Goal: Task Accomplishment & Management: Use online tool/utility

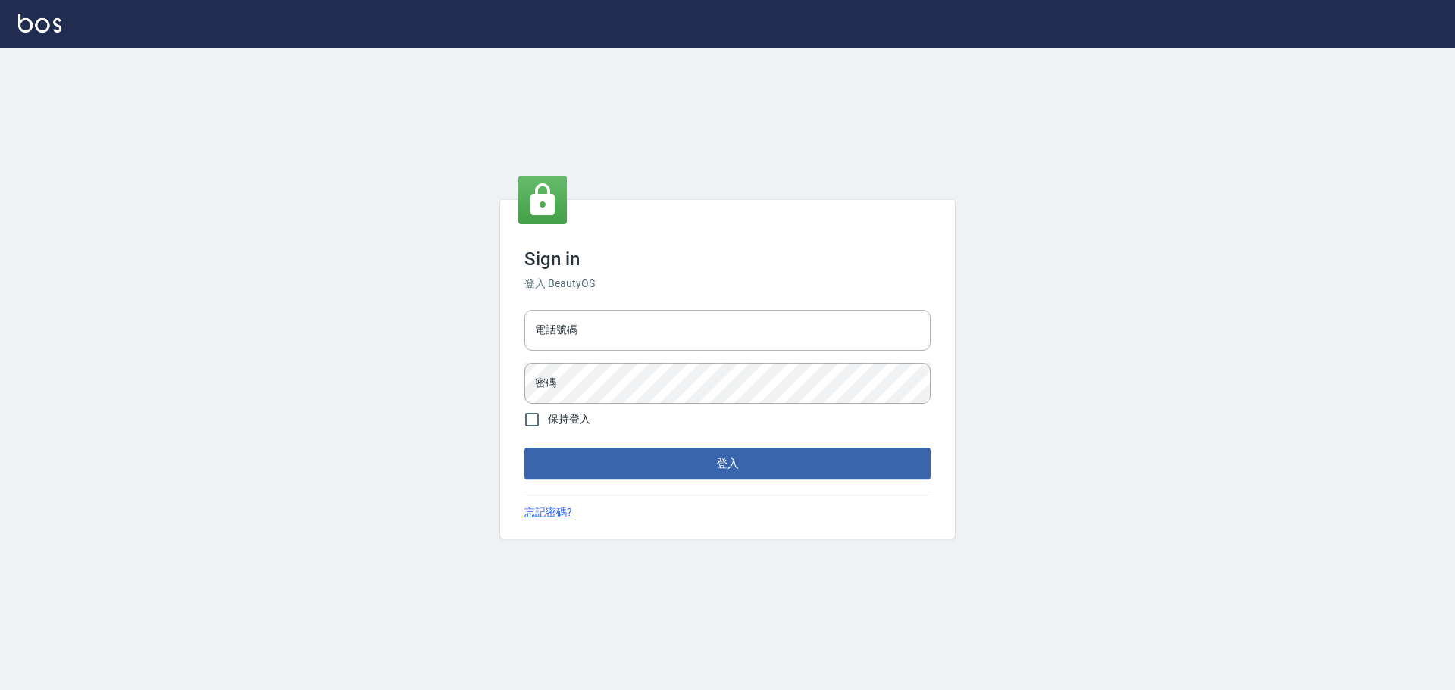
click at [631, 351] on div "電話號碼 電話號碼 密碼 密碼" at bounding box center [727, 357] width 418 height 106
click at [630, 351] on div "電話號碼 電話號碼 密碼 密碼" at bounding box center [727, 357] width 418 height 106
click at [633, 346] on input "電話號碼" at bounding box center [727, 330] width 406 height 41
type input "0989189977"
click at [524, 448] on button "登入" at bounding box center [727, 464] width 406 height 32
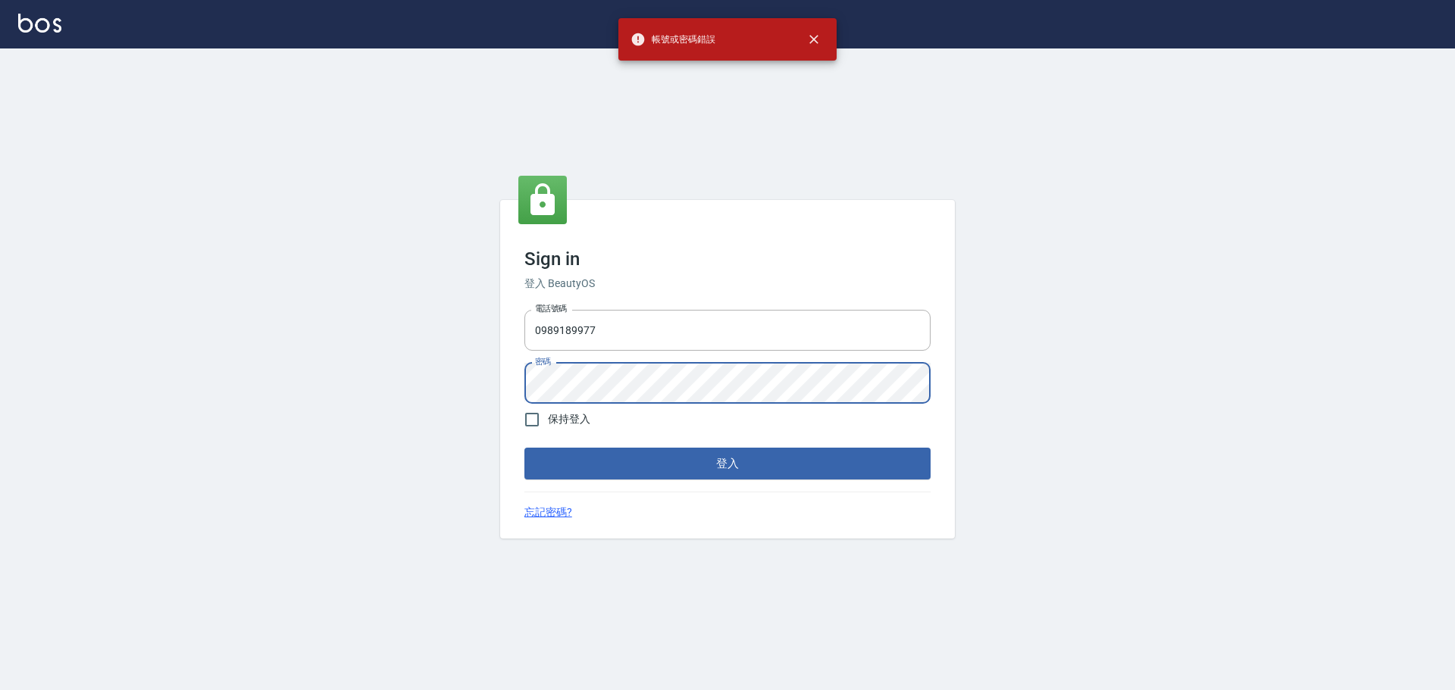
click at [313, 361] on div "Sign in 登入 BeautyOS 電話號碼 [PHONE_NUMBER] 電話號碼 密碼 密碼 保持登入 登入 忘記密碼?" at bounding box center [727, 369] width 1455 height 642
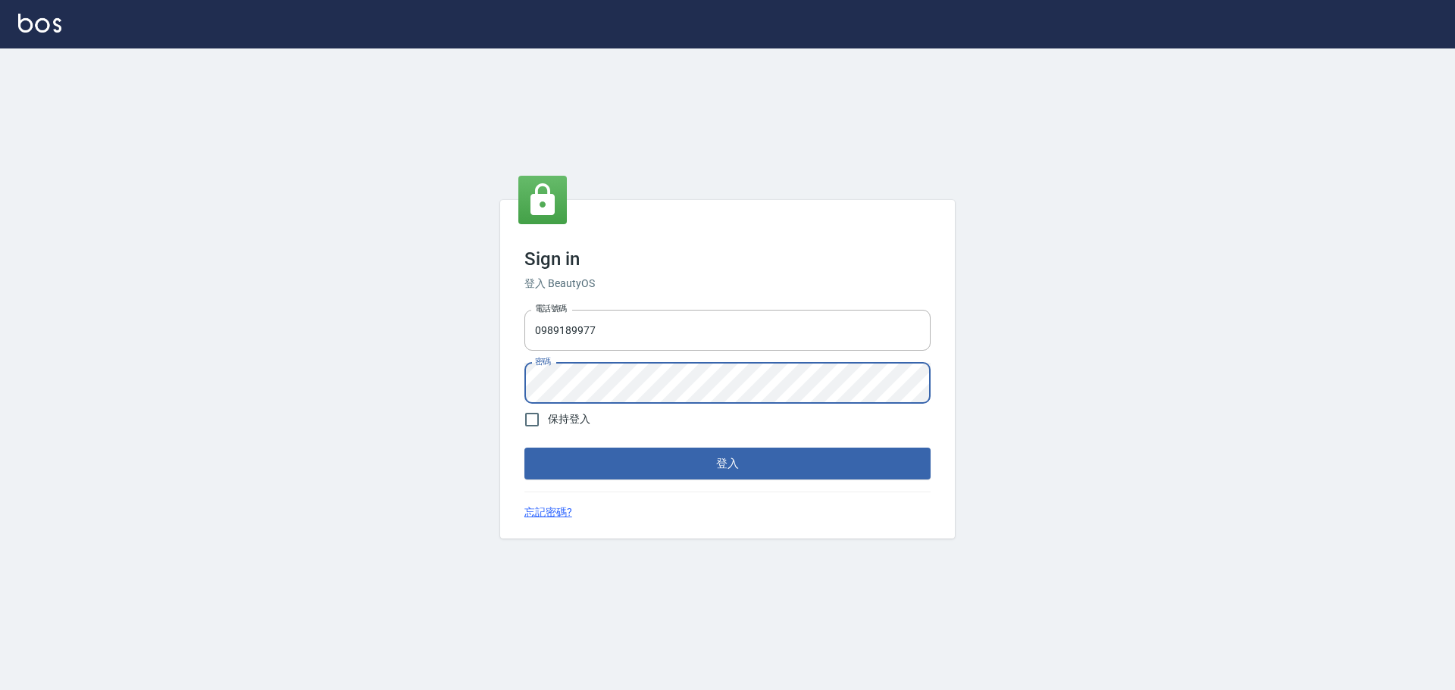
click at [524, 448] on button "登入" at bounding box center [727, 464] width 406 height 32
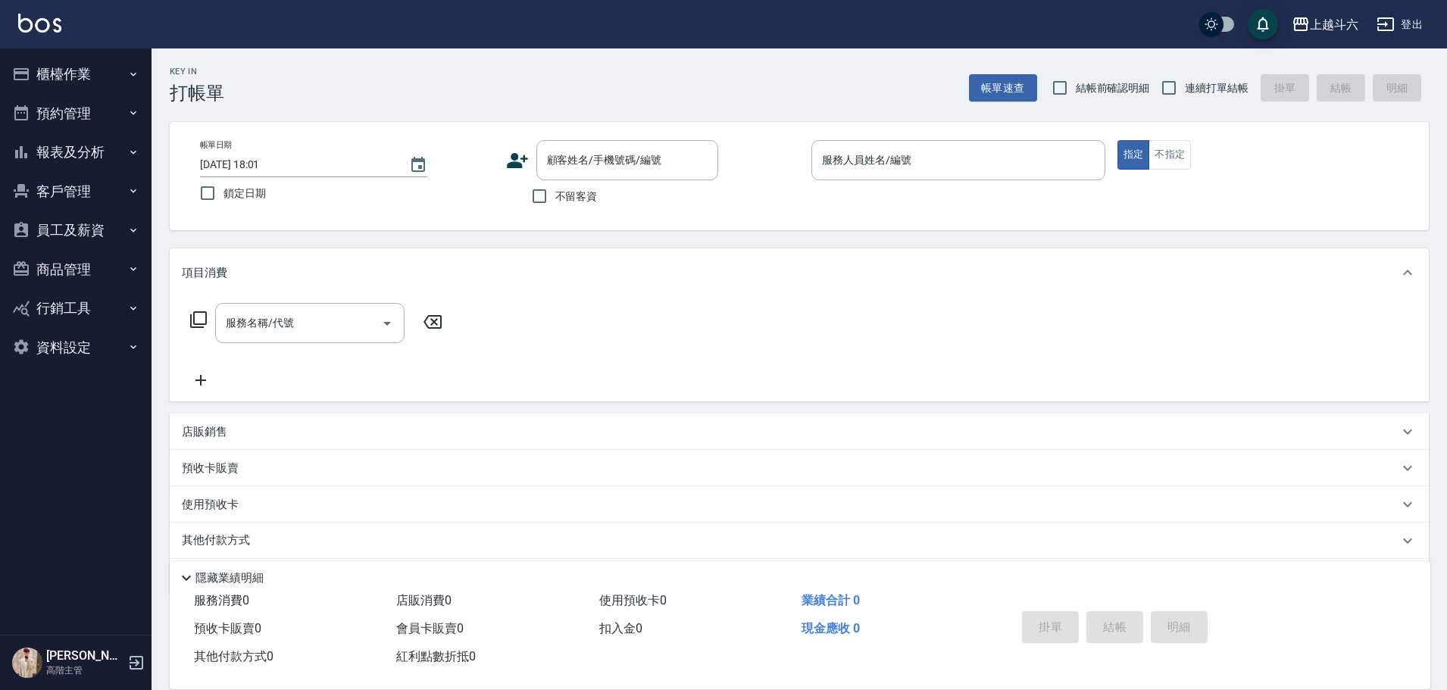
click at [585, 189] on span "不留客資" at bounding box center [576, 197] width 42 height 16
click at [555, 188] on input "不留客資" at bounding box center [540, 196] width 32 height 32
checkbox input "true"
click at [1247, 64] on div "Key In 打帳單 帳單速查 結帳前確認明細 連續打單結帳 掛單 結帳 明細" at bounding box center [790, 75] width 1277 height 55
click at [1239, 81] on span "連續打單結帳" at bounding box center [1217, 88] width 64 height 16
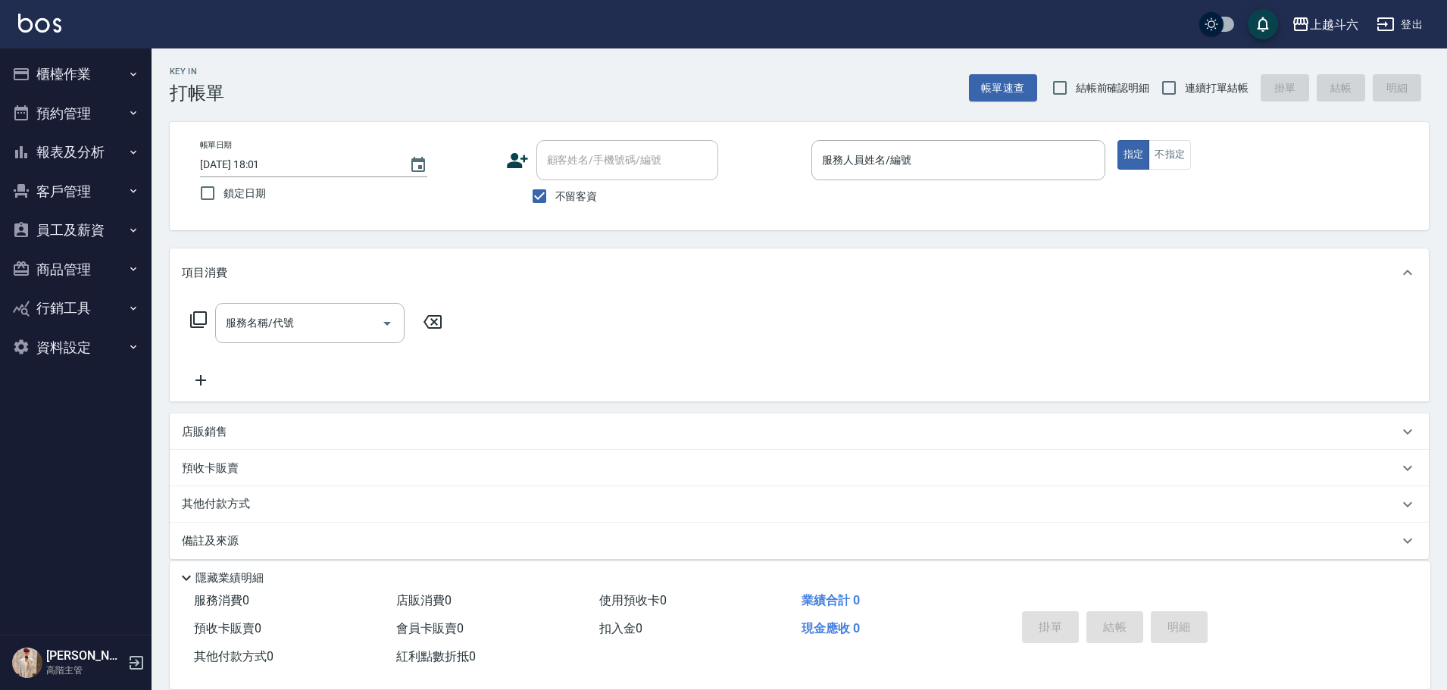
click at [1185, 81] on input "連續打單結帳" at bounding box center [1169, 88] width 32 height 32
checkbox input "true"
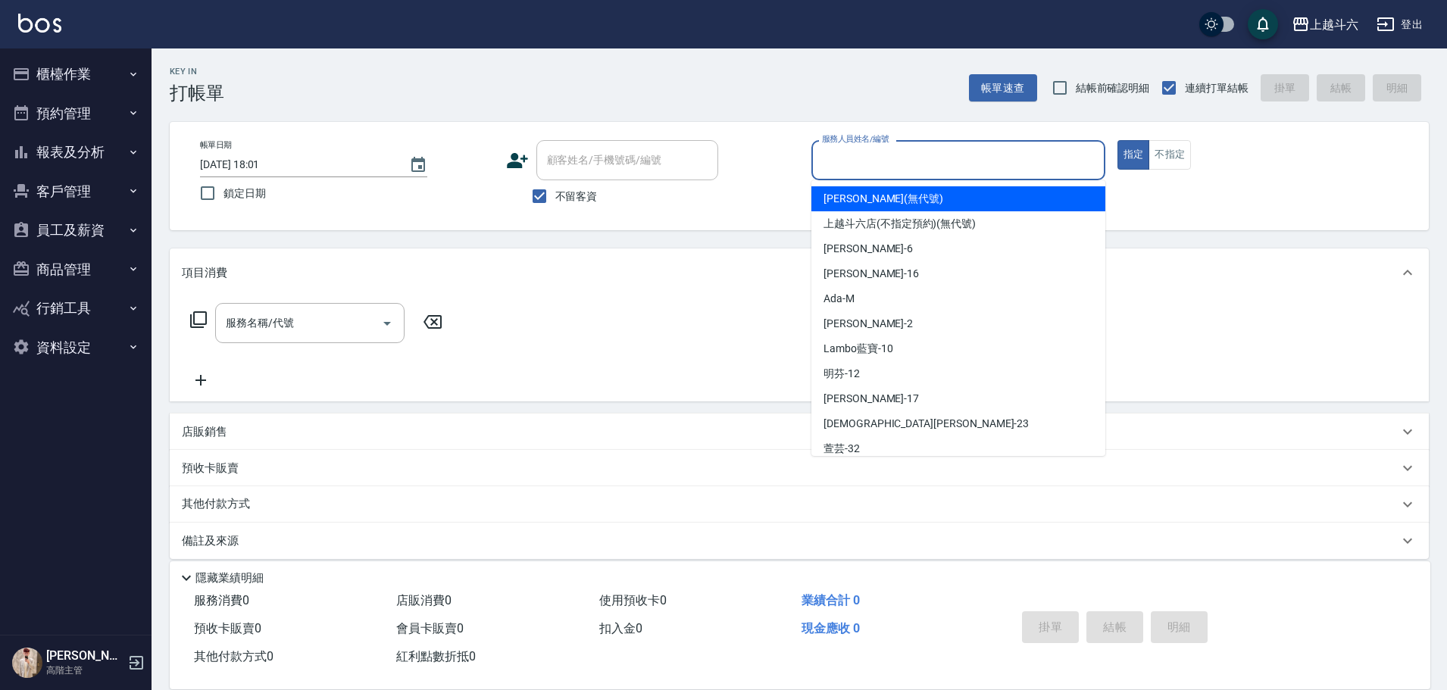
click at [940, 164] on input "服務人員姓名/編號" at bounding box center [958, 160] width 280 height 27
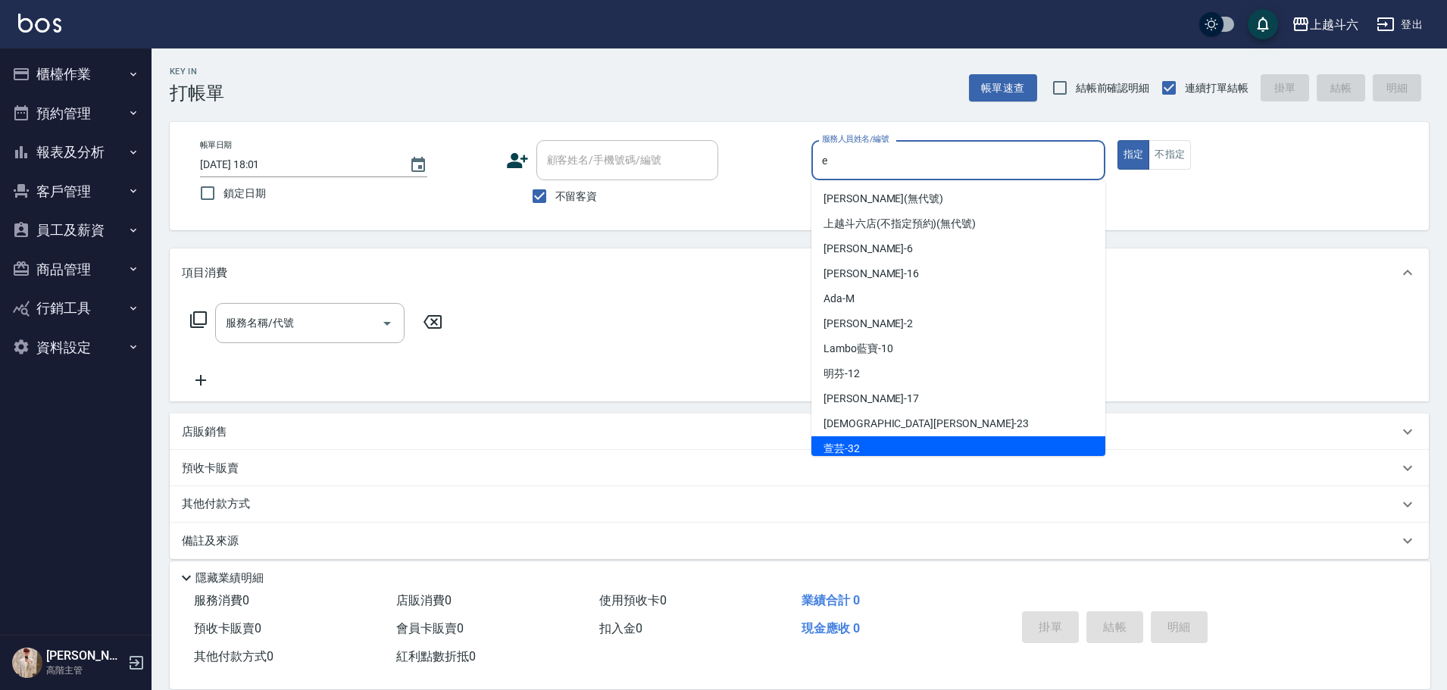
type input "[PERSON_NAME]"
type button "true"
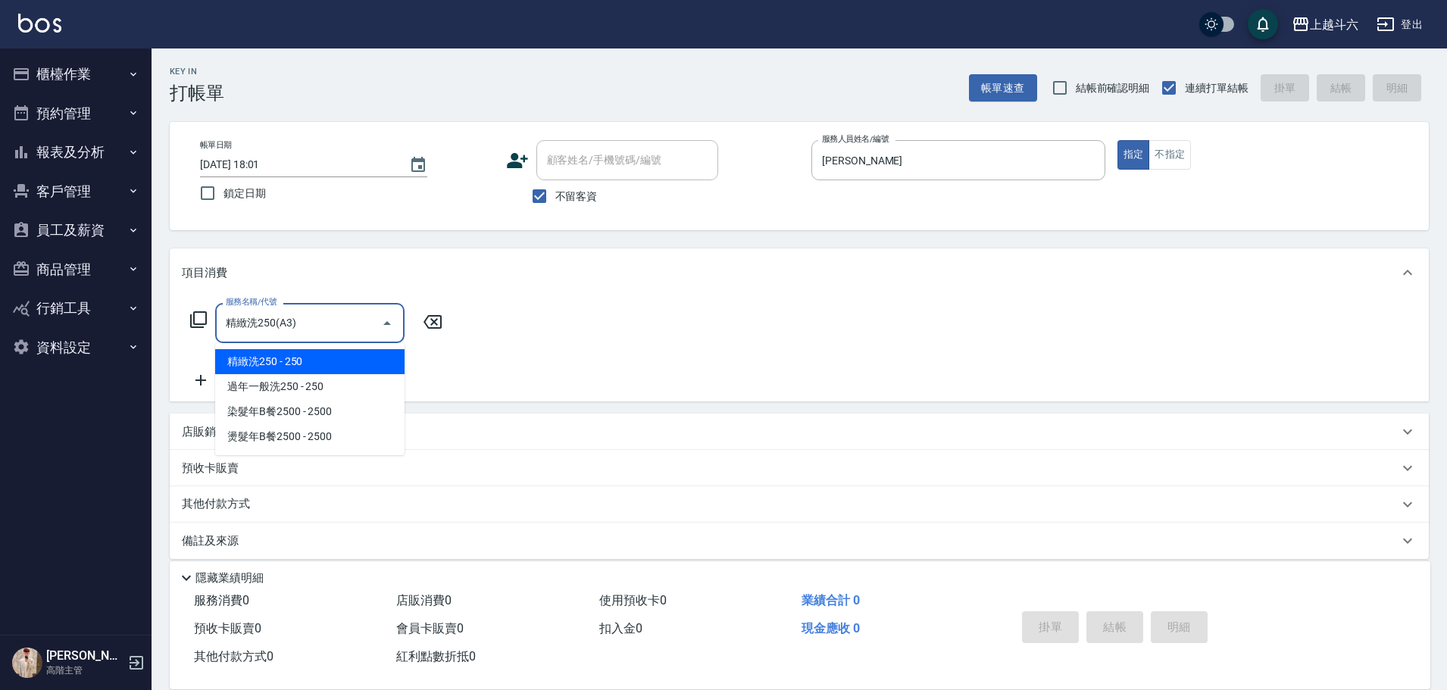
type input "精緻洗250(A3)"
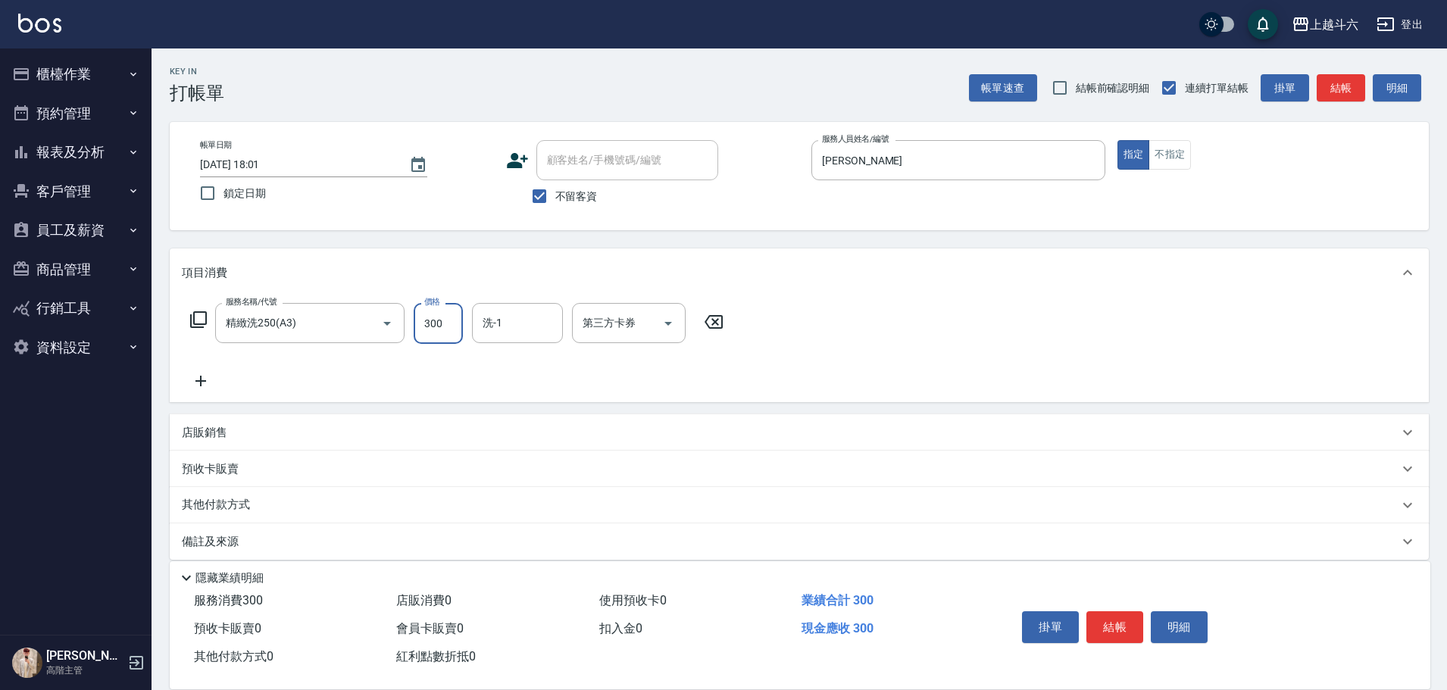
type input "300"
type input "[PERSON_NAME]-23"
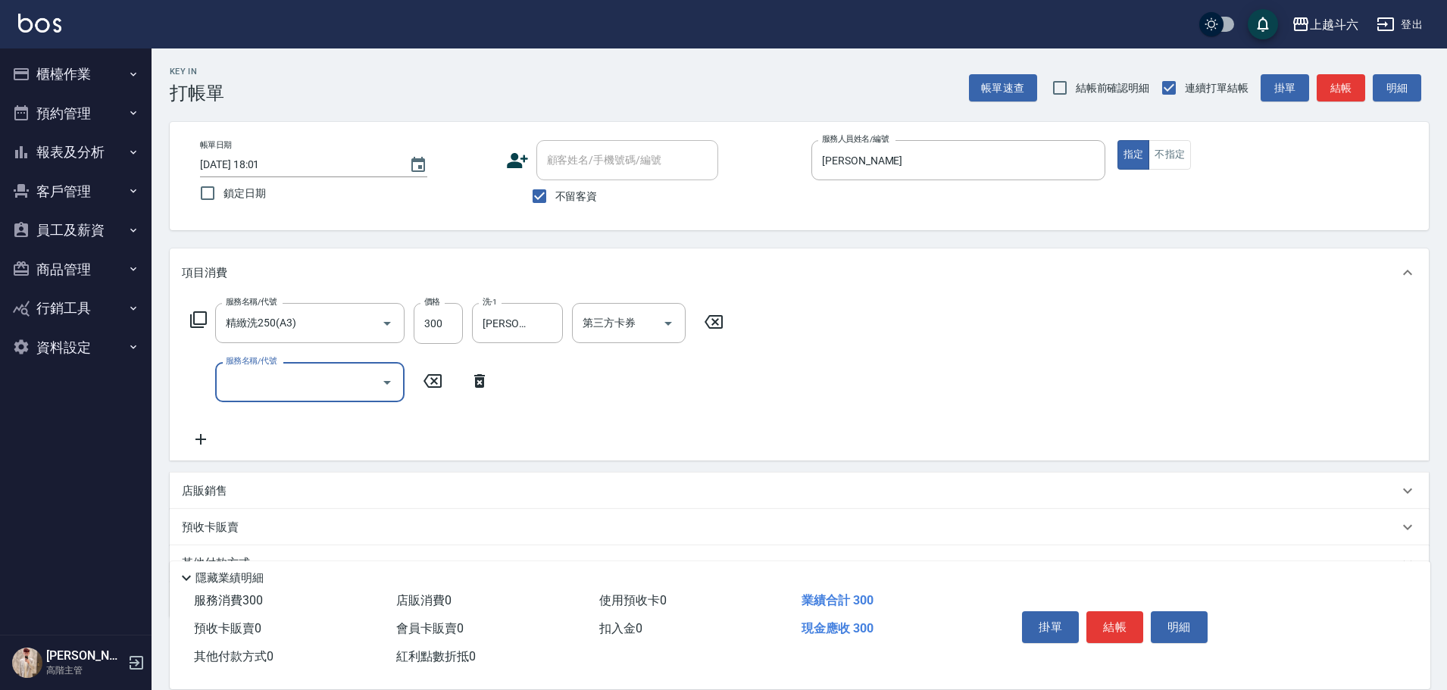
type input "R"
type input "肩100(特6)"
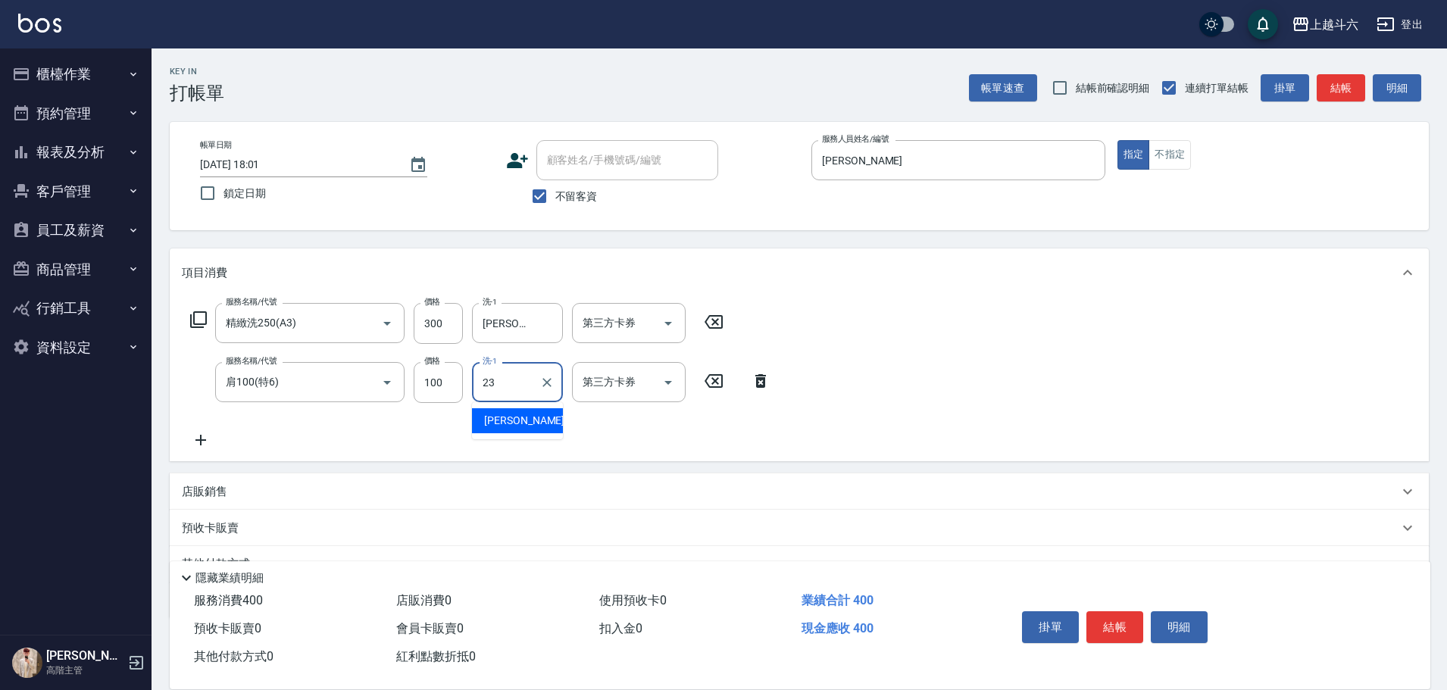
type input "[PERSON_NAME]-23"
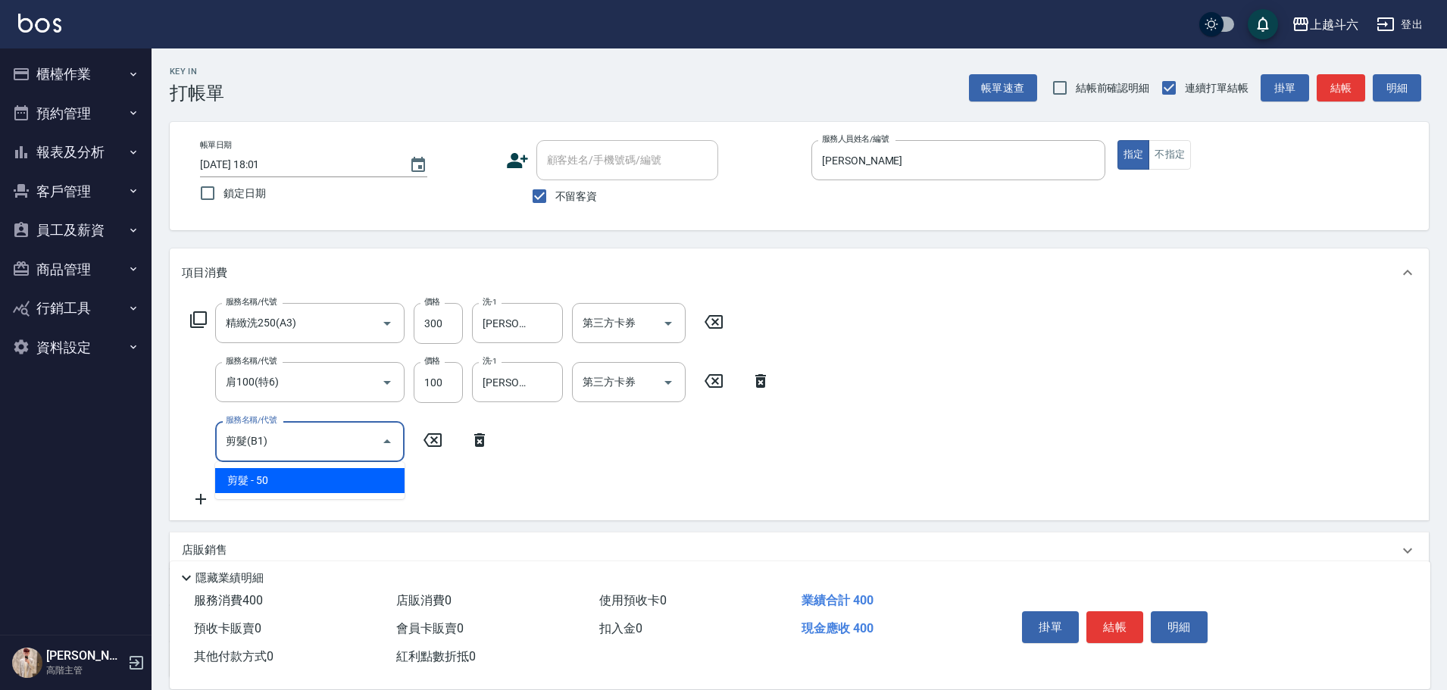
type input "剪髮(B1)"
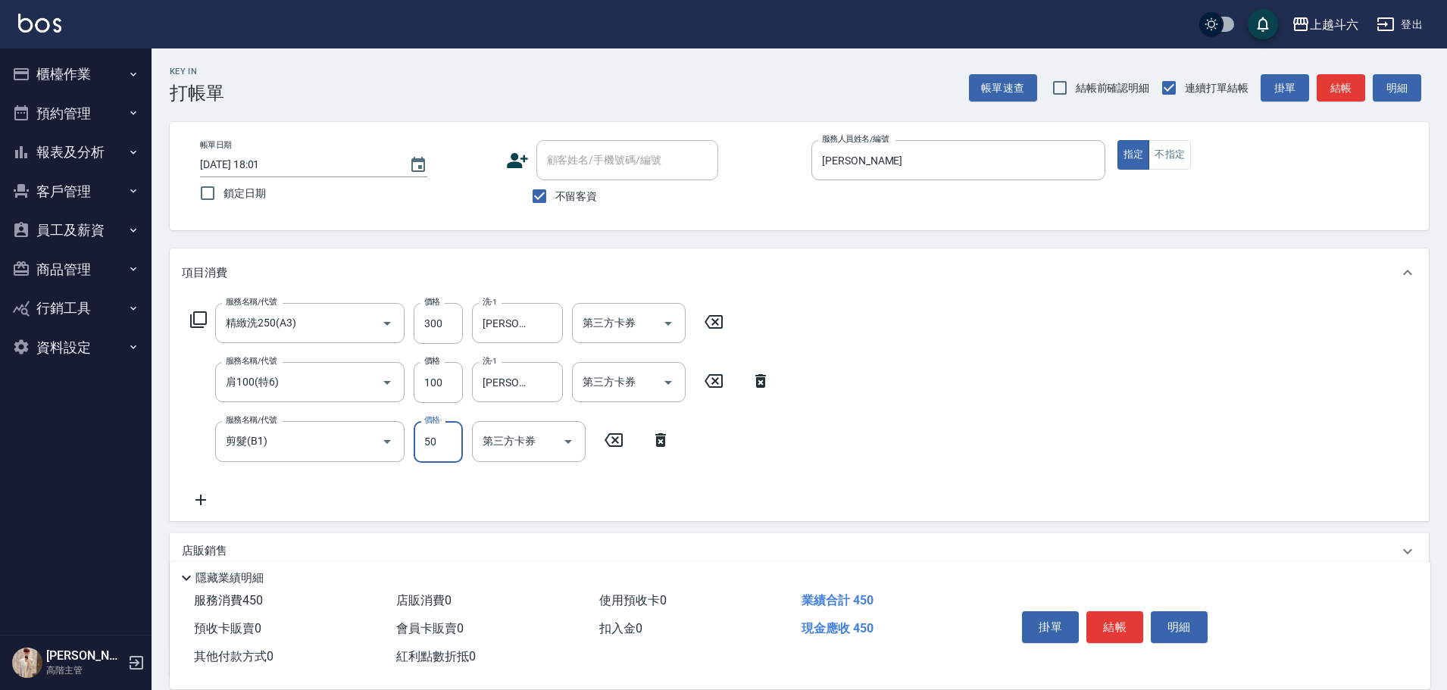
click at [1116, 626] on button "結帳" at bounding box center [1115, 627] width 57 height 32
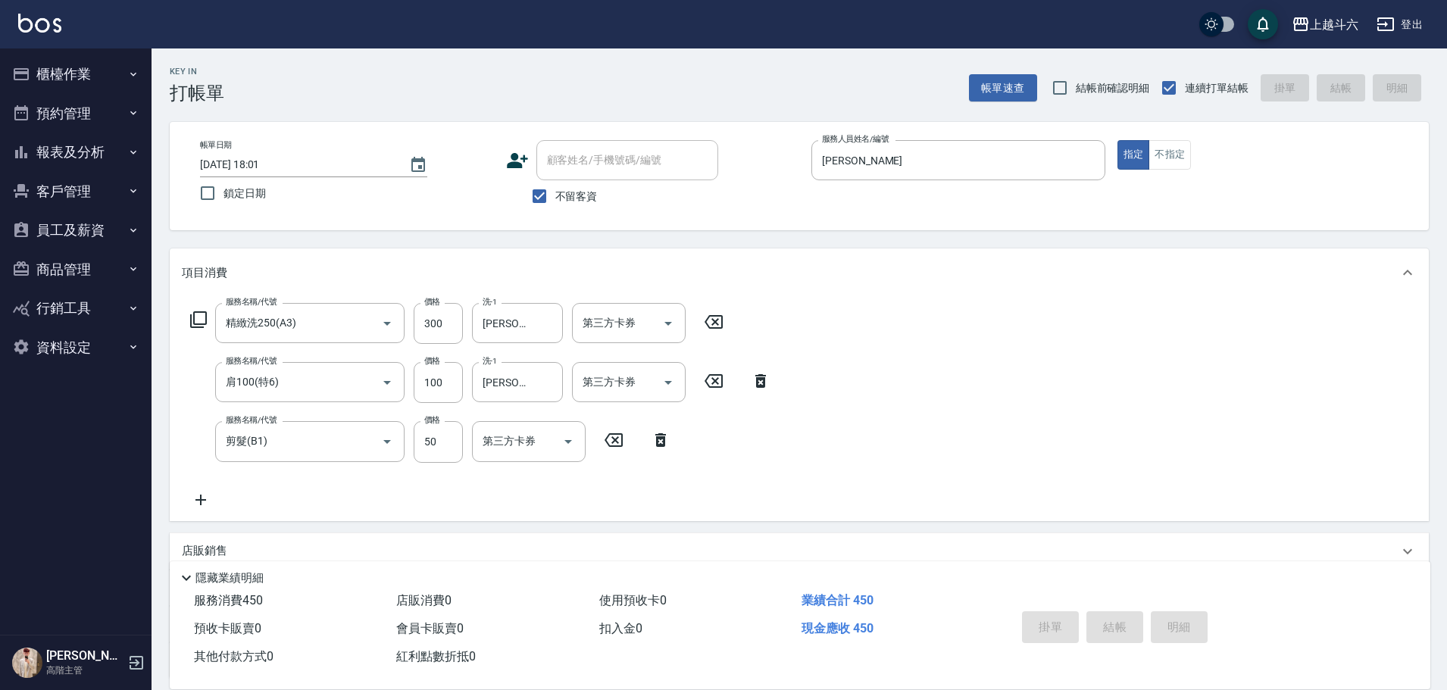
type input "2025/10/11 18:02"
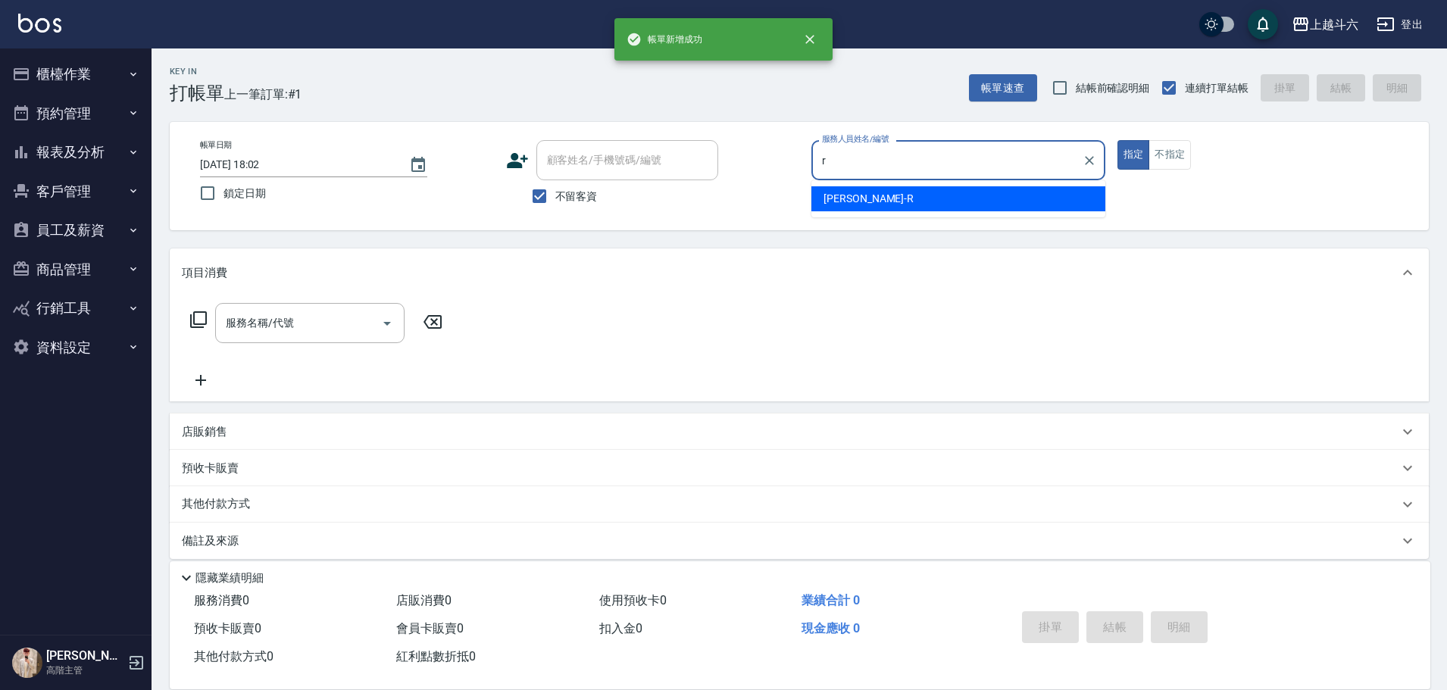
type input "[PERSON_NAME]"
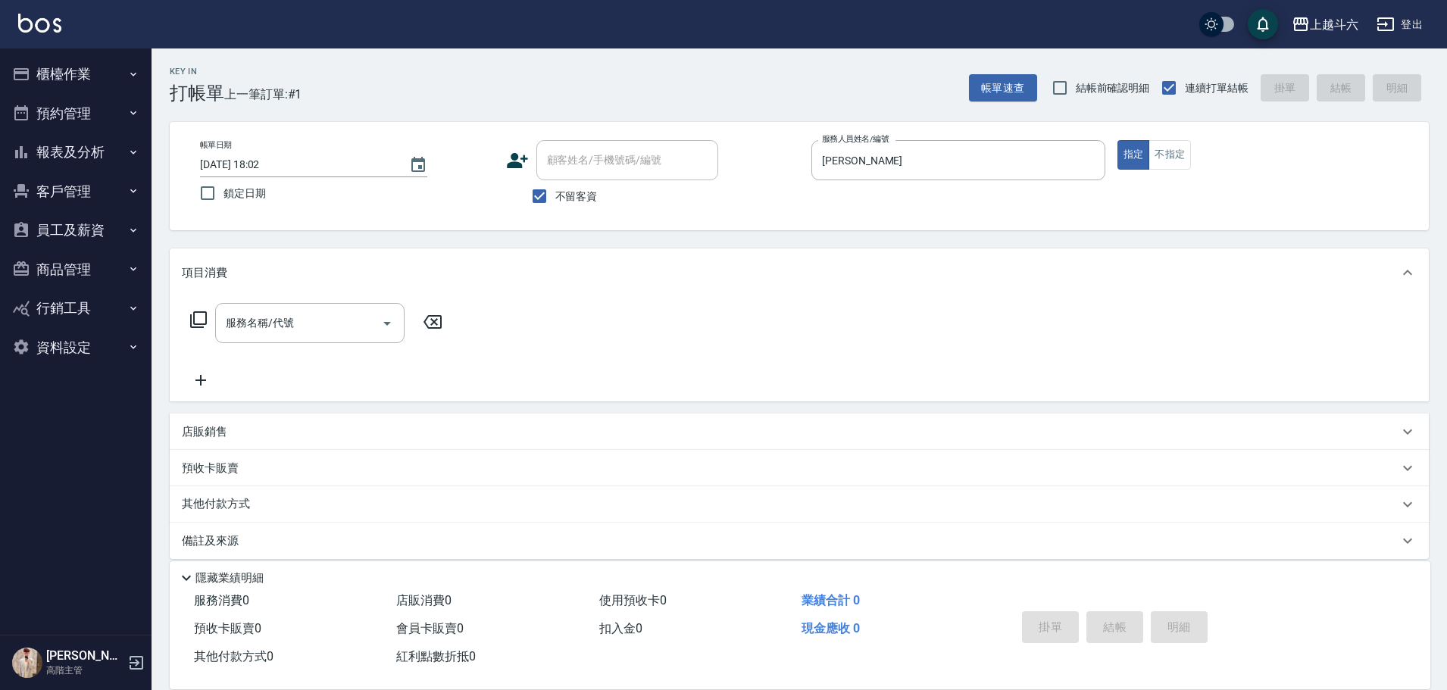
click at [1172, 139] on div "帳單日期 2025/10/11 18:02 鎖定日期 顧客姓名/手機號碼/編號 顧客姓名/手機號碼/編號 不留客資 服務人員姓名/編號 Rebecca瑞瑞-R…" at bounding box center [799, 176] width 1259 height 108
click at [1176, 158] on button "不指定" at bounding box center [1170, 155] width 42 height 30
type button "false"
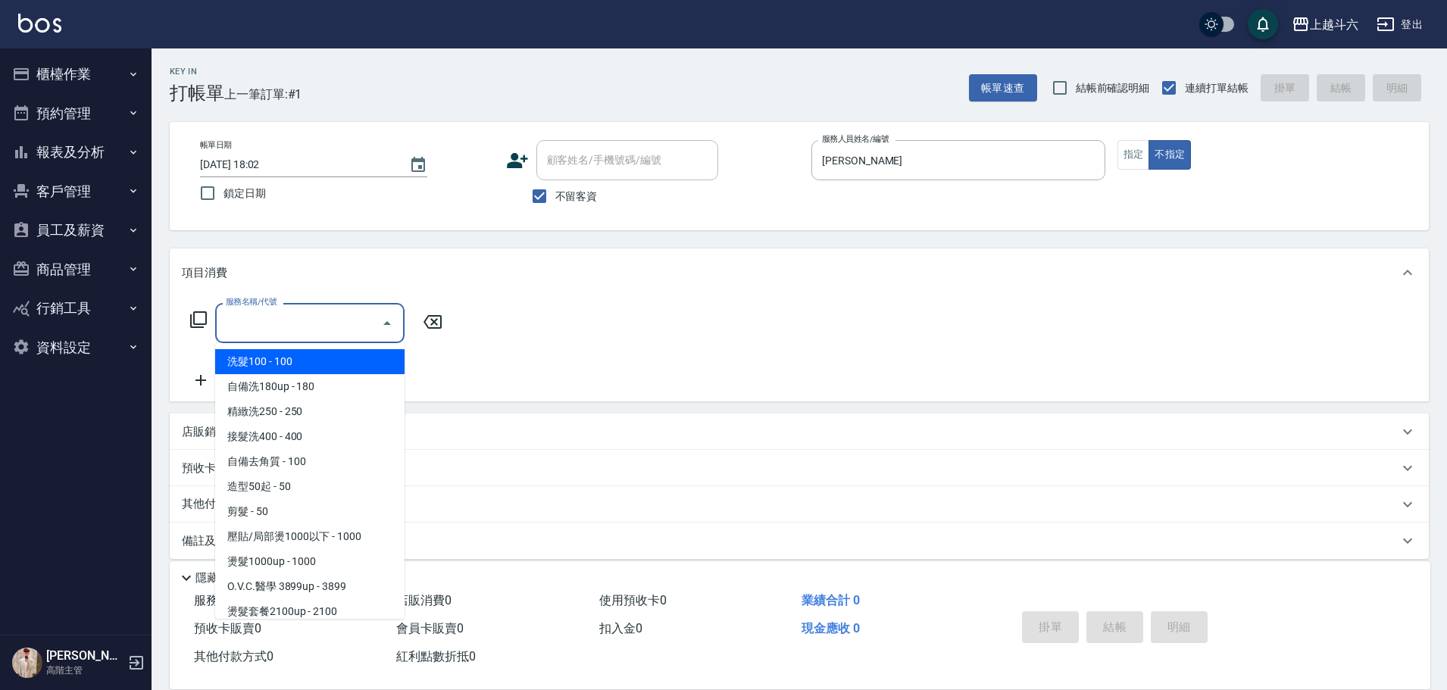
click at [303, 325] on input "服務名稱/代號" at bounding box center [298, 323] width 153 height 27
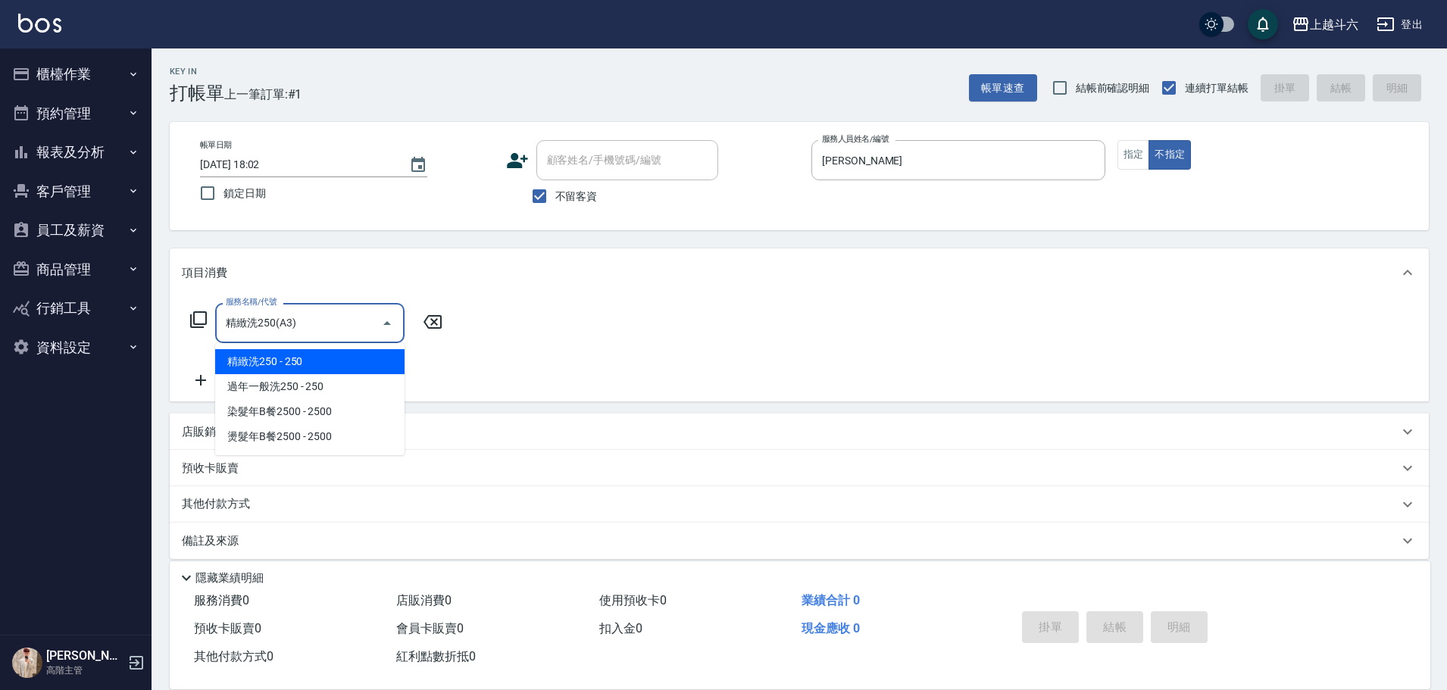
type input "精緻洗250(A3)"
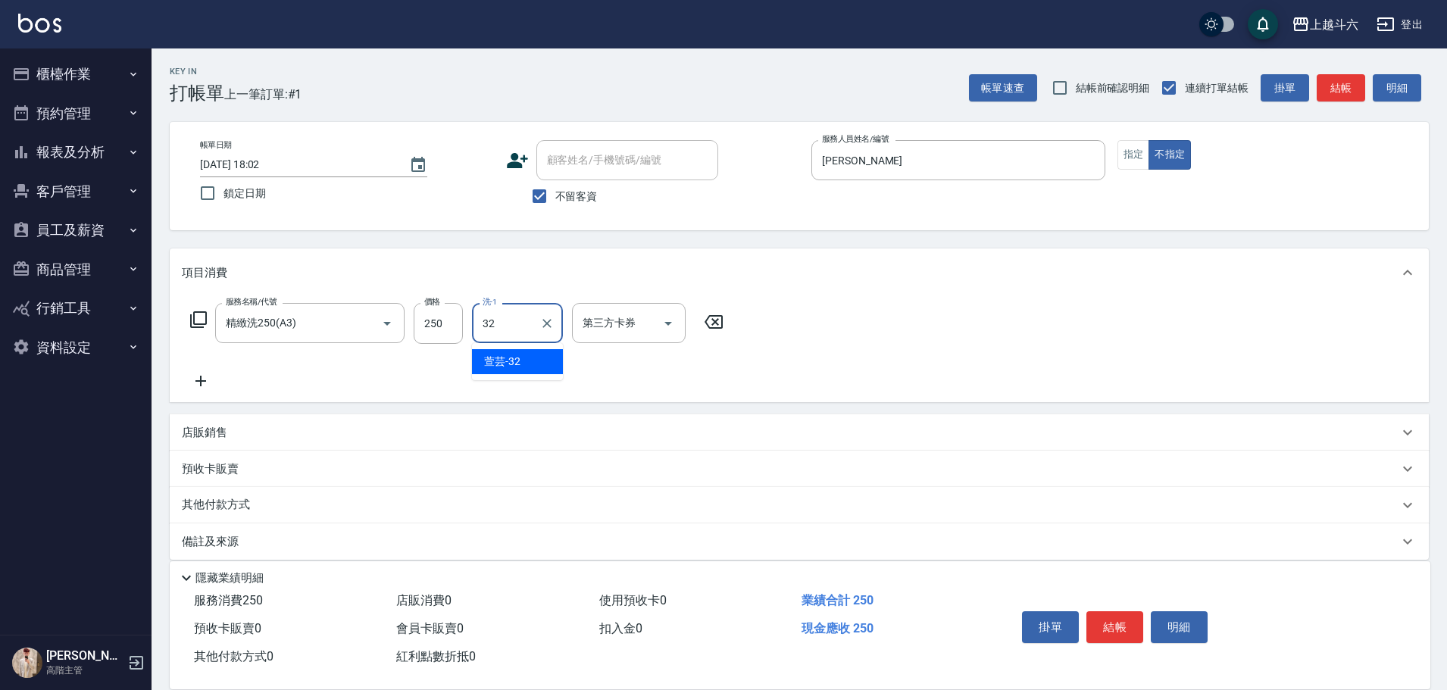
type input "萱芸-32"
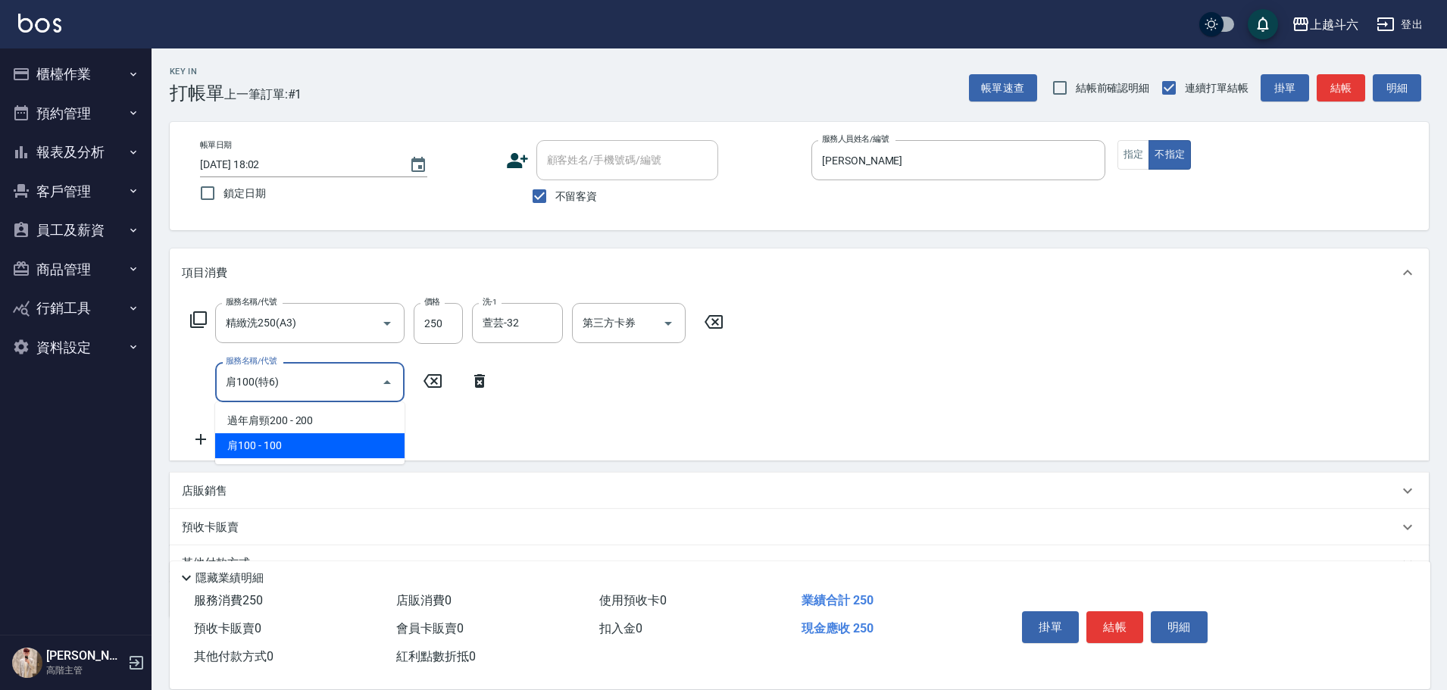
type input "肩100(特6)"
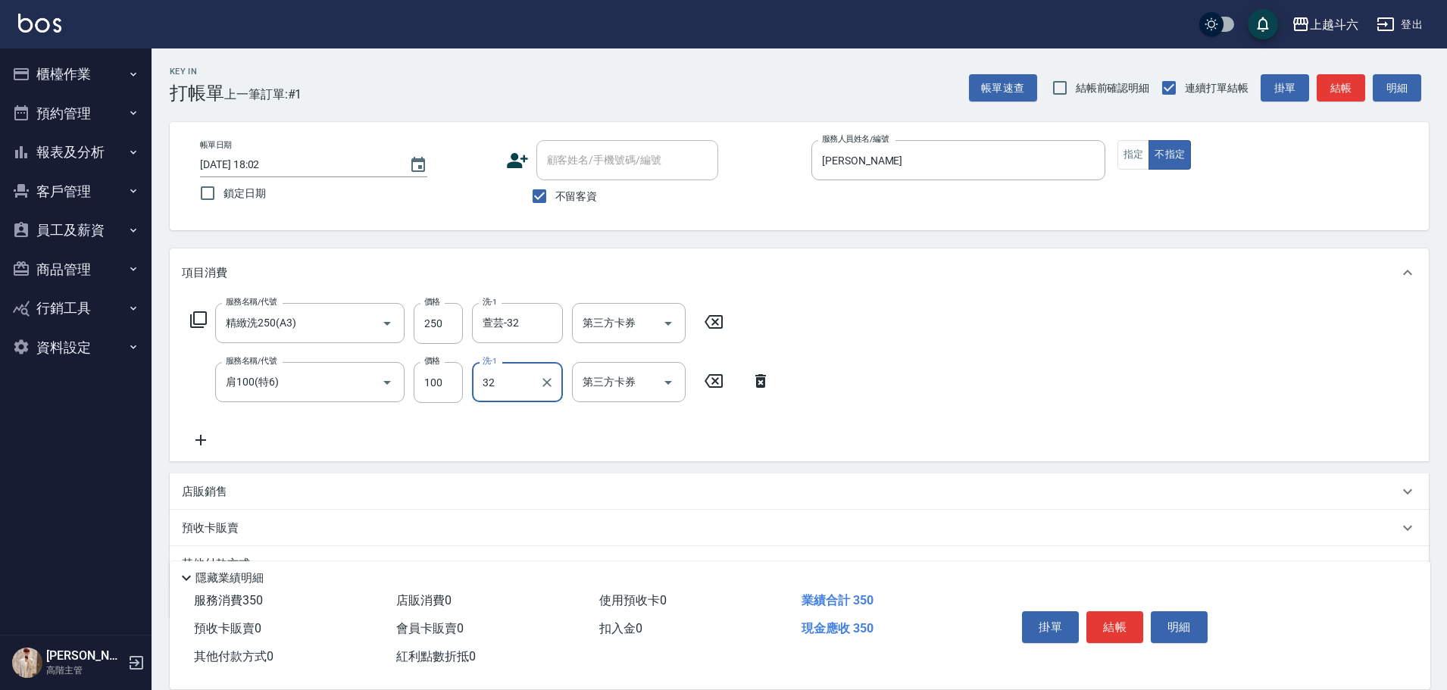
type input "萱芸-32"
click at [1120, 621] on button "結帳" at bounding box center [1115, 627] width 57 height 32
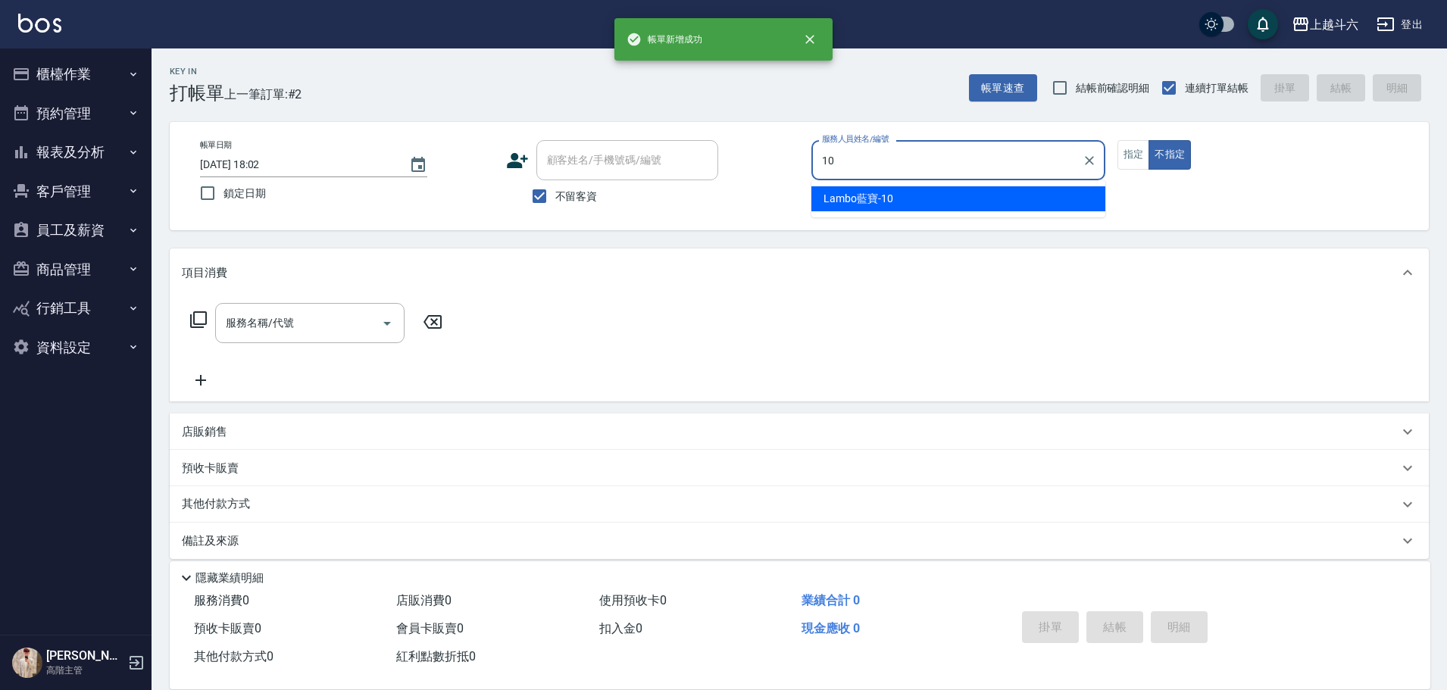
type input "Lambo藍寶-10"
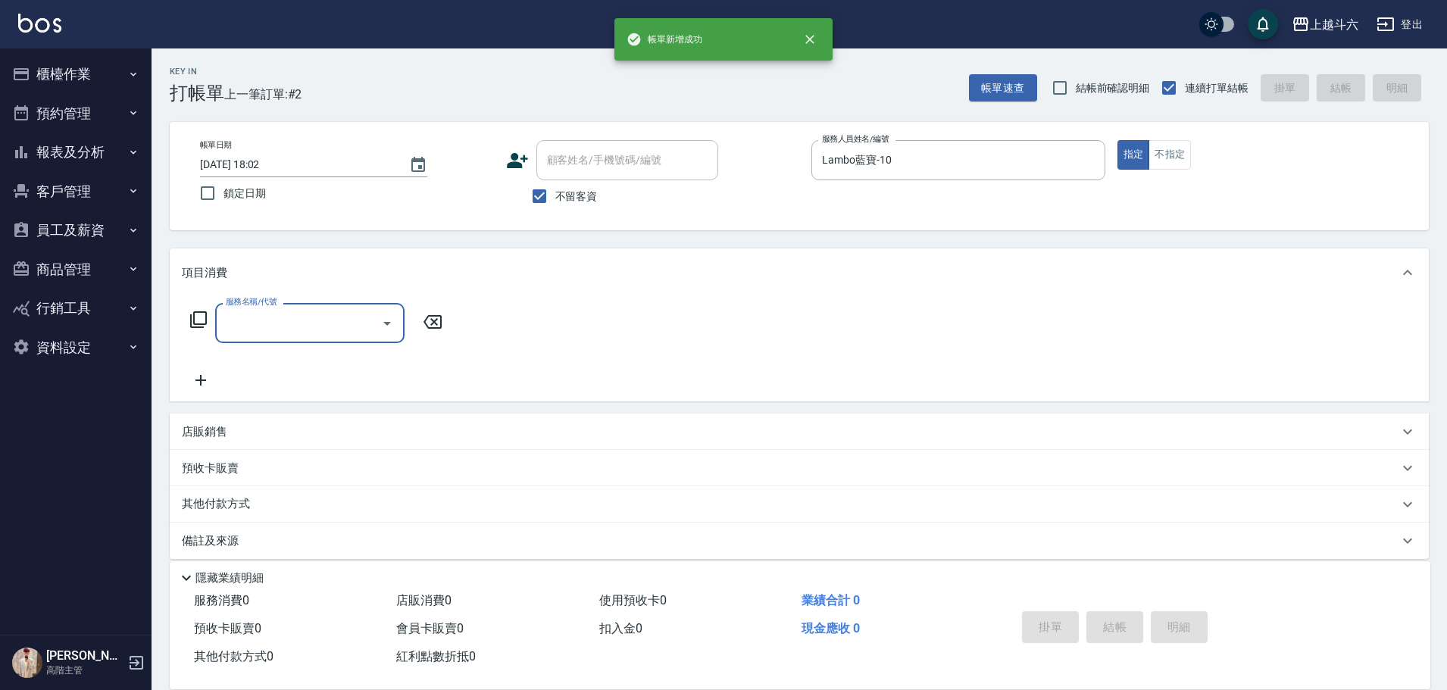
type input "G"
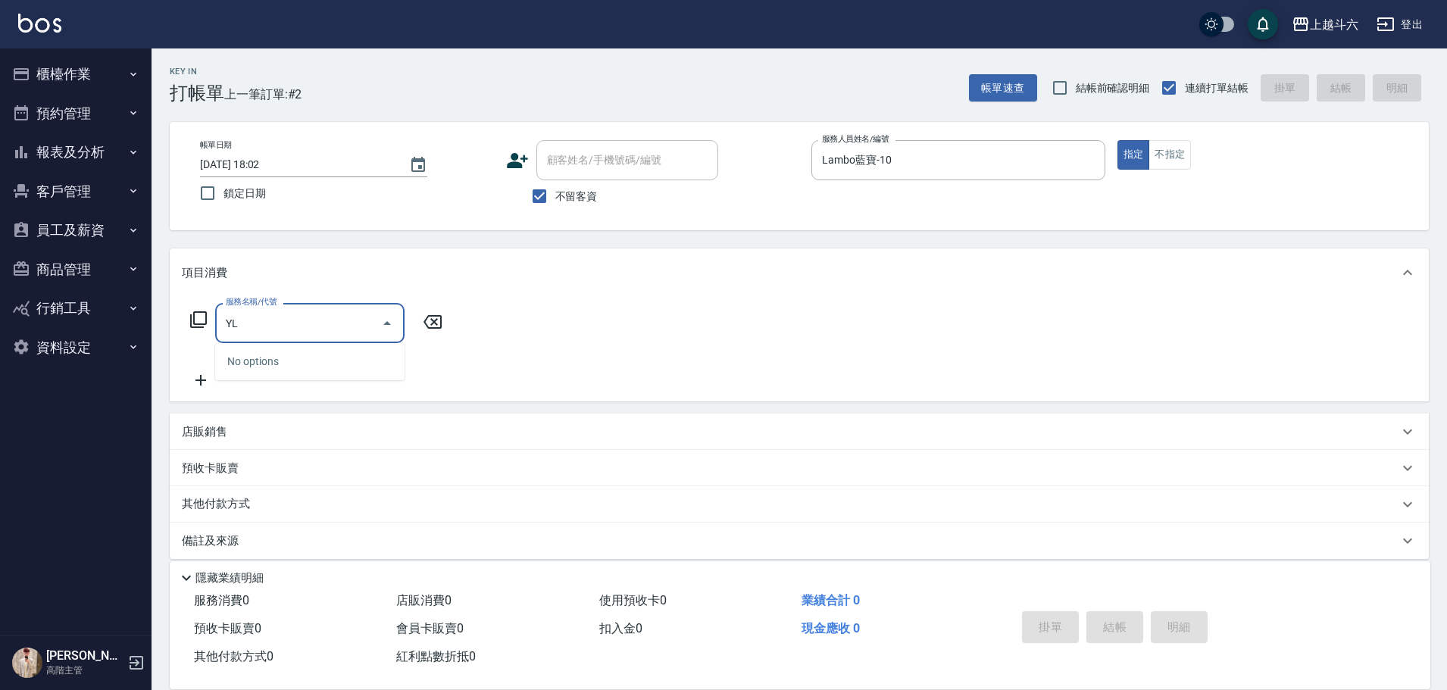
type input "Y"
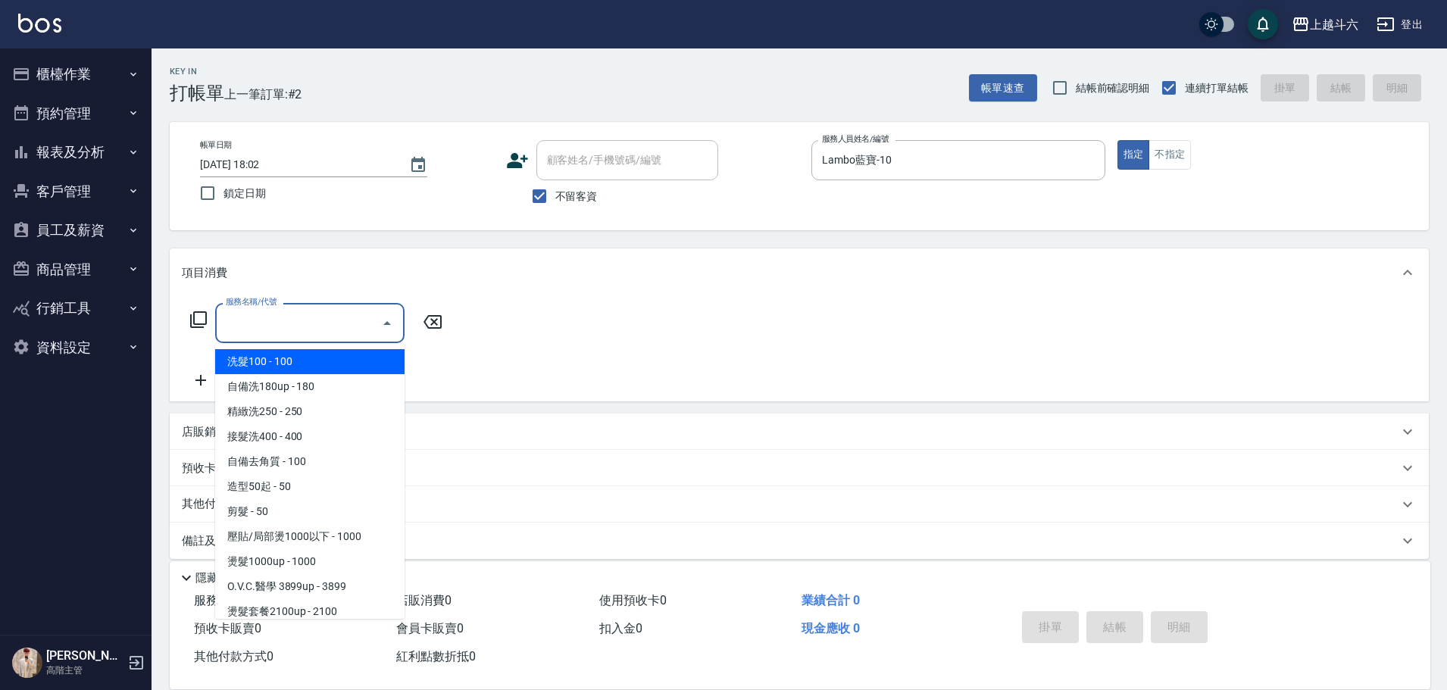
type input "ㄏ"
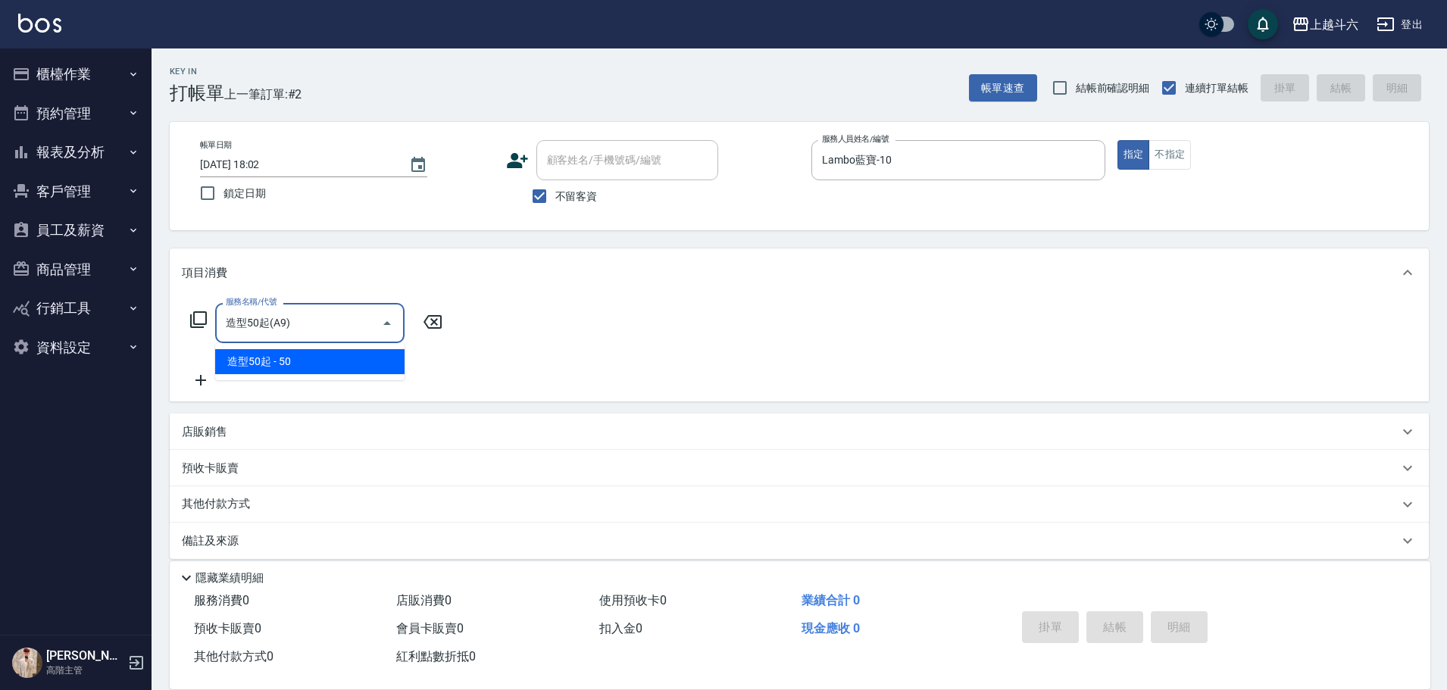
type input "造型50起(A9)"
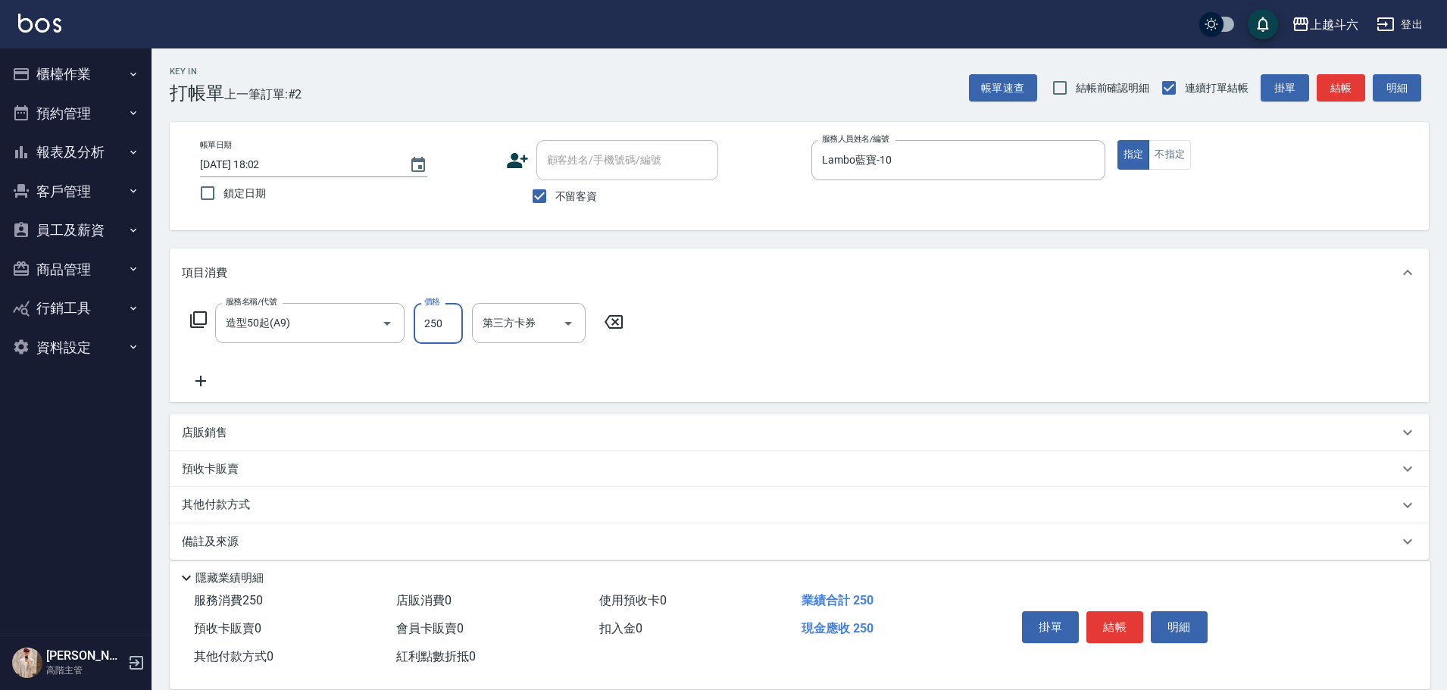
type input "250"
click at [1120, 621] on button "結帳" at bounding box center [1115, 627] width 57 height 32
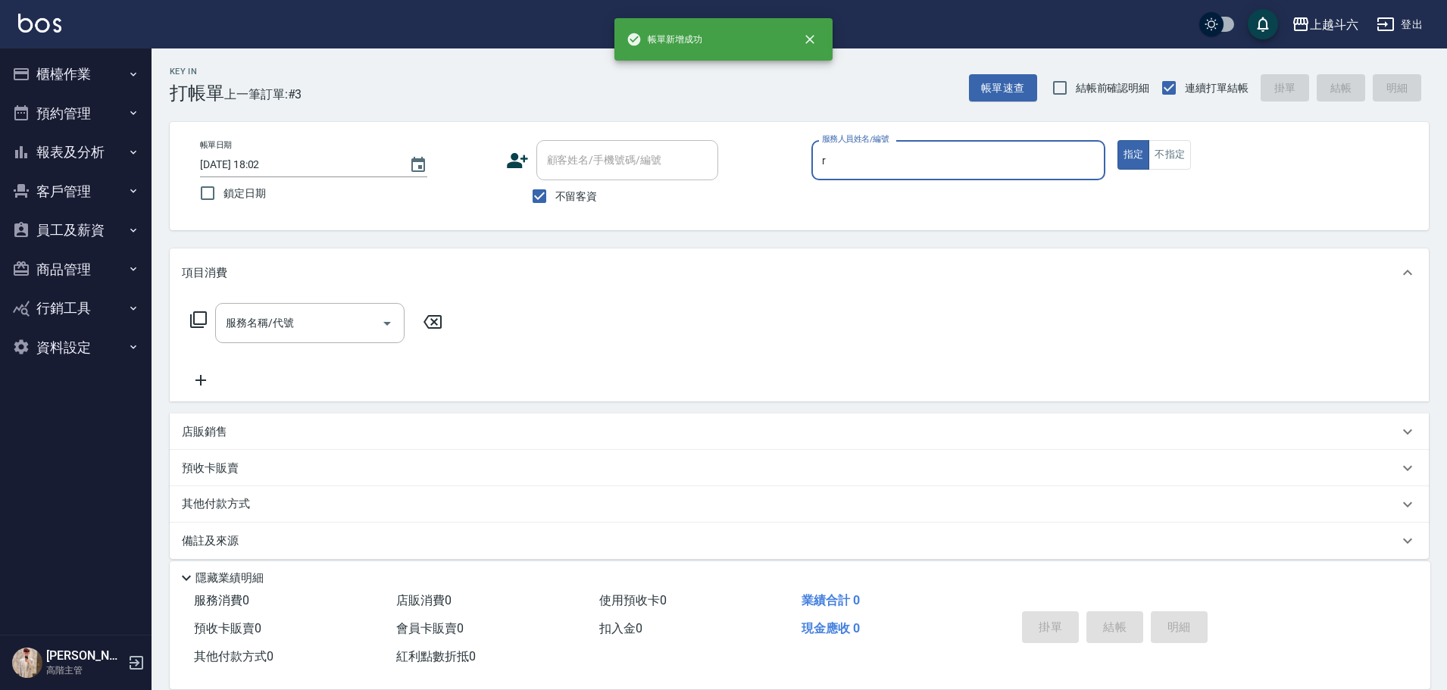
type input "[PERSON_NAME]"
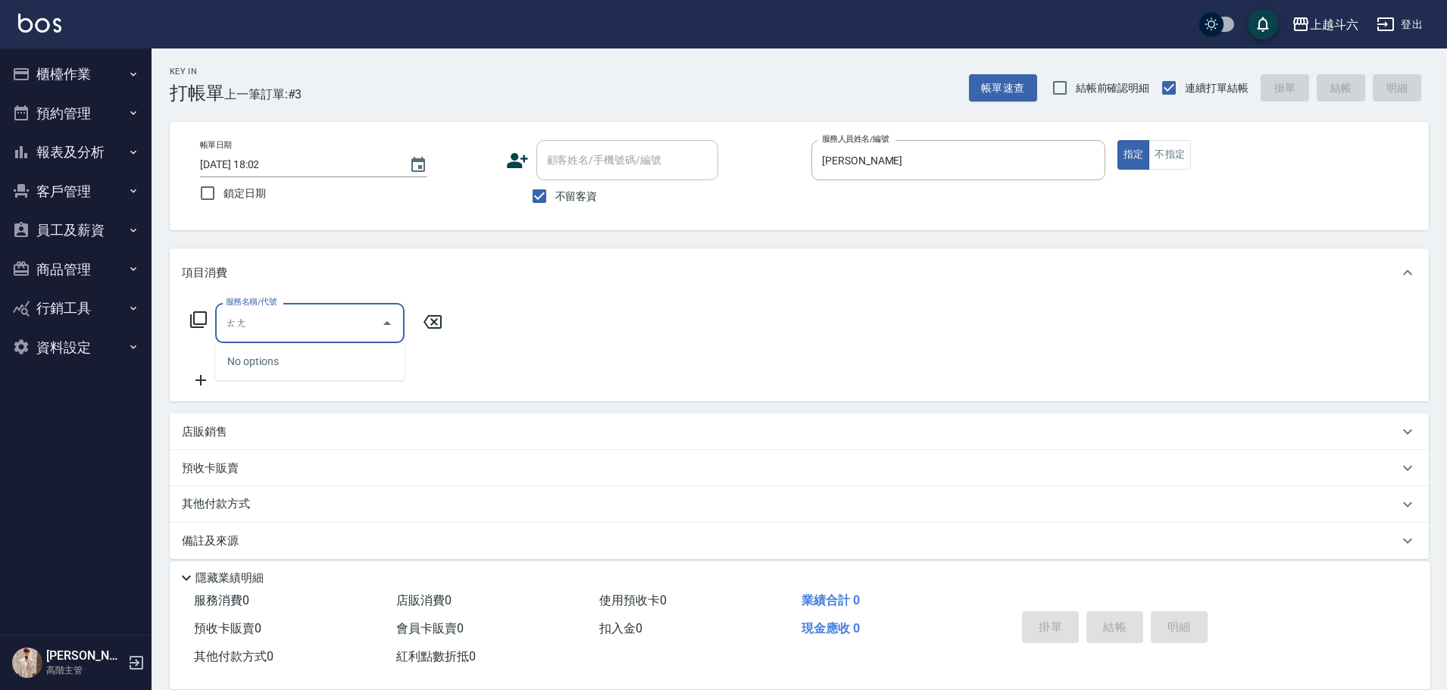
type input "燙"
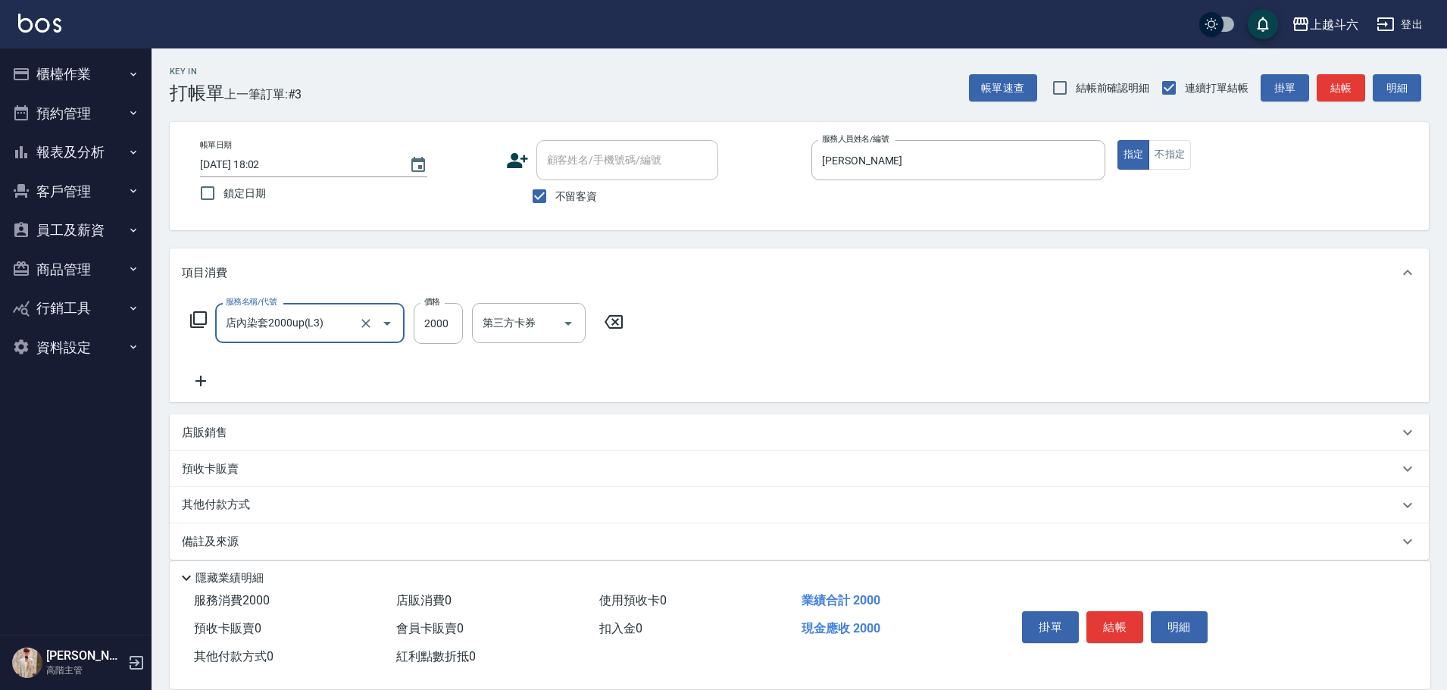
type input "店內染套2000up(L3)"
type input "3000"
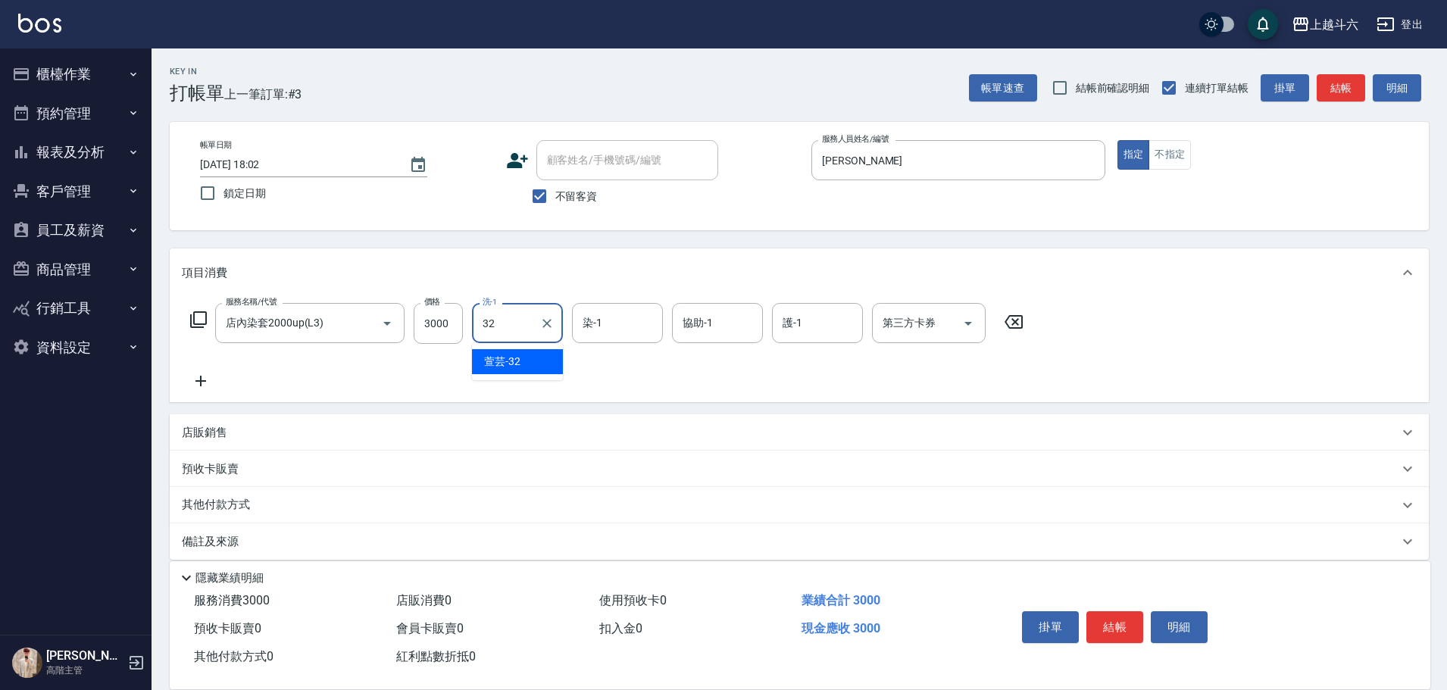
type input "萱芸-32"
type input "[PERSON_NAME]"
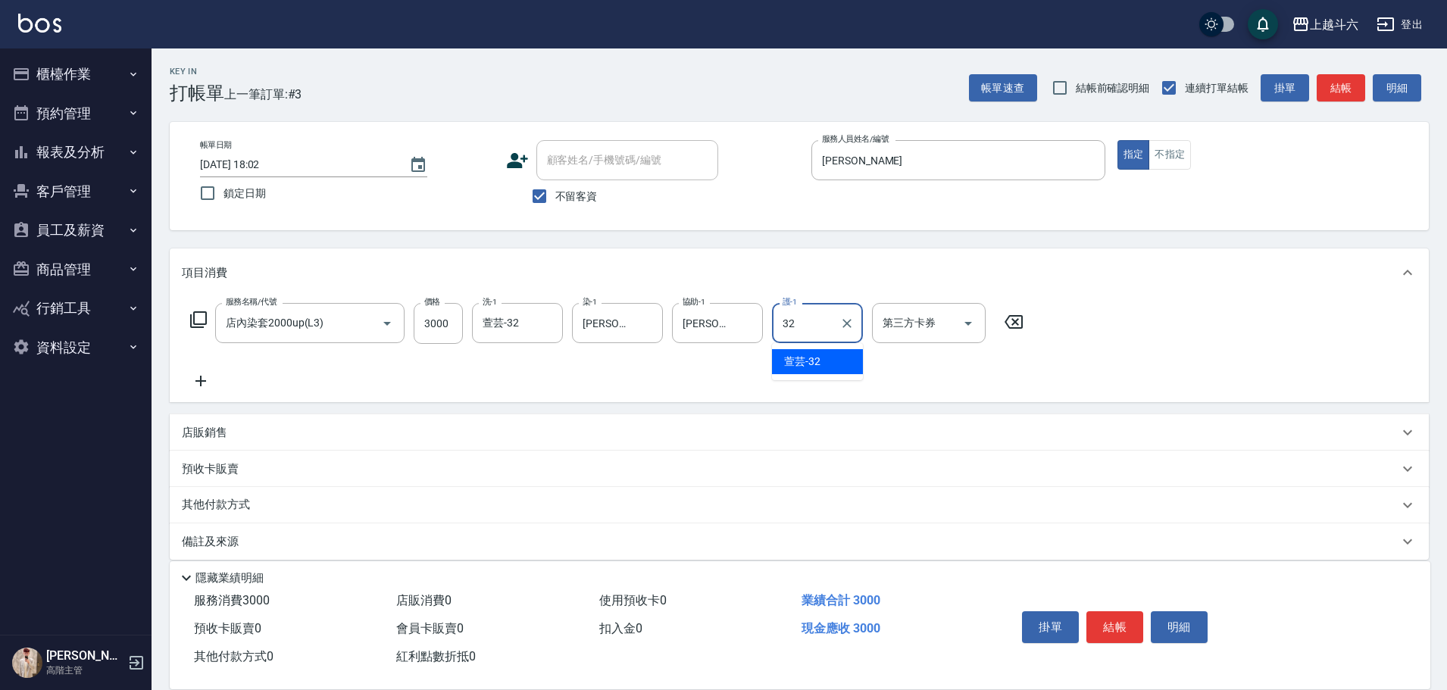
type input "萱芸-32"
click at [1114, 621] on button "結帳" at bounding box center [1115, 627] width 57 height 32
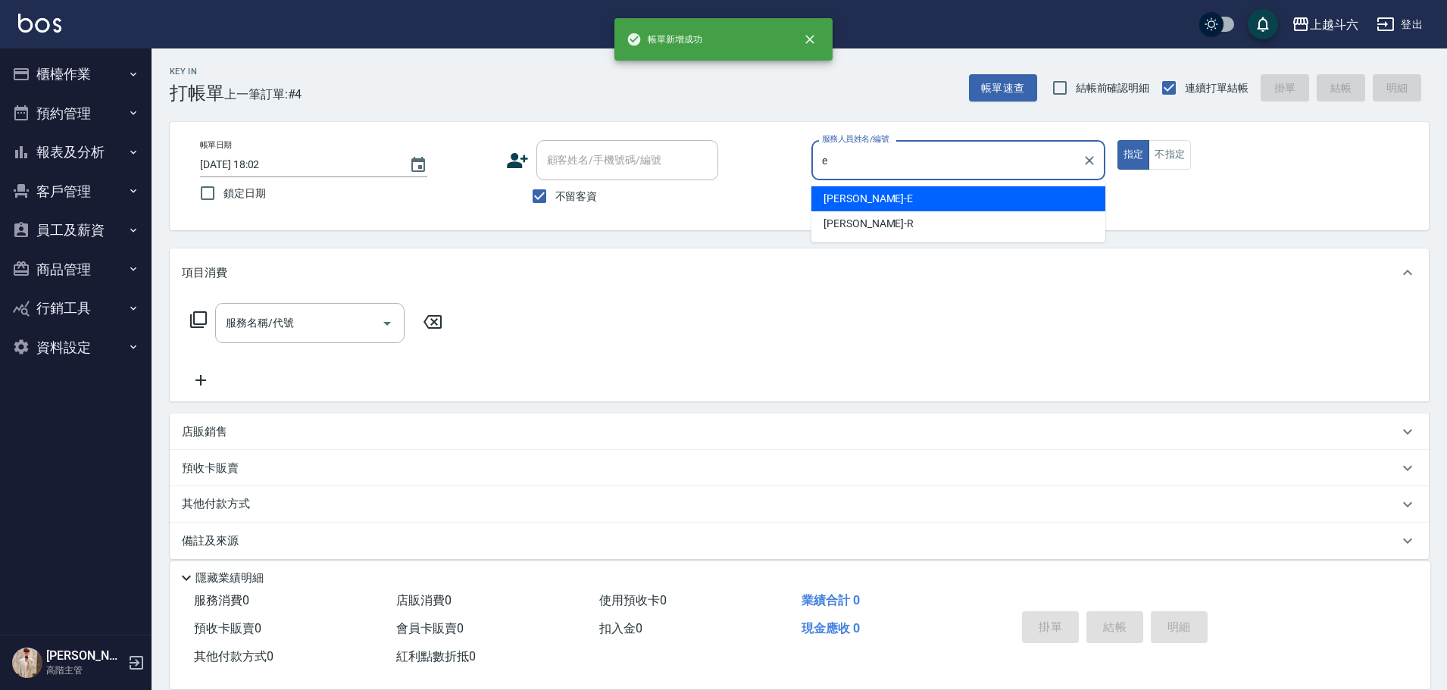
type input "[PERSON_NAME]"
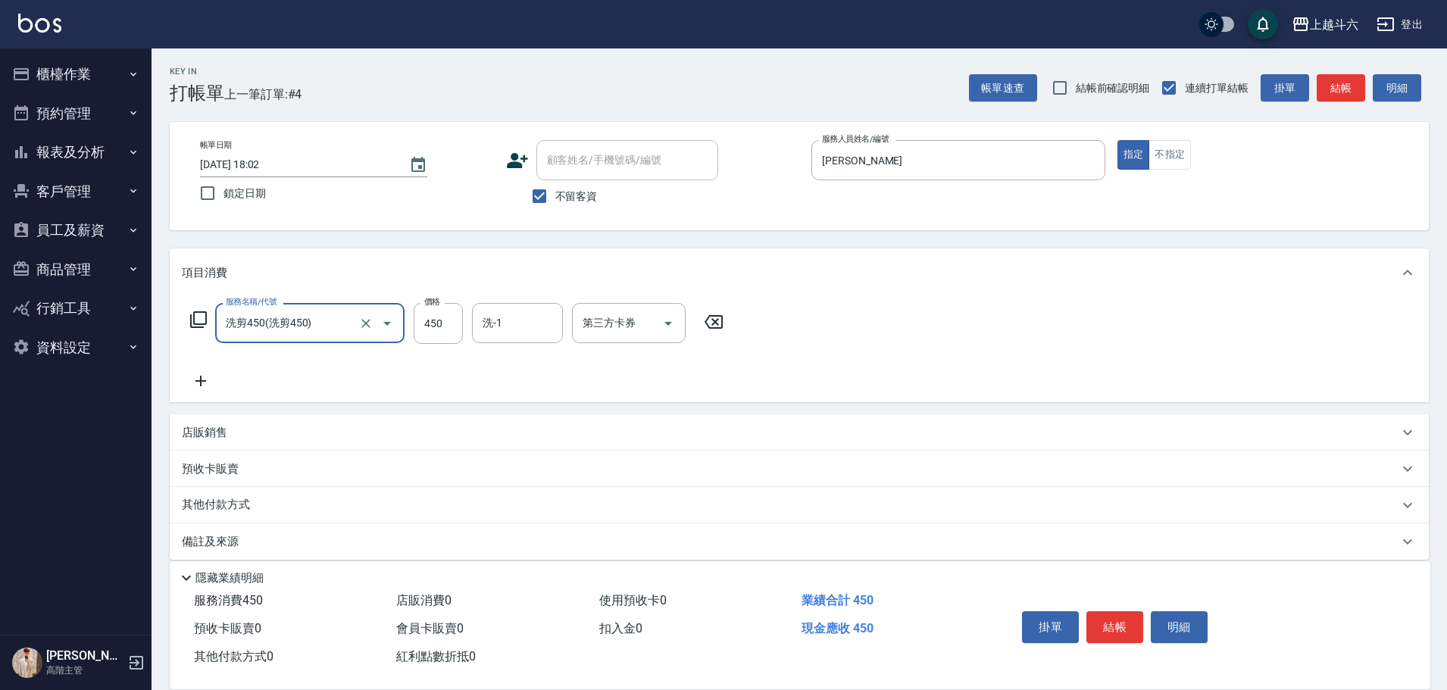
type input "洗剪450"
type input "[PERSON_NAME]-23"
click at [1123, 611] on button "結帳" at bounding box center [1115, 627] width 57 height 32
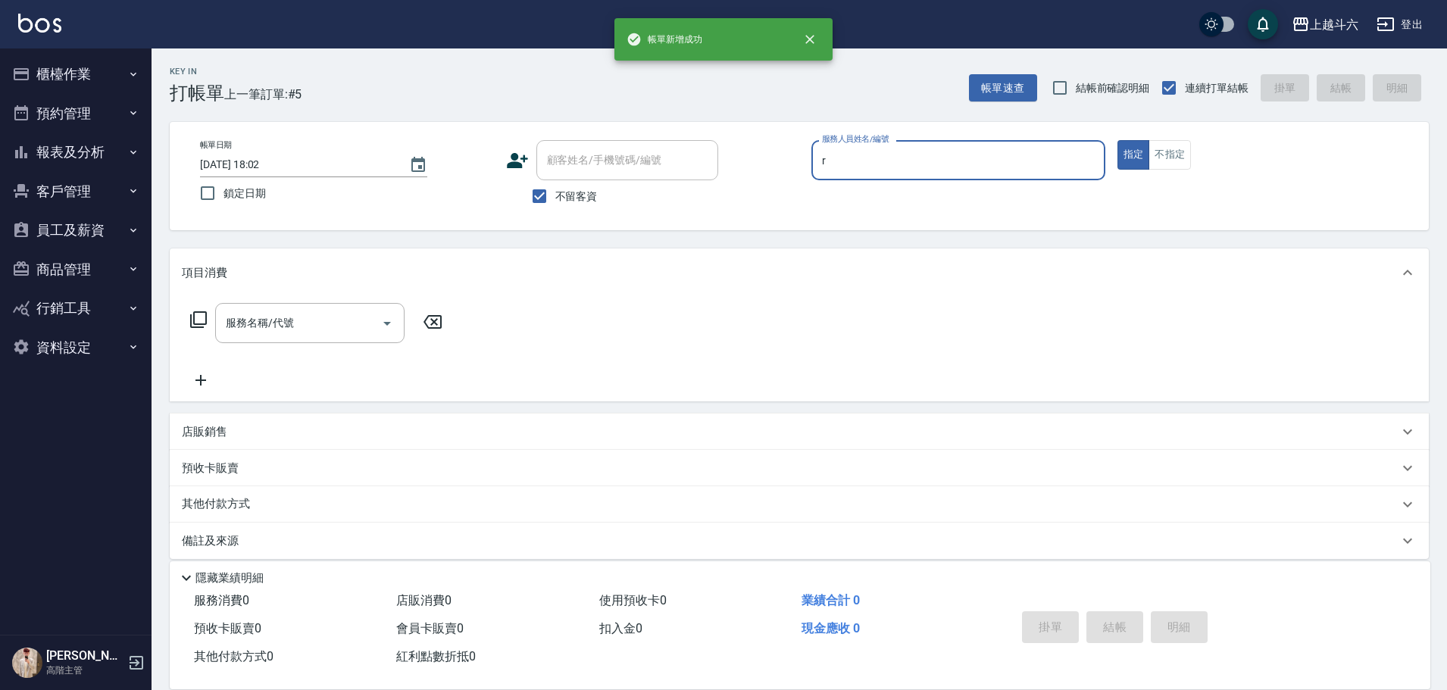
type input "[PERSON_NAME]"
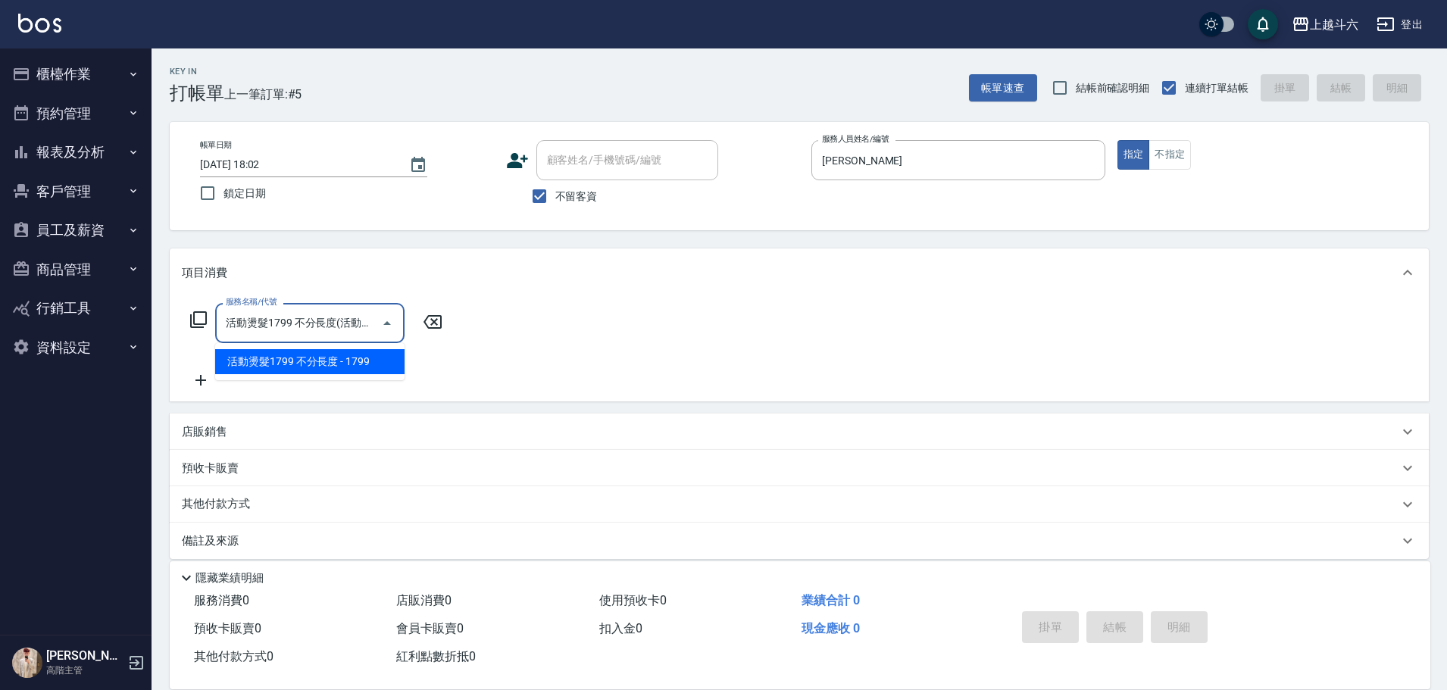
type input "活動燙髮1799 不分長度"
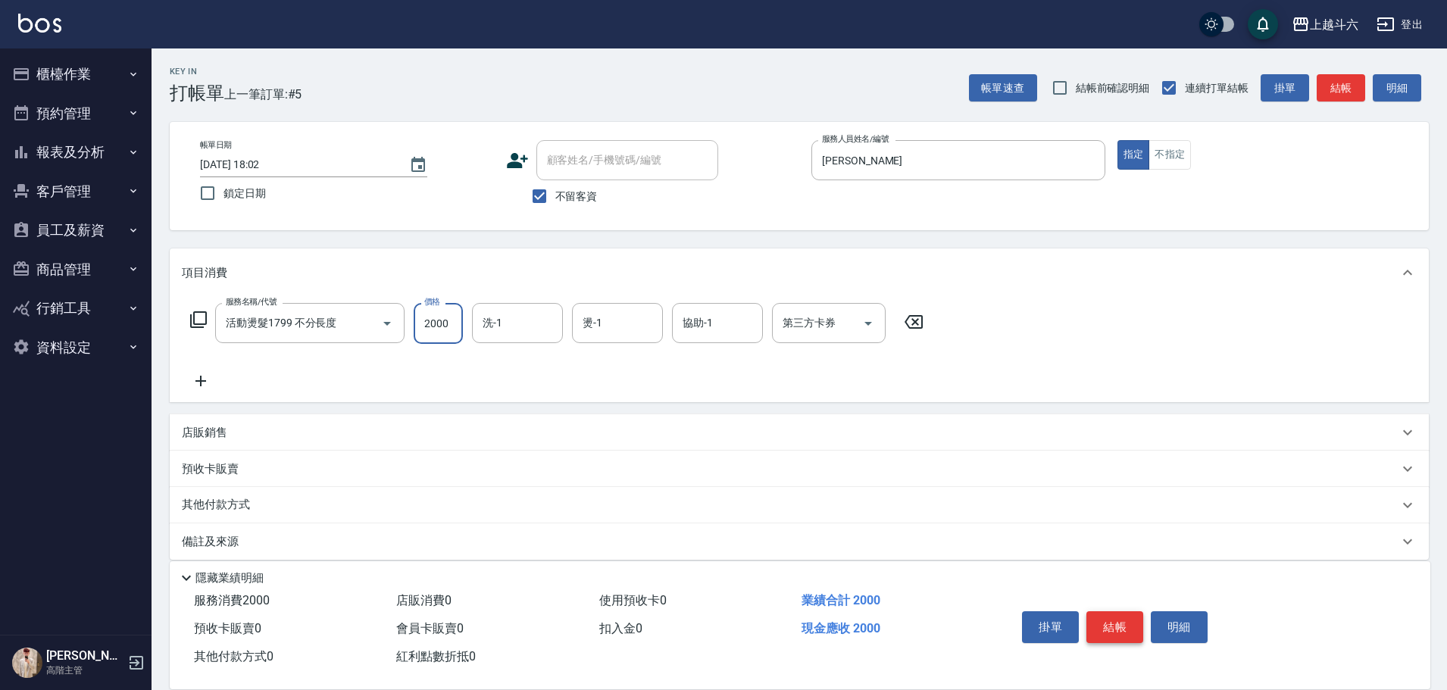
type input "2000"
type input "萱芸-32"
type input "[PERSON_NAME]"
type input "Lambo藍寶-10"
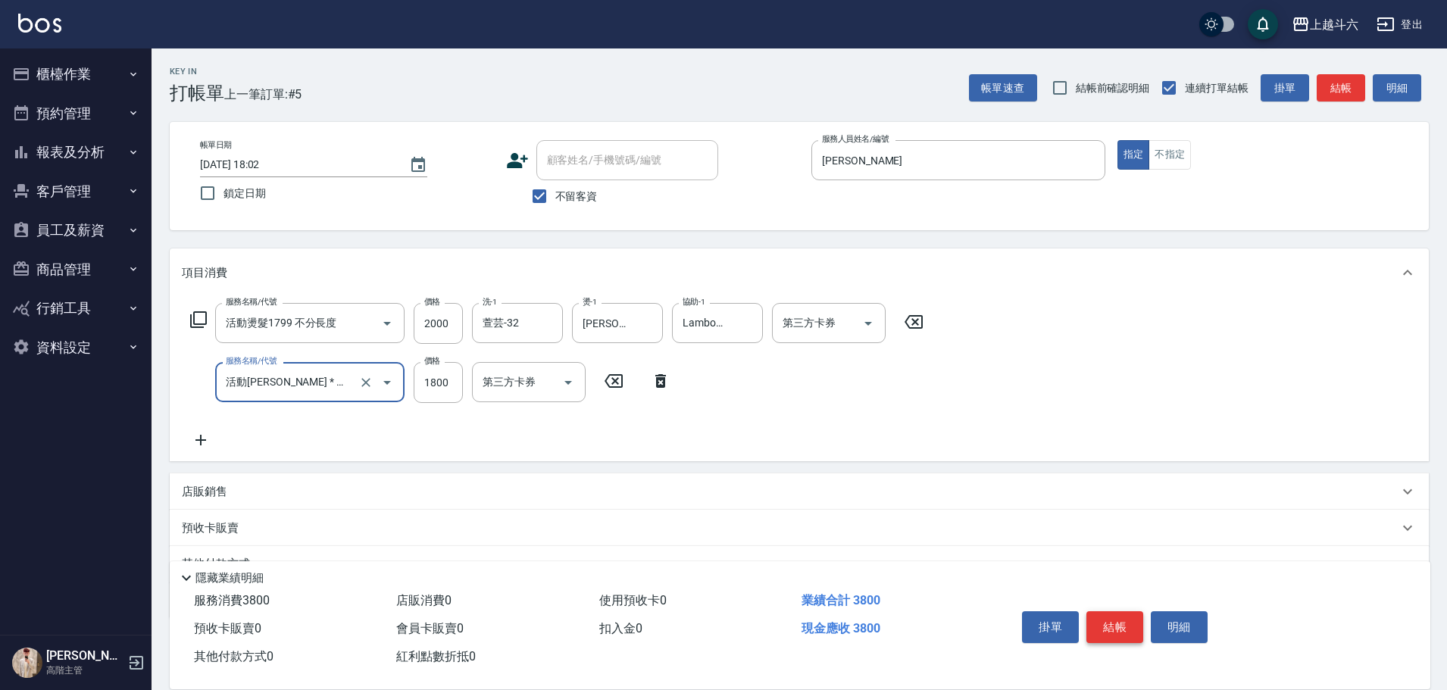
type input "活動黑耀 * 極光 1800(加購黑耀光1800)"
type input "萱芸-32"
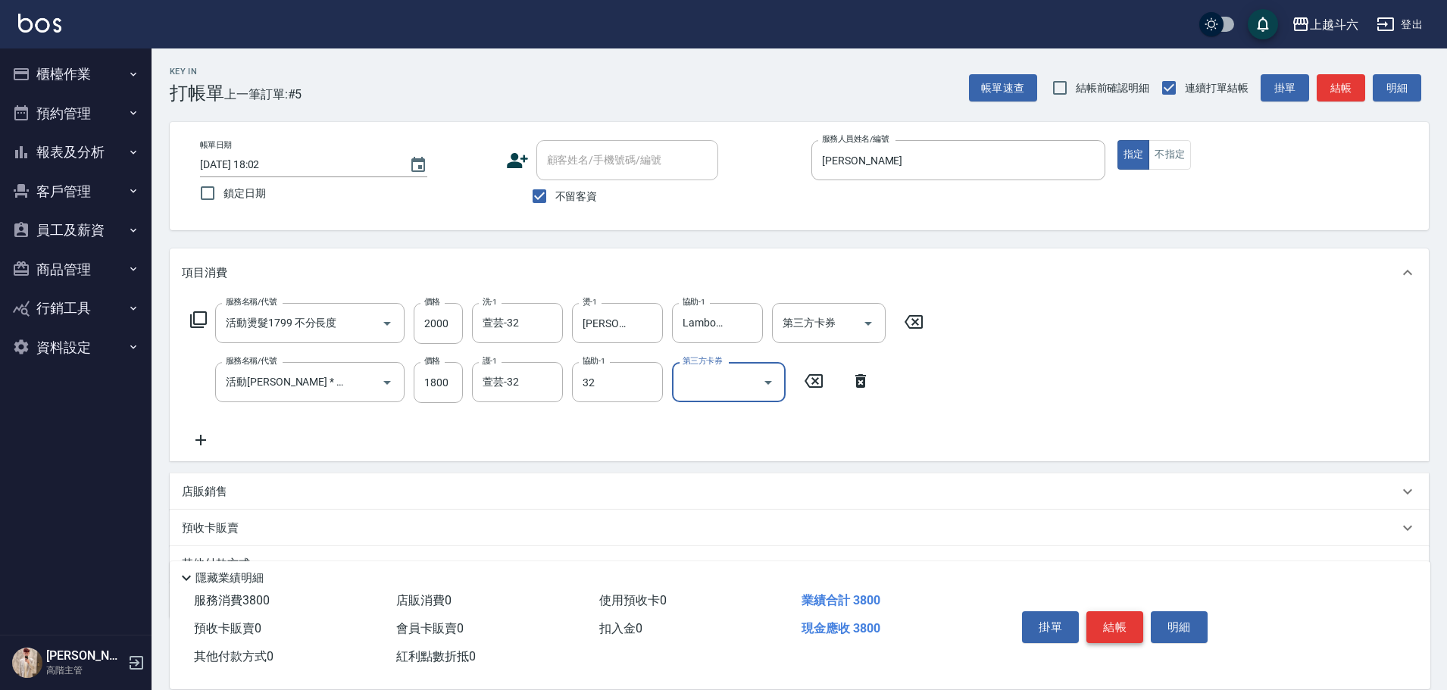
type input "萱芸-32"
click at [1123, 611] on button "結帳" at bounding box center [1115, 627] width 57 height 32
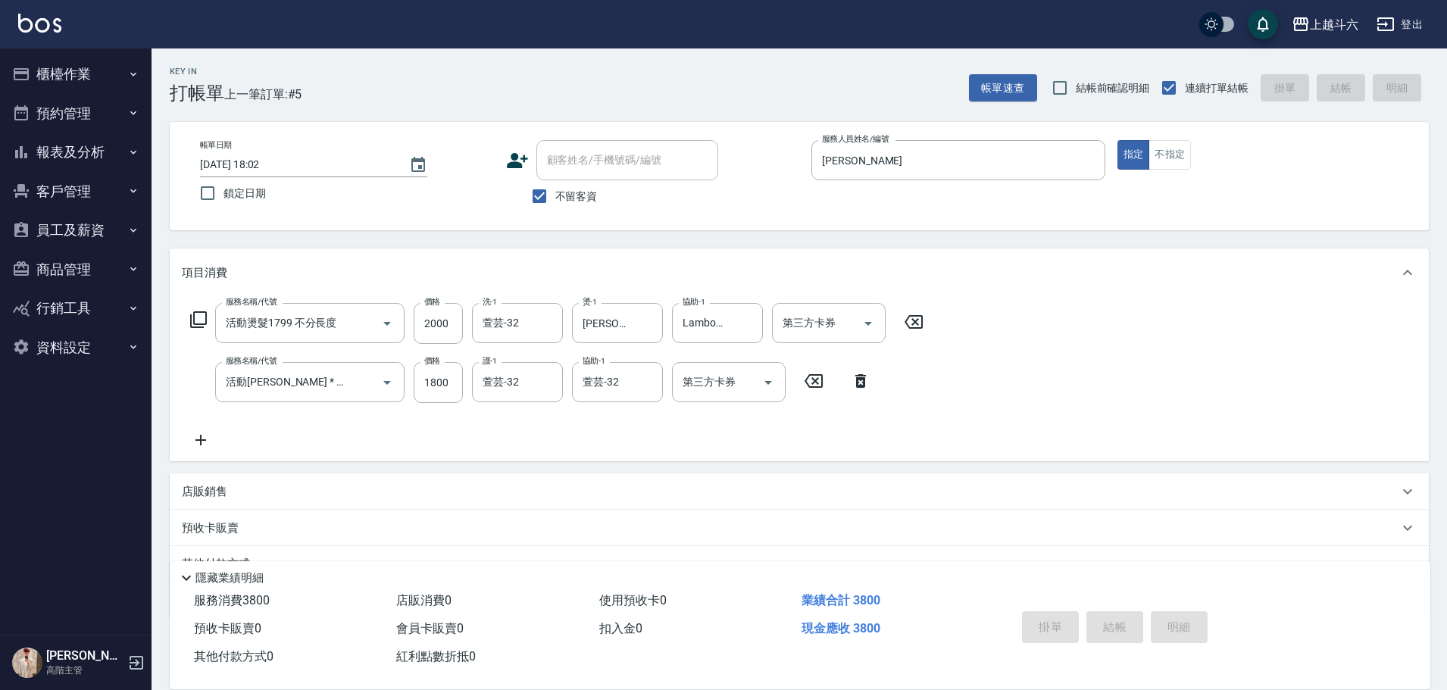
type input "[DATE] 18:03"
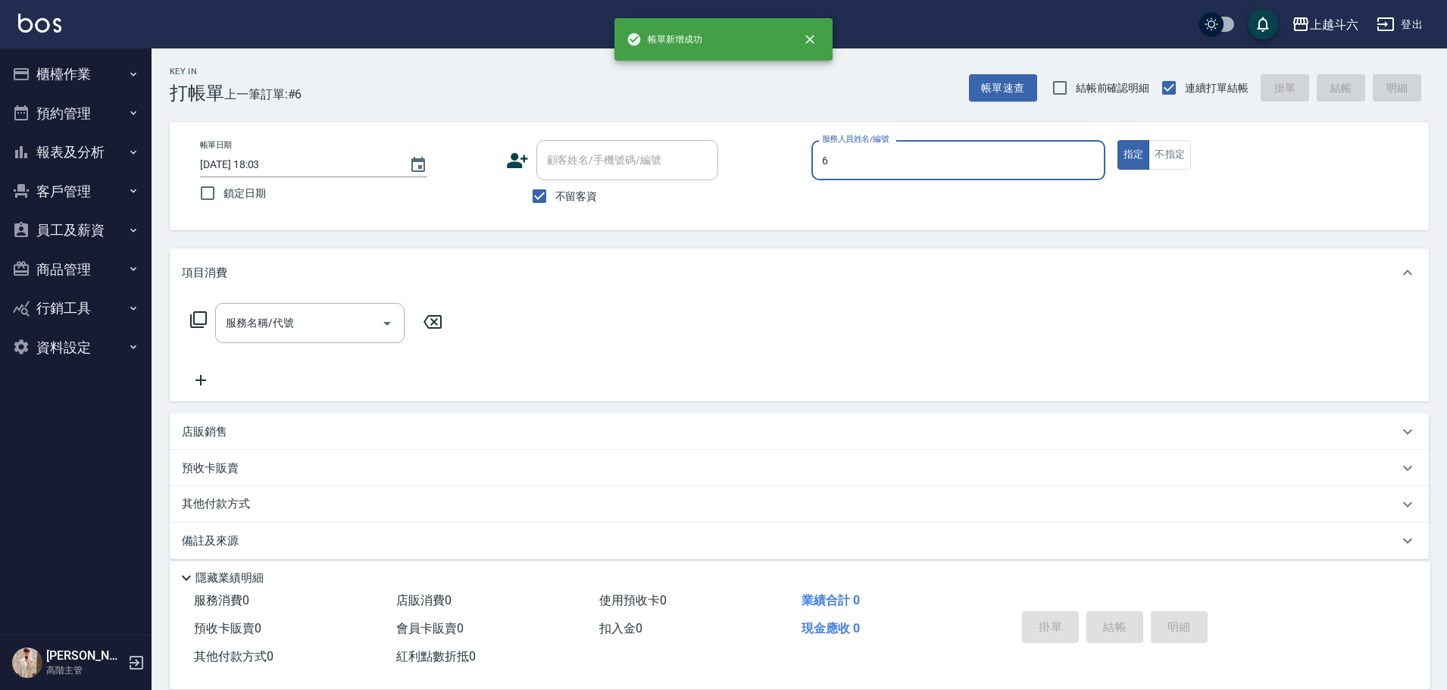
type input "[PERSON_NAME]-6"
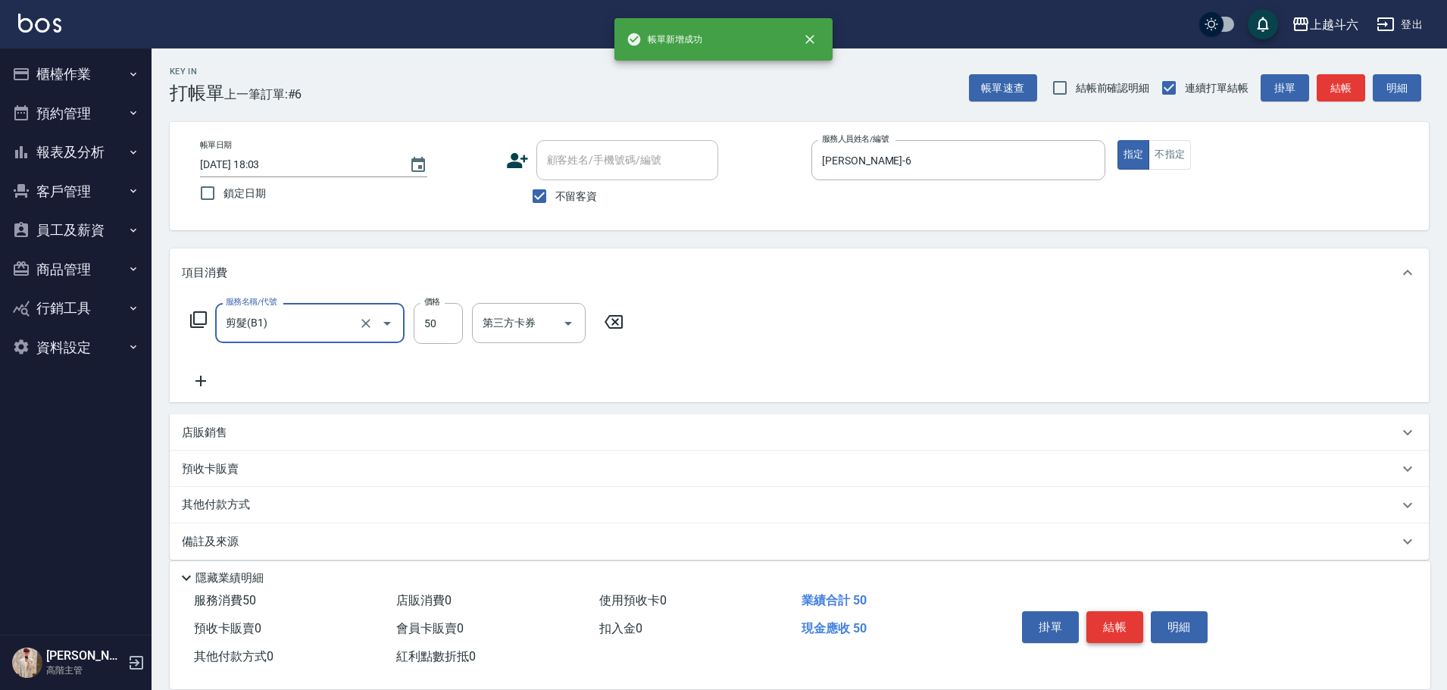
type input "剪髮(B1)"
type input "320"
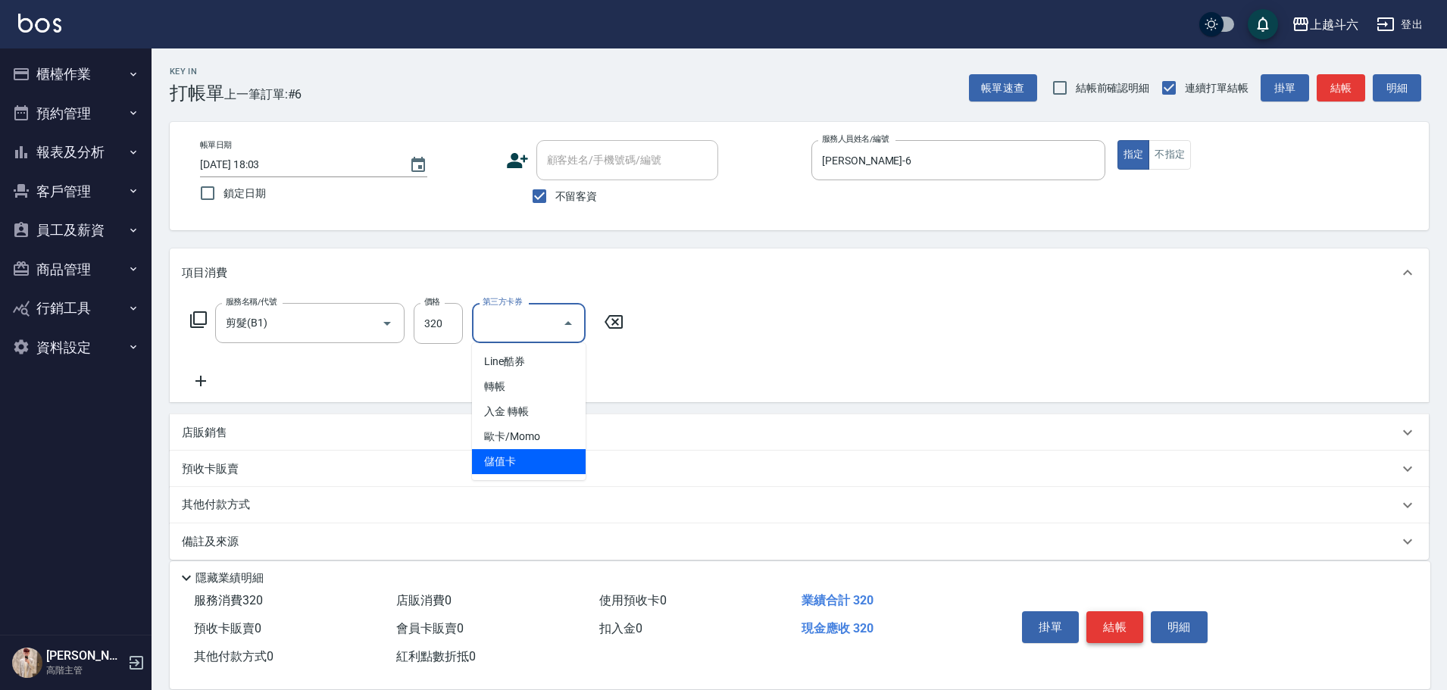
type input "儲值卡"
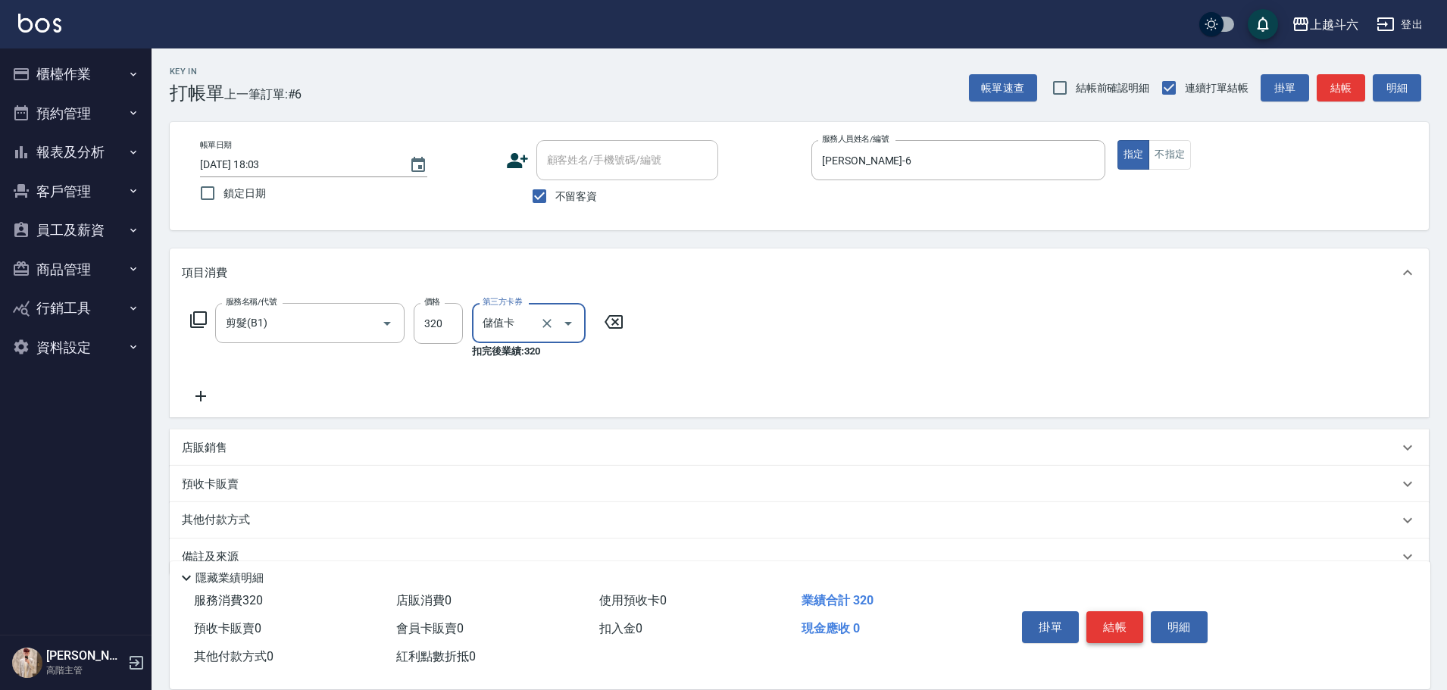
click at [1124, 611] on button "結帳" at bounding box center [1115, 627] width 57 height 32
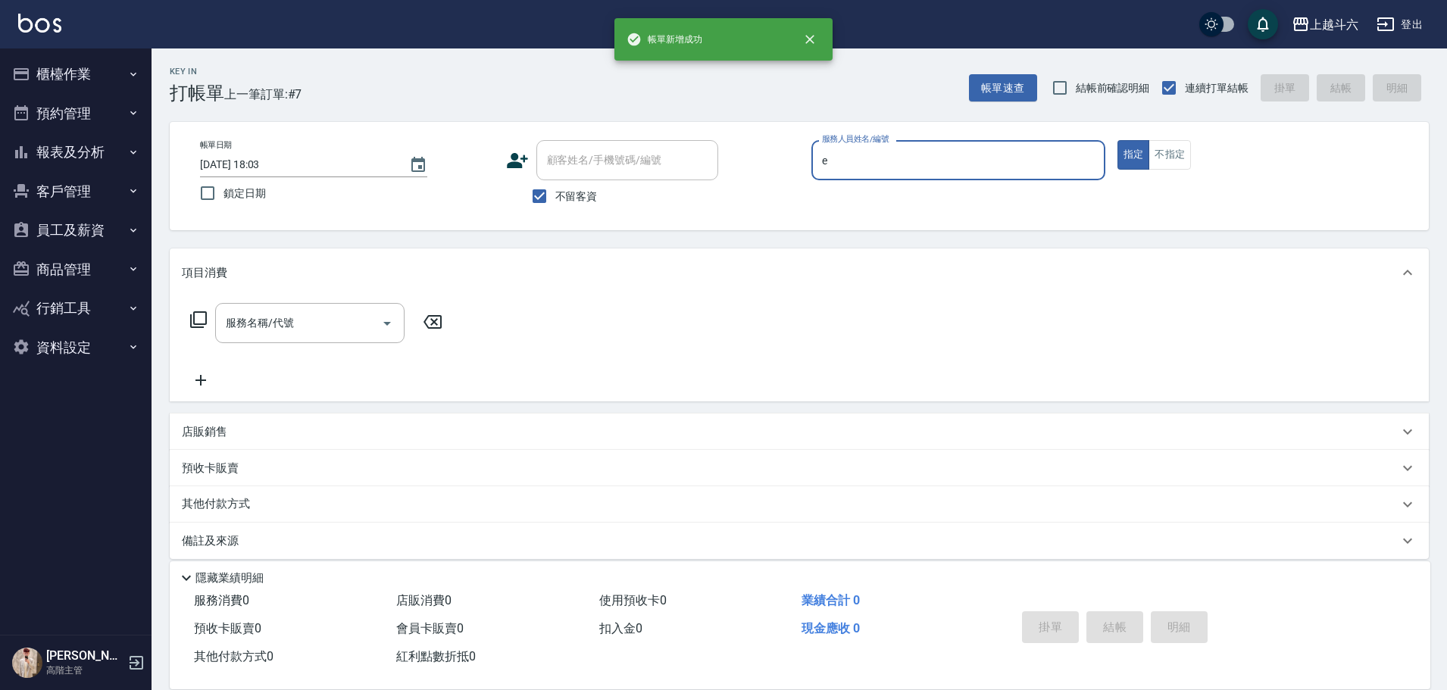
type input "[PERSON_NAME]"
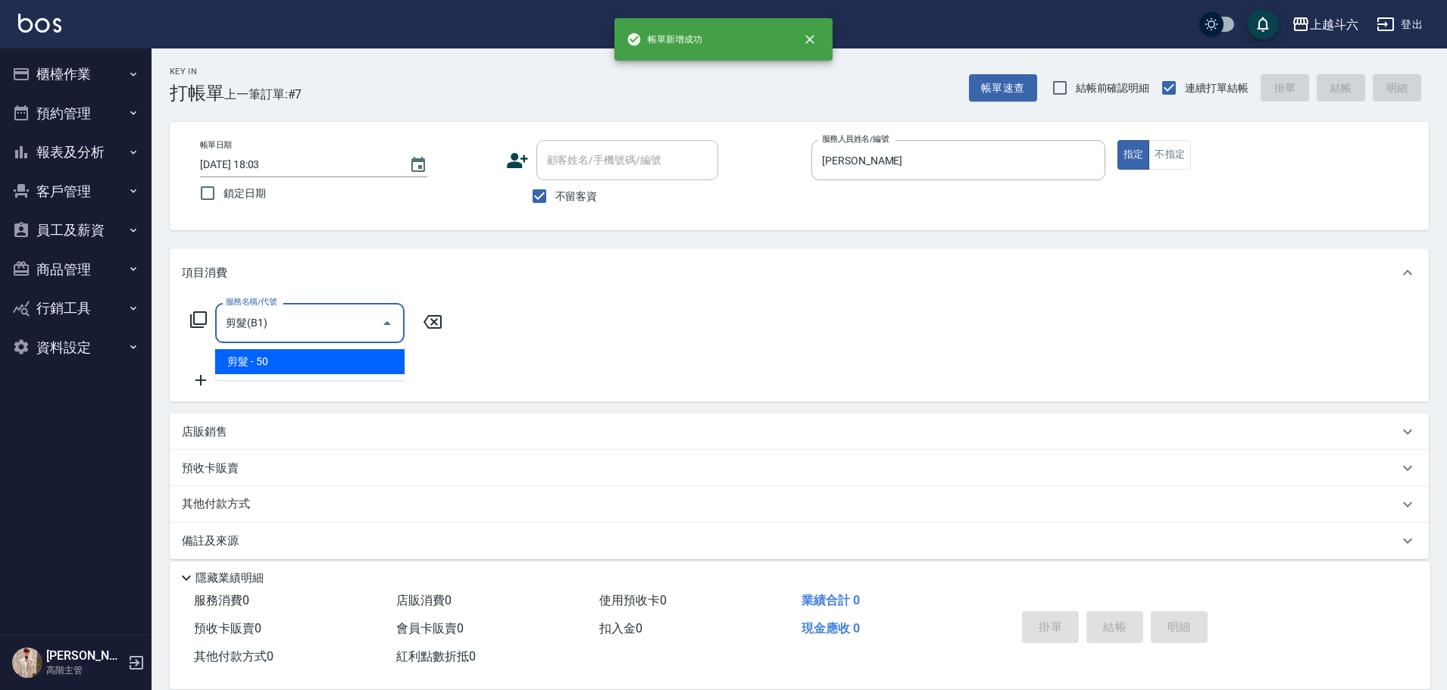
type input "剪髮(B1)"
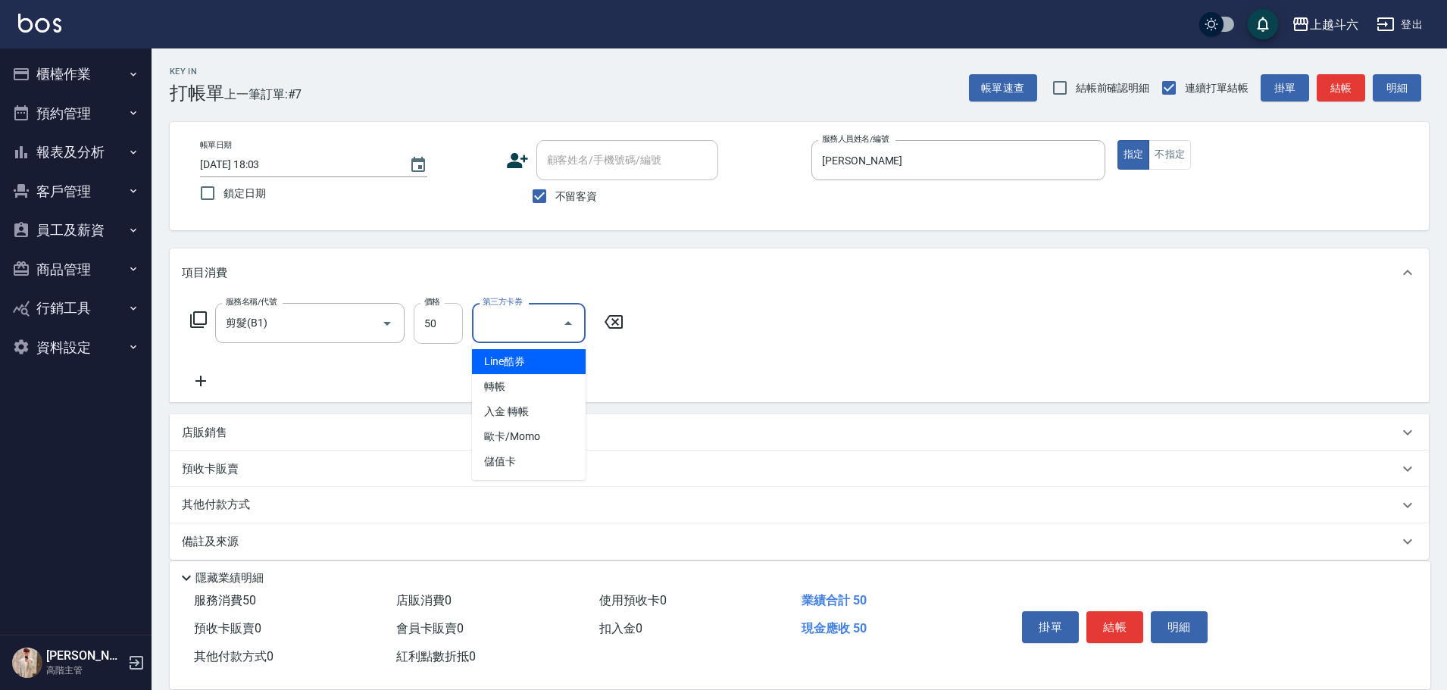
click at [430, 326] on input "50" at bounding box center [438, 323] width 49 height 41
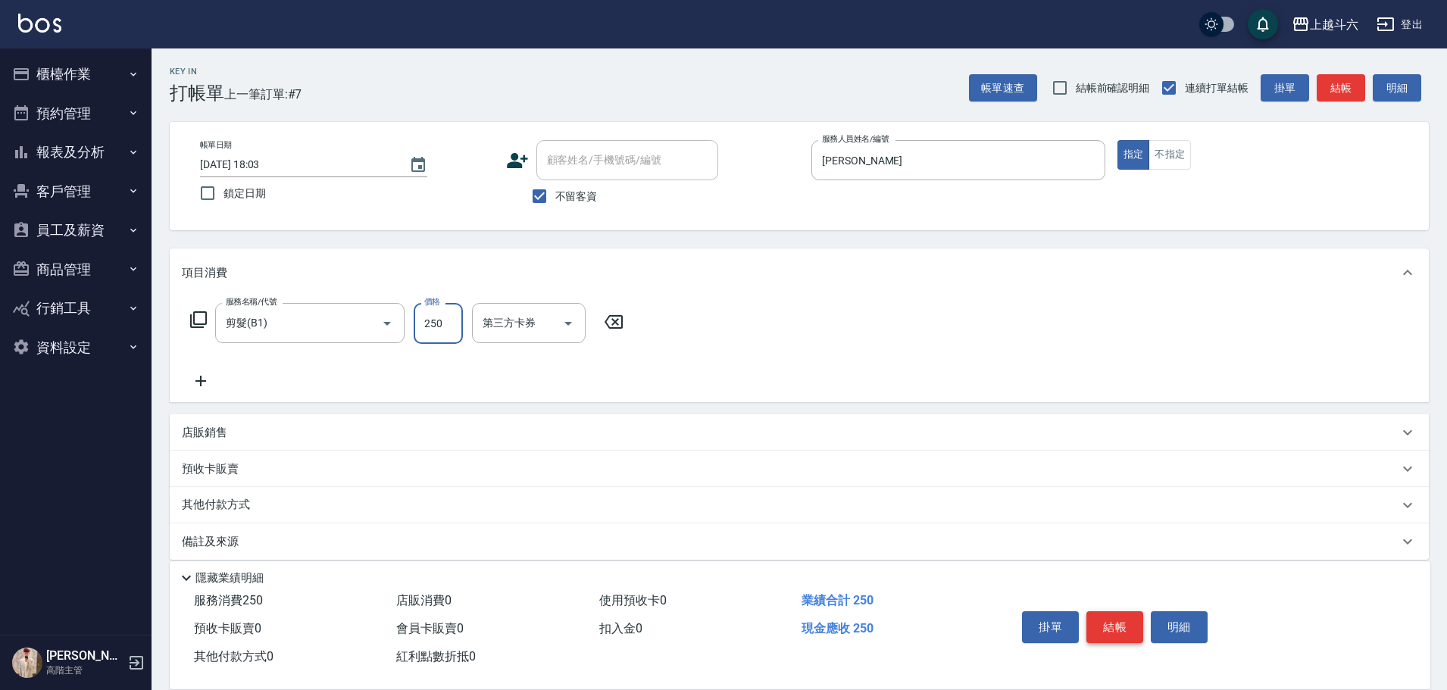
type input "250"
click at [1106, 611] on button "結帳" at bounding box center [1115, 627] width 57 height 32
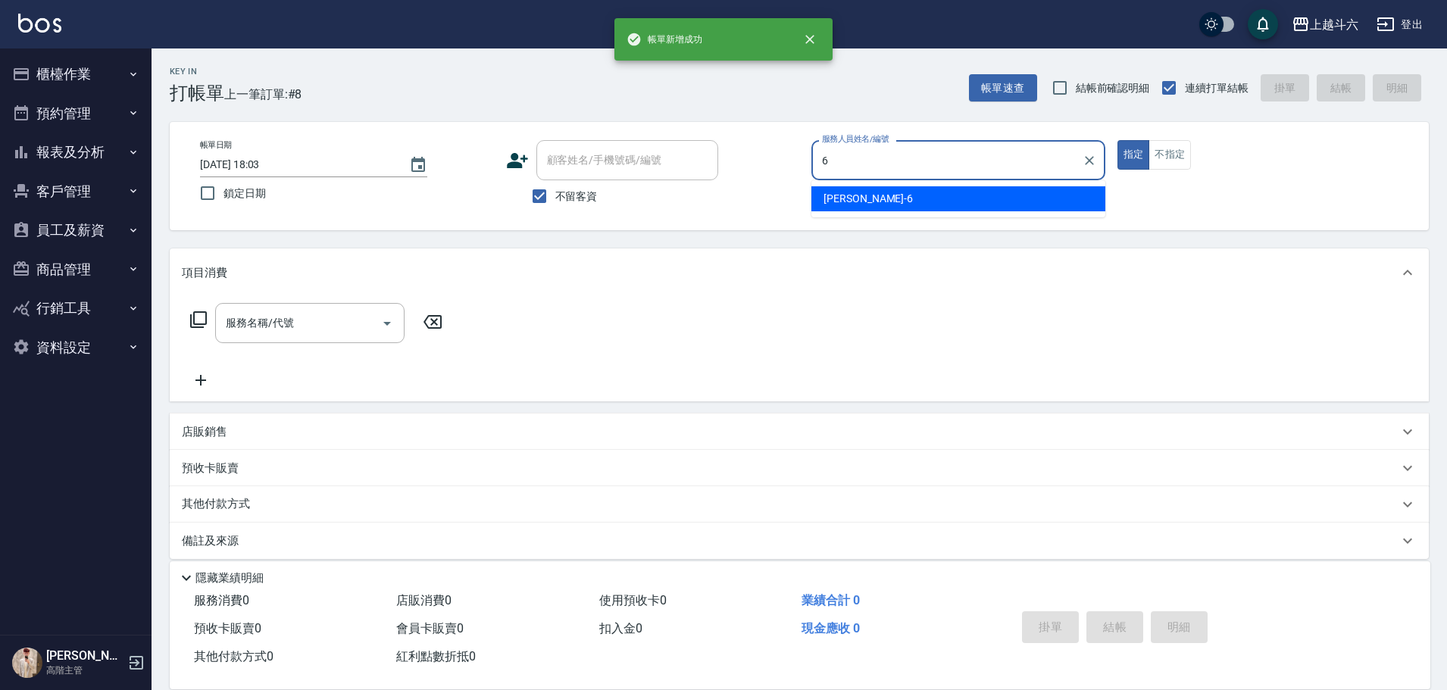
type input "[PERSON_NAME]-6"
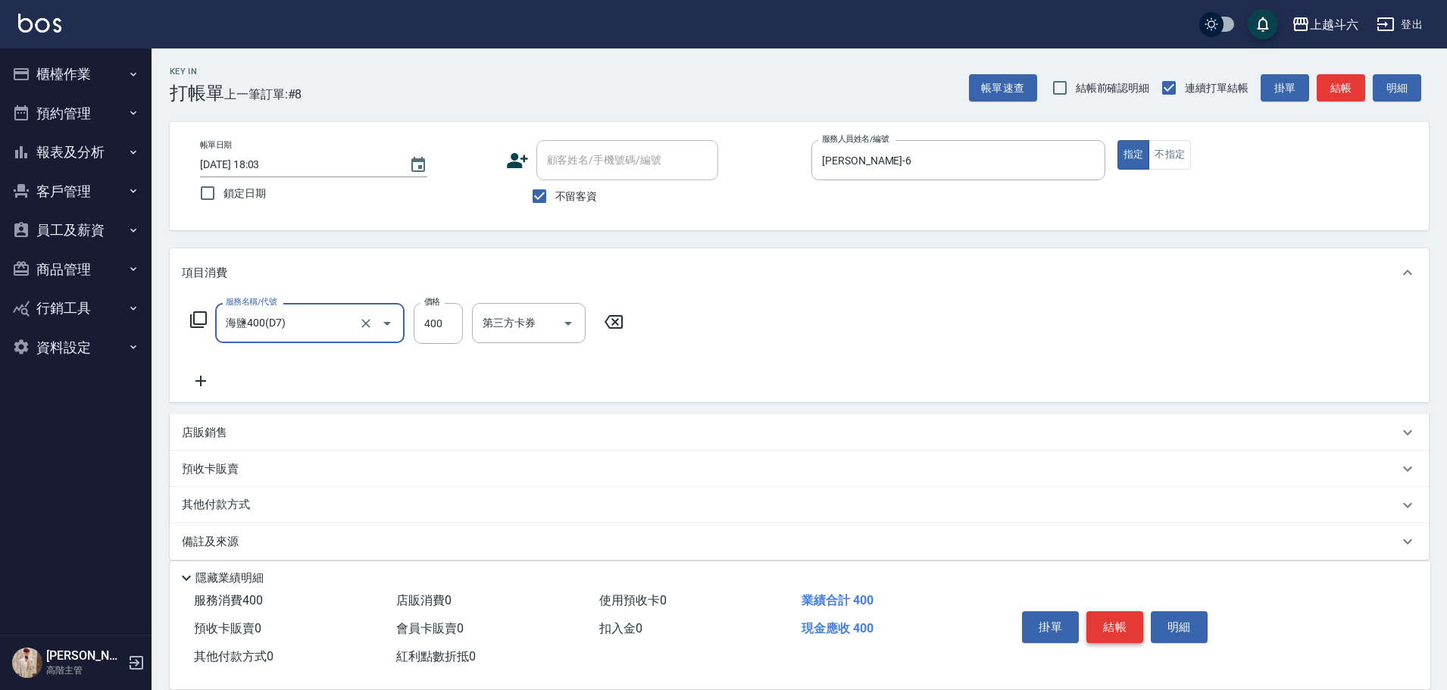
type input "海鹽400(D7)"
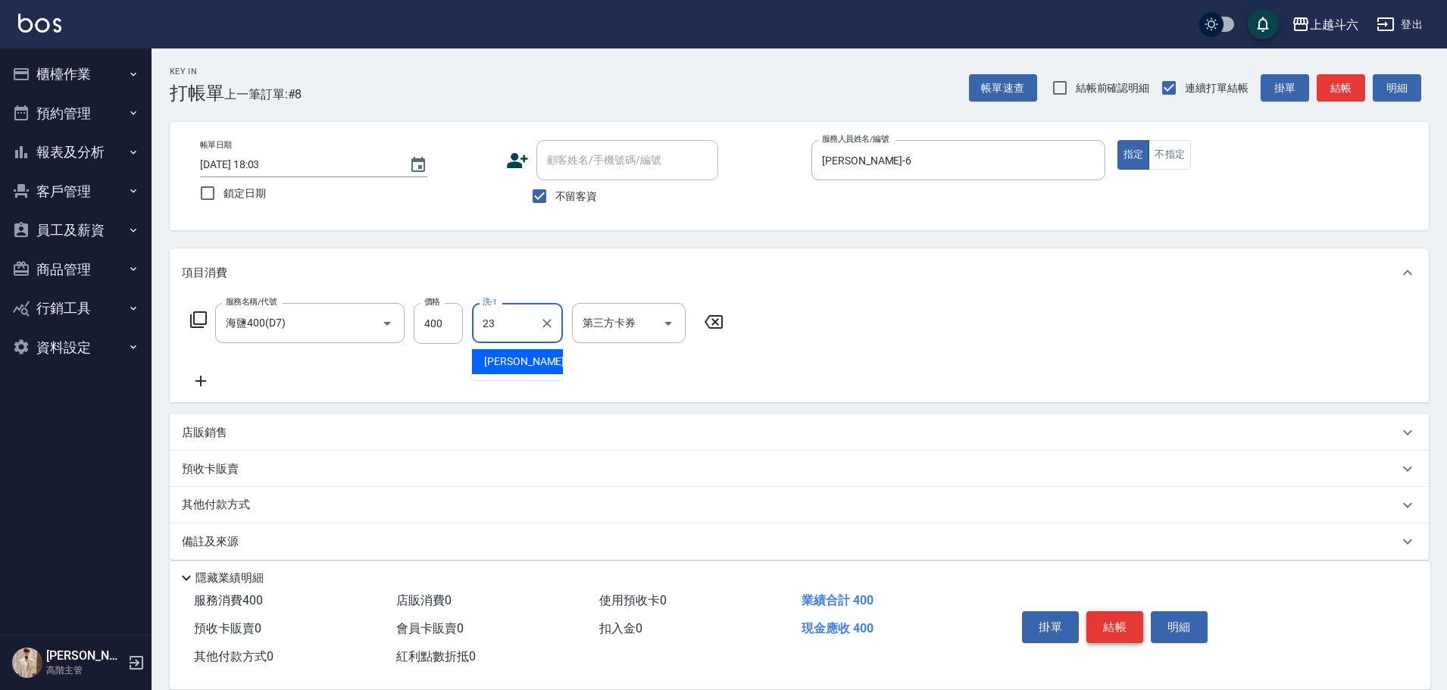
type input "[PERSON_NAME]-23"
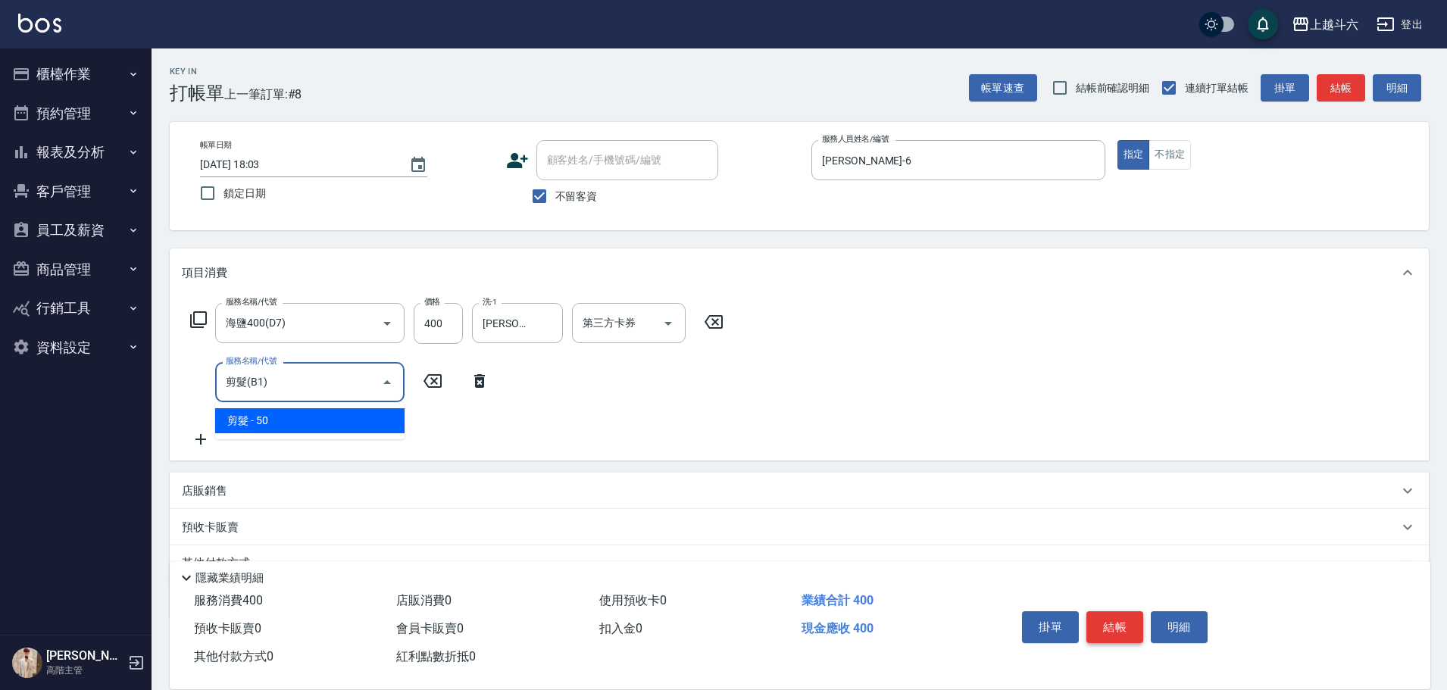
type input "剪髮(B1)"
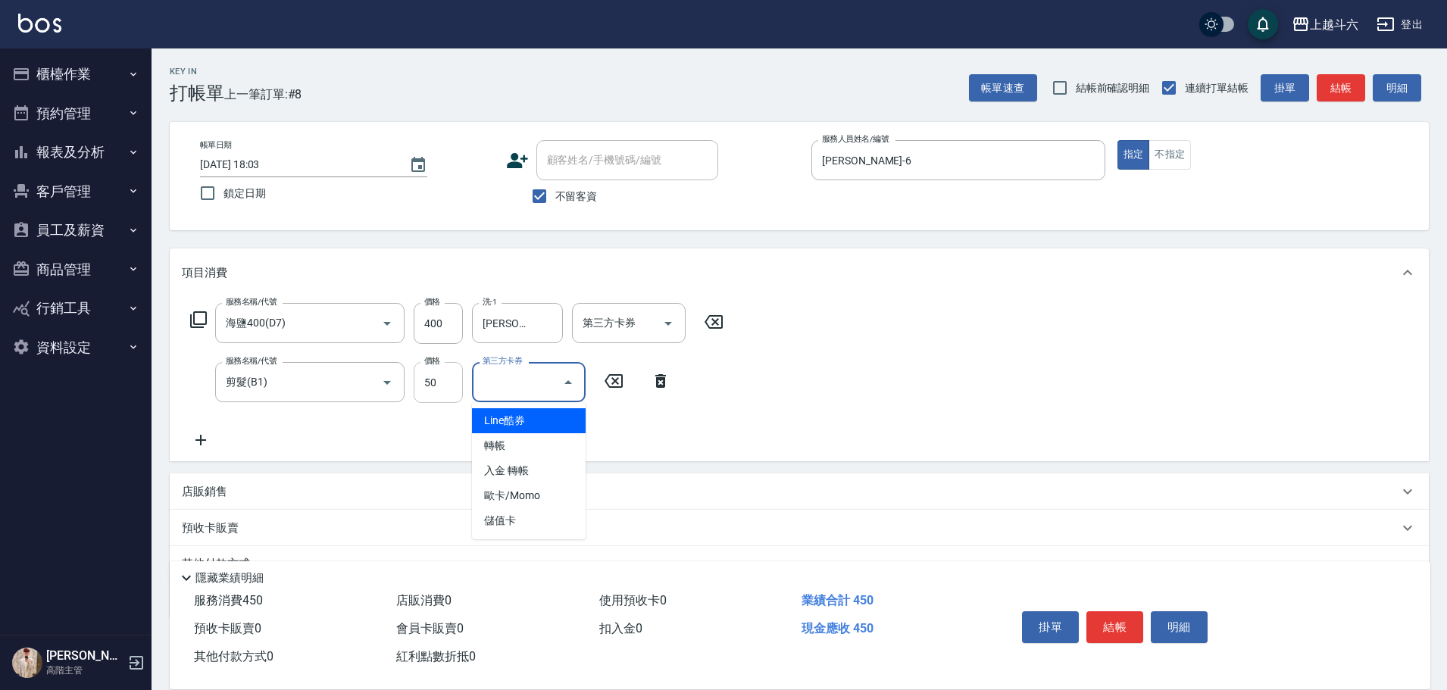
click at [439, 377] on input "50" at bounding box center [438, 382] width 49 height 41
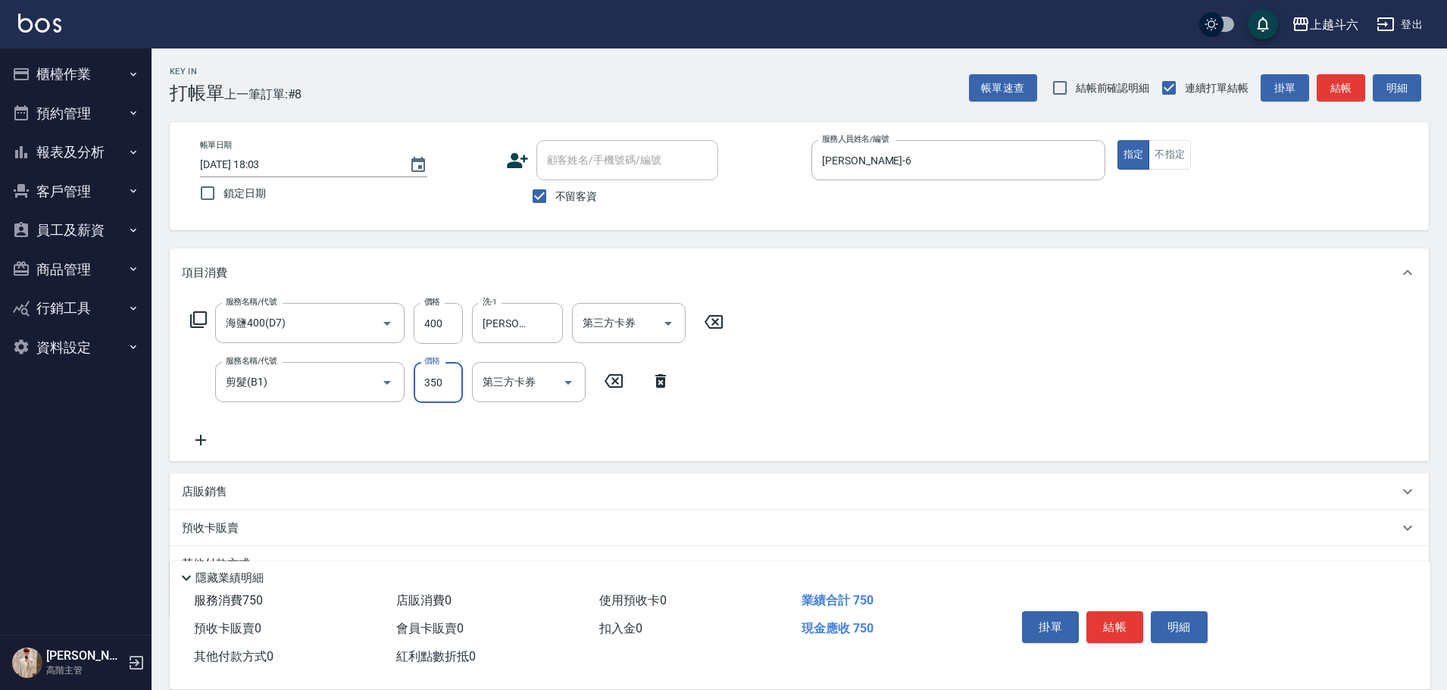
type input "350"
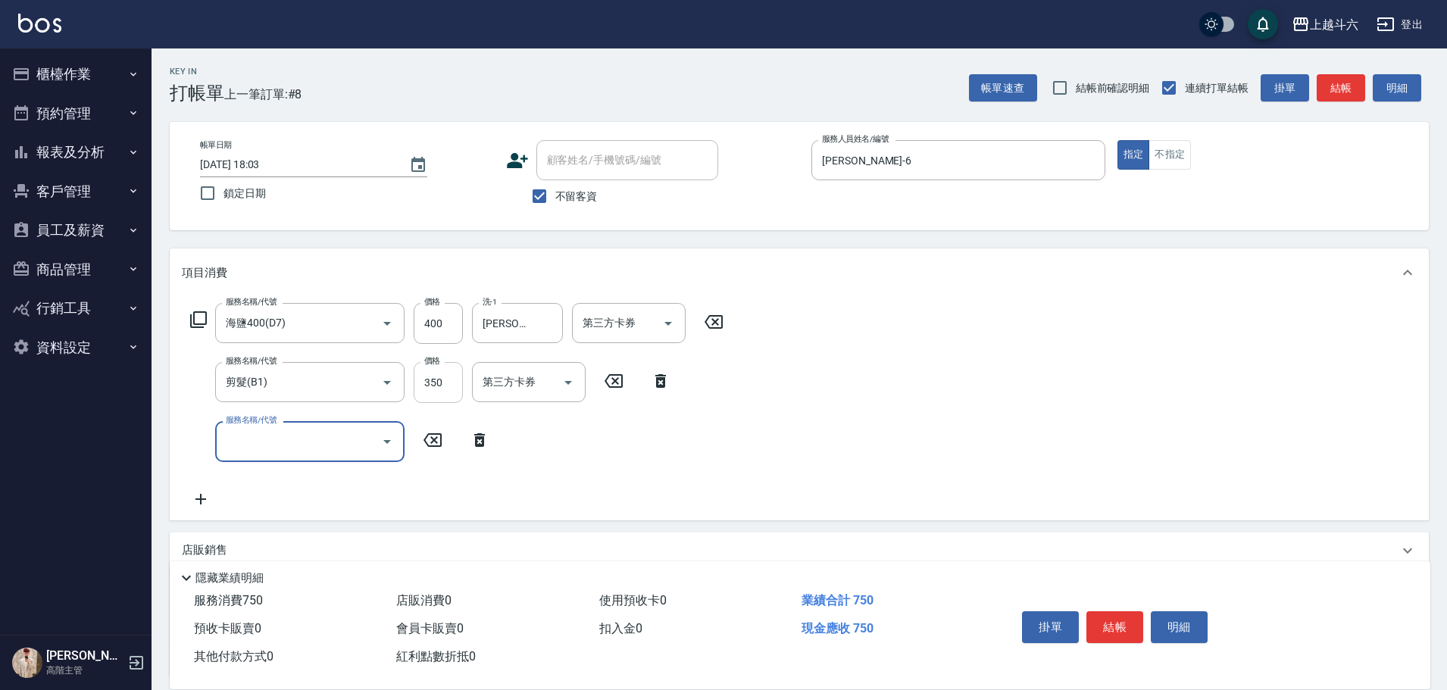
type input "ㄑ"
type input "深層/潤絲/護色60(特2)"
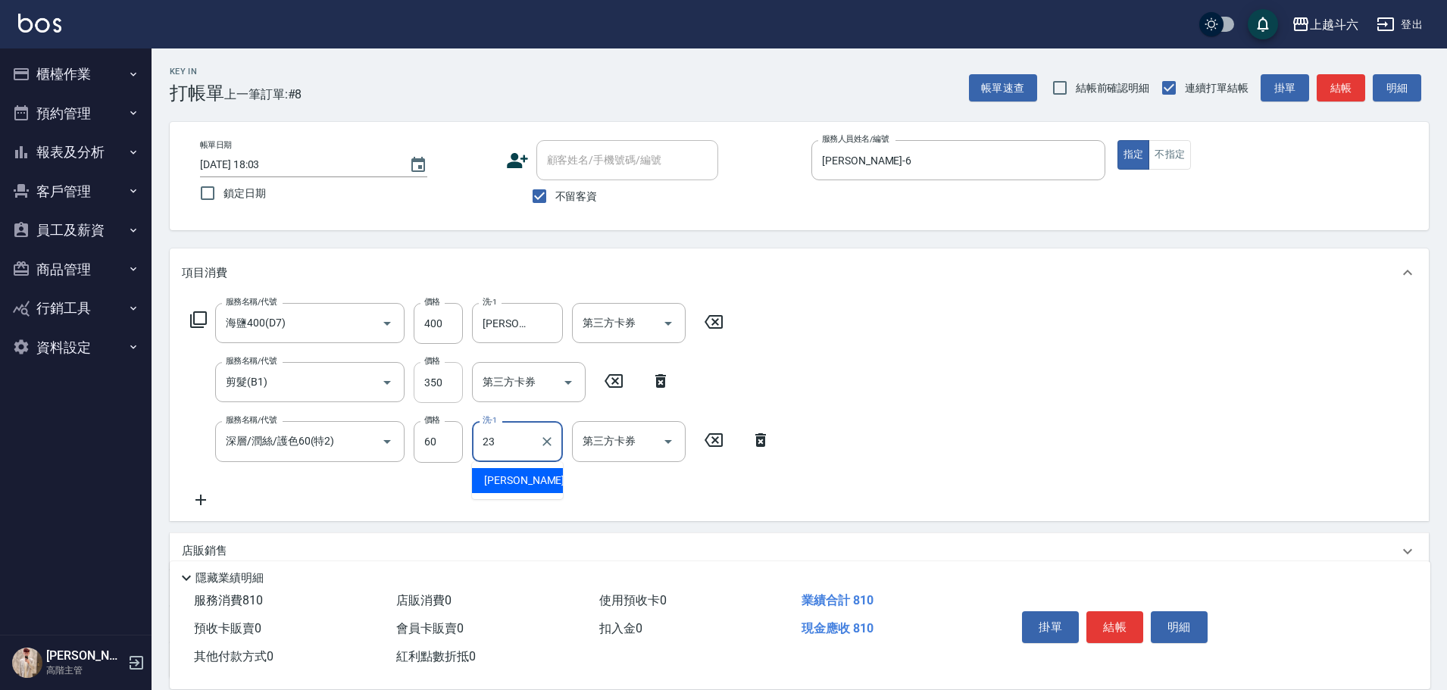
type input "[PERSON_NAME]-23"
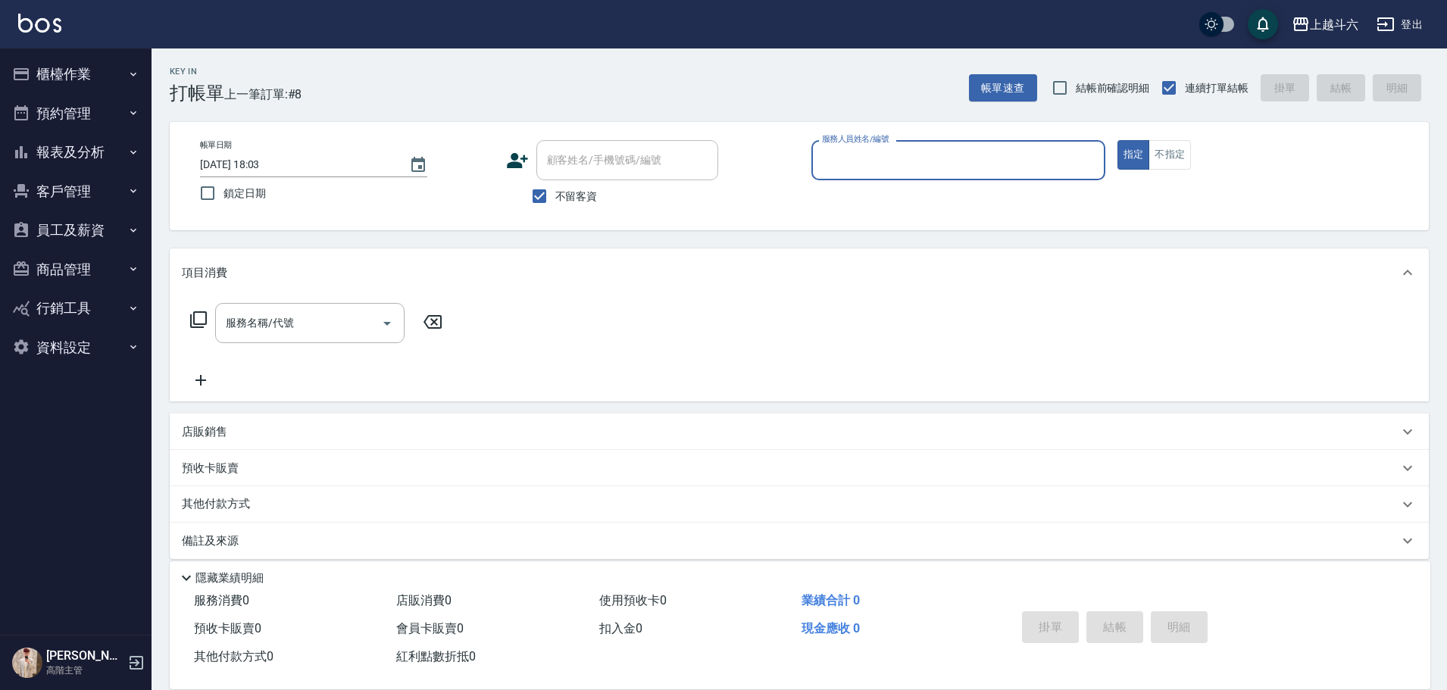
click at [843, 173] on input "服務人員姓名/編號" at bounding box center [958, 160] width 280 height 27
type input "[PERSON_NAME]-6"
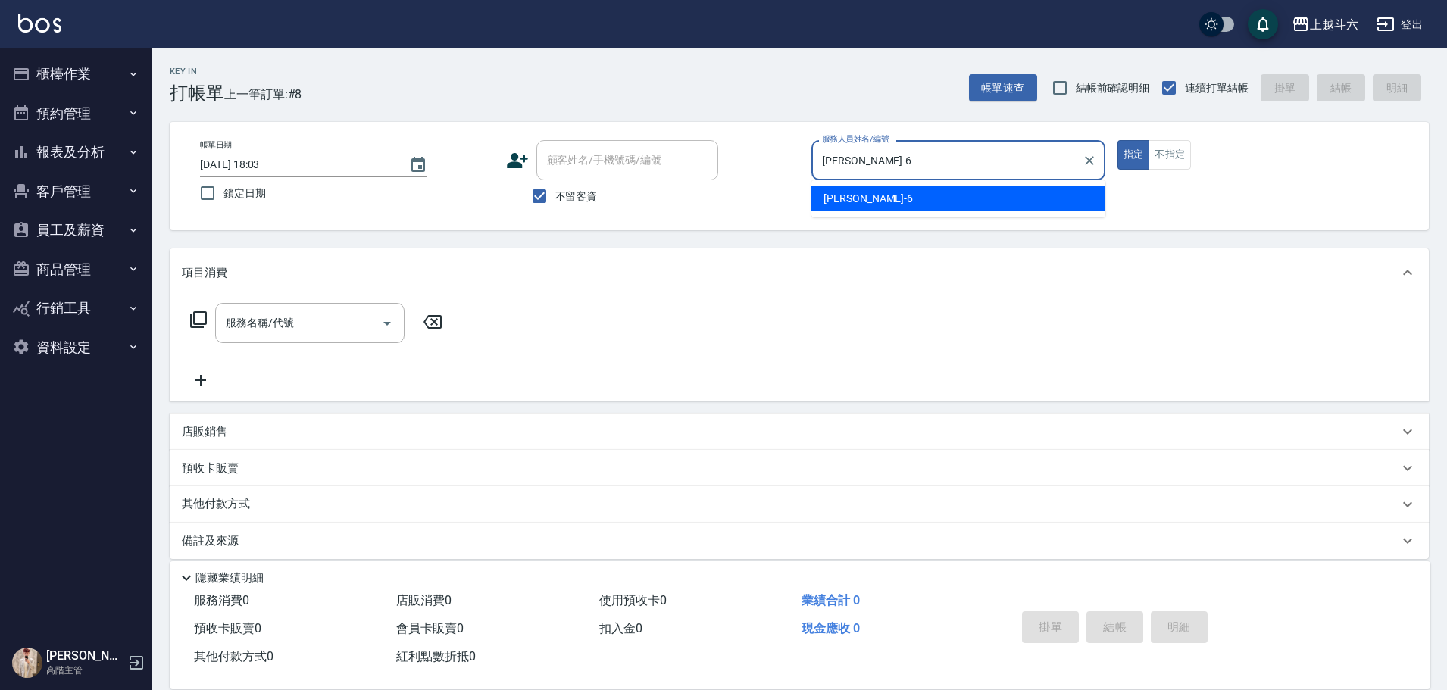
type button "true"
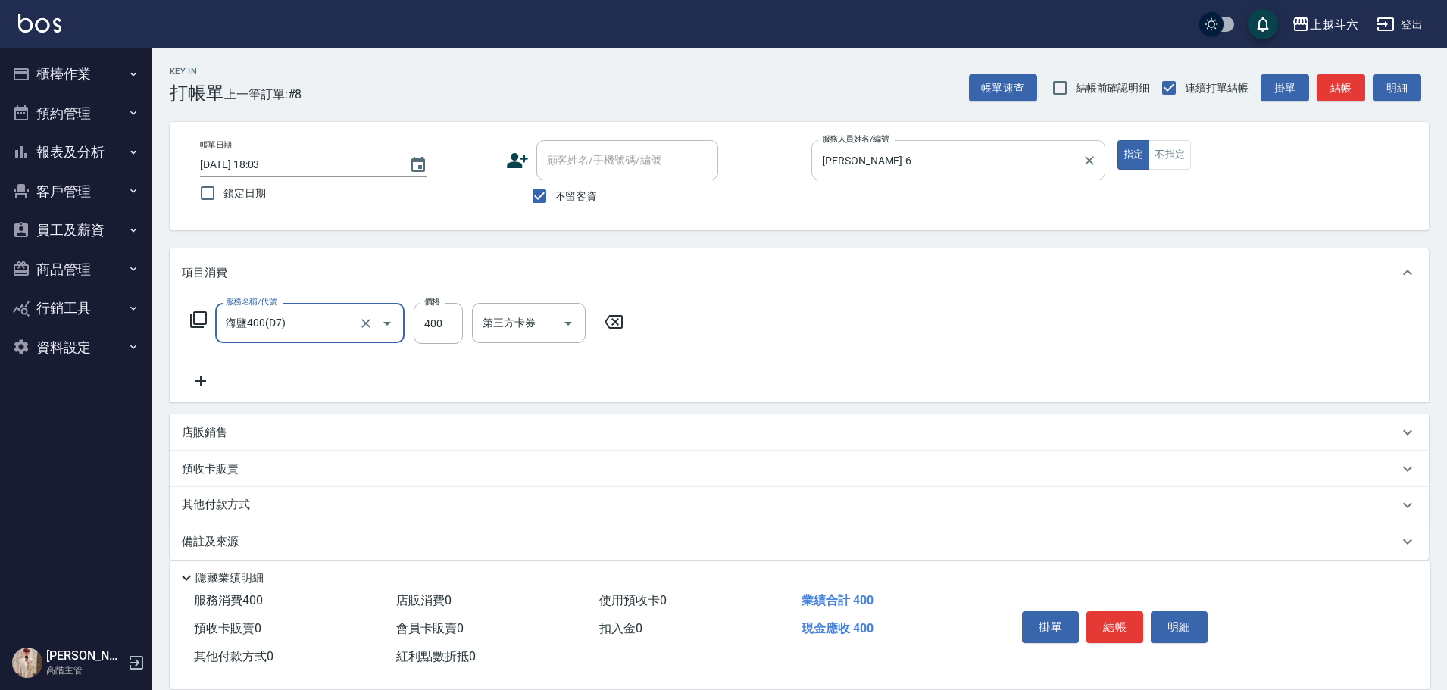
type input "海鹽400(D7)"
type input "[PERSON_NAME]-23"
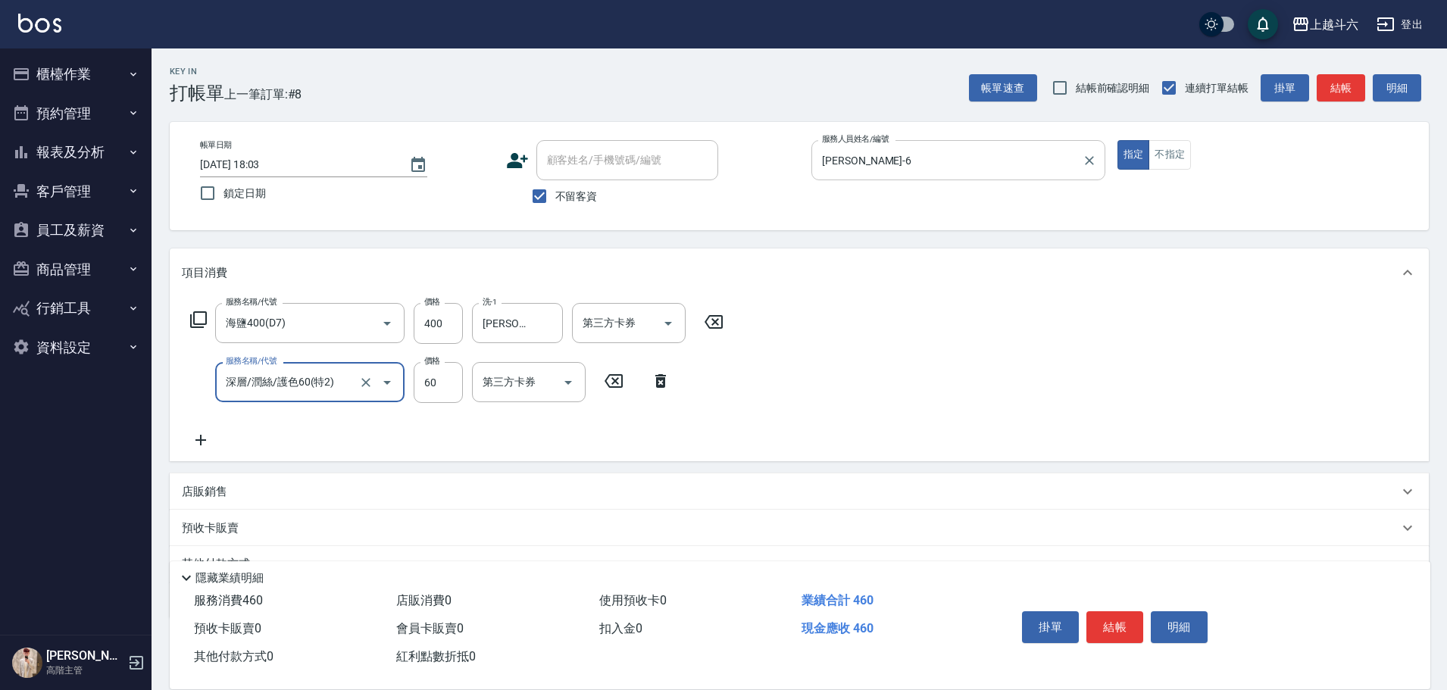
type input "深層/潤絲/護色60(特2)"
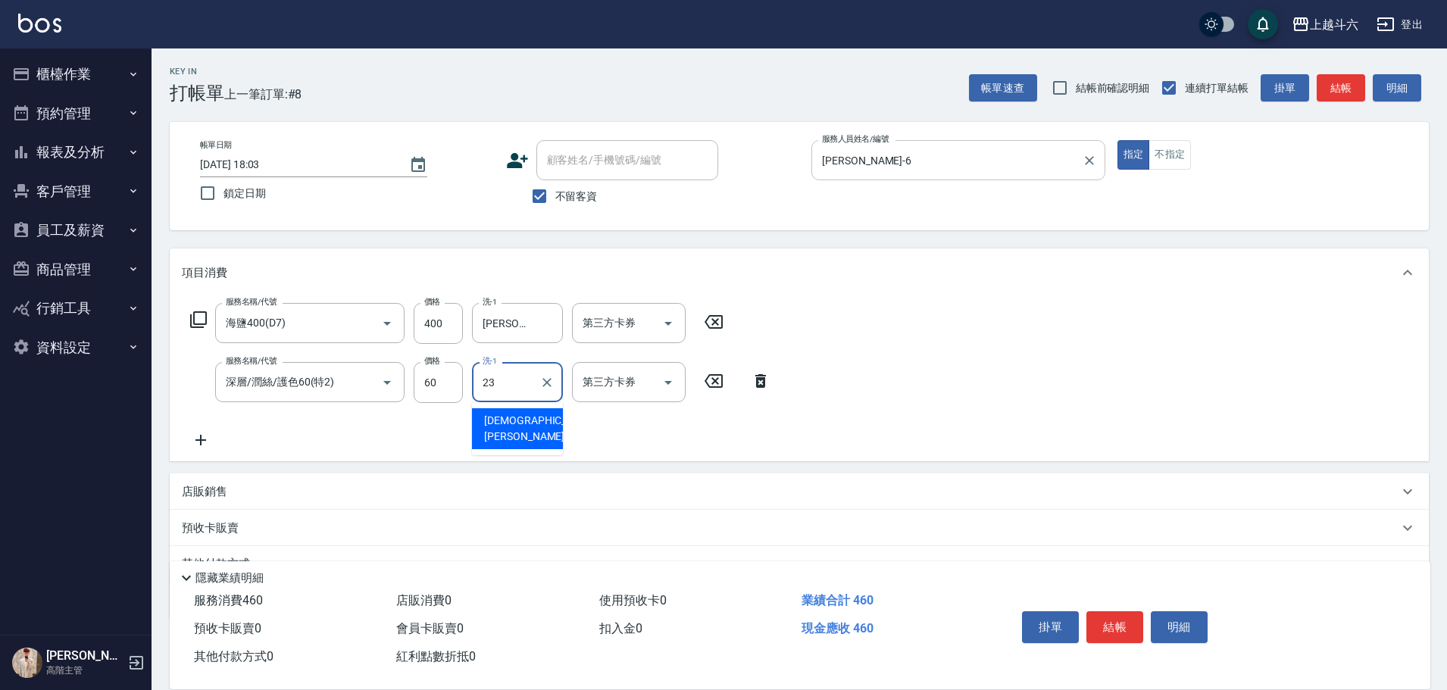
type input "[PERSON_NAME]-23"
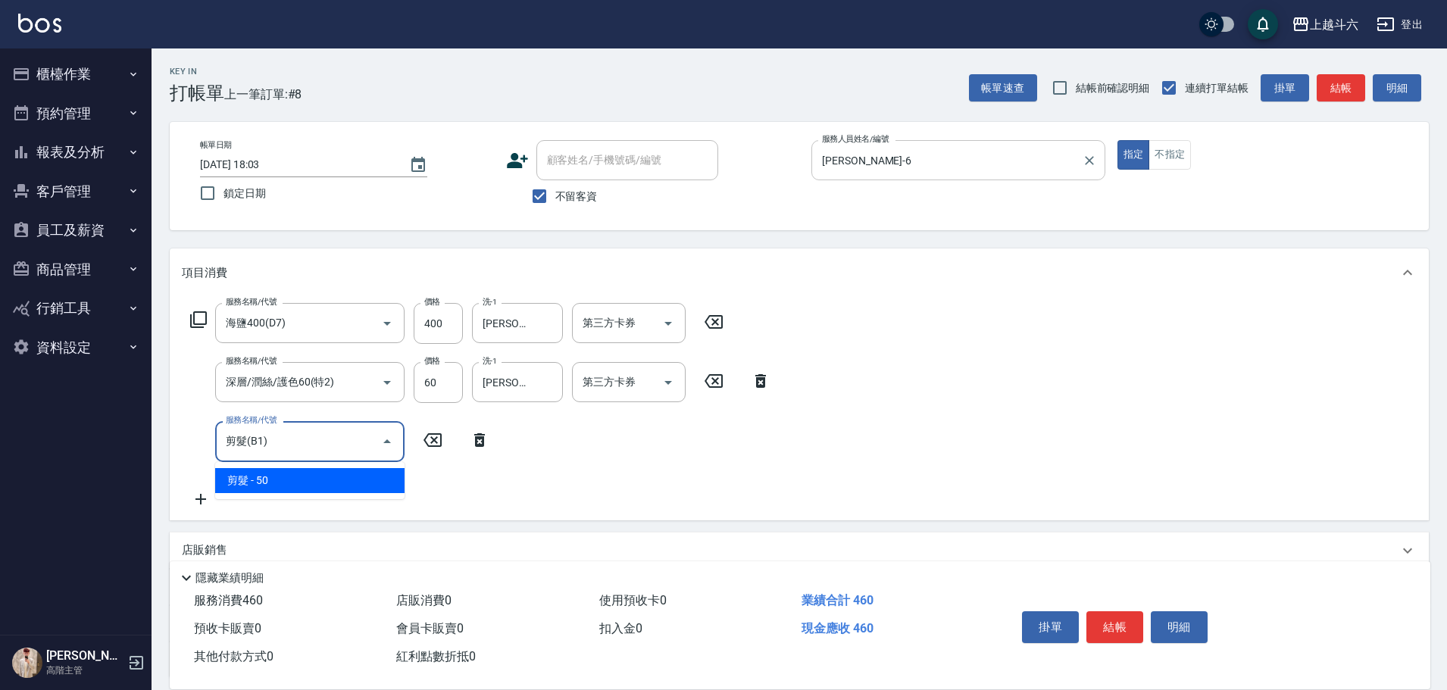
type input "剪髮(B1)"
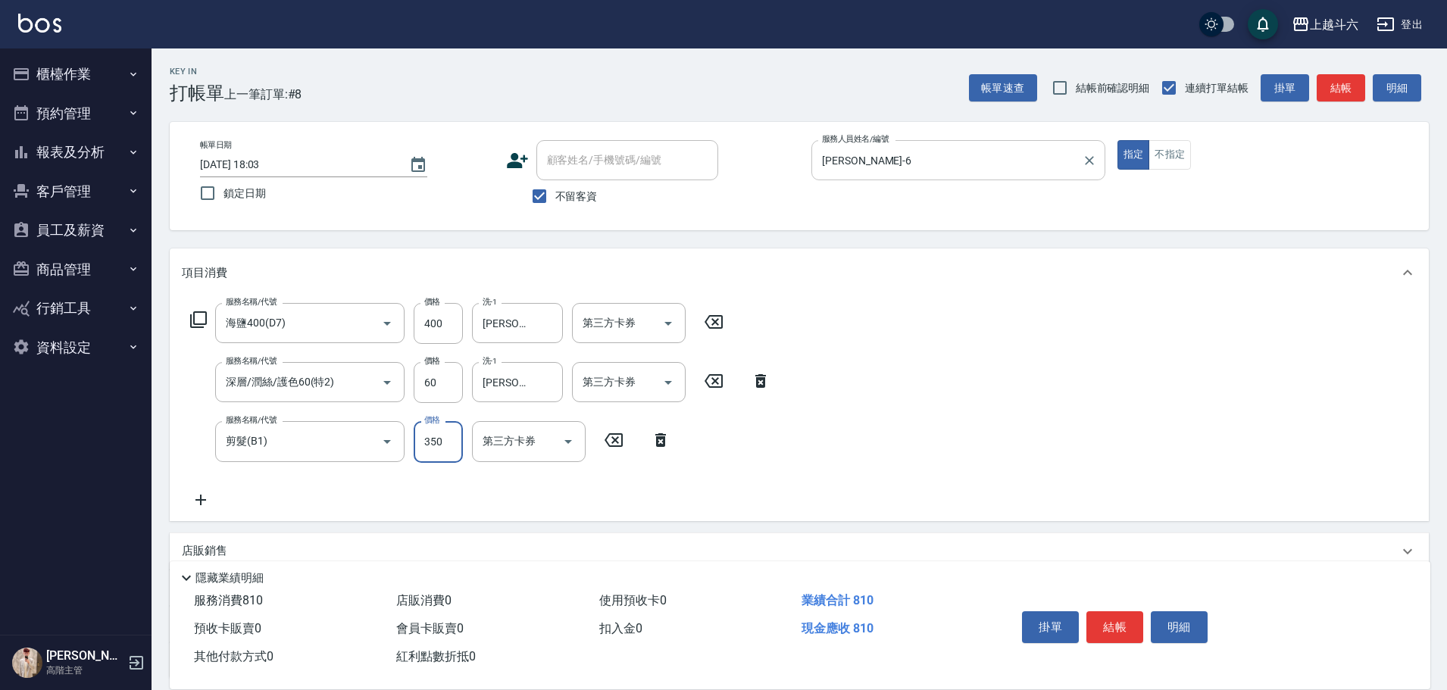
type input "350"
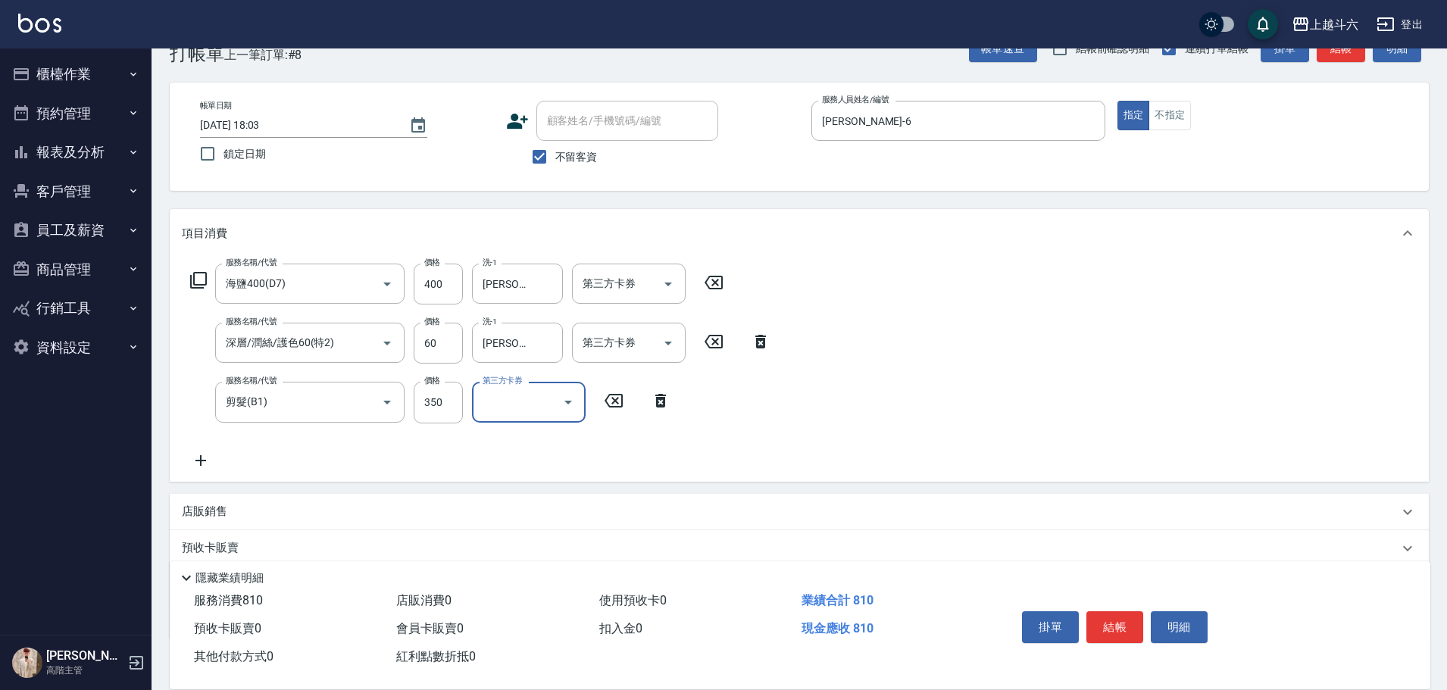
scroll to position [134, 0]
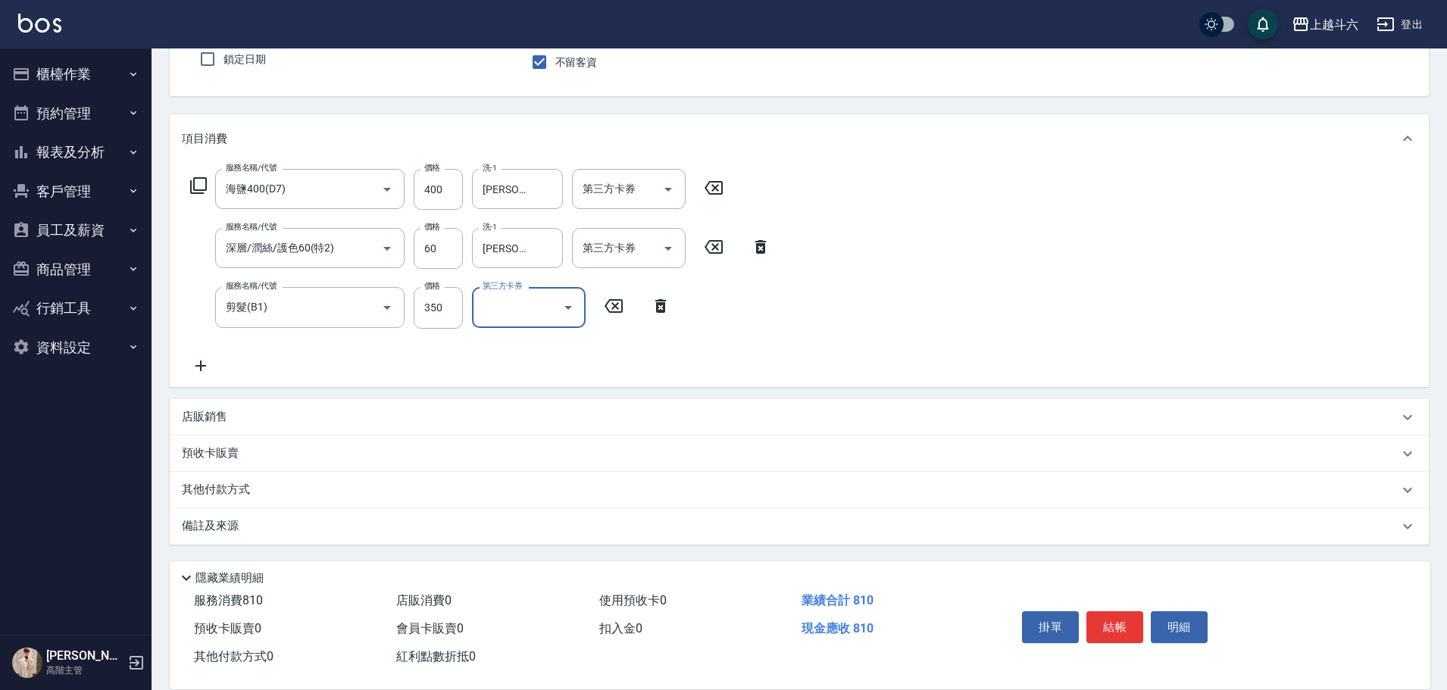
click at [257, 427] on div "店販銷售" at bounding box center [799, 417] width 1259 height 36
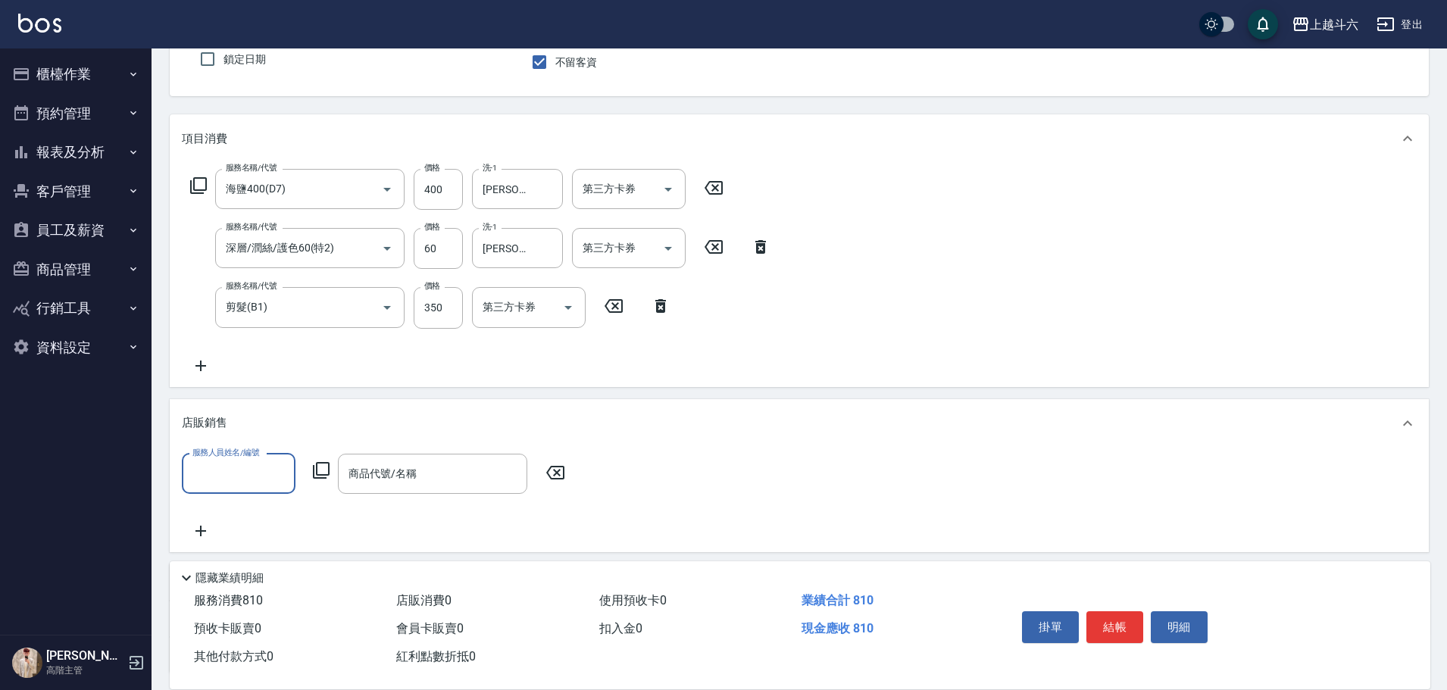
scroll to position [0, 0]
type input "[PERSON_NAME]-6"
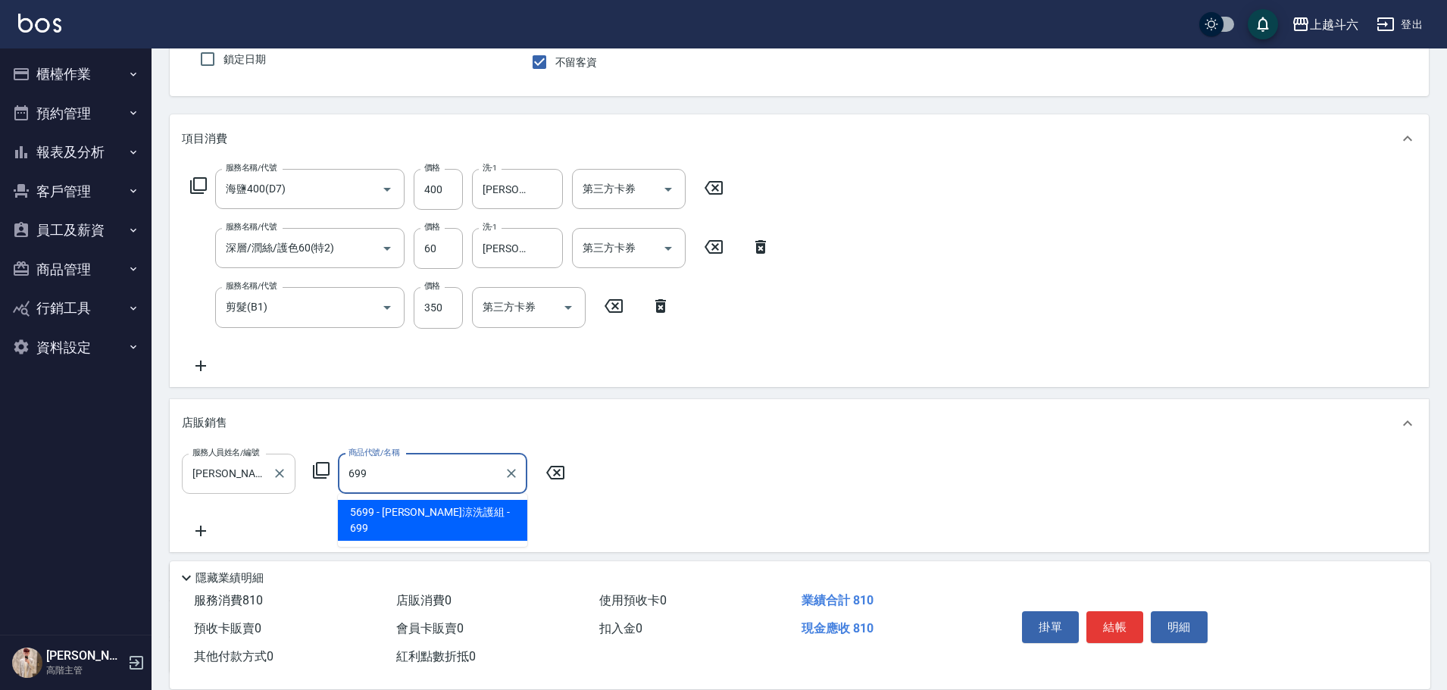
type input "[PERSON_NAME]涼洗護組"
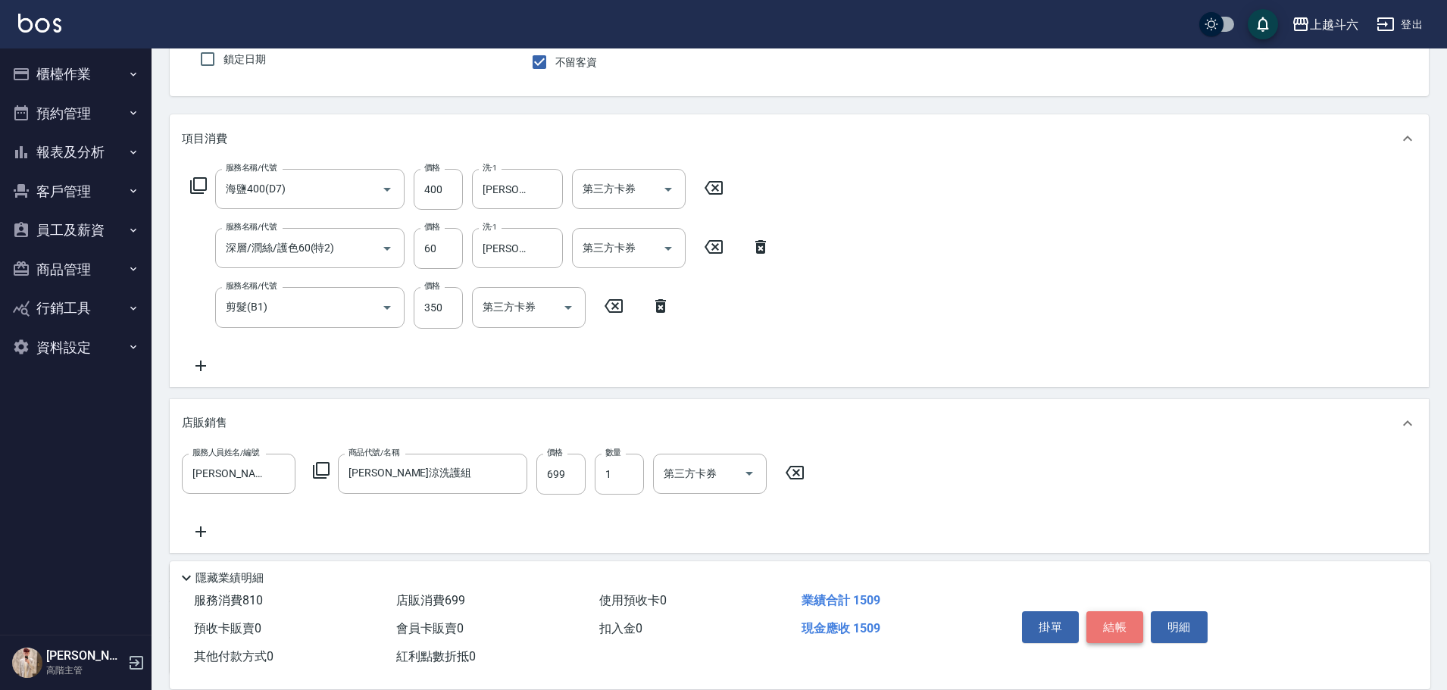
click at [1123, 611] on button "結帳" at bounding box center [1115, 627] width 57 height 32
type input "[DATE] 18:04"
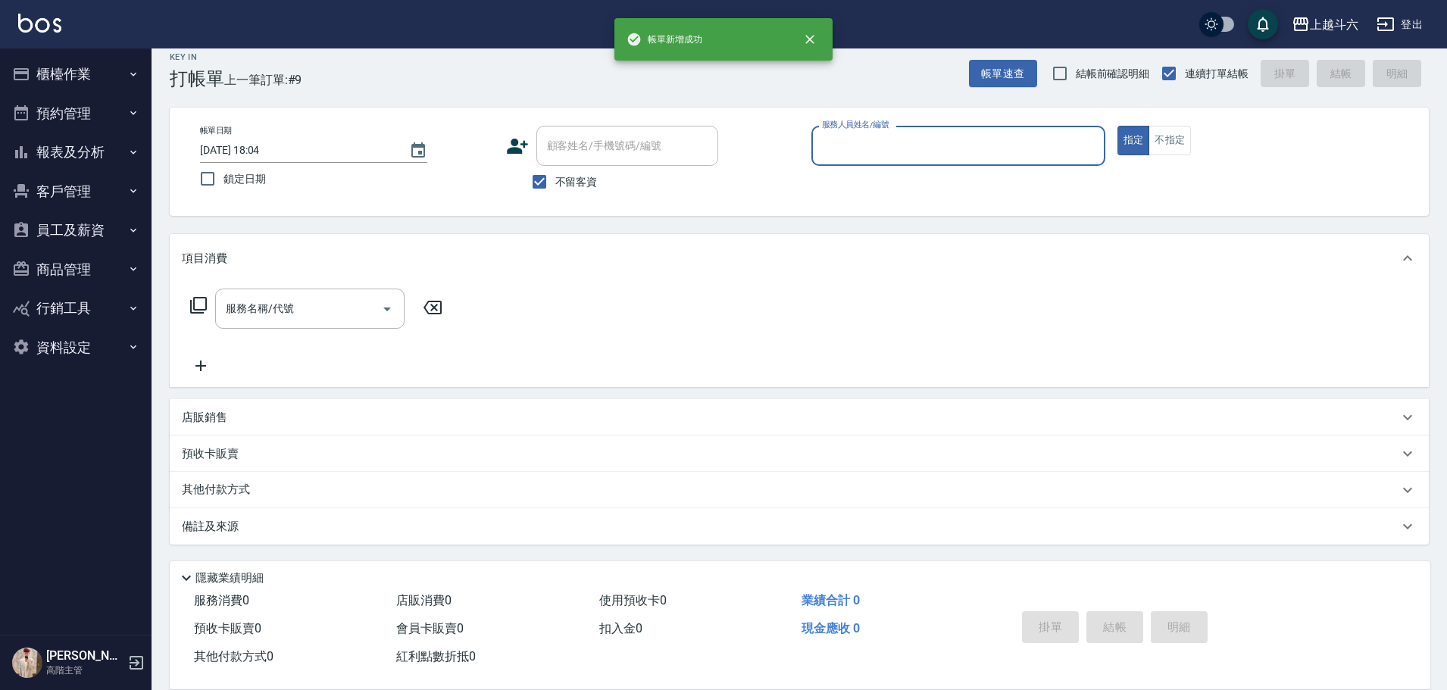
scroll to position [14, 0]
type input "[PERSON_NAME]"
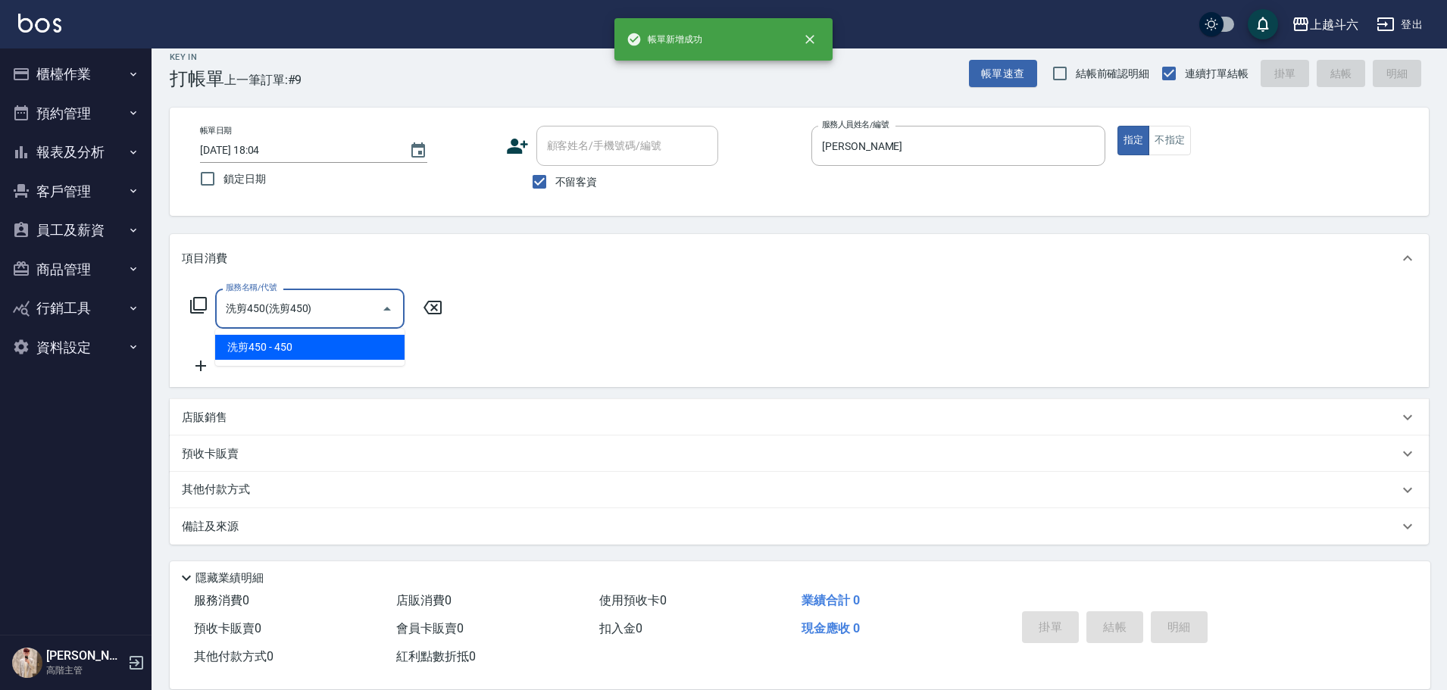
type input "洗剪450"
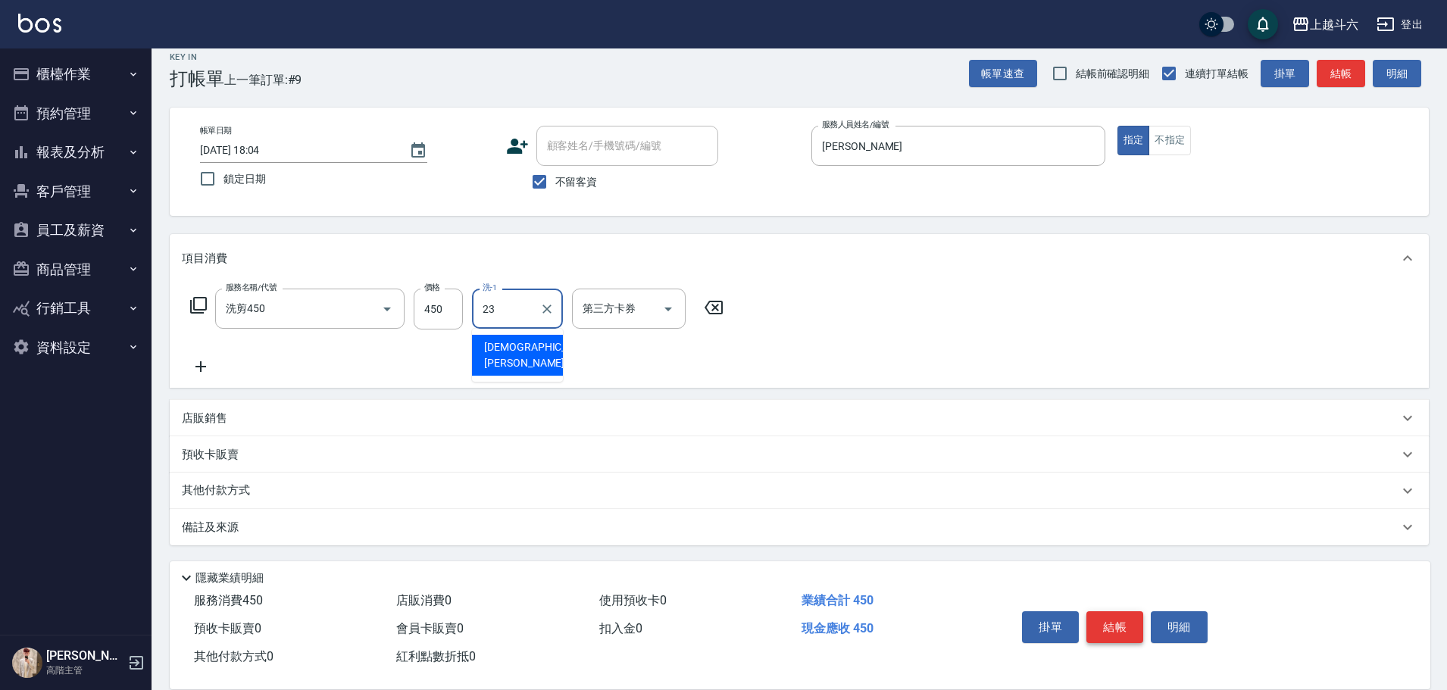
type input "[PERSON_NAME]-23"
click at [1118, 611] on button "結帳" at bounding box center [1115, 627] width 57 height 32
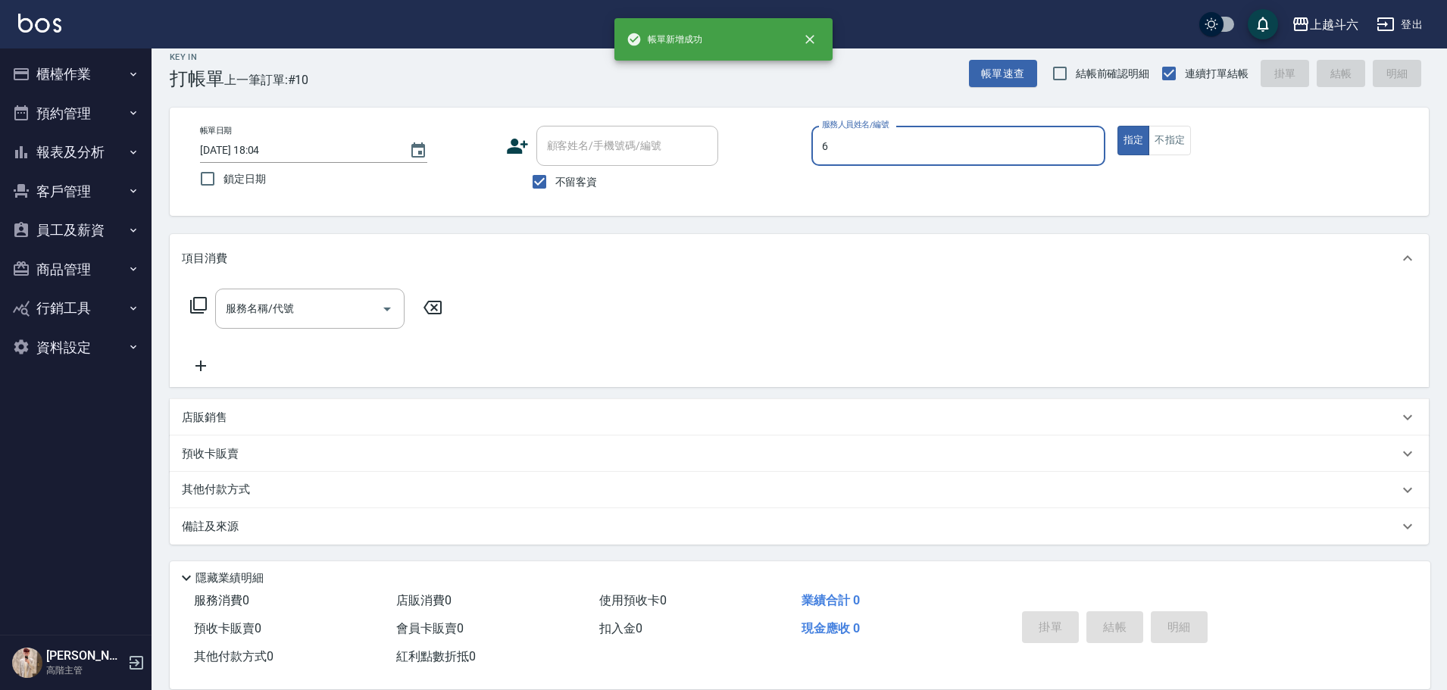
type input "[PERSON_NAME]-6"
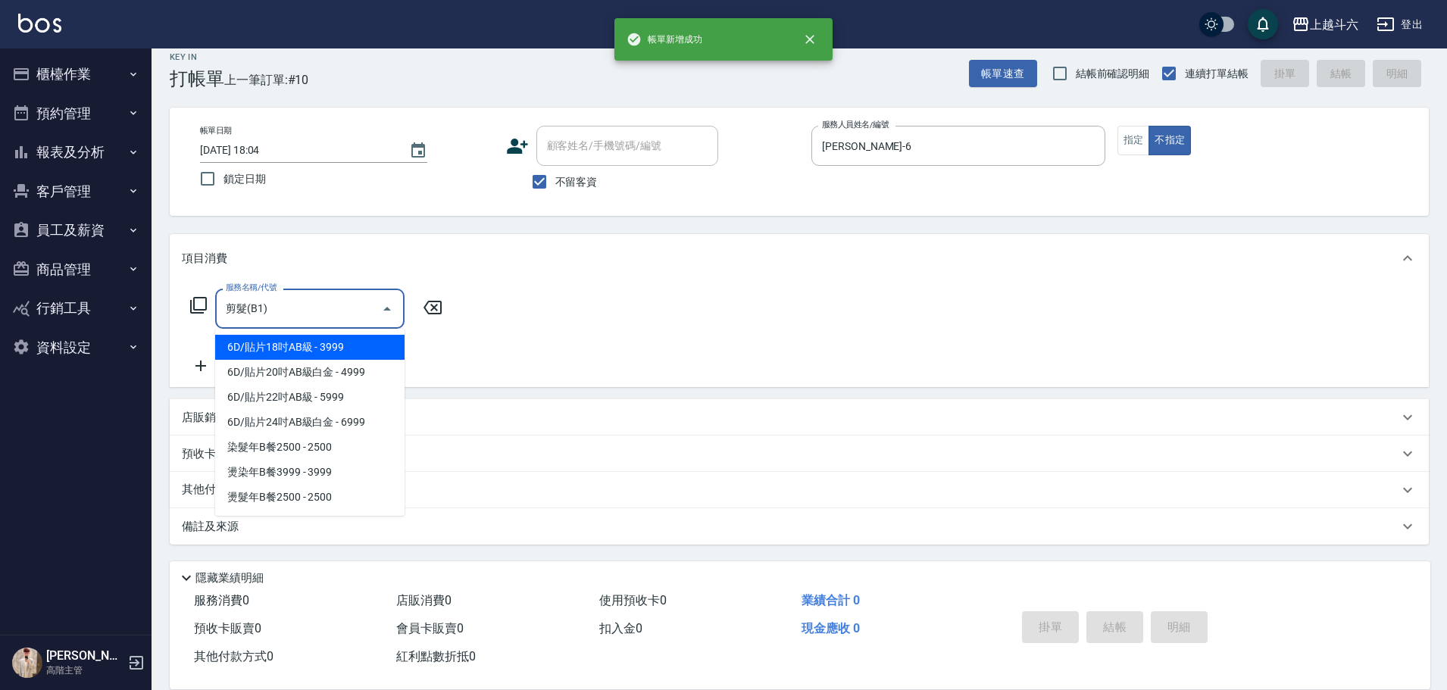
type input "剪髮(B1)"
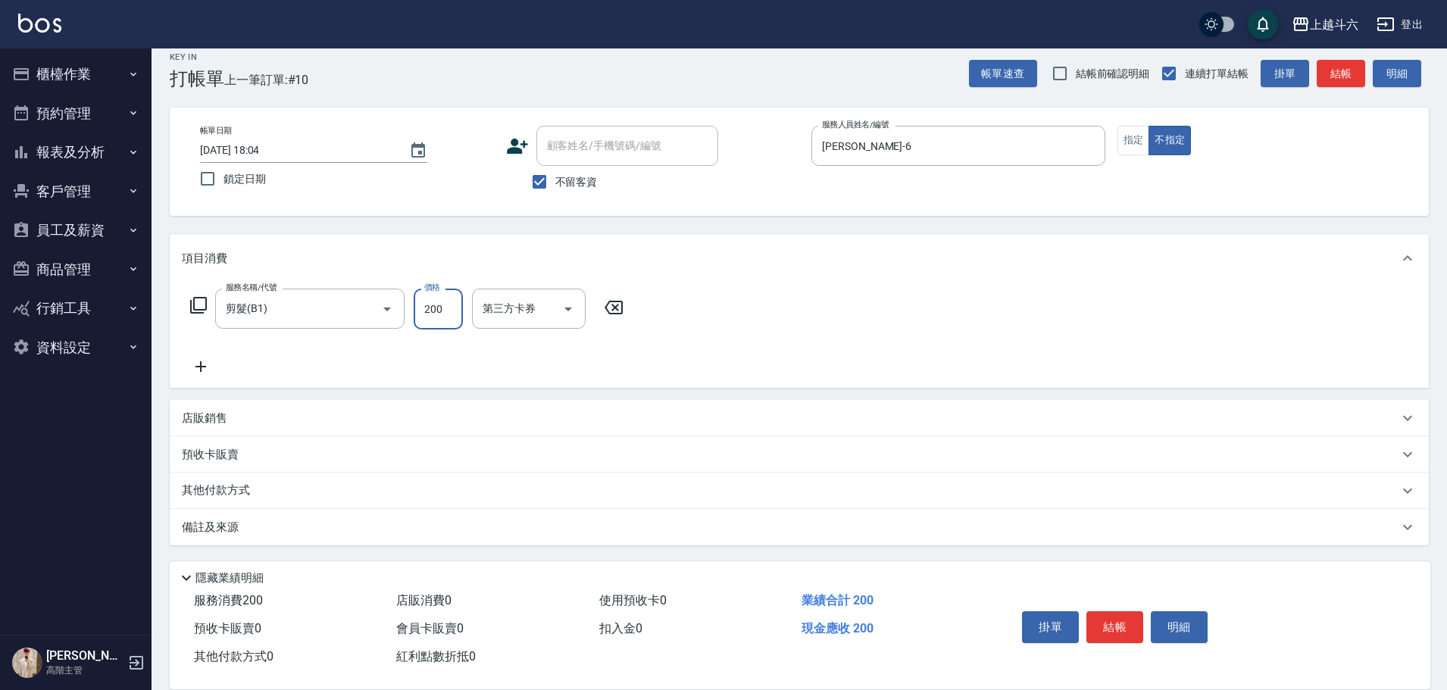
type input "200"
click at [1116, 611] on button "結帳" at bounding box center [1115, 627] width 57 height 32
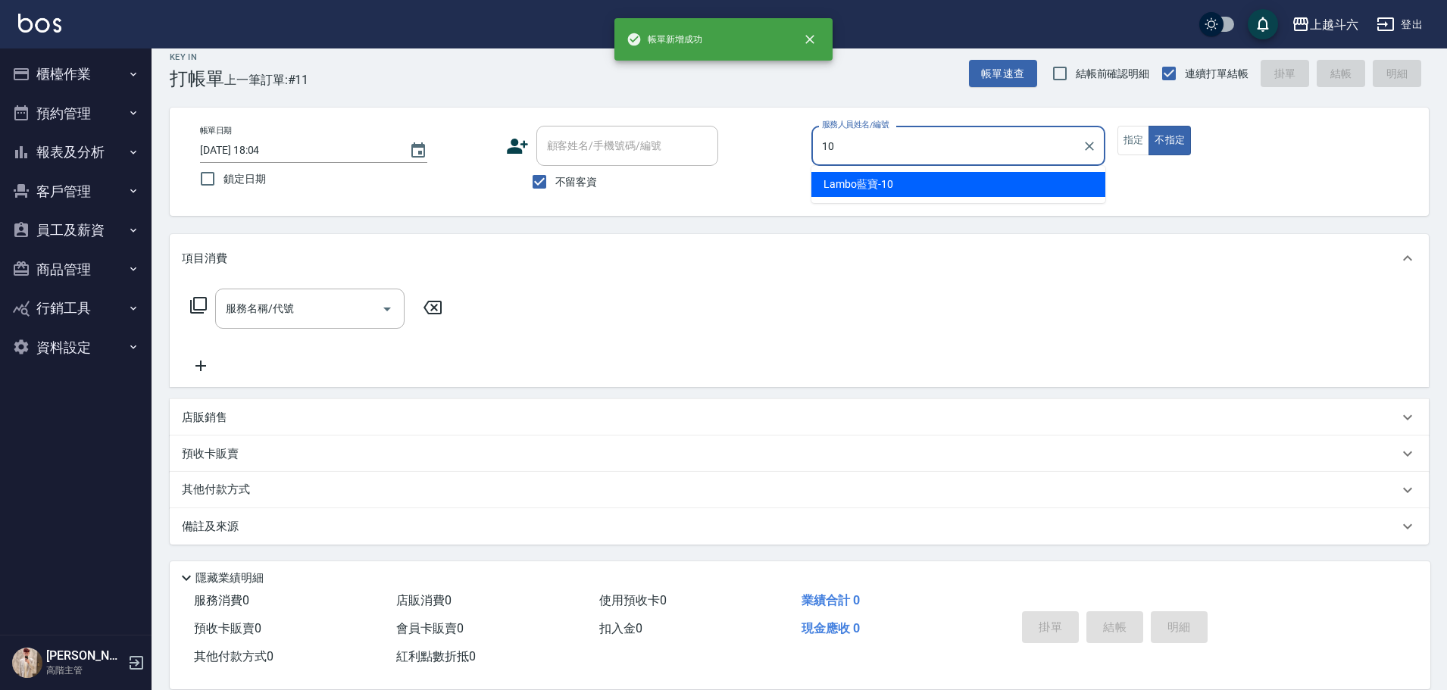
type input "Lambo藍寶-10"
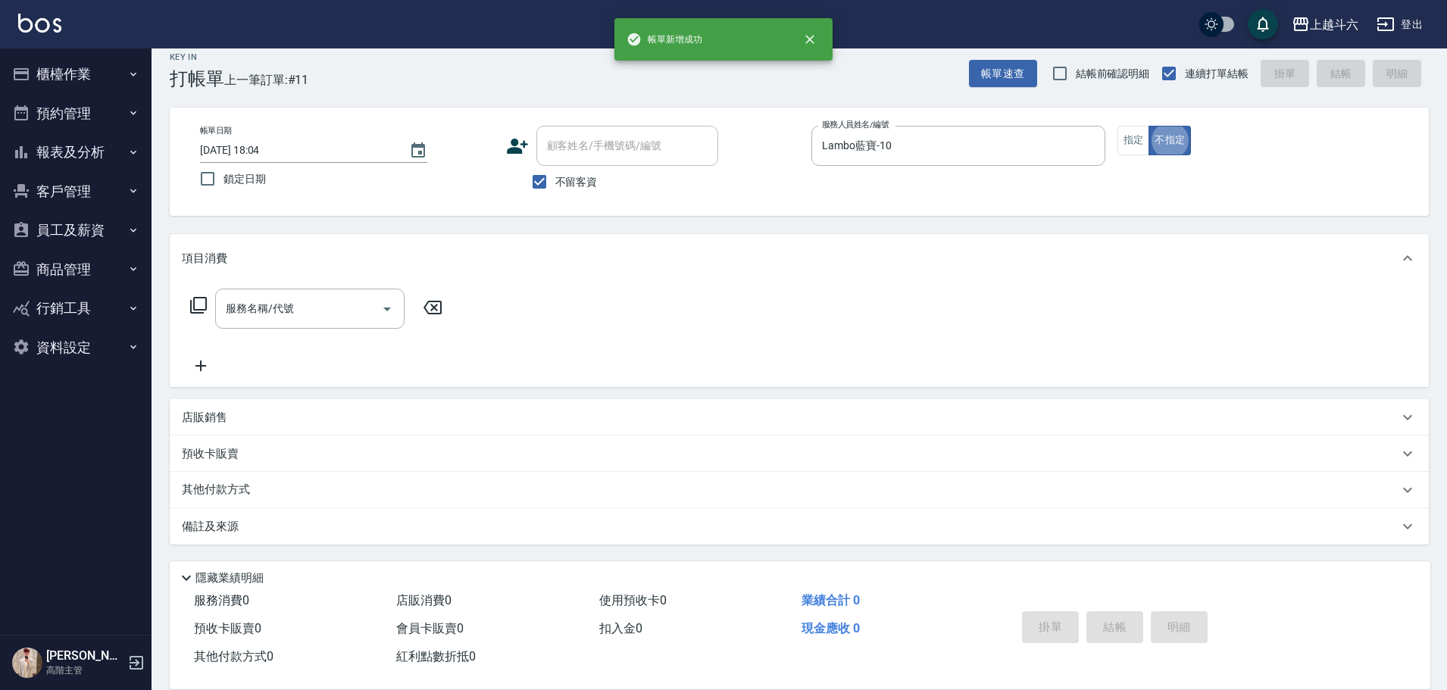
type button "false"
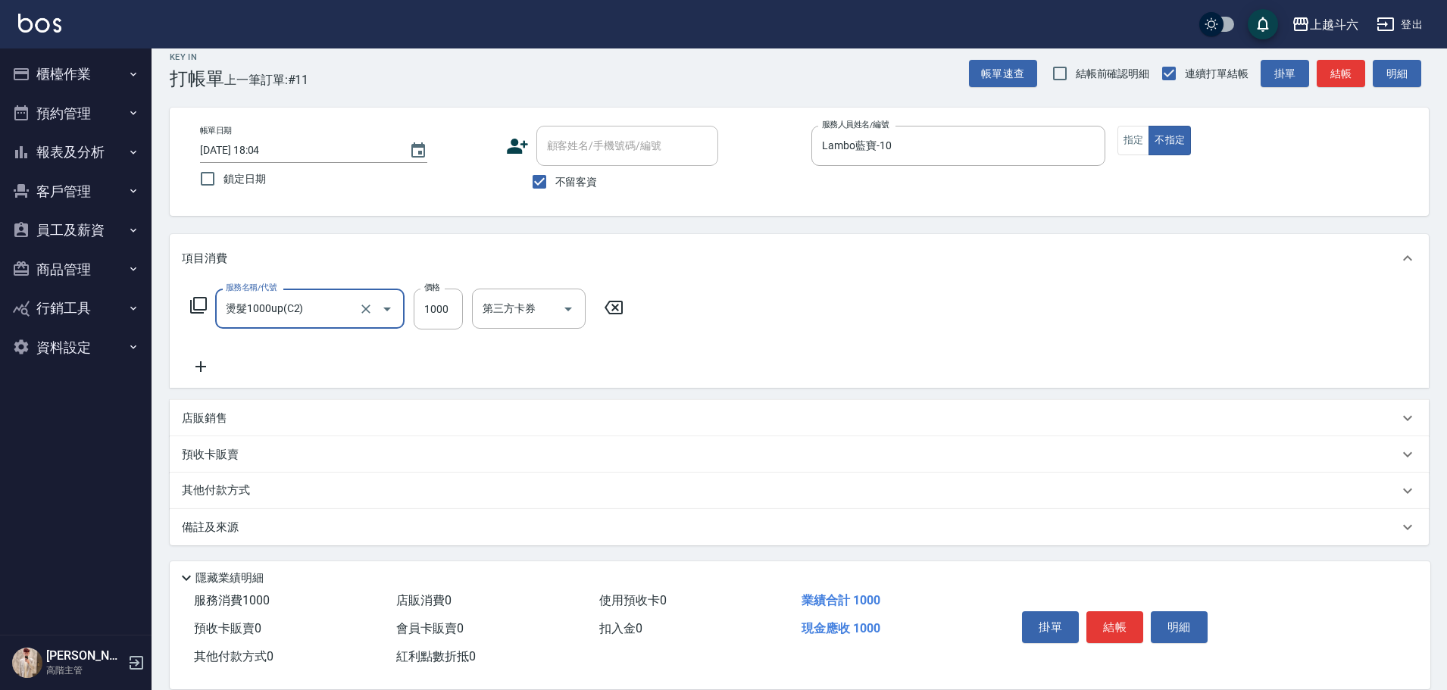
type input "燙髮1000up(C2)"
type input "2700"
type input "Lambo藍寶-10"
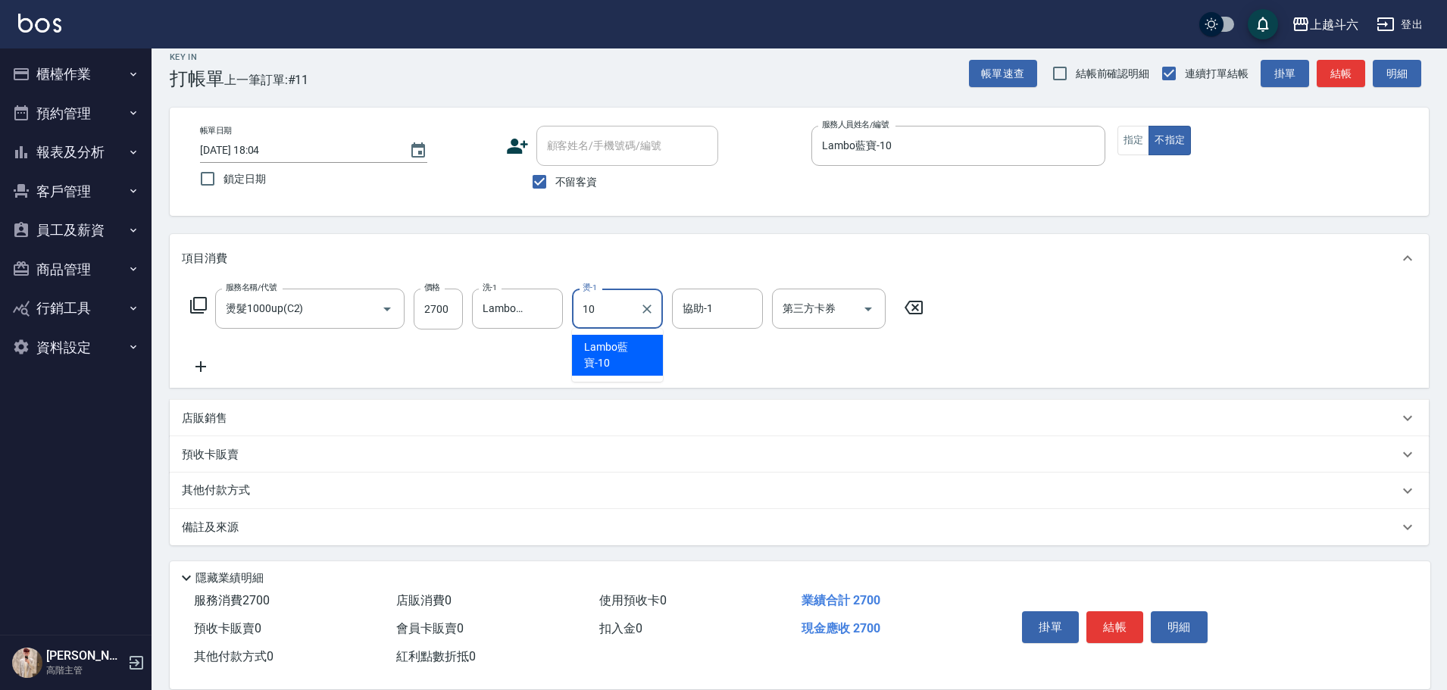
type input "Lambo藍寶-10"
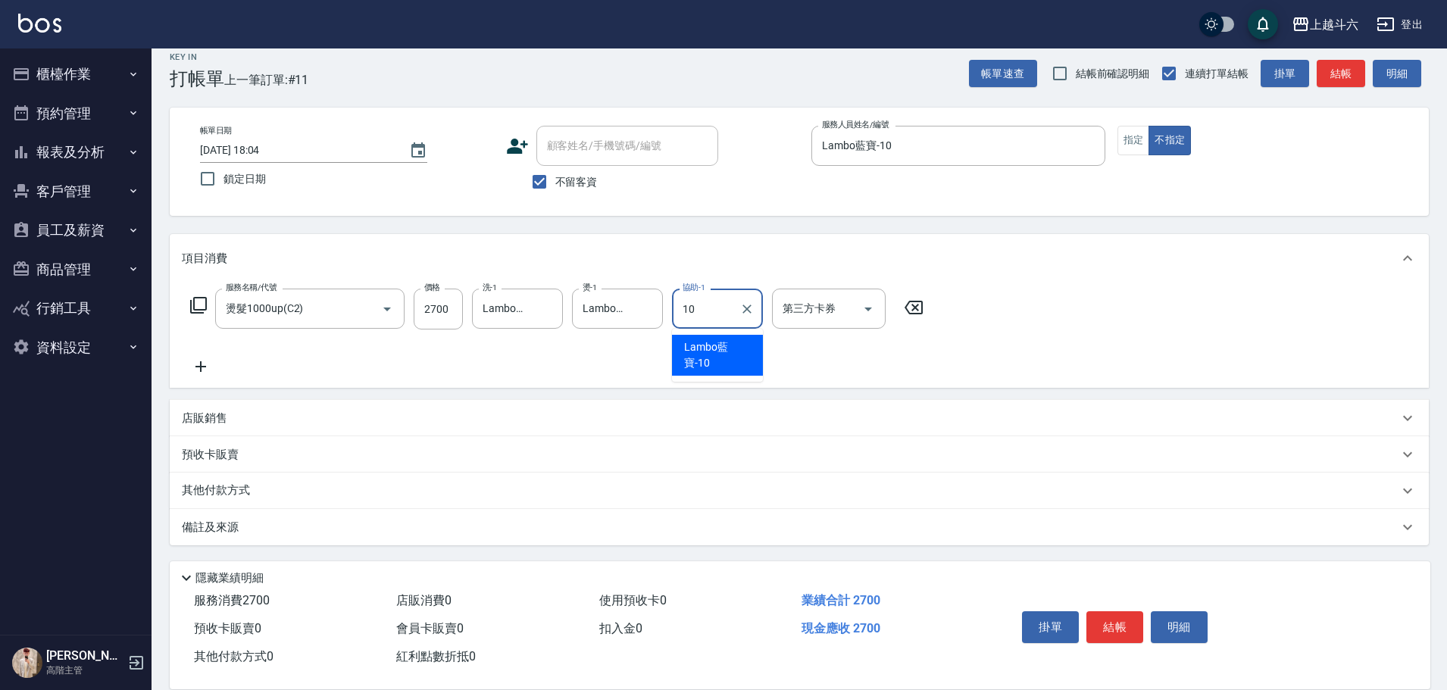
type input "Lambo藍寶-10"
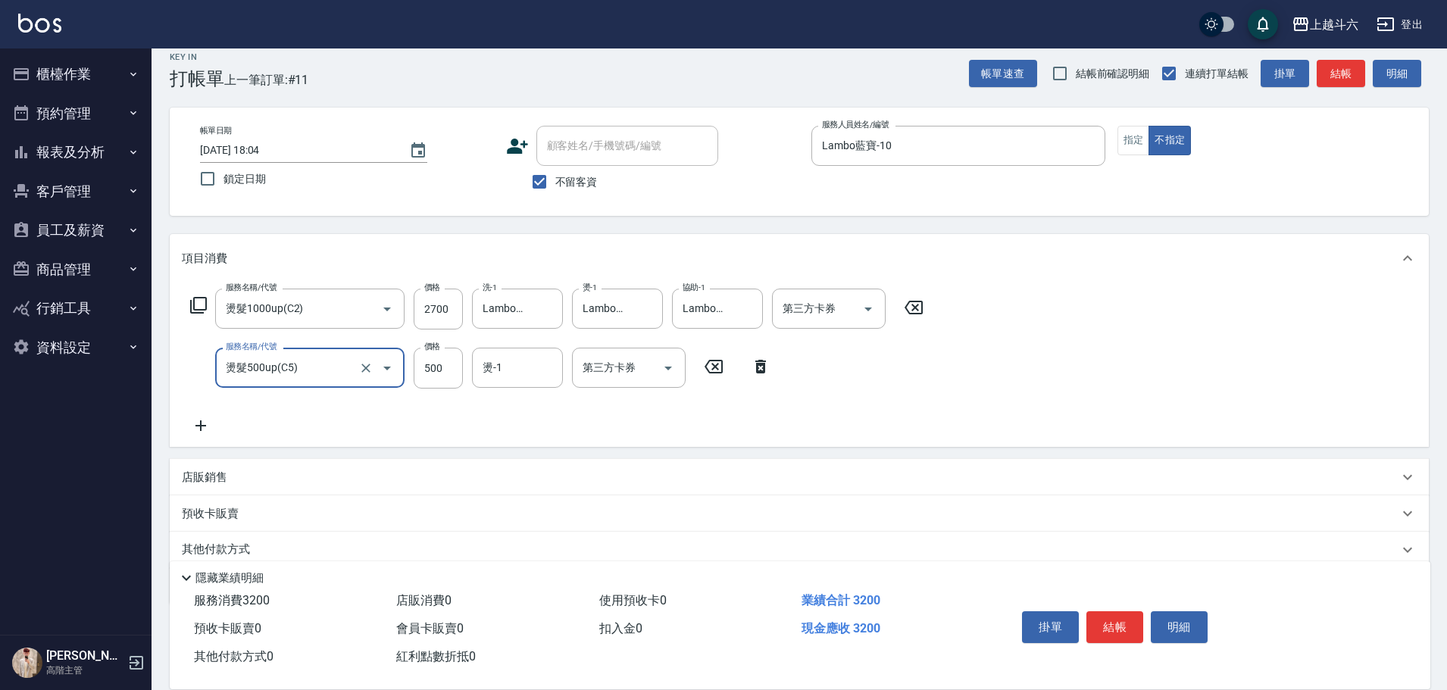
type input "燙髮500up(C5)"
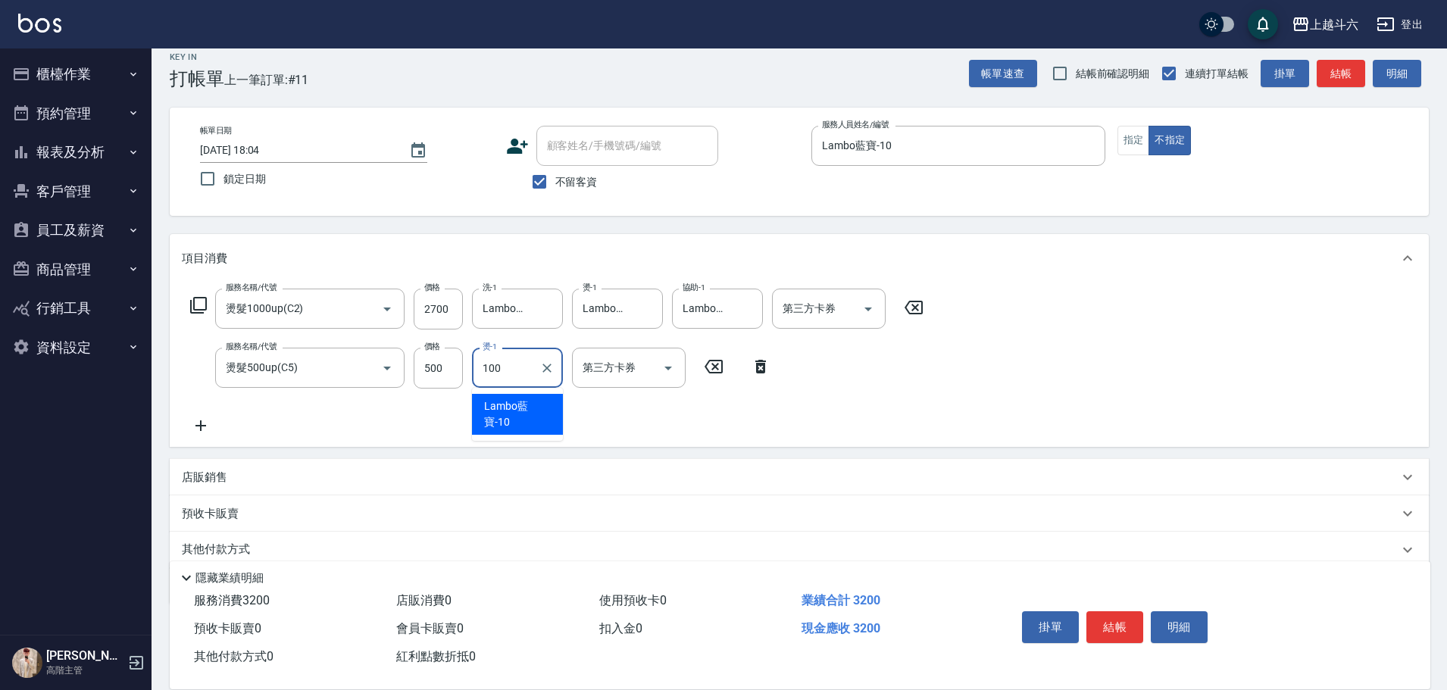
type input "100"
click at [529, 377] on input "燙-1" at bounding box center [517, 368] width 77 height 27
type input "Lambo藍寶-10"
click at [1126, 613] on button "結帳" at bounding box center [1115, 627] width 57 height 32
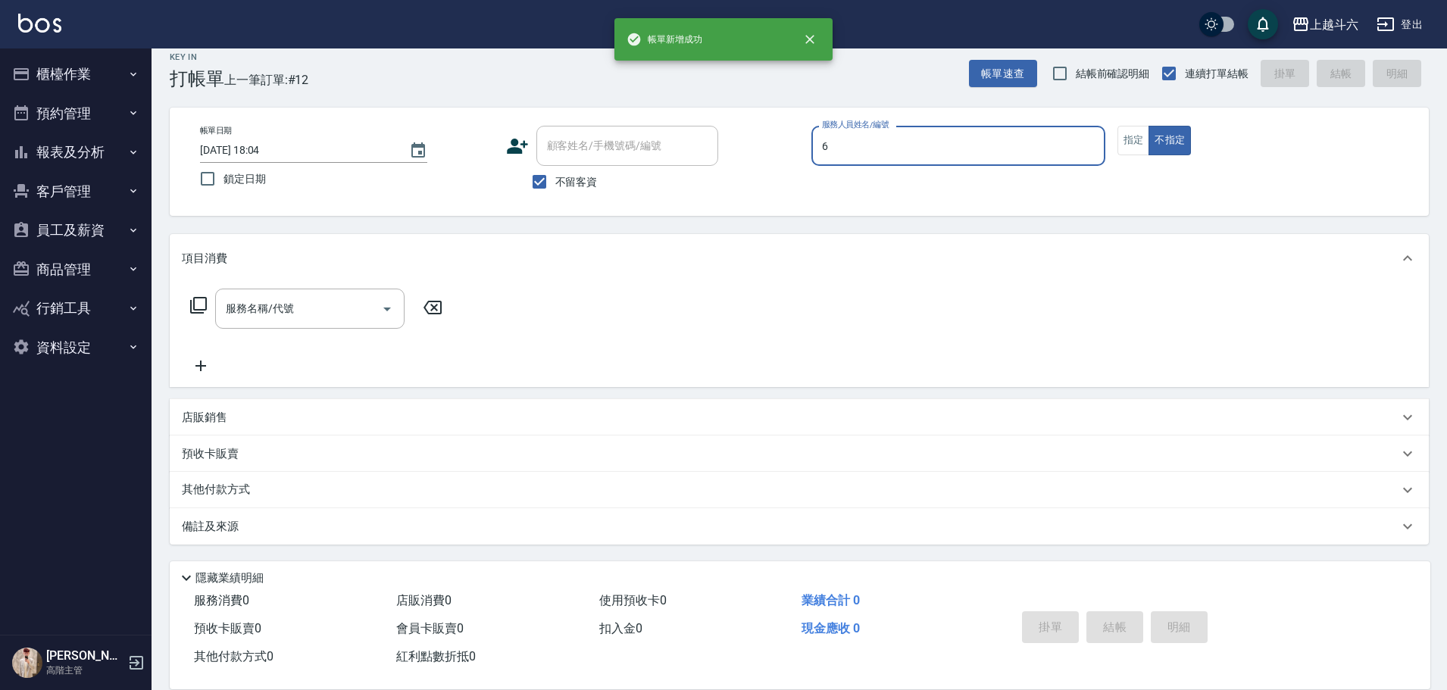
type input "[PERSON_NAME]-6"
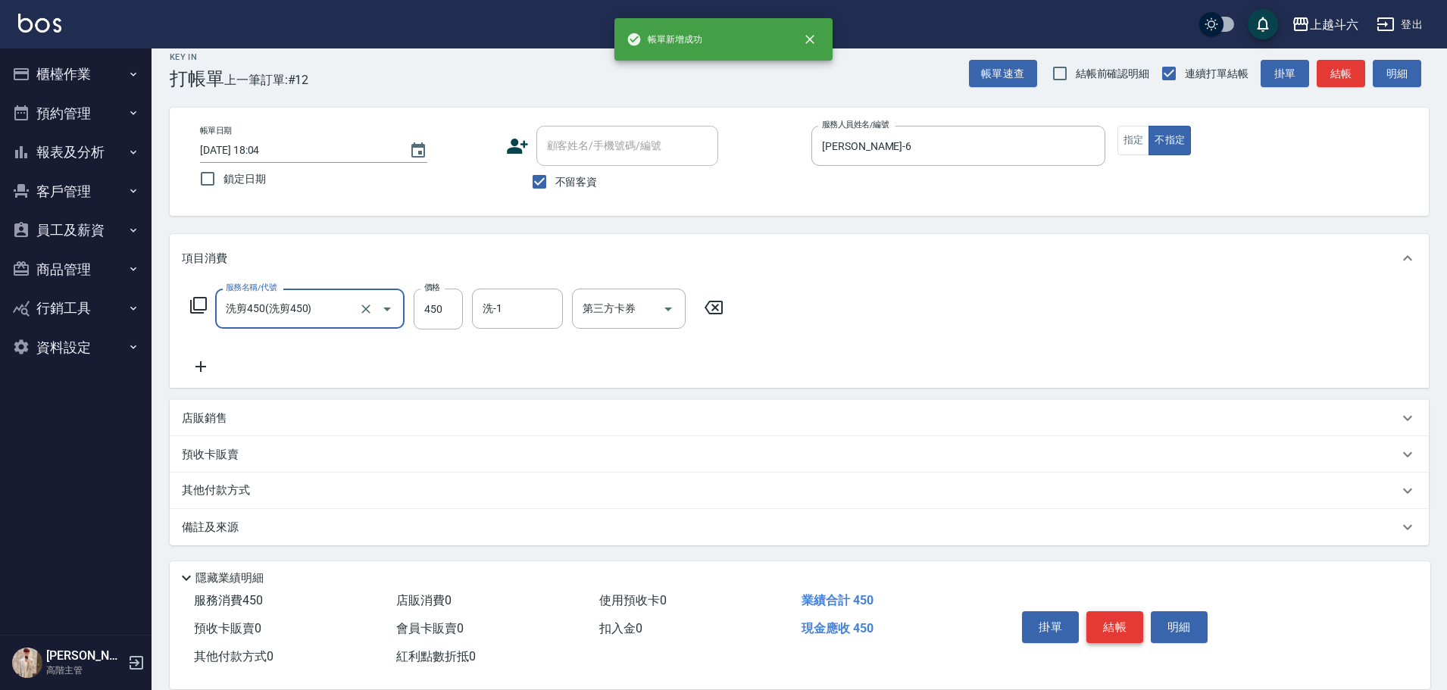
type input "洗剪450"
type input "[PERSON_NAME]-23"
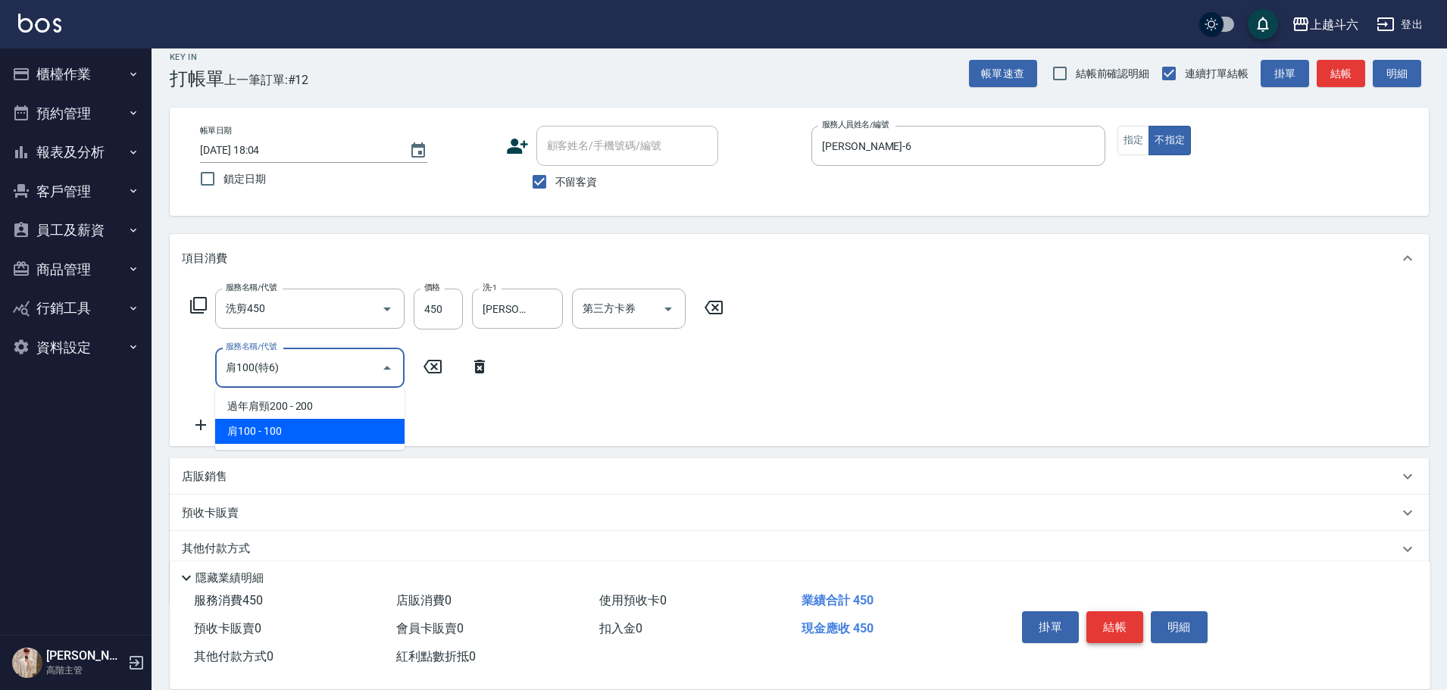
type input "肩100(特6)"
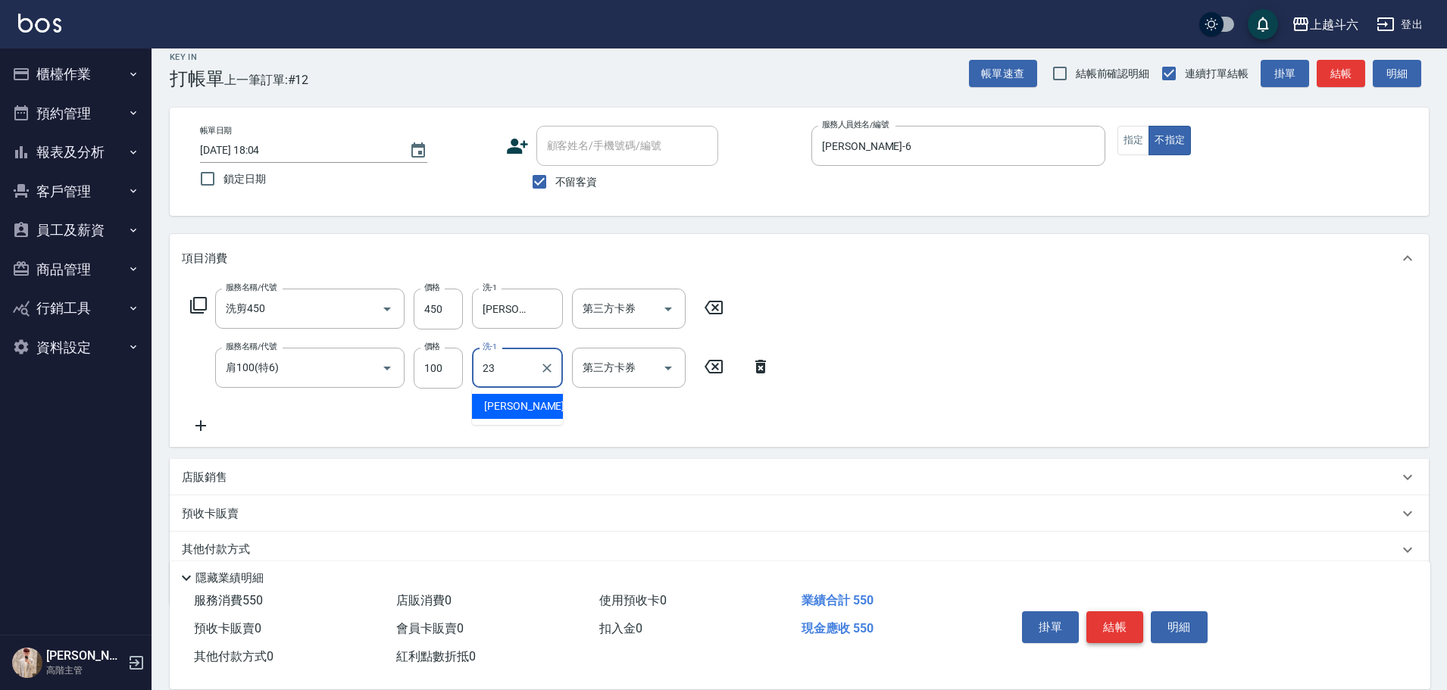
type input "[PERSON_NAME]-23"
click at [1126, 613] on button "結帳" at bounding box center [1115, 627] width 57 height 32
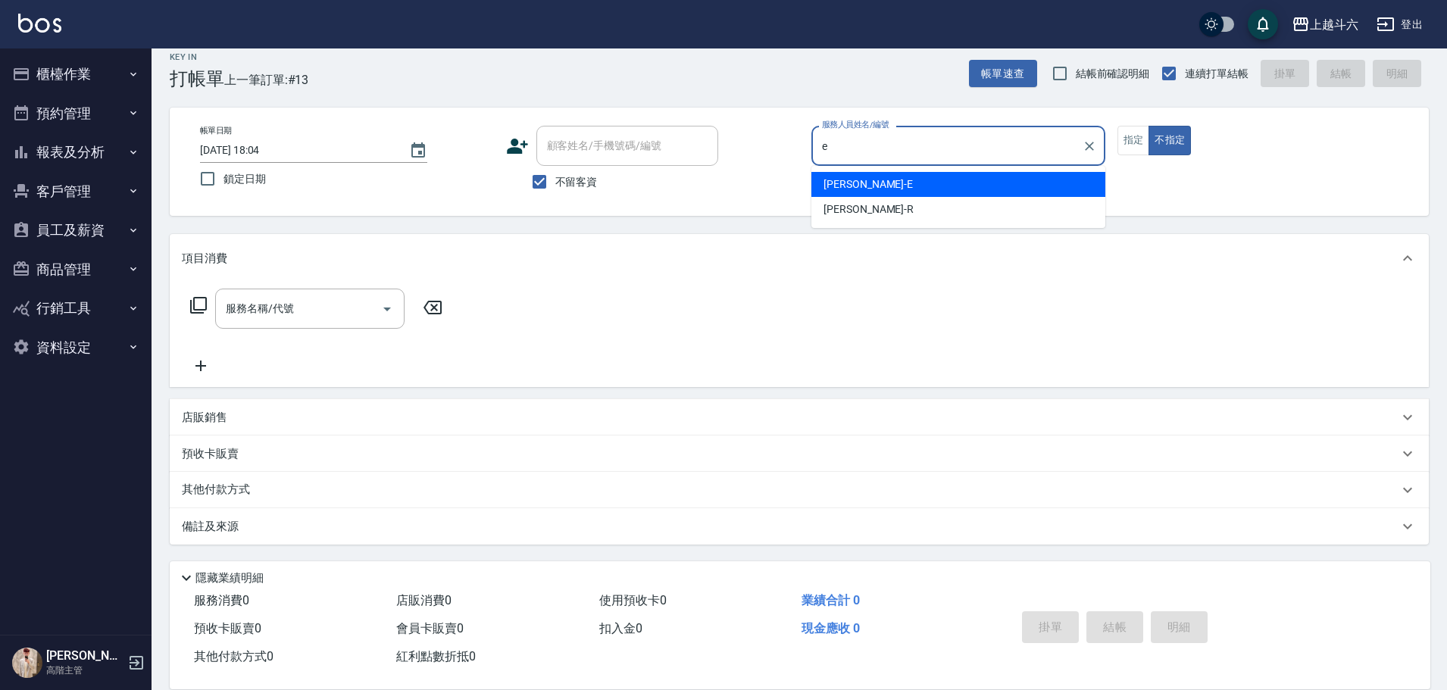
type input "[PERSON_NAME]"
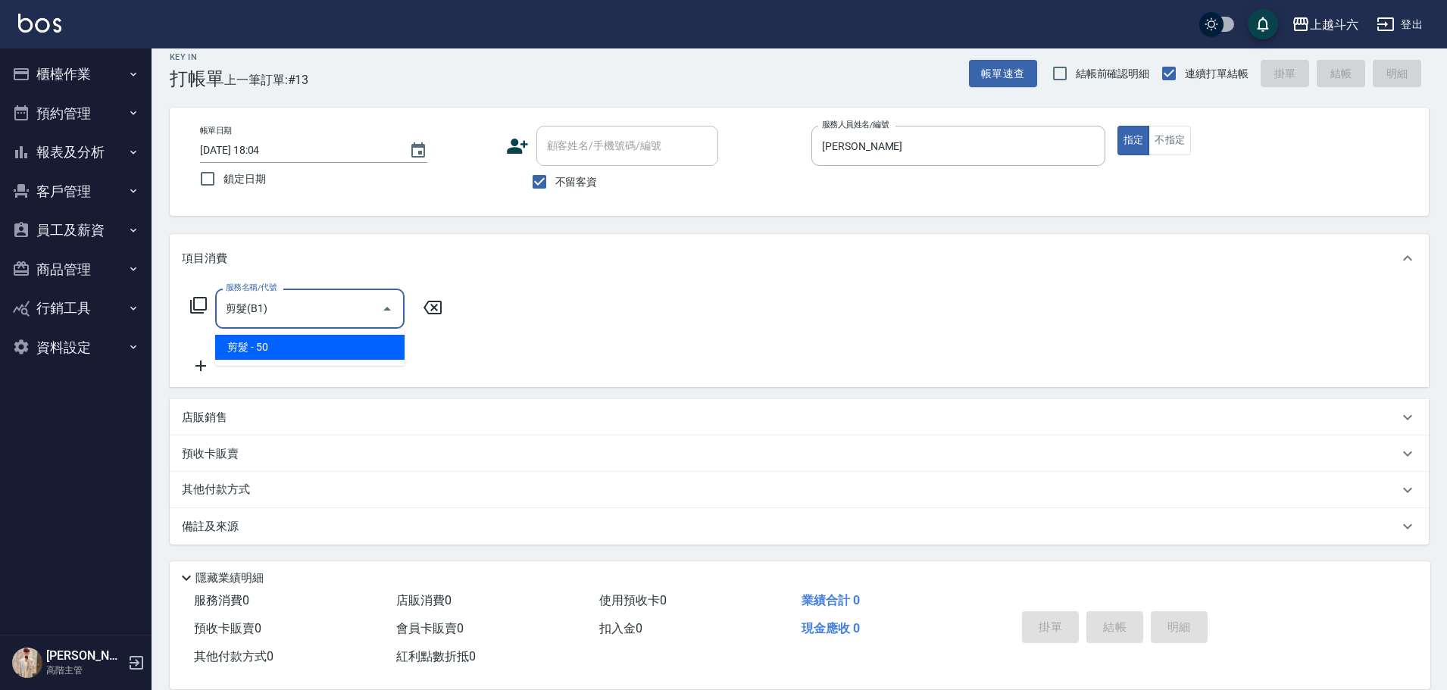
type input "剪髮(B1)"
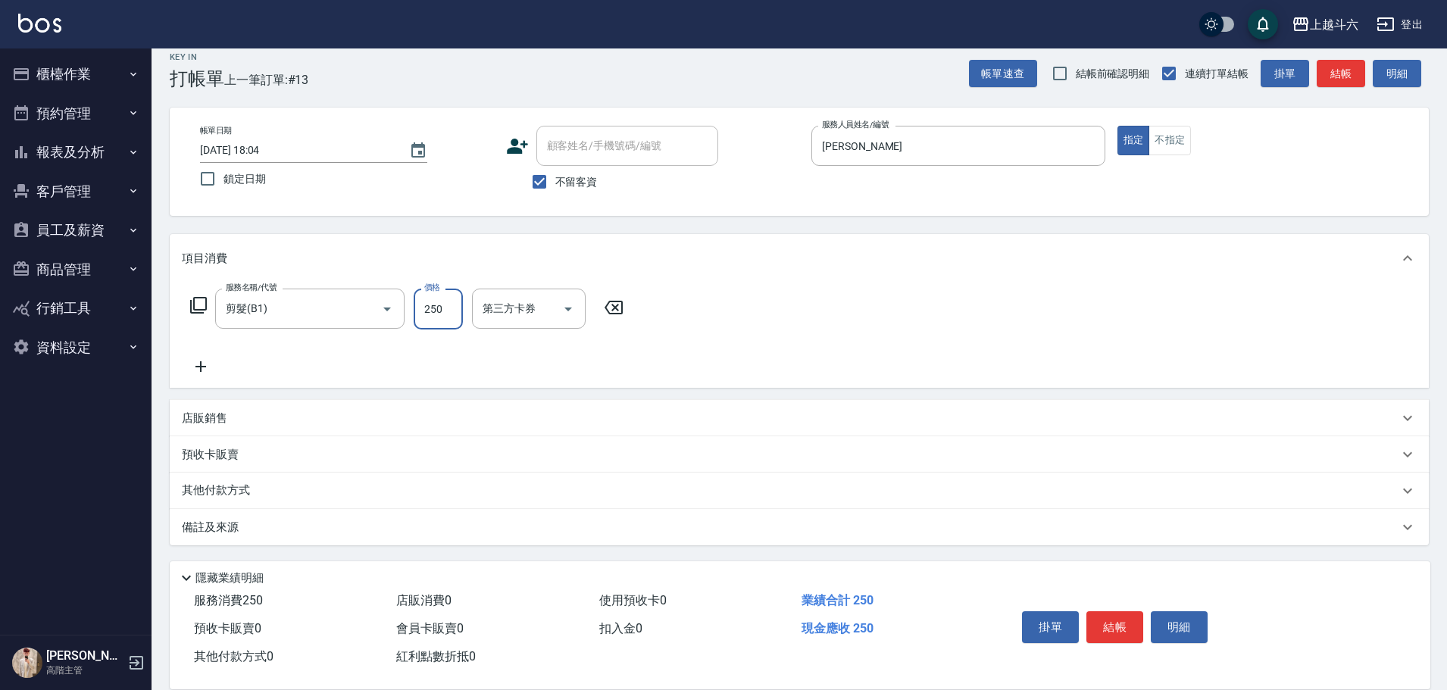
type input "250"
click at [1124, 613] on button "結帳" at bounding box center [1115, 627] width 57 height 32
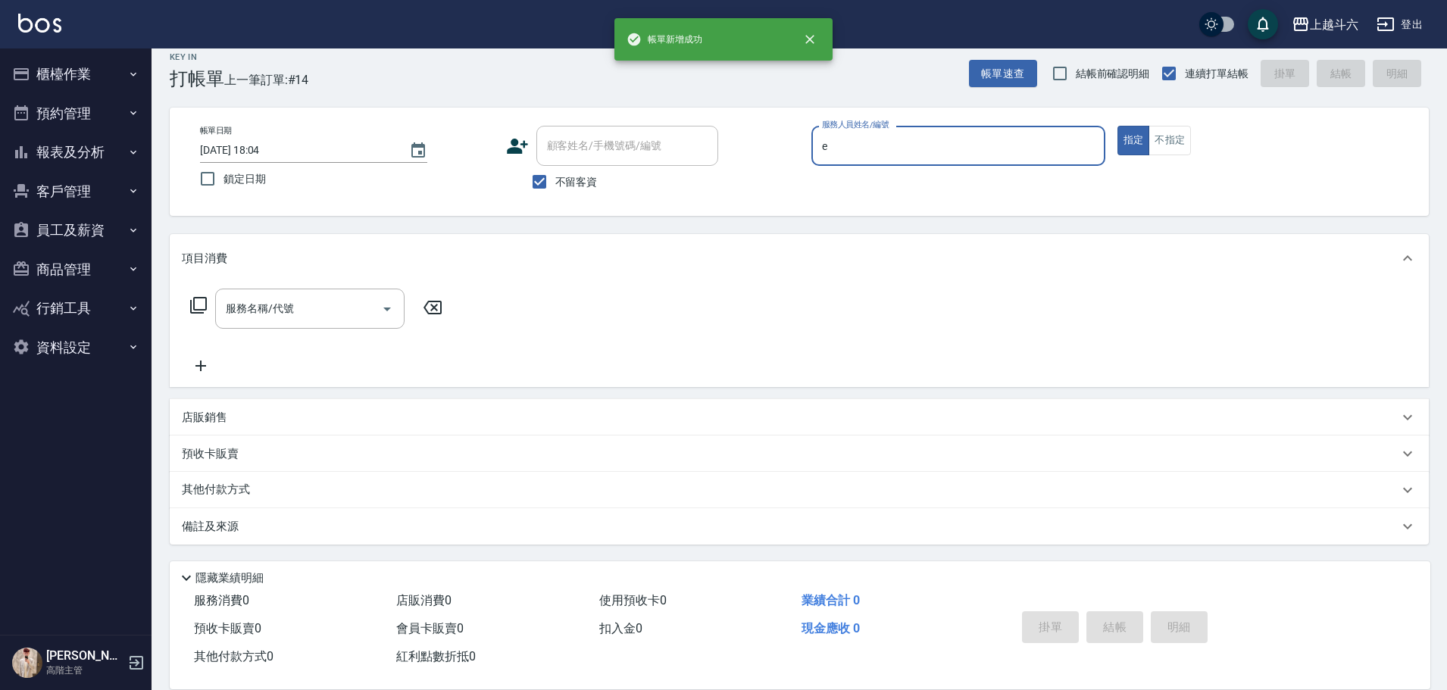
type input "[PERSON_NAME]"
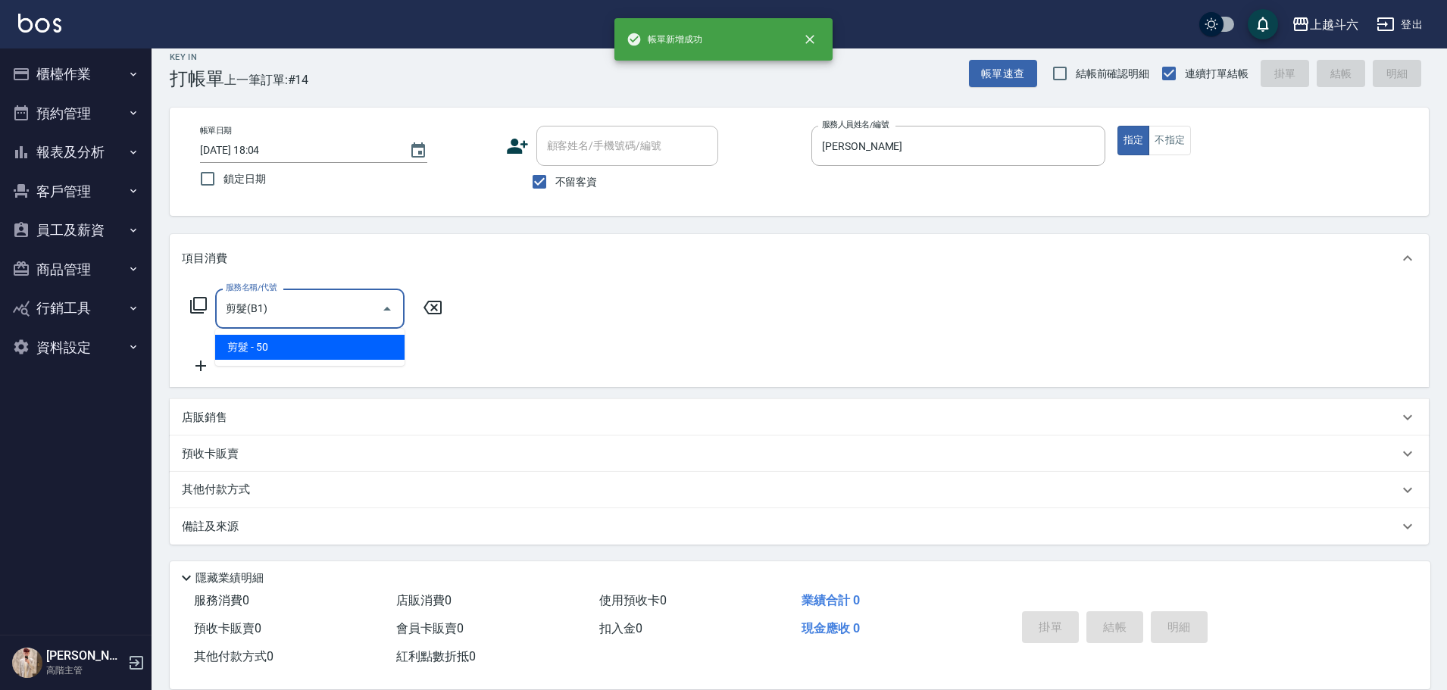
type input "剪髮(B1)"
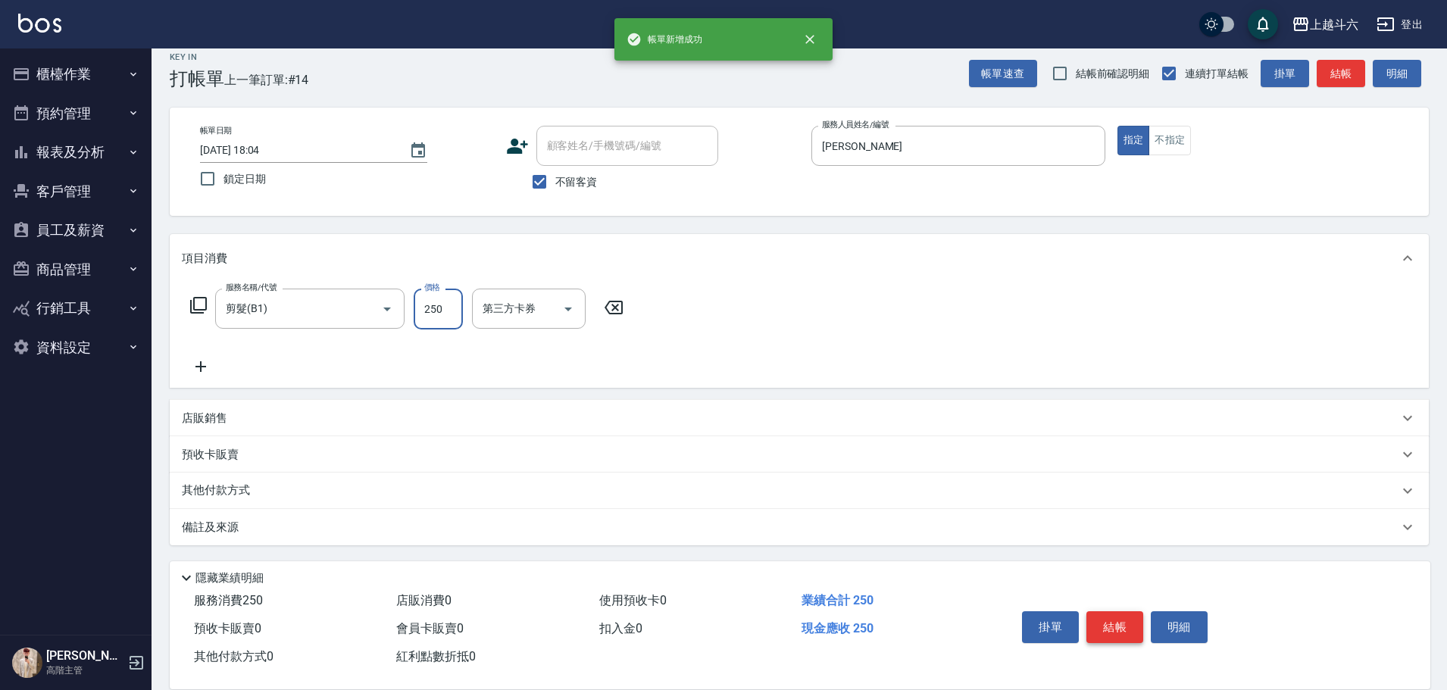
type input "250"
click at [1117, 618] on button "結帳" at bounding box center [1115, 627] width 57 height 32
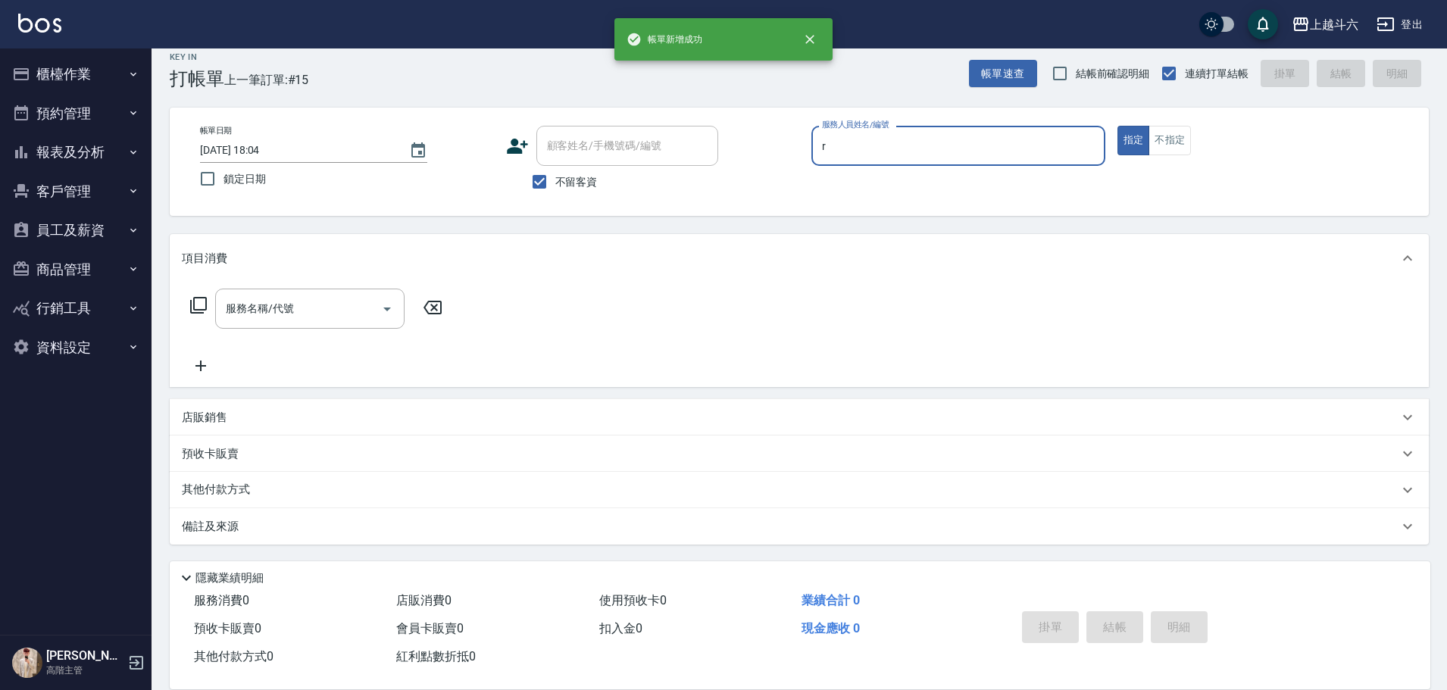
type input "[PERSON_NAME]"
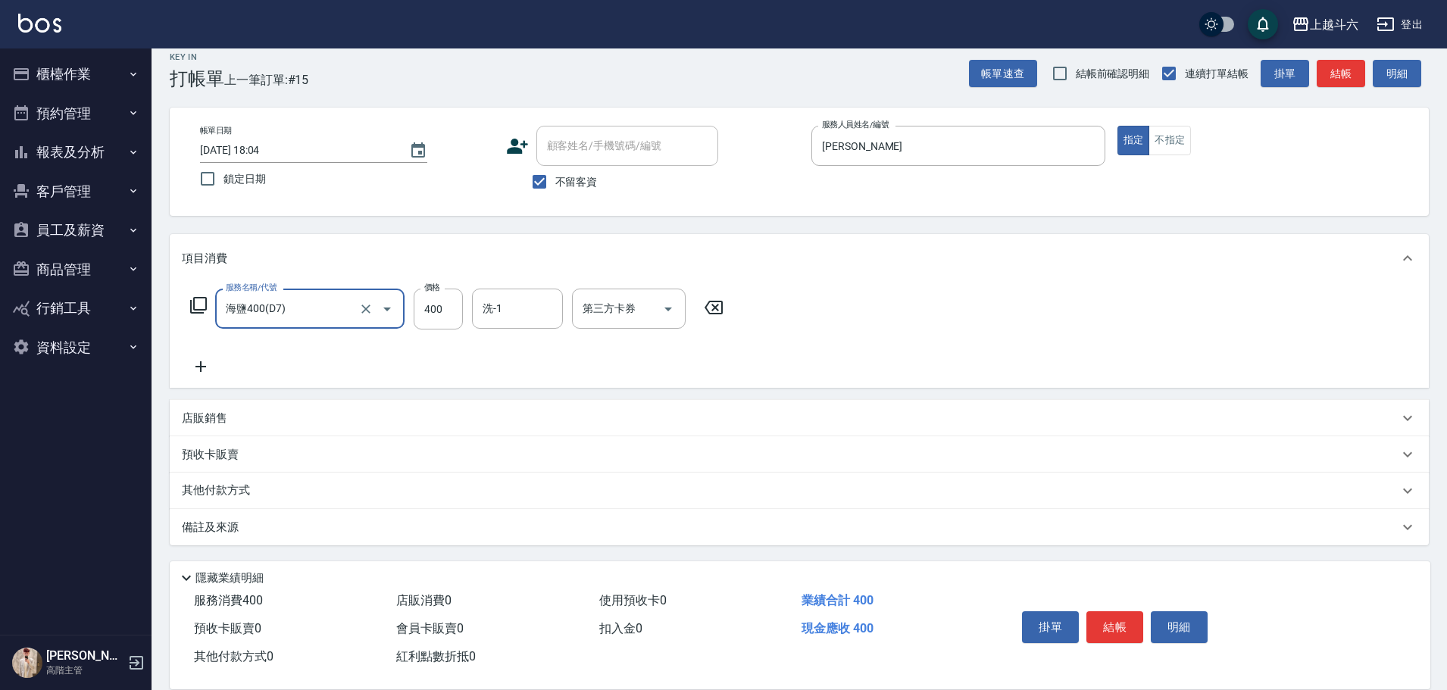
type input "海鹽400(D7)"
type input "萱芸-32"
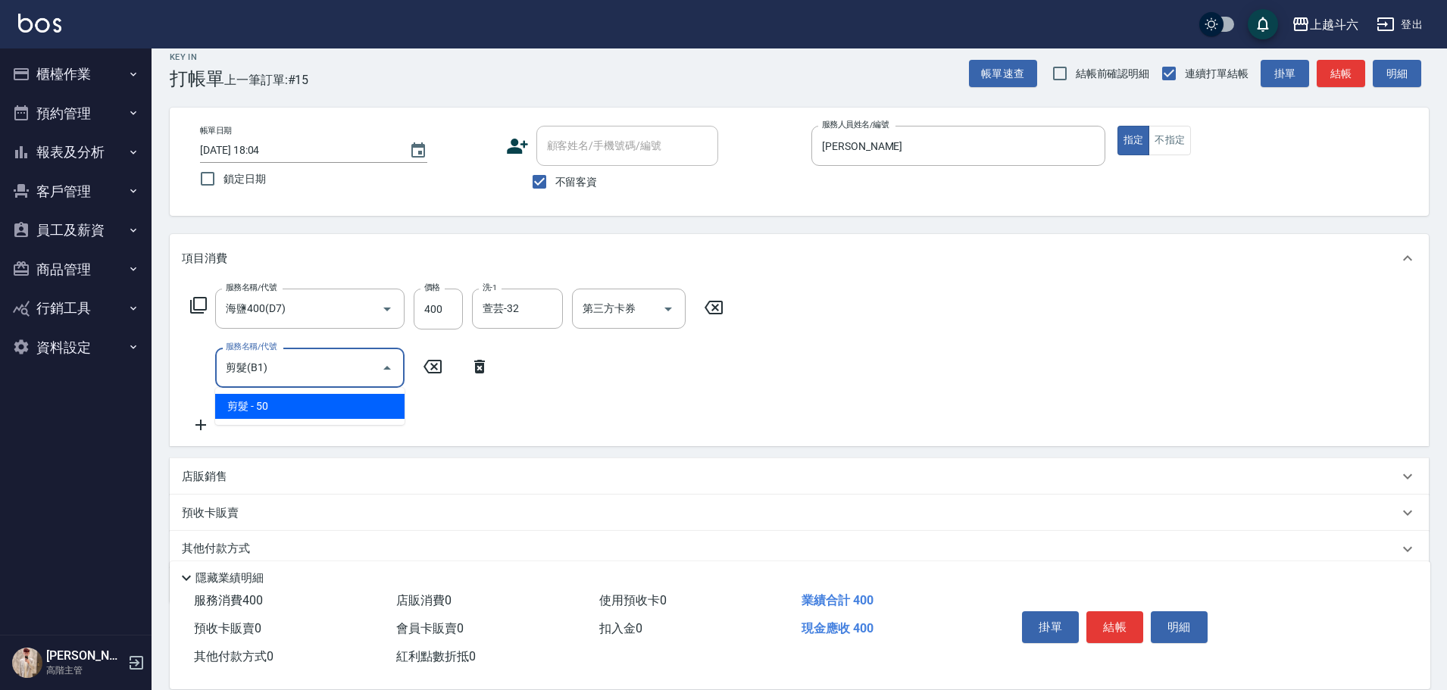
type input "剪髮(B1)"
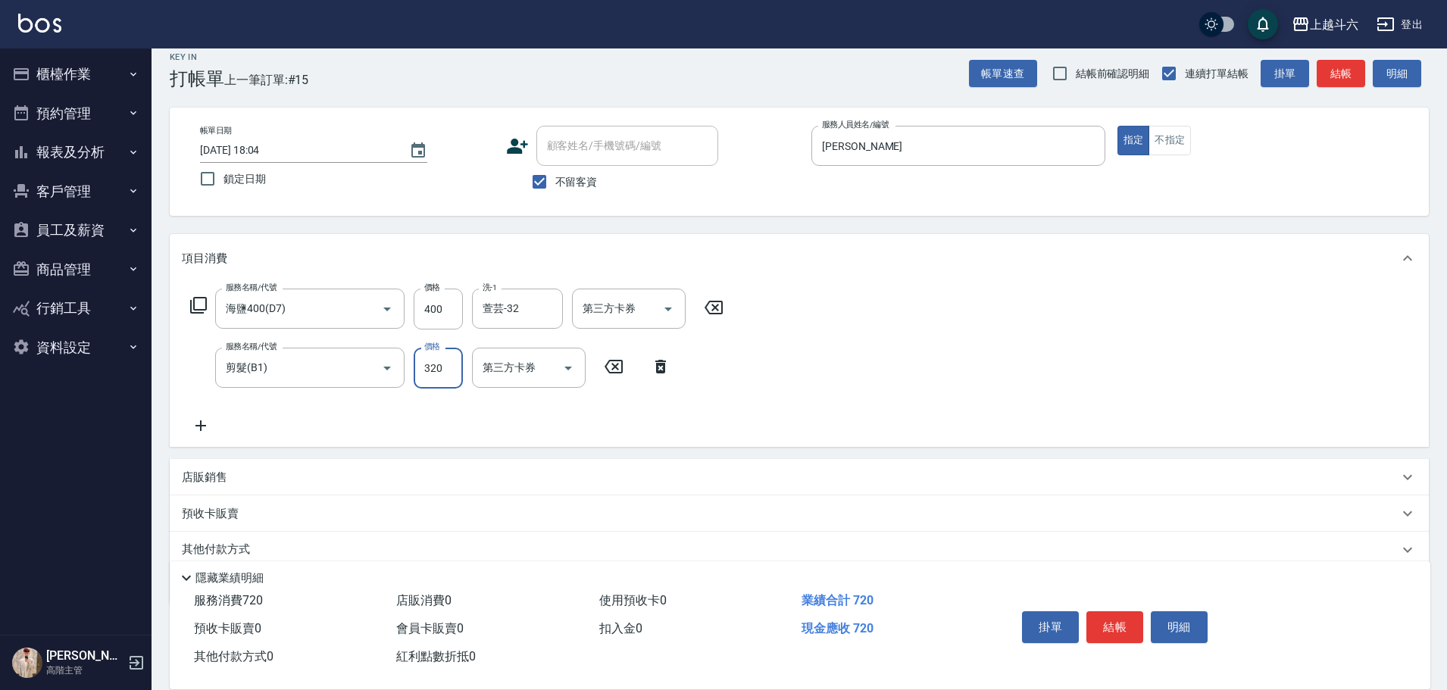
type input "320"
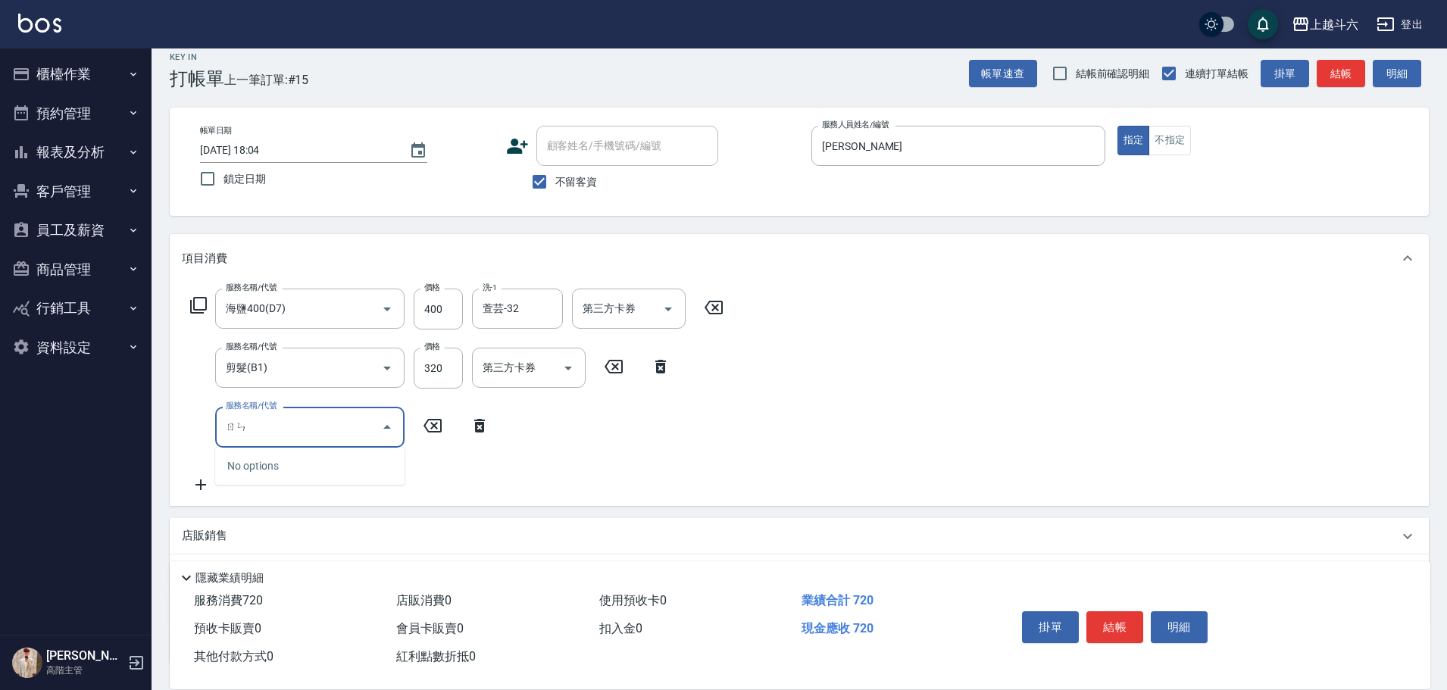
type input "任"
type input "深層/潤絲/護色60(特2)"
type input "萱芸-32"
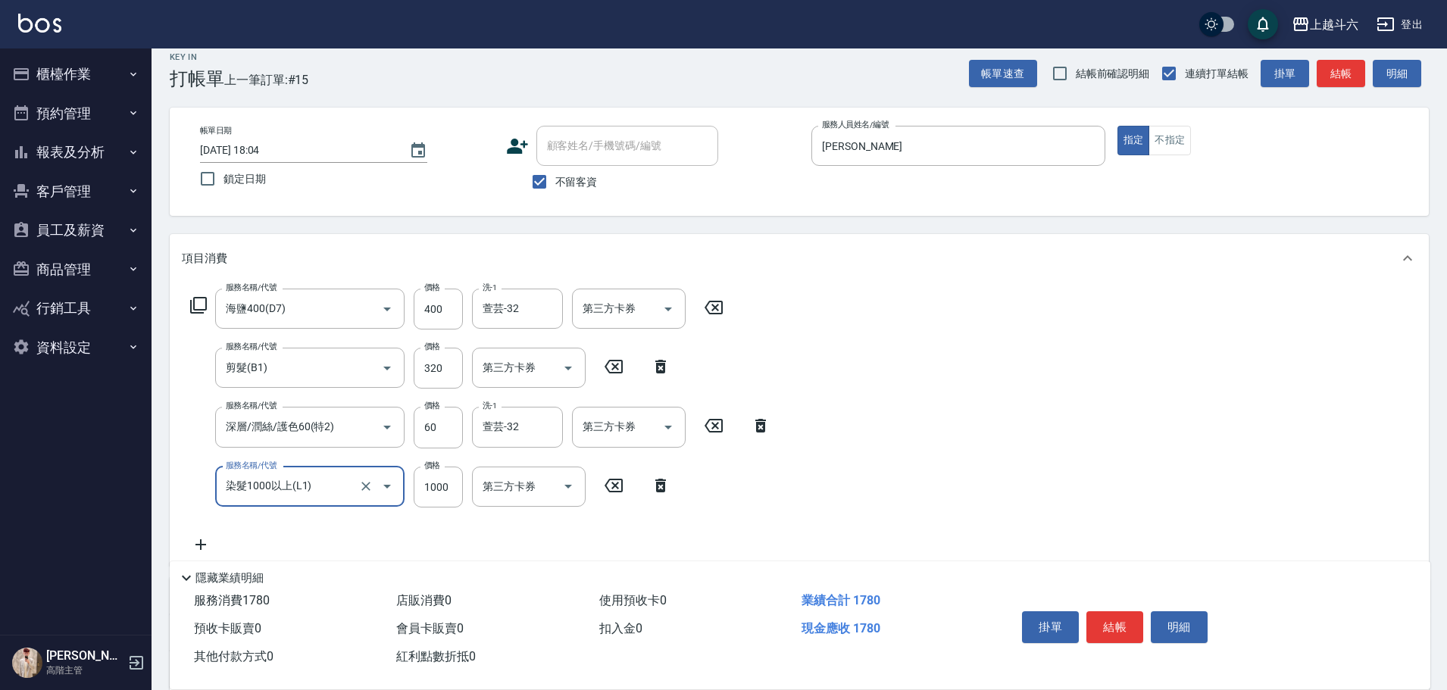
type input "染髮1000以上(L1)"
type input "1900"
type input "[PERSON_NAME]"
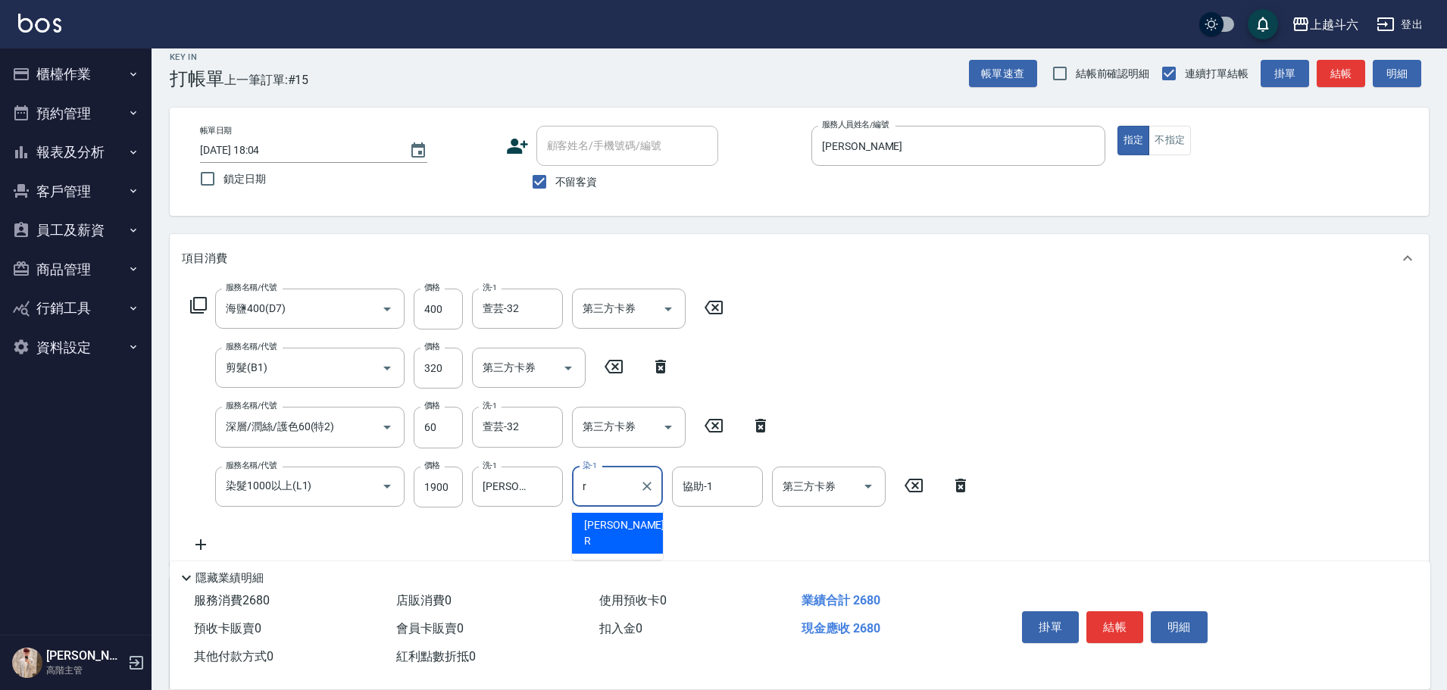
type input "[PERSON_NAME]"
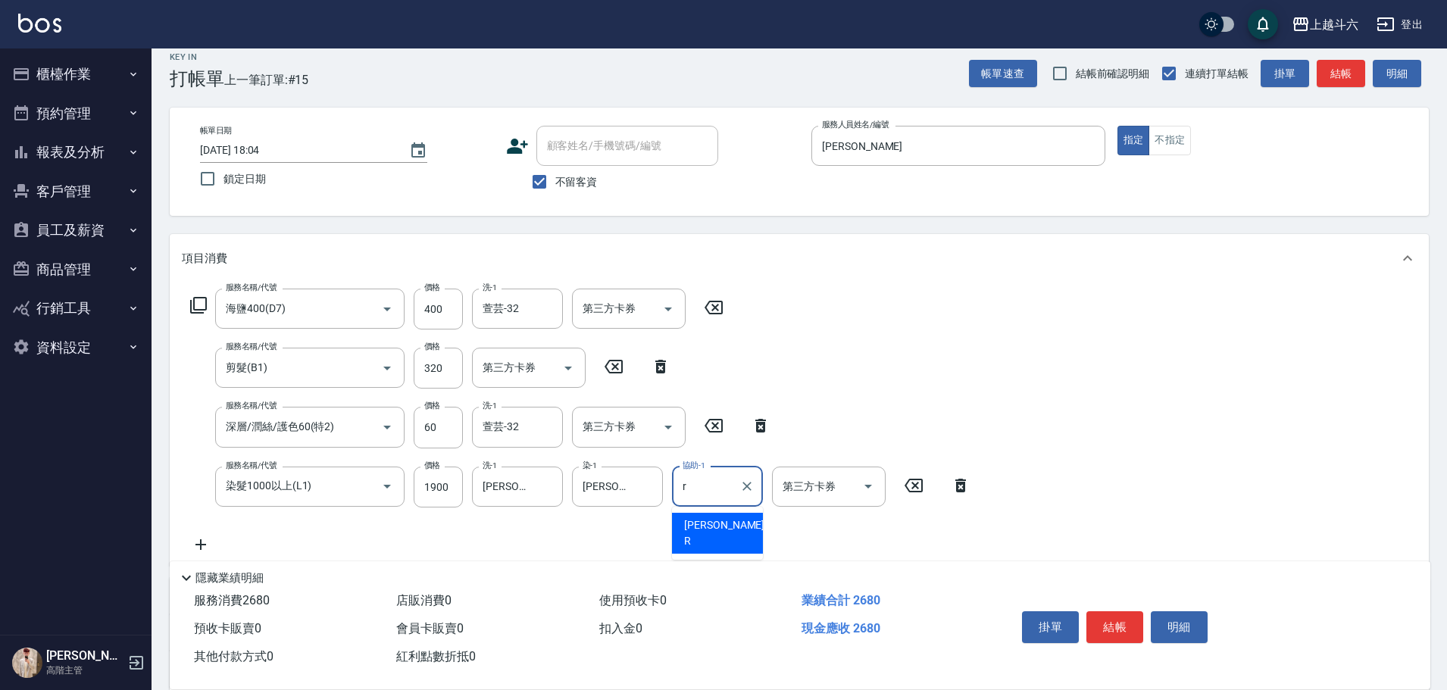
type input "[PERSON_NAME]"
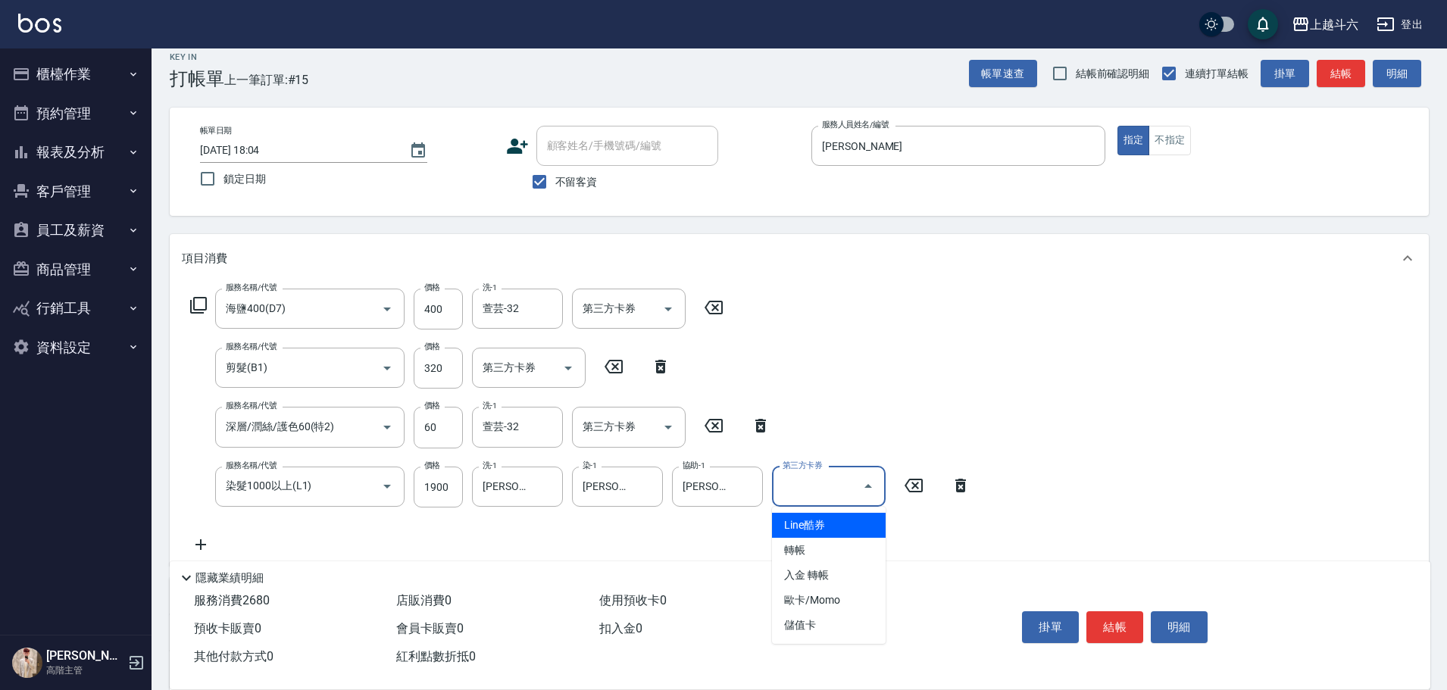
click at [853, 486] on input "第三方卡券" at bounding box center [817, 487] width 77 height 27
click at [852, 553] on span "轉帳" at bounding box center [829, 550] width 114 height 25
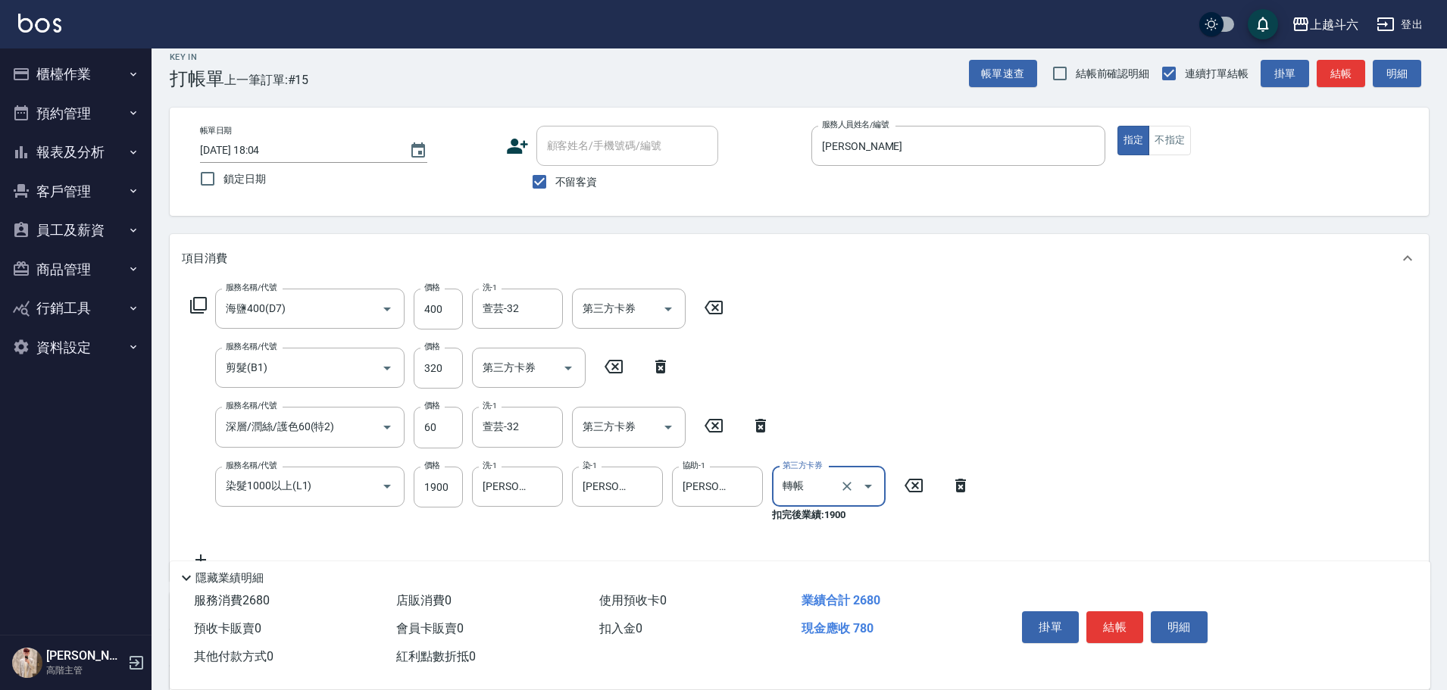
type input "轉帳"
click at [657, 430] on button "Open" at bounding box center [668, 427] width 24 height 24
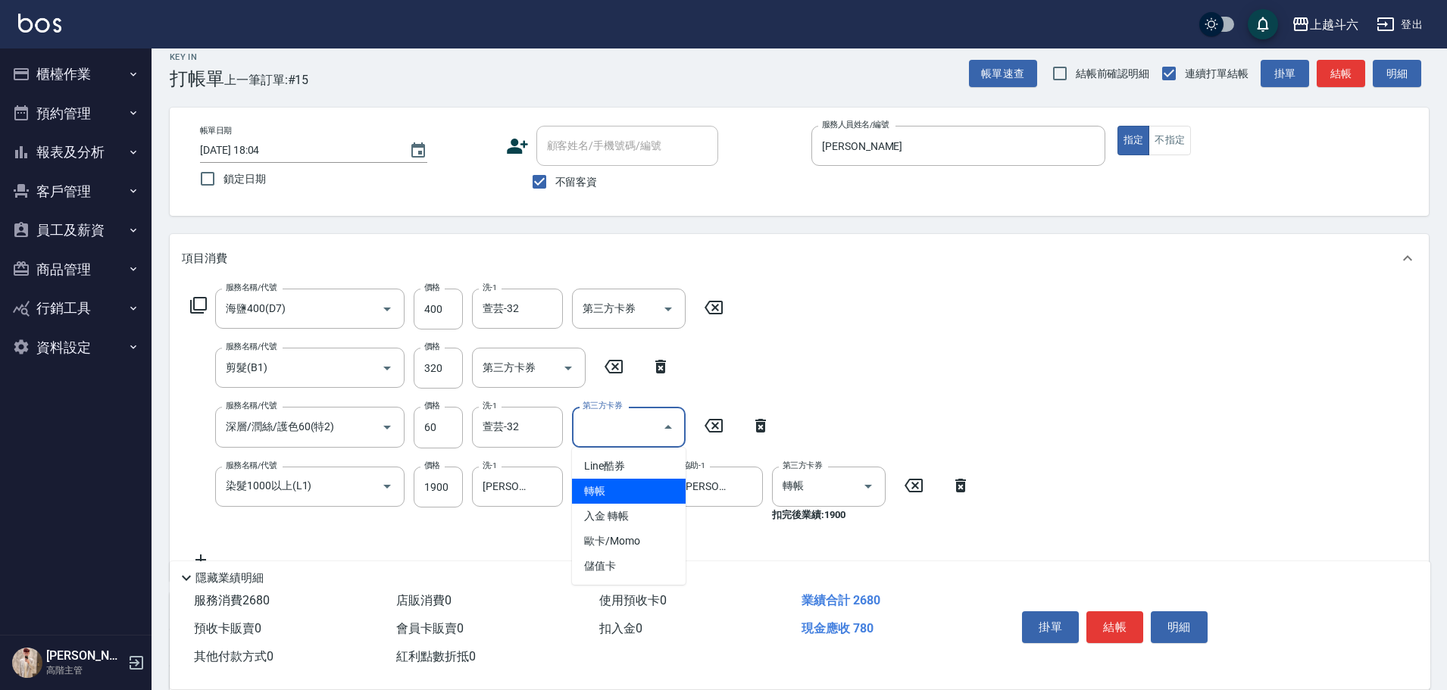
click at [656, 484] on span "轉帳" at bounding box center [629, 491] width 114 height 25
type input "轉帳"
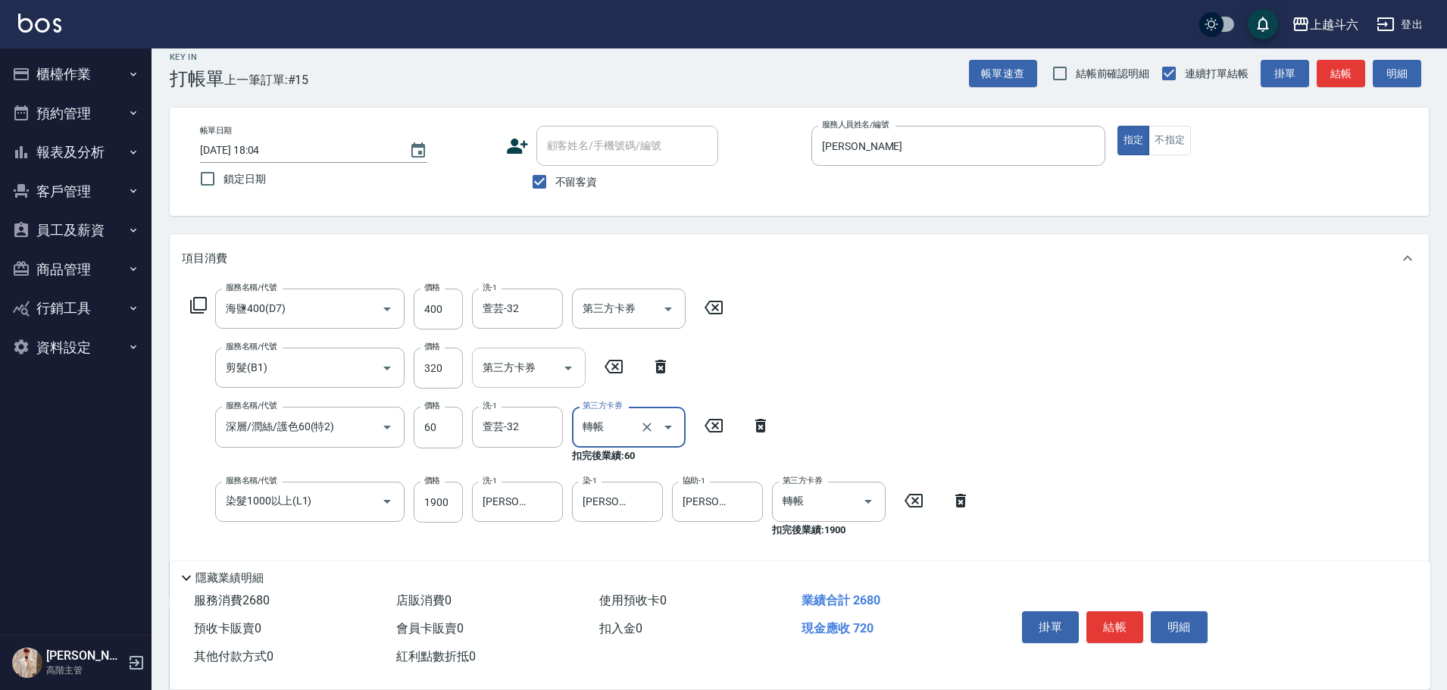
click at [545, 370] on input "第三方卡券" at bounding box center [517, 368] width 77 height 27
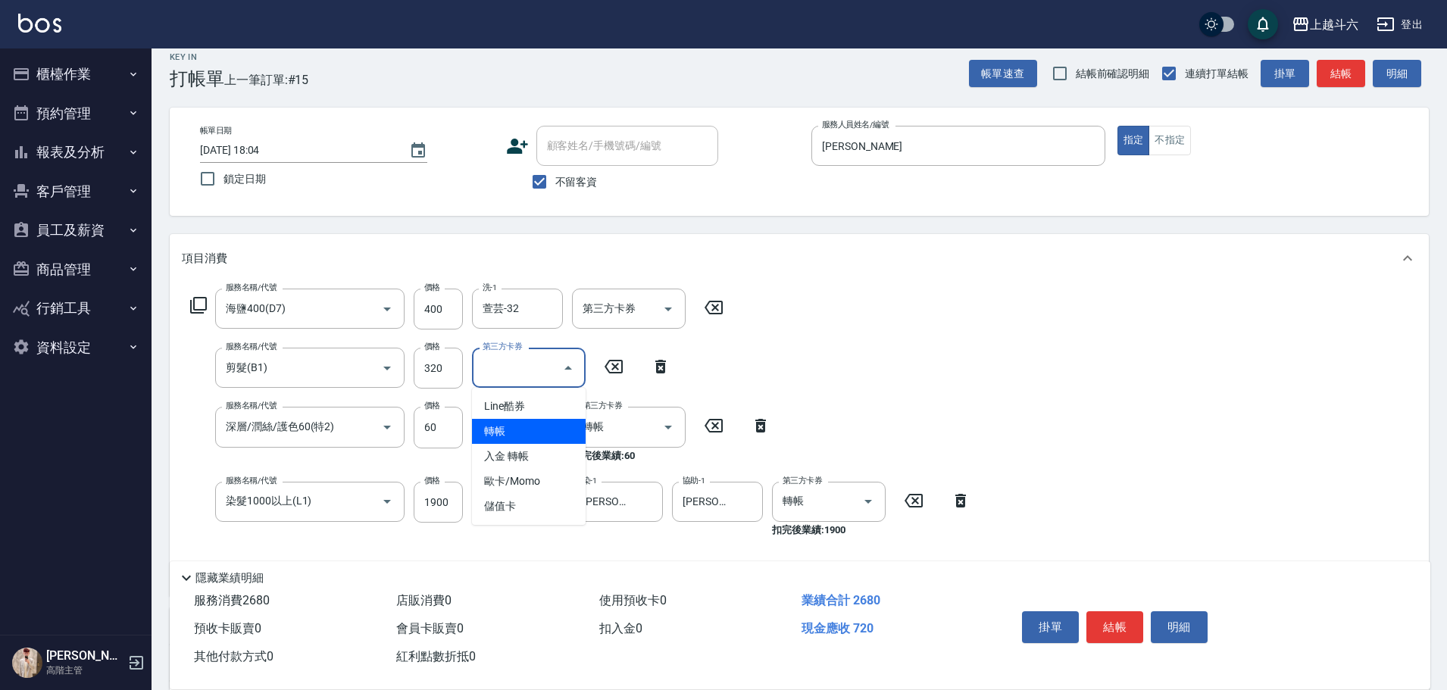
click at [551, 436] on span "轉帳" at bounding box center [529, 431] width 114 height 25
type input "轉帳"
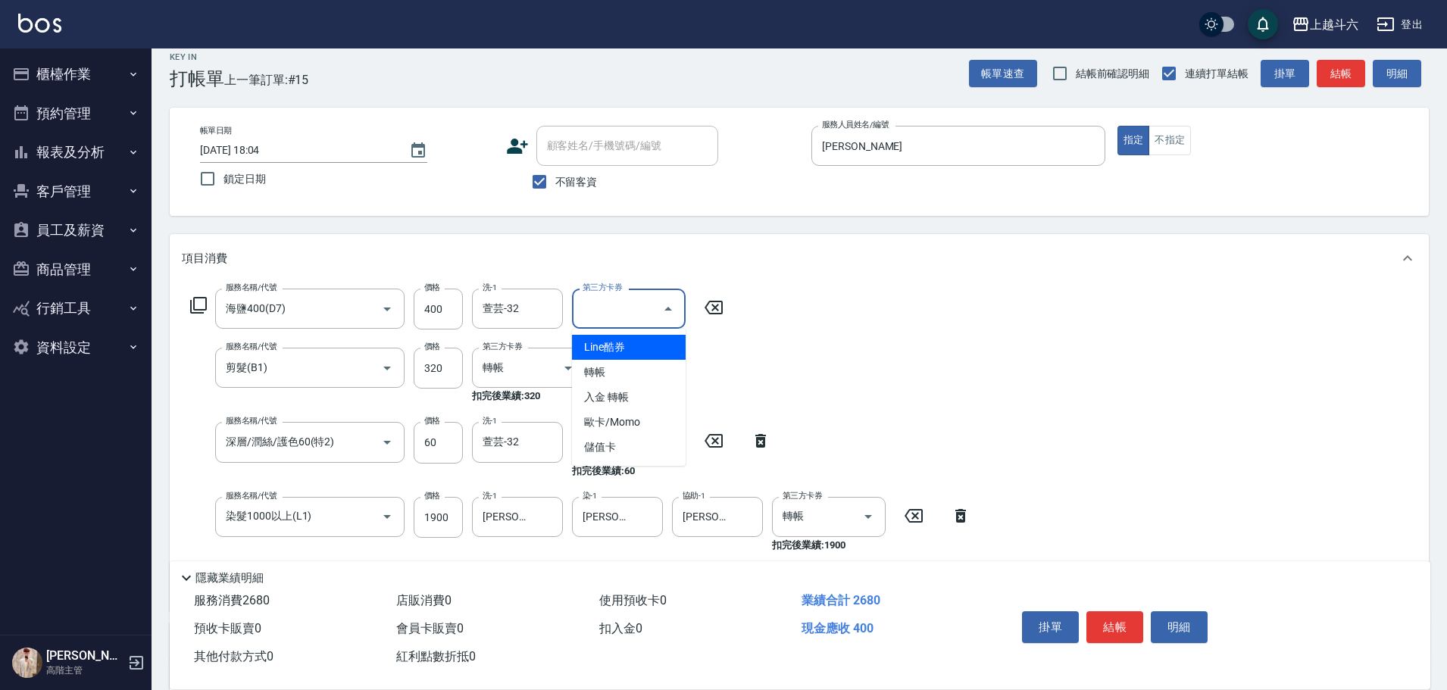
click at [635, 300] on input "第三方卡券" at bounding box center [617, 309] width 77 height 27
click at [635, 371] on span "轉帳" at bounding box center [629, 372] width 114 height 25
type input "轉帳"
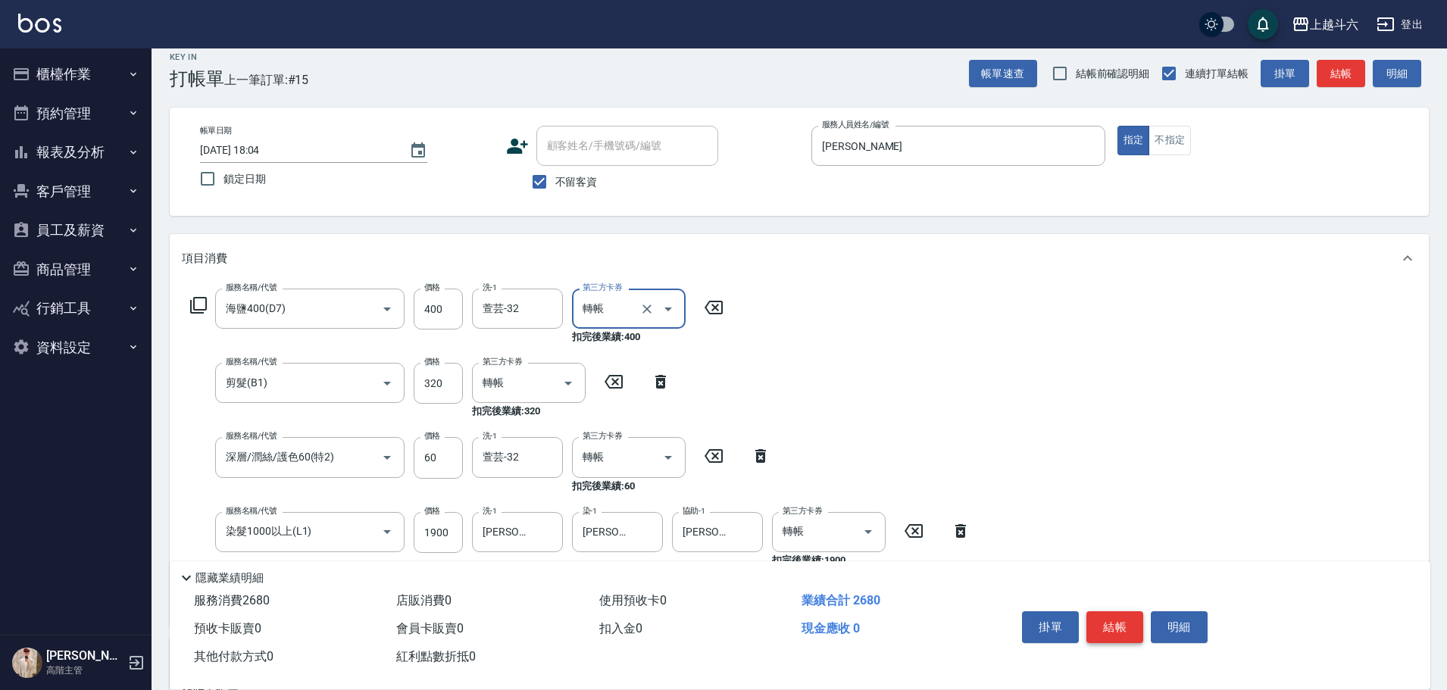
click at [1111, 616] on button "結帳" at bounding box center [1115, 627] width 57 height 32
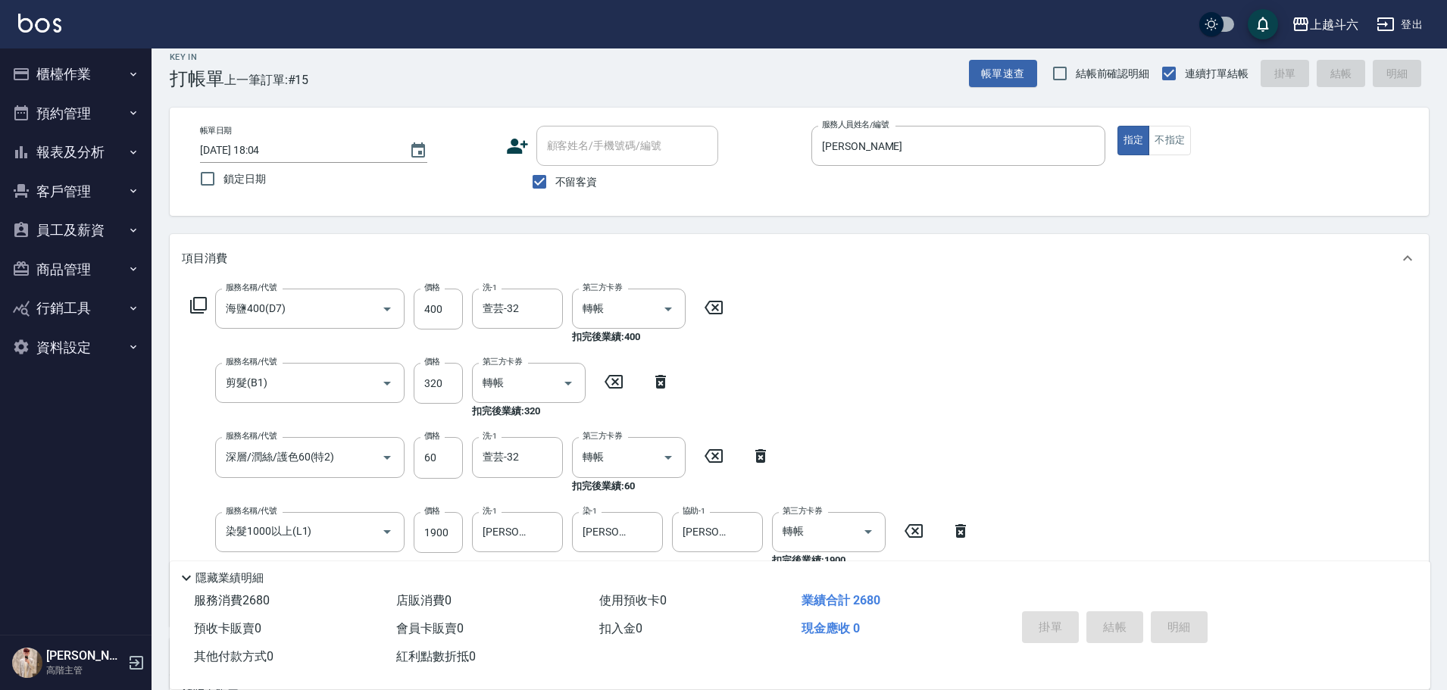
type input "[DATE] 18:05"
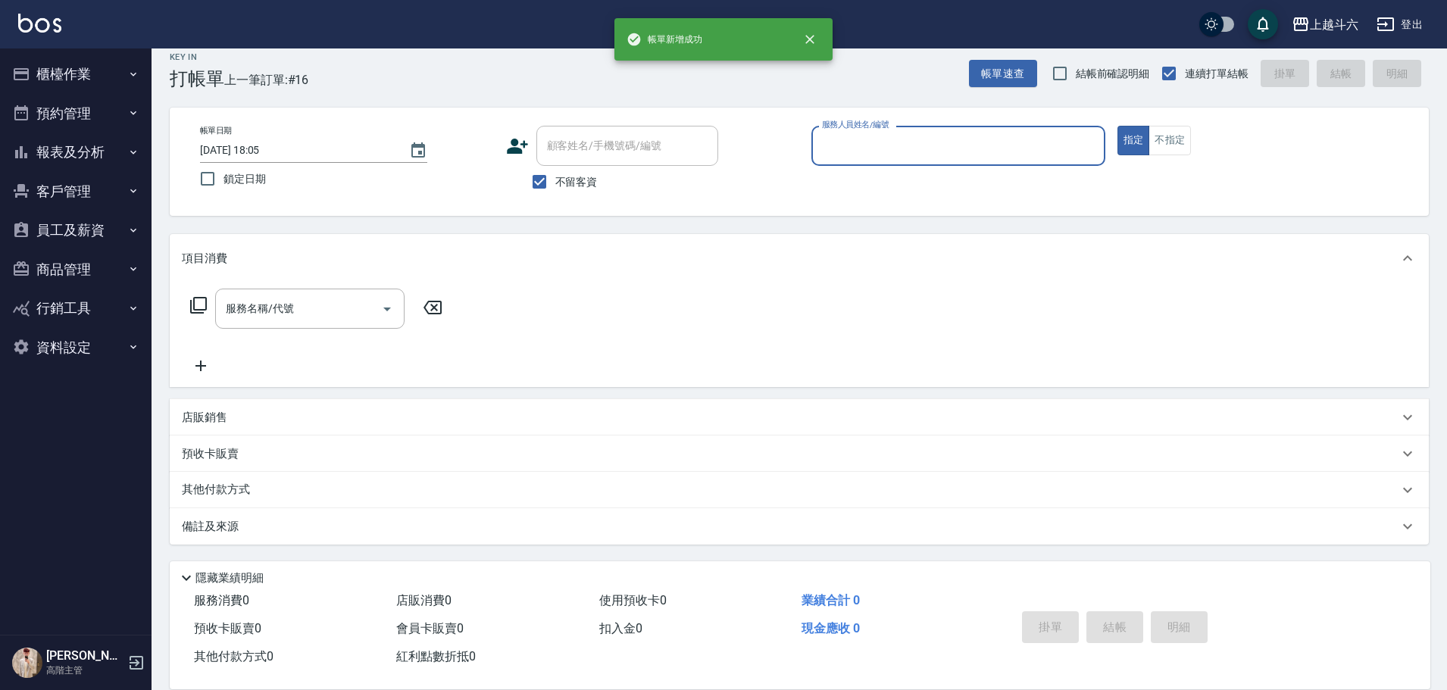
type input "0"
type input "Lambo藍寶-10"
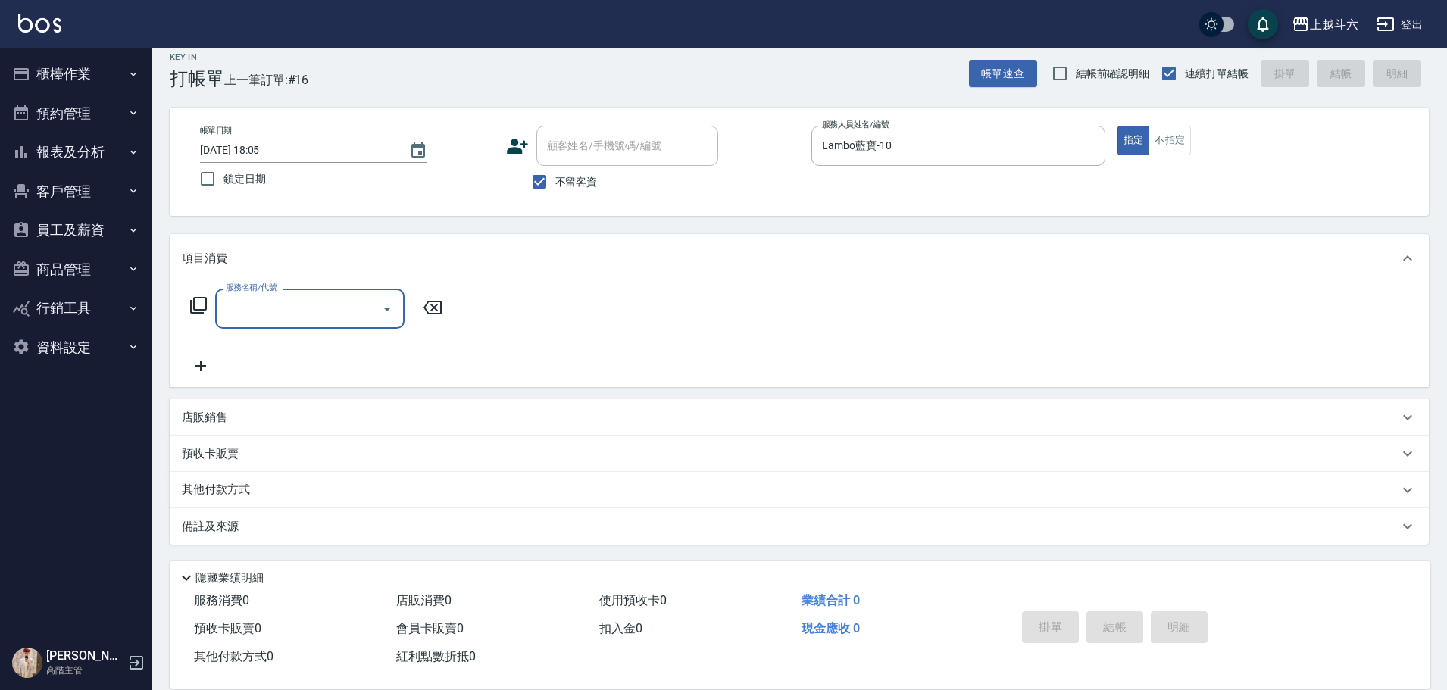
type input "b"
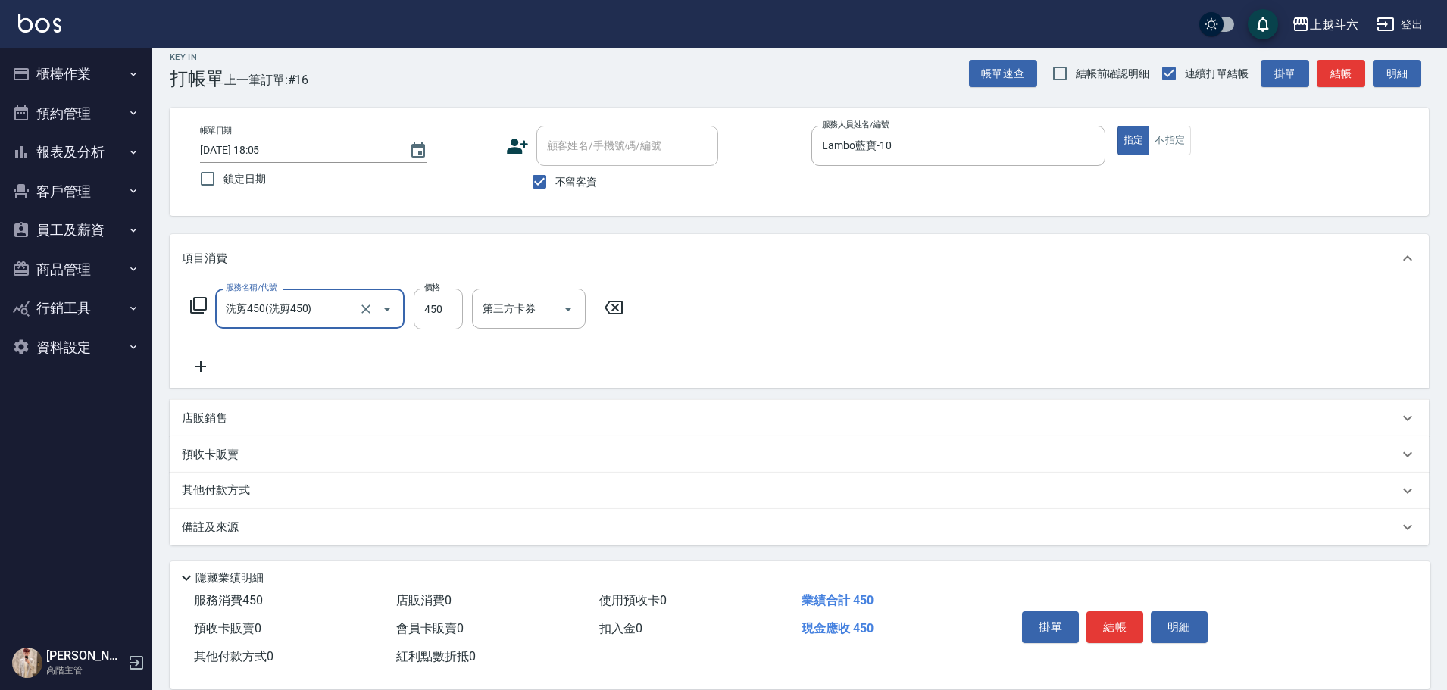
type input "洗剪450"
type input "[PERSON_NAME]-23"
click at [1100, 618] on button "結帳" at bounding box center [1115, 627] width 57 height 32
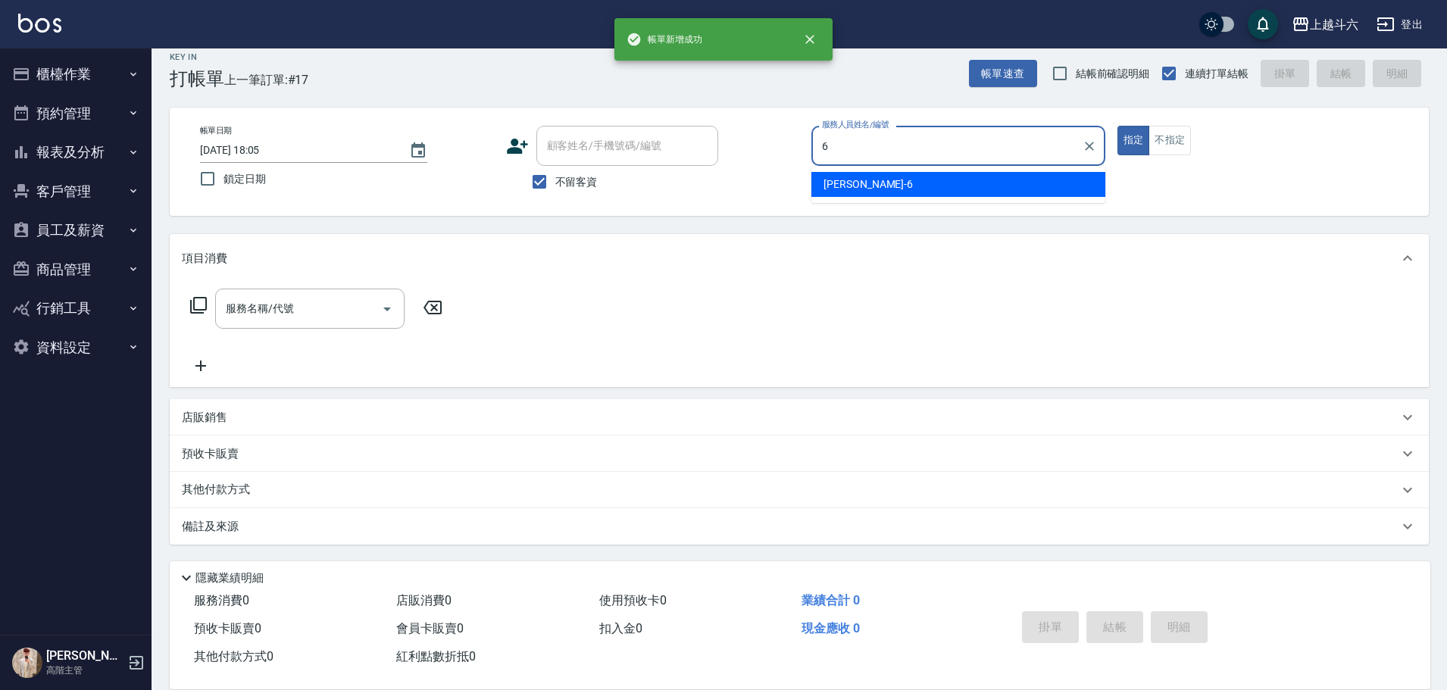
type input "[PERSON_NAME]-6"
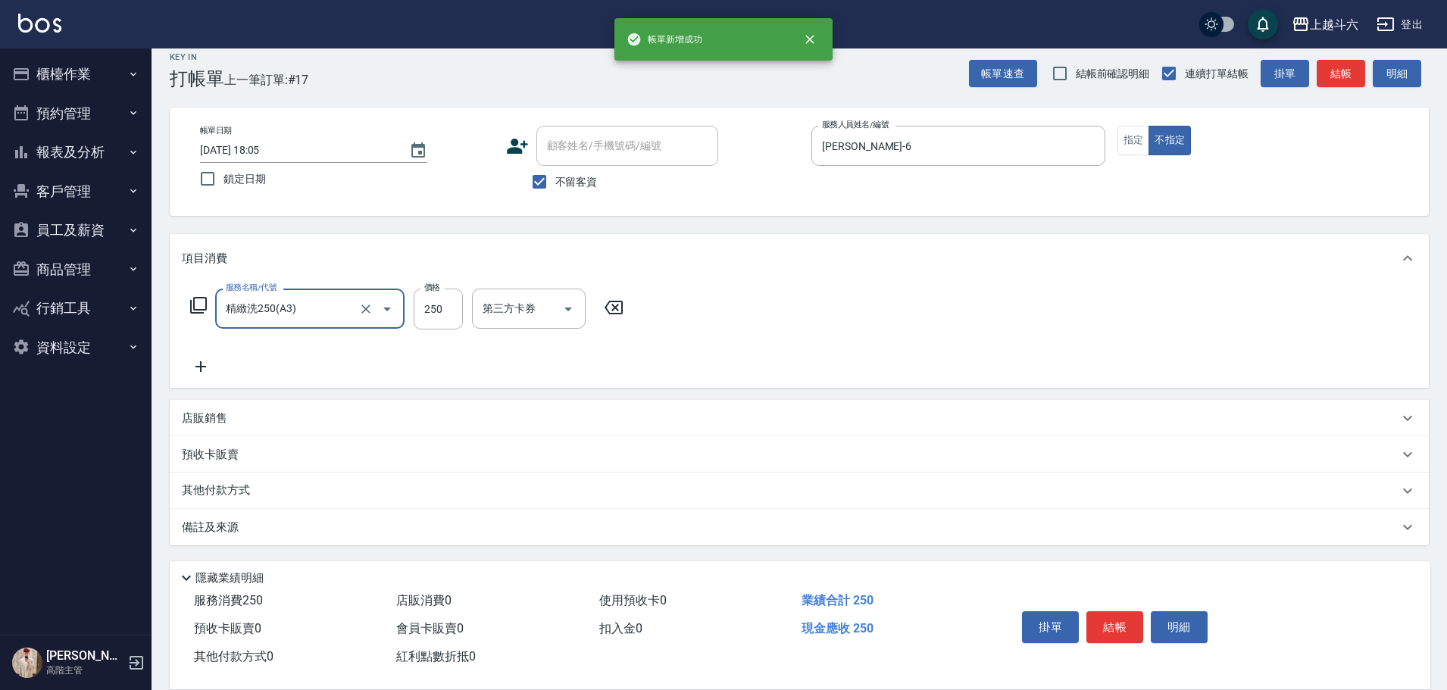
type input "精緻洗250(A3)"
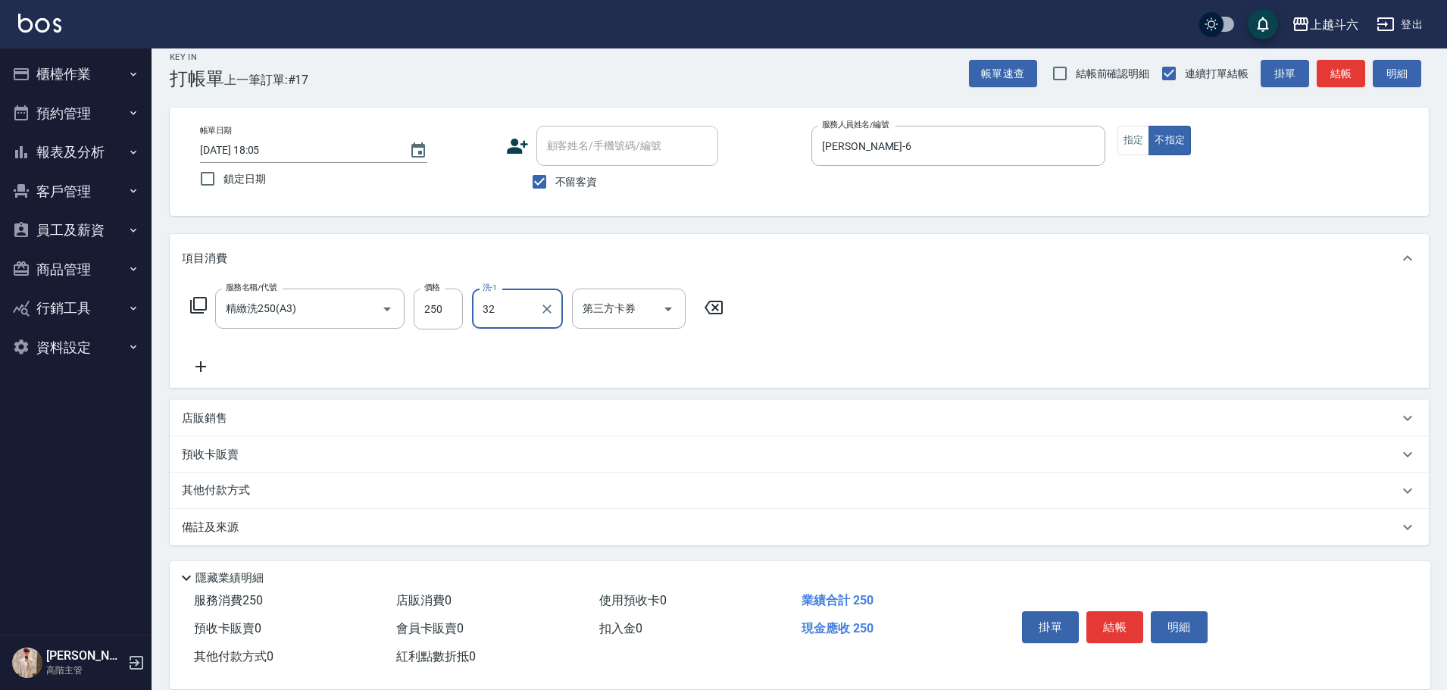
type input "萱芸-32"
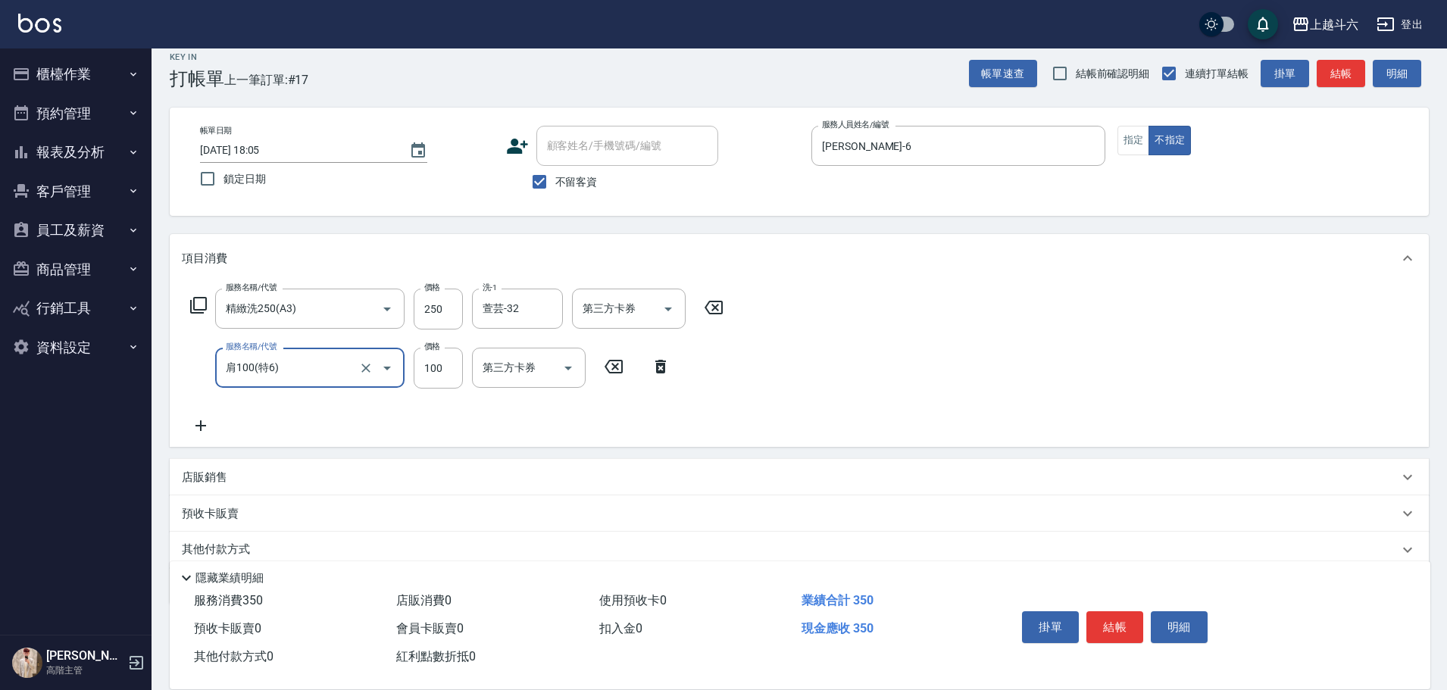
type input "肩100(特6)"
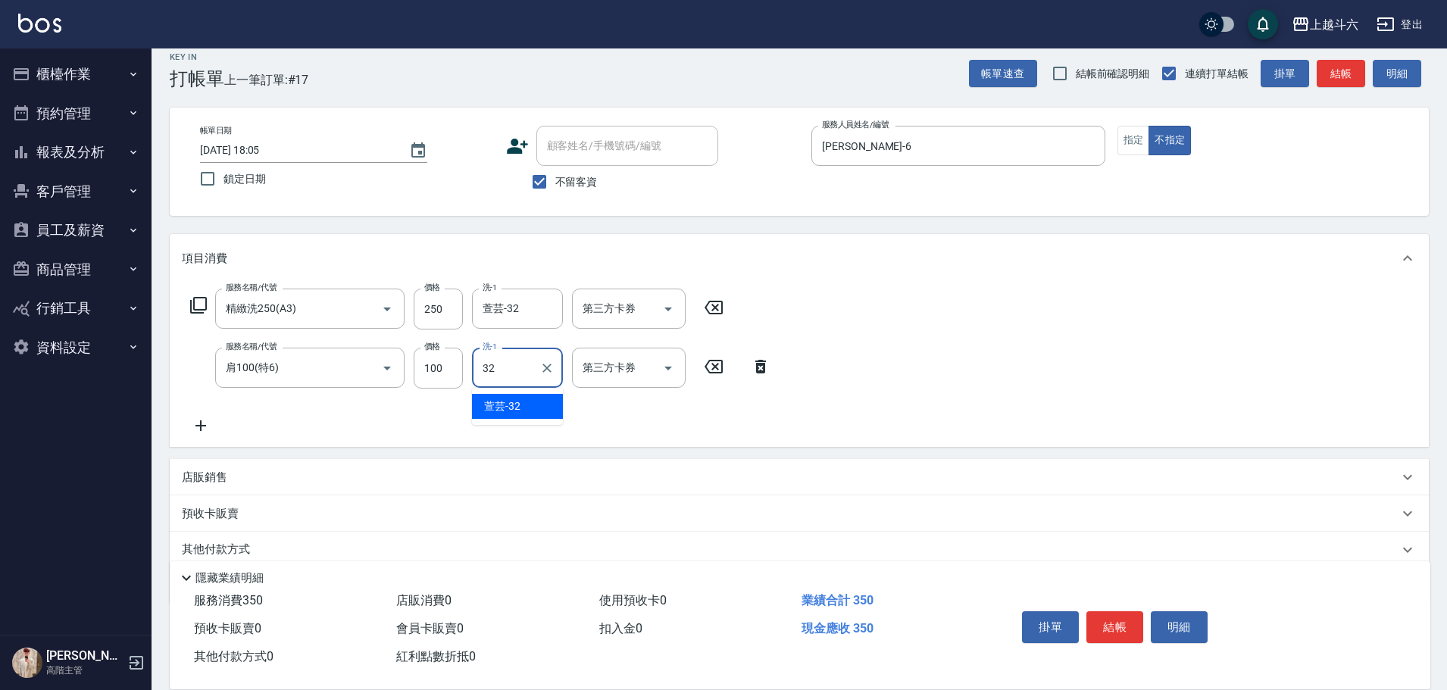
type input "萱芸-32"
click at [1099, 618] on button "結帳" at bounding box center [1115, 627] width 57 height 32
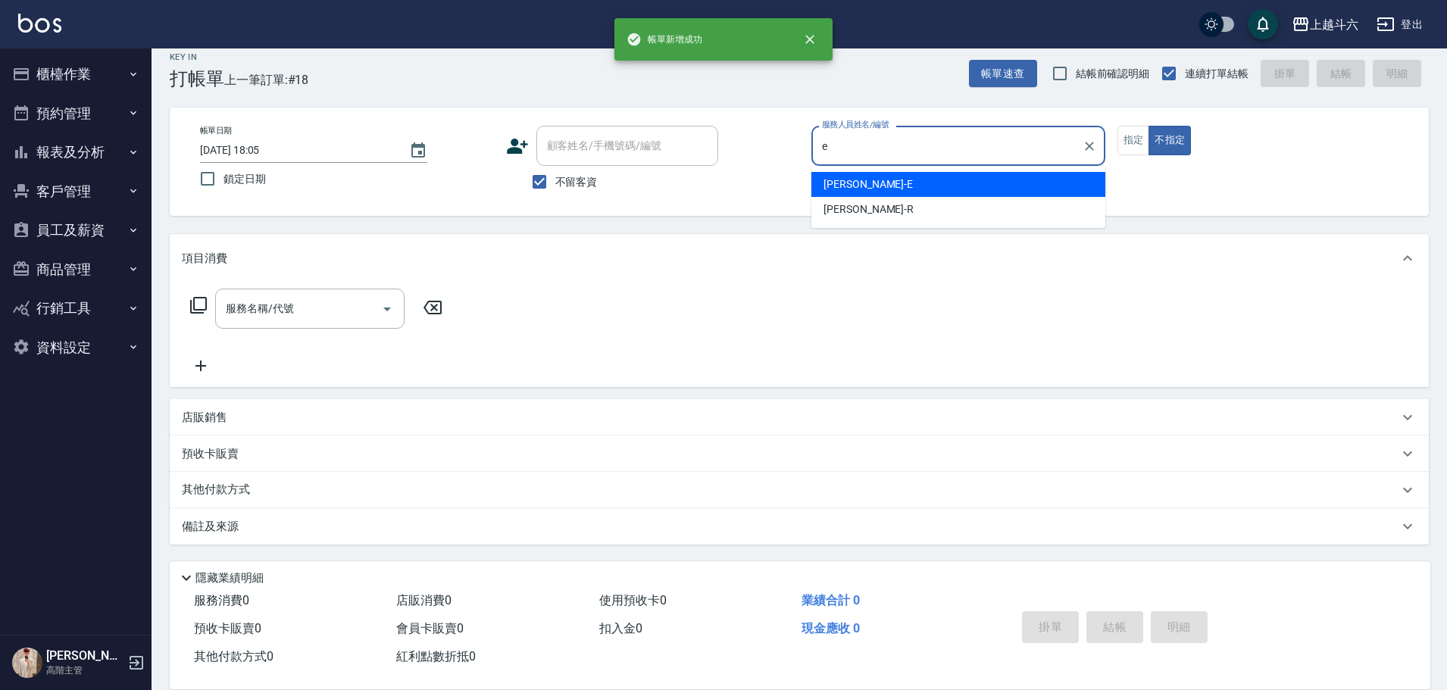
type input "[PERSON_NAME]"
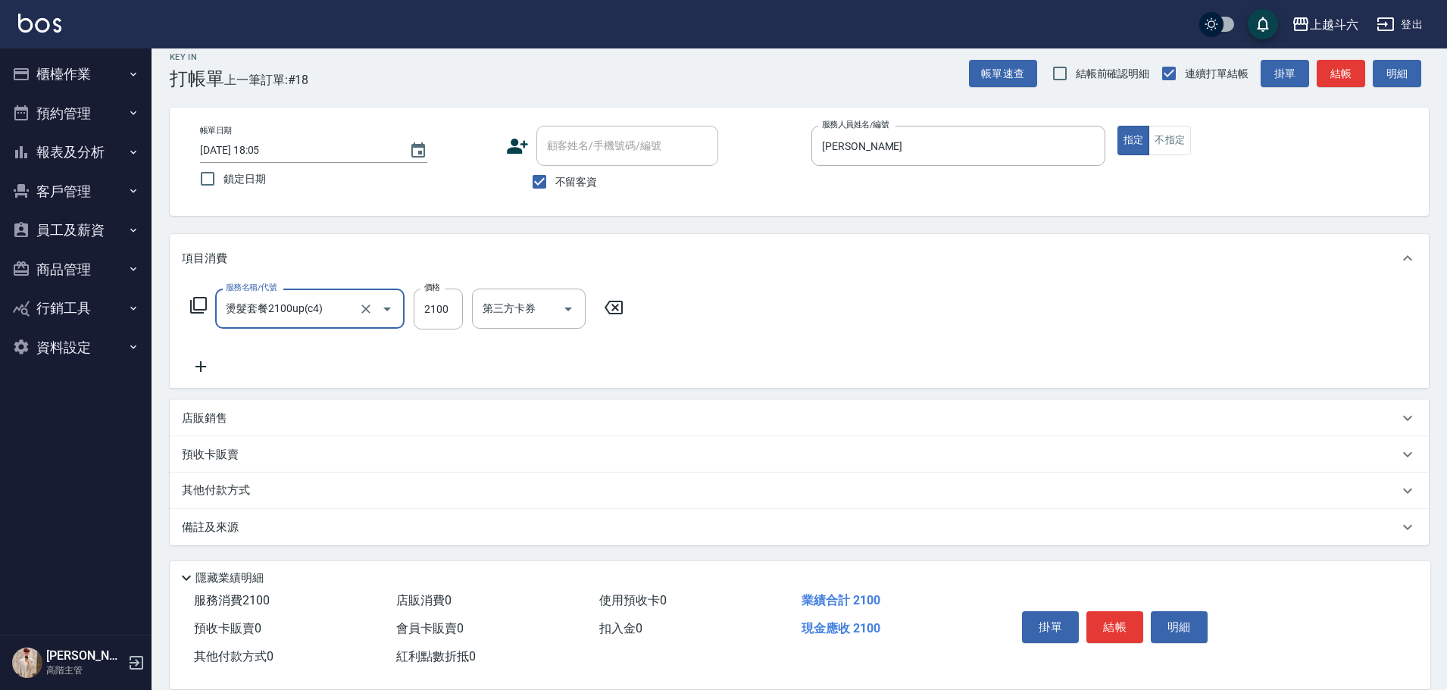
type input "燙髮套餐2100up(c4)"
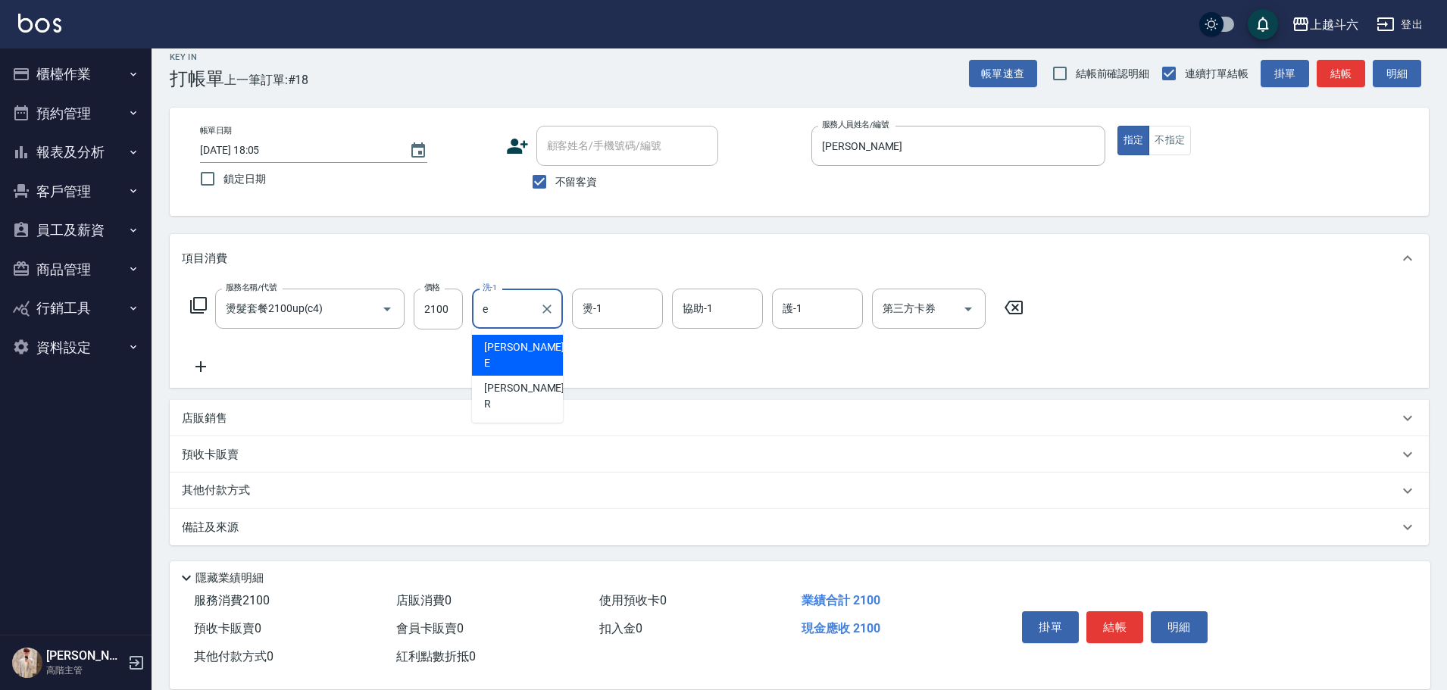
type input "[PERSON_NAME]"
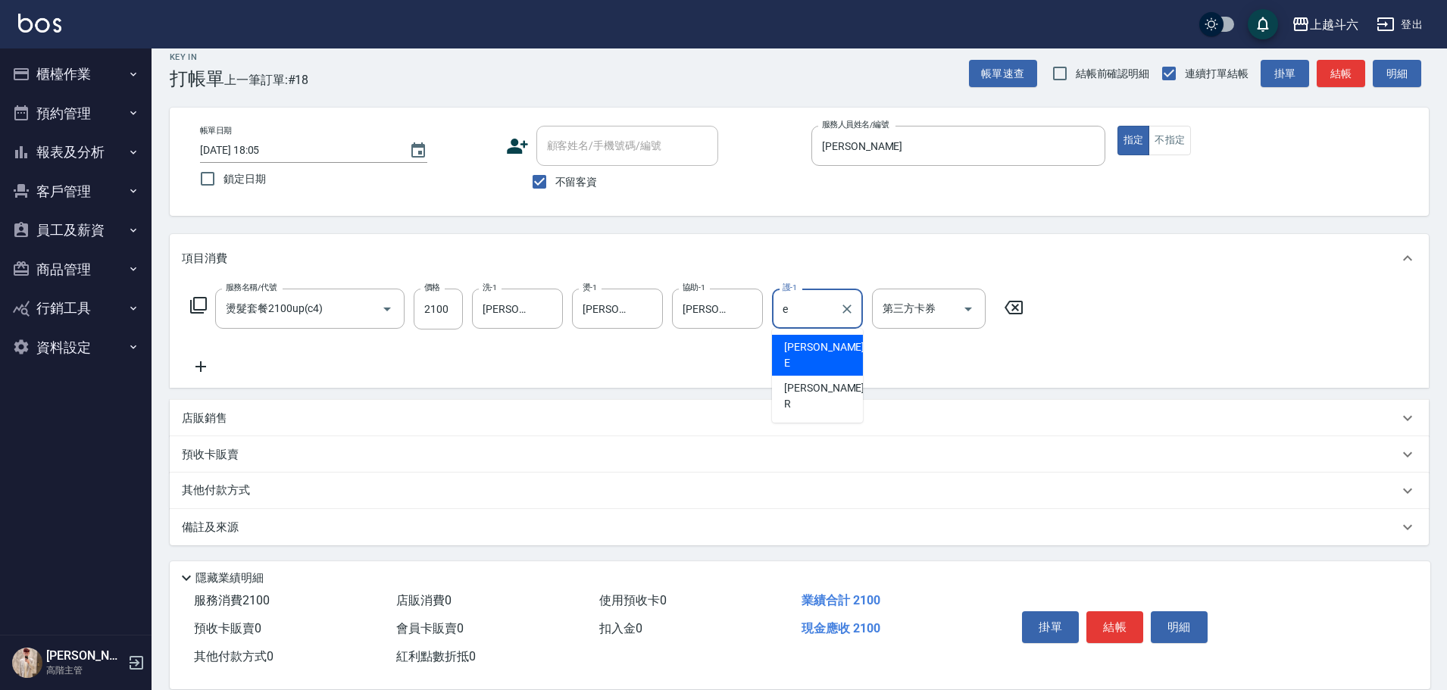
type input "[PERSON_NAME]"
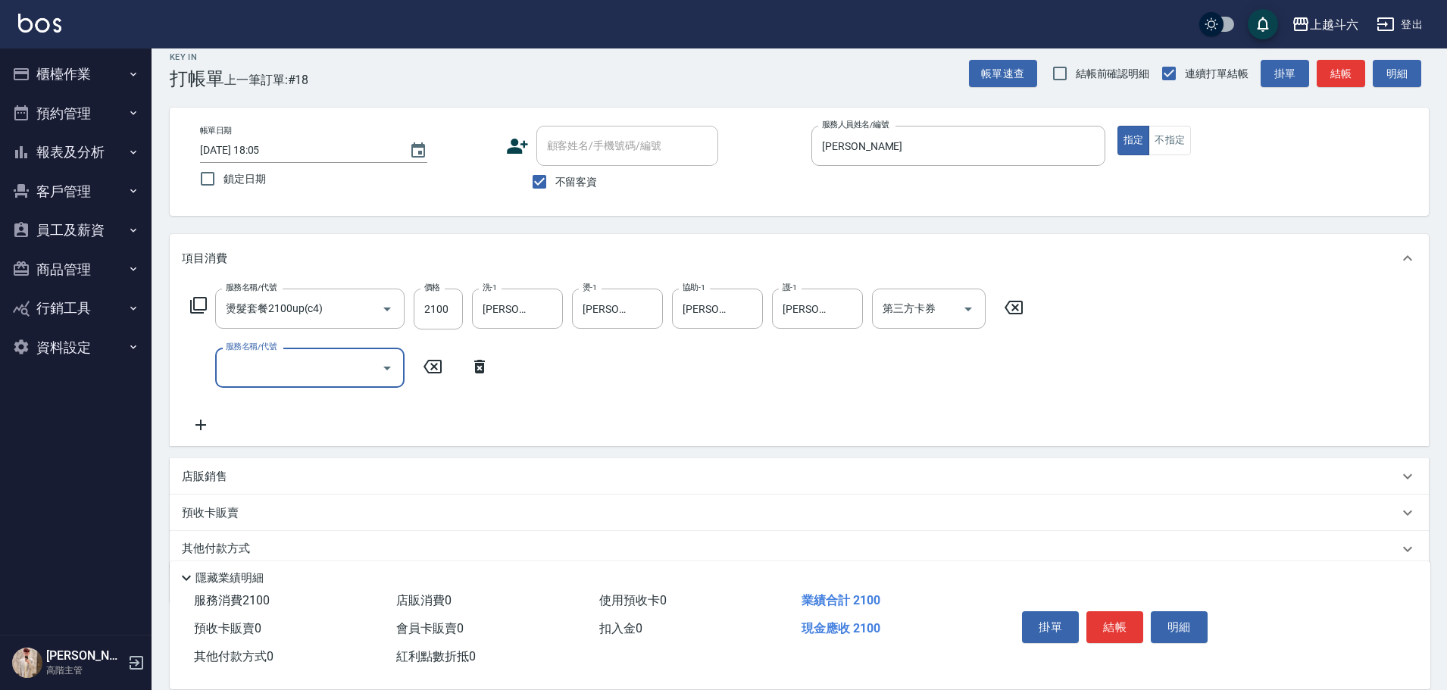
type input "ㄍ"
type input "染髮1000以上(L1)"
type input "1200"
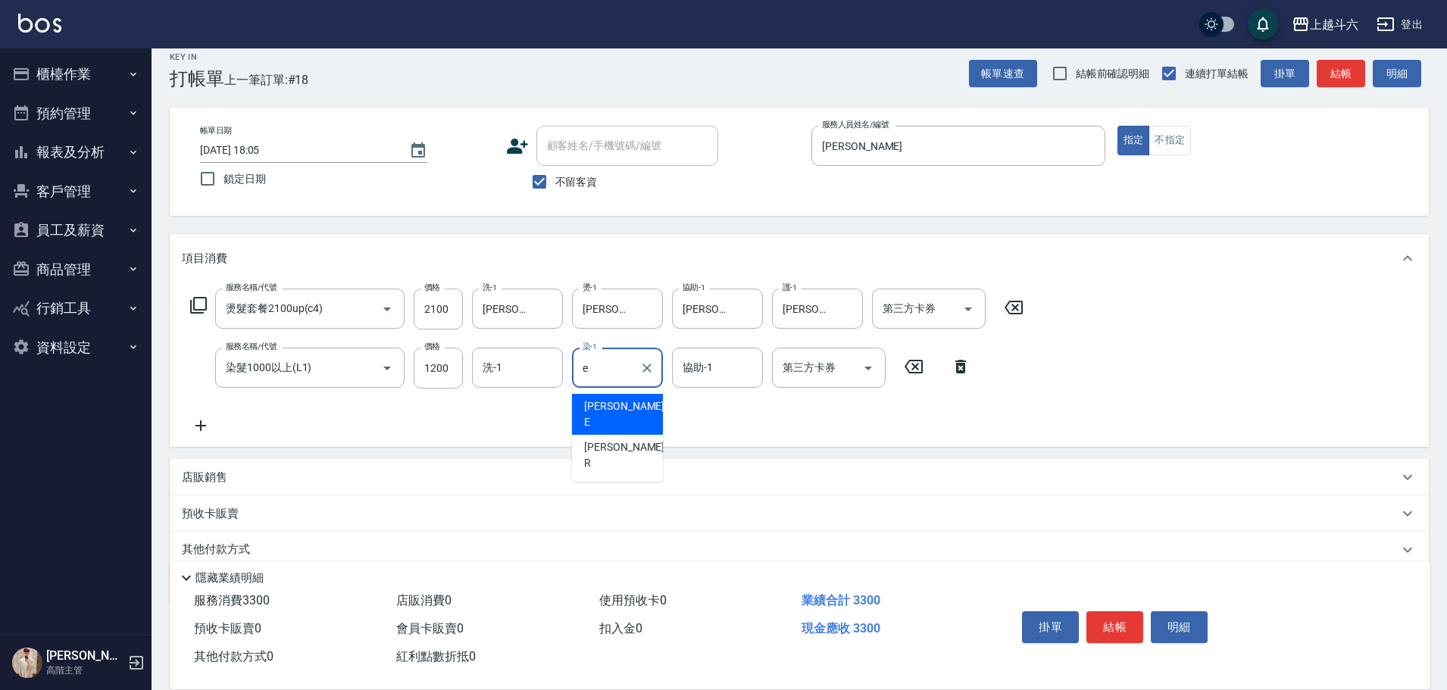
type input "[PERSON_NAME]"
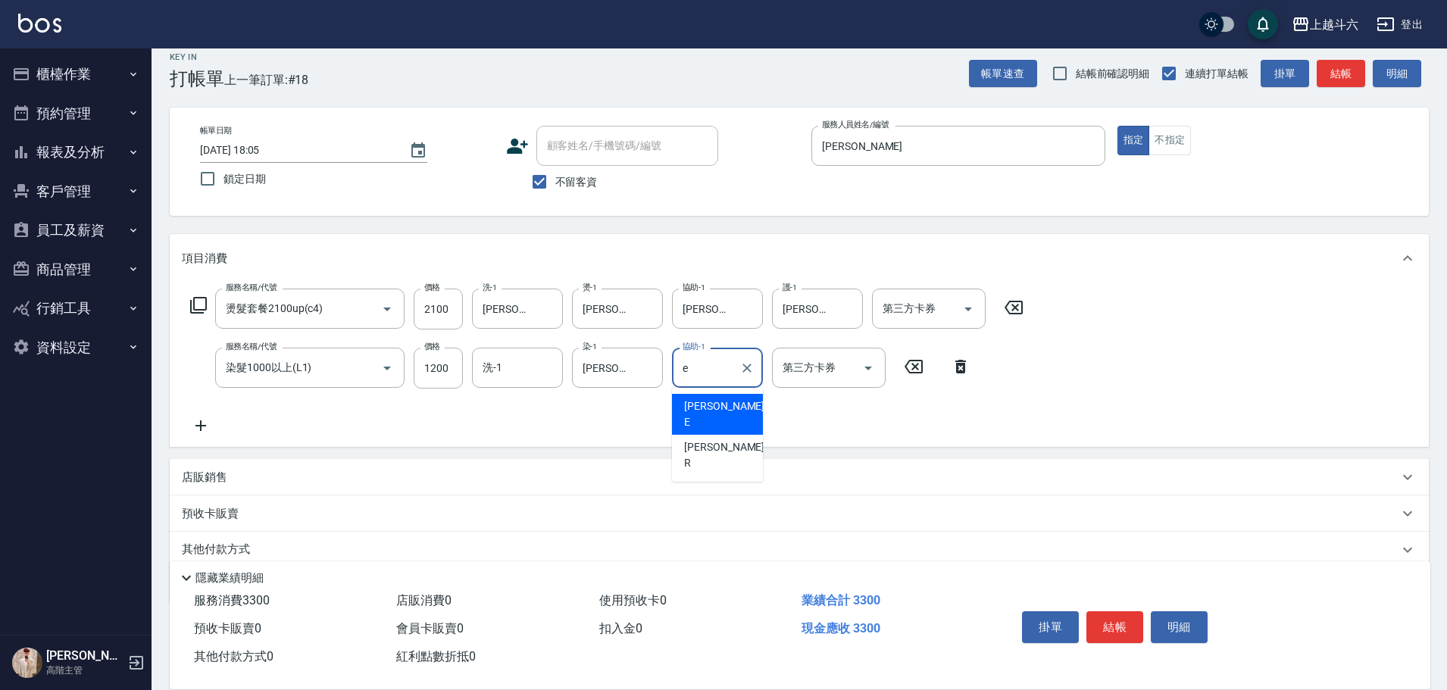
type input "[PERSON_NAME]"
click at [1058, 621] on button "掛單" at bounding box center [1050, 627] width 57 height 32
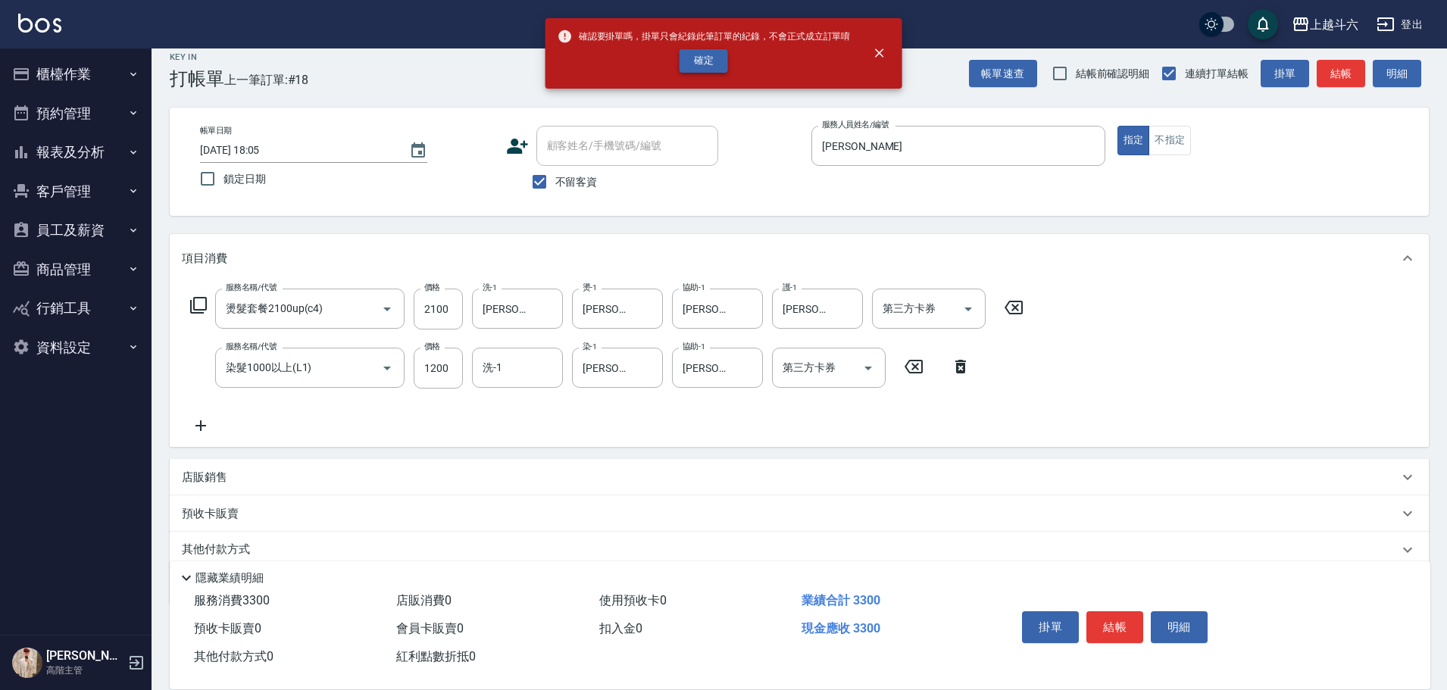
click at [705, 68] on button "確定" at bounding box center [704, 60] width 48 height 23
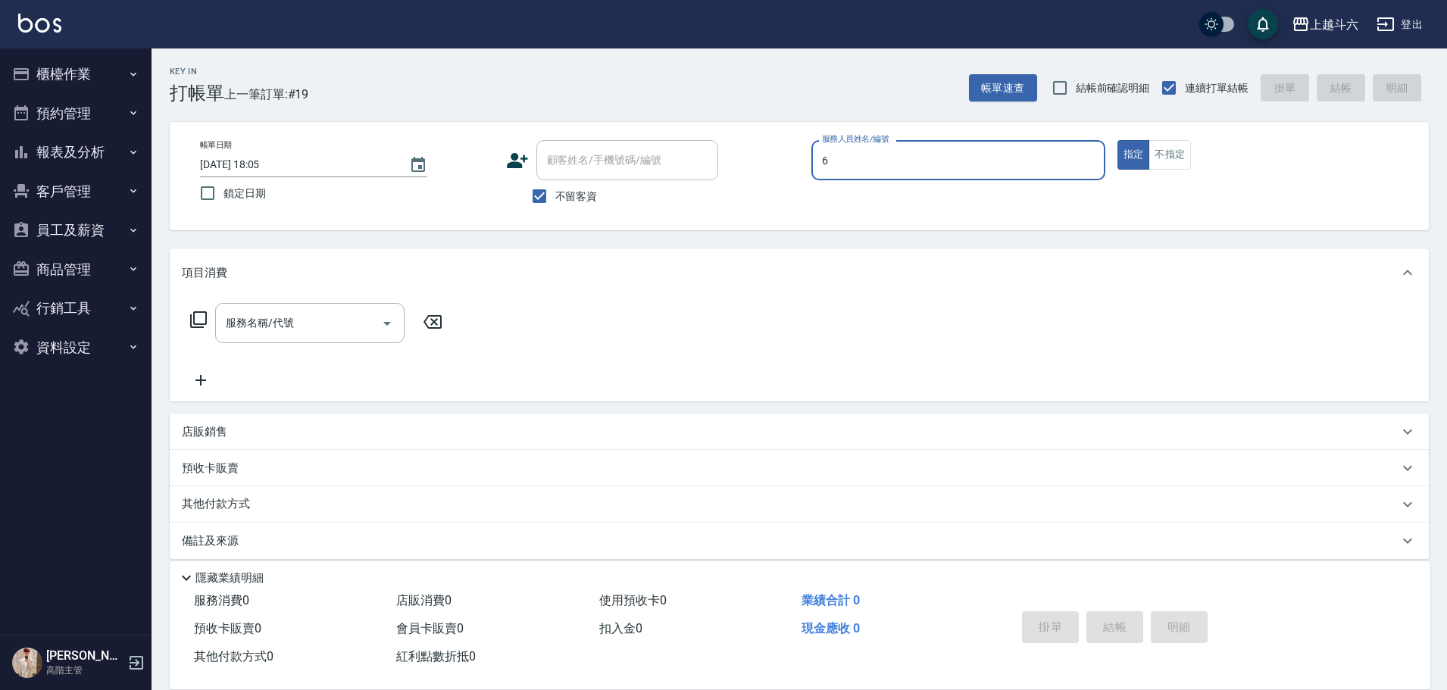
type input "[PERSON_NAME]-6"
type button "true"
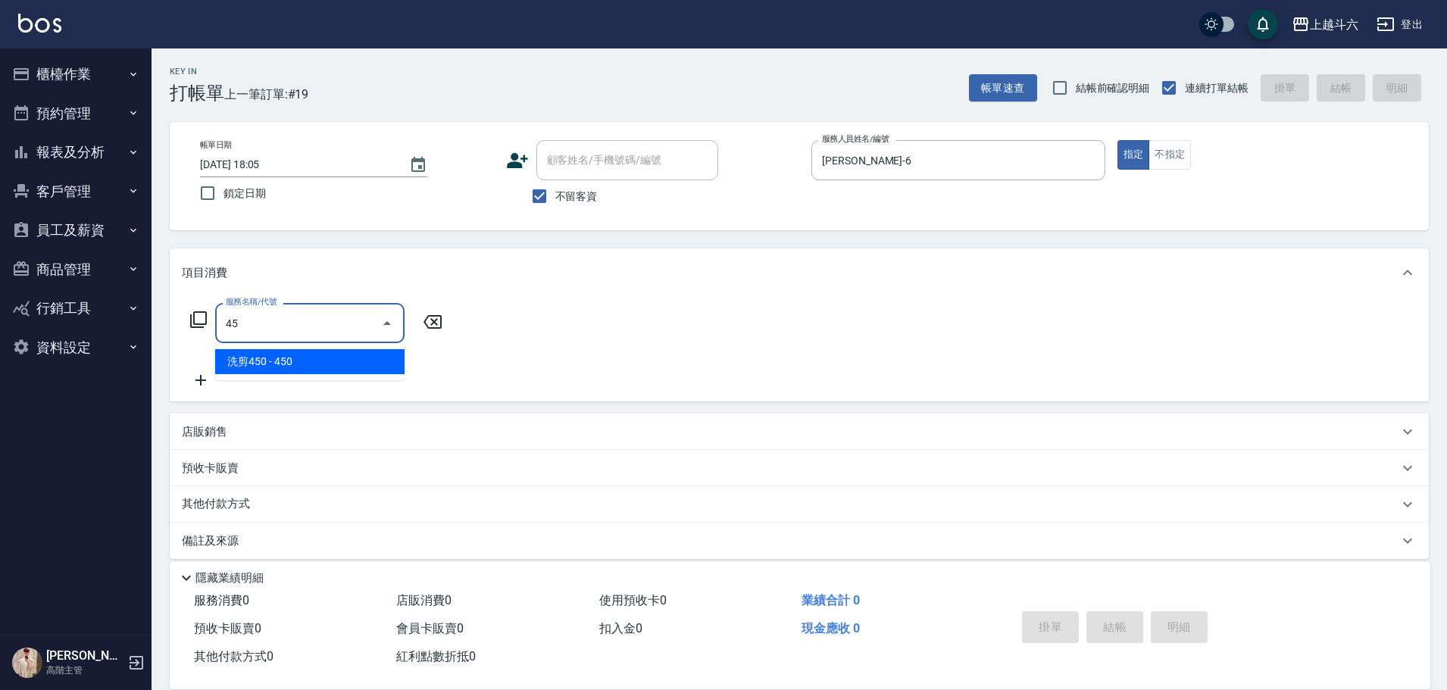
type input "4"
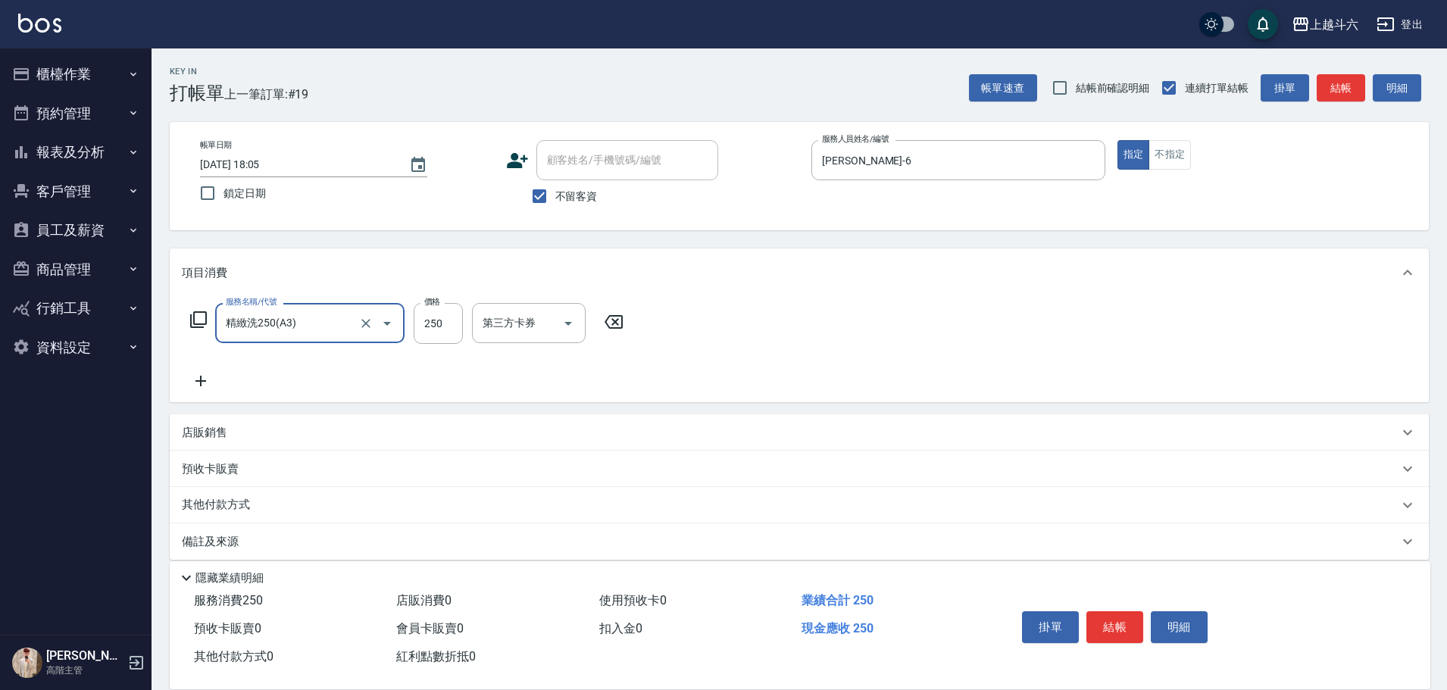
type input "精緻洗250(A3)"
type input "300"
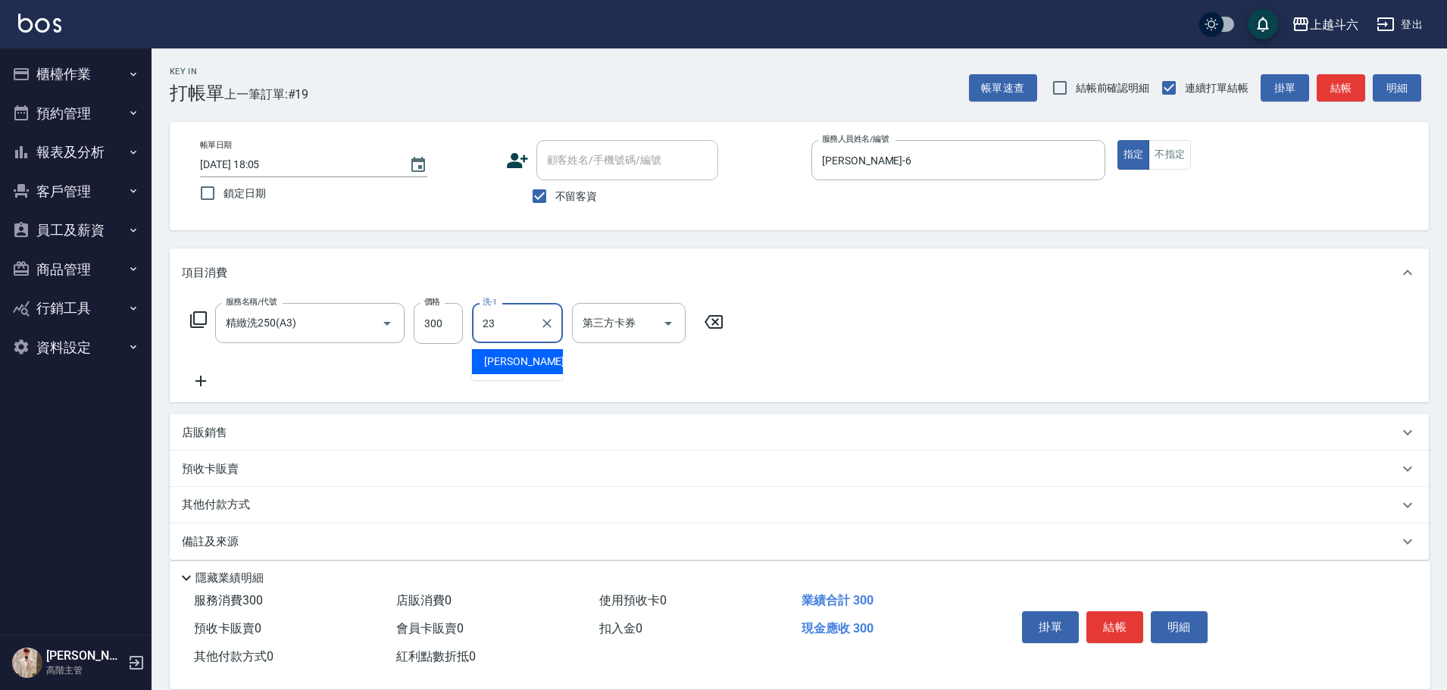
type input "[PERSON_NAME]-23"
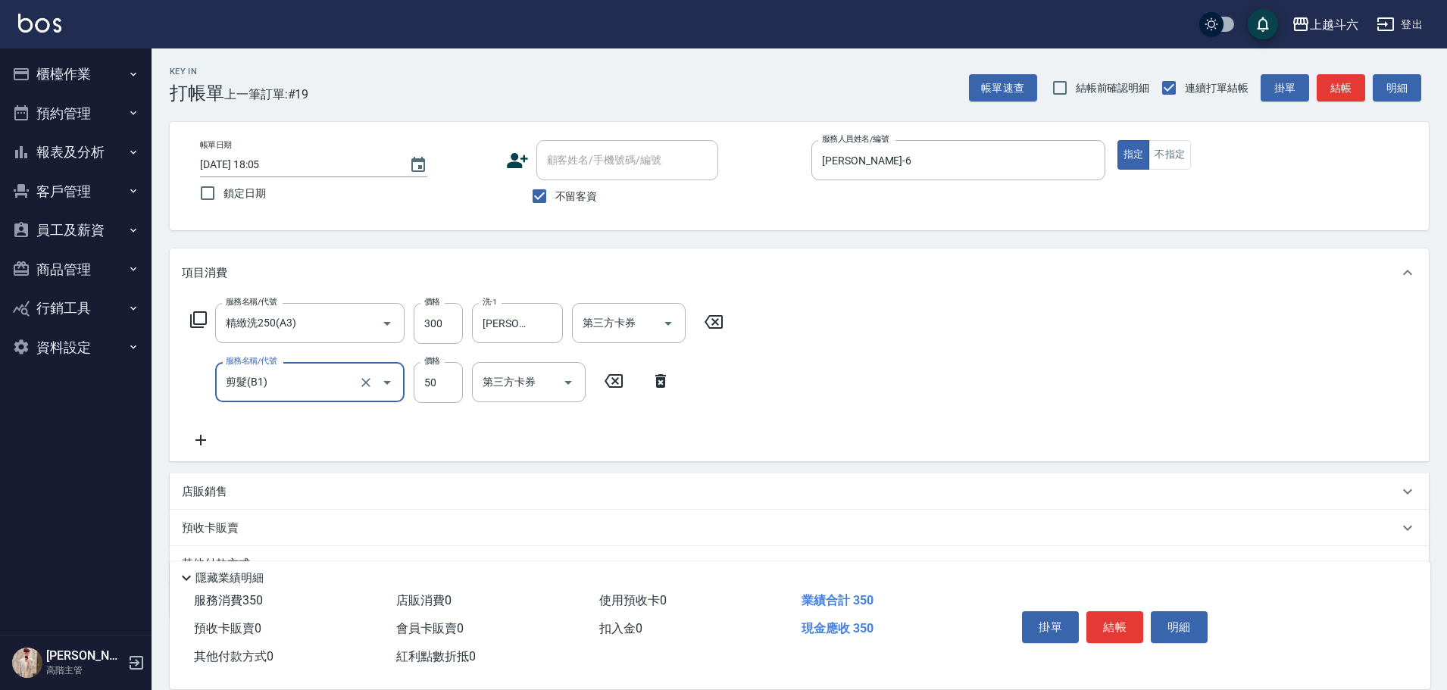
type input "剪髮(B1)"
click at [1118, 614] on button "結帳" at bounding box center [1115, 627] width 57 height 32
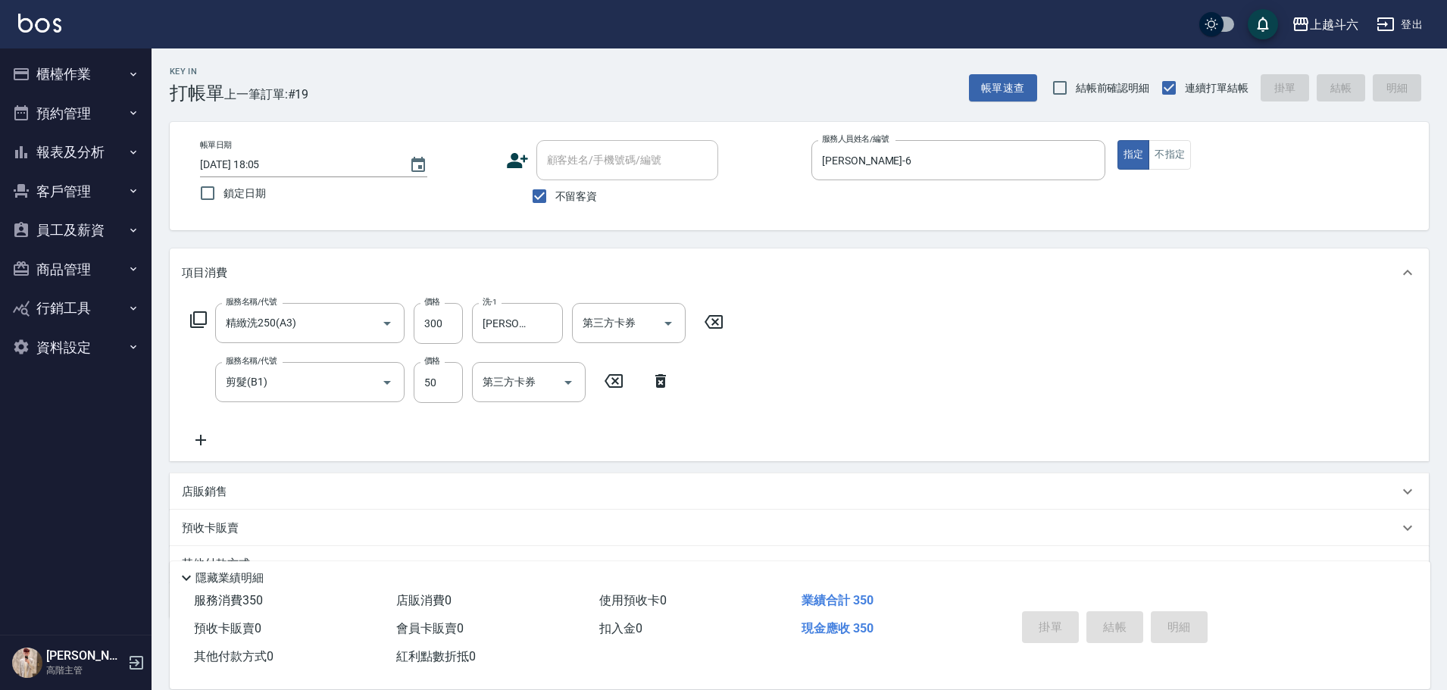
type input "2025/10/11 18:06"
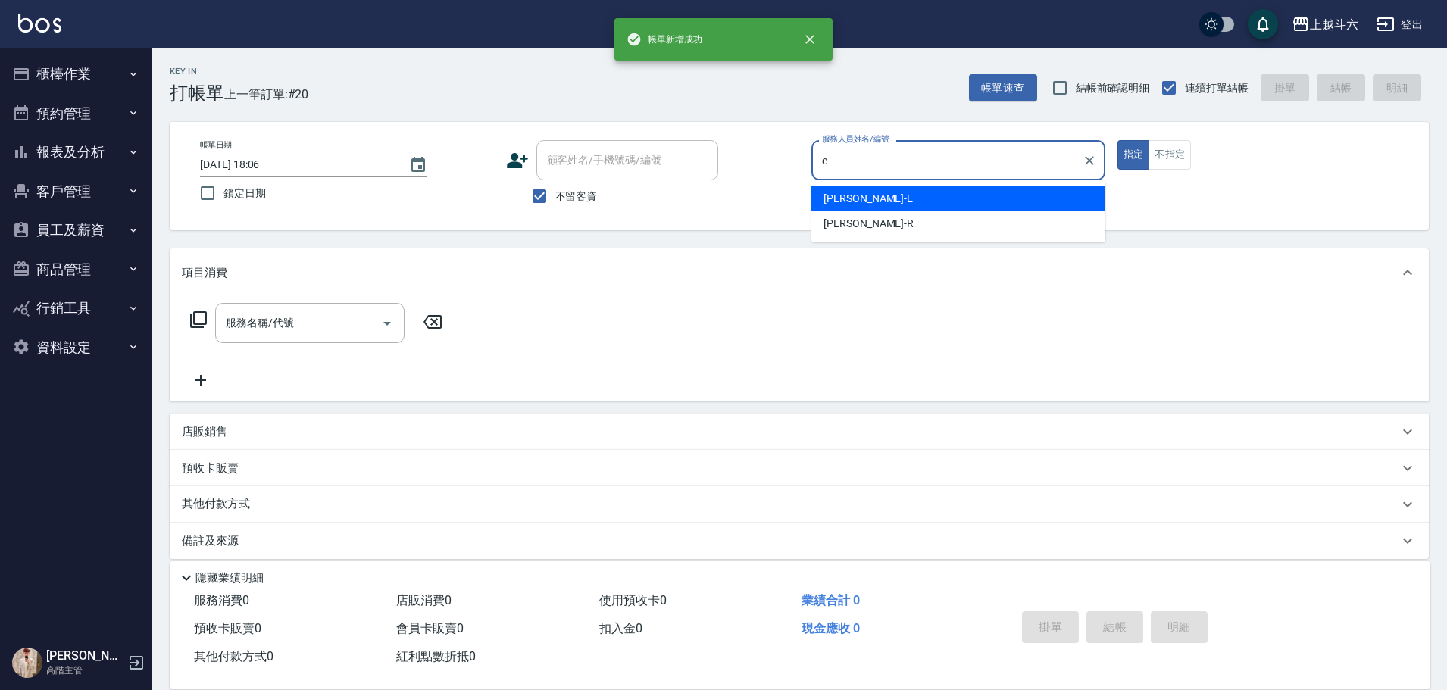
type input "[PERSON_NAME]"
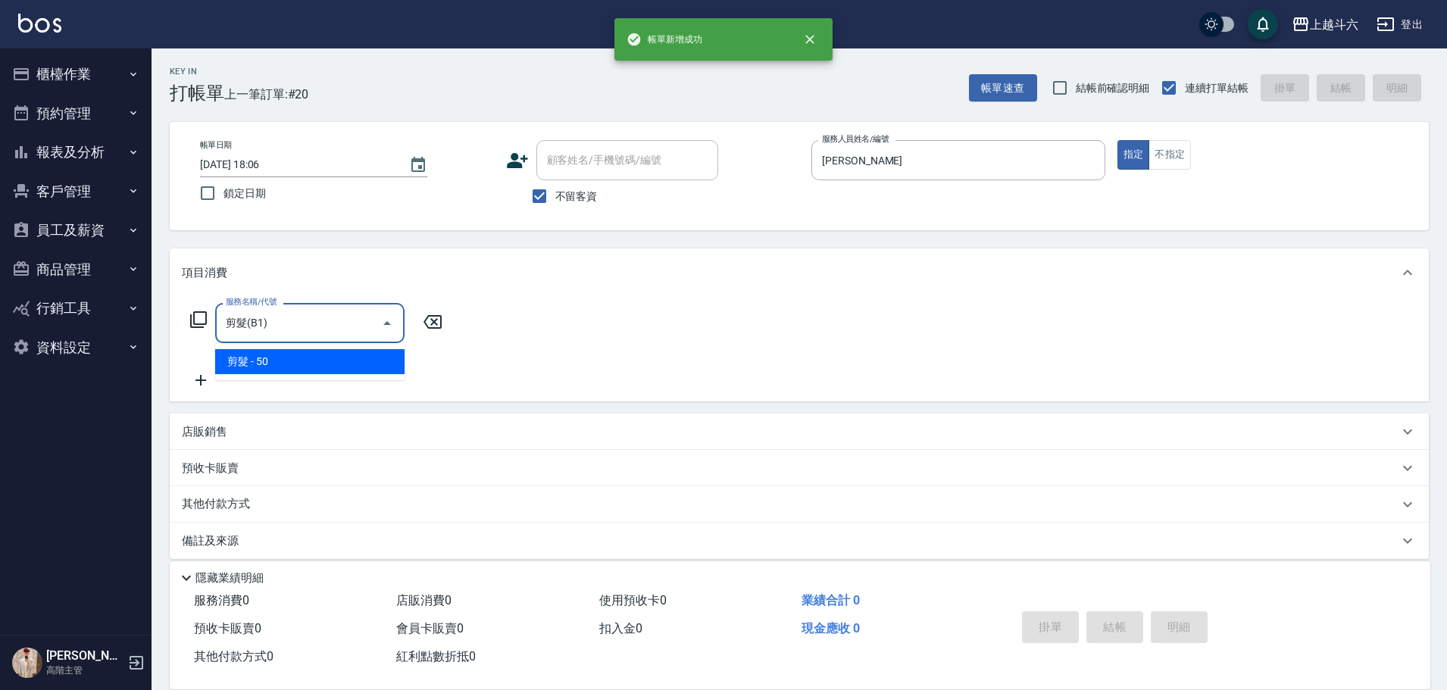
type input "剪髮(B1)"
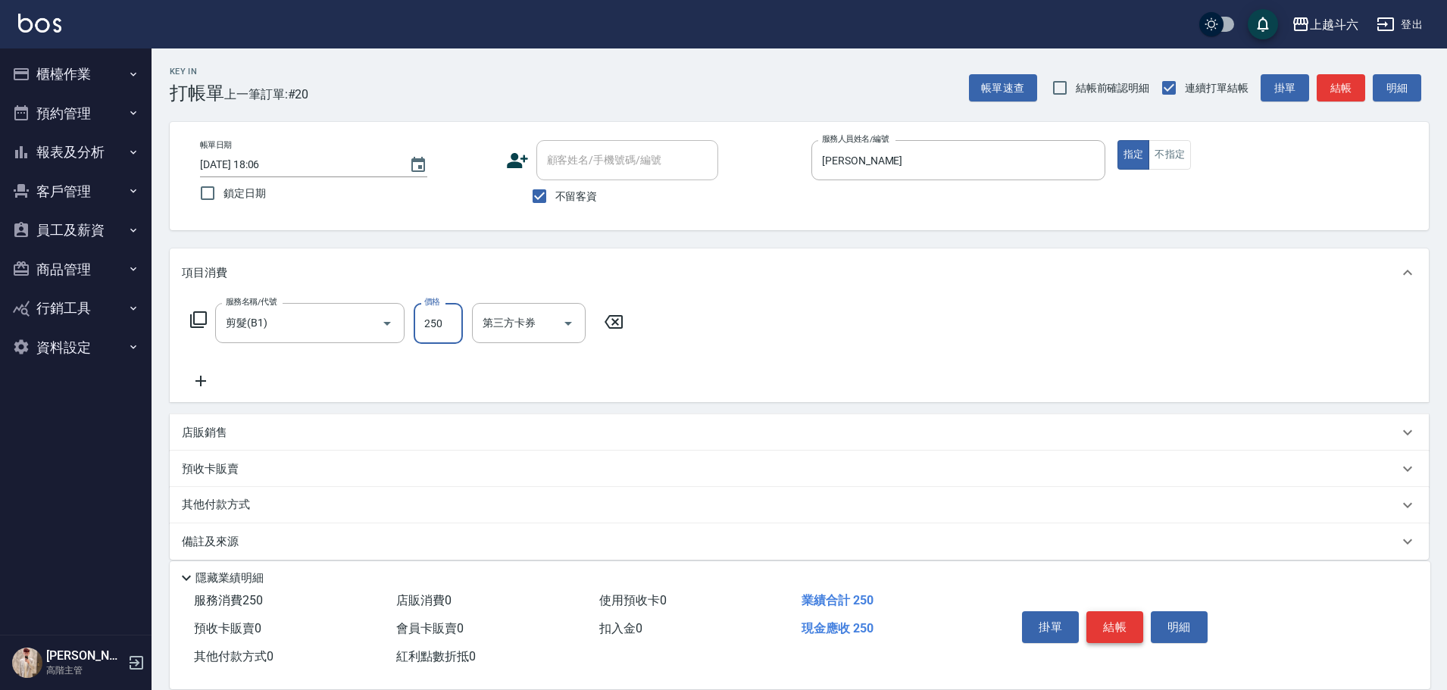
type input "250"
click at [1098, 611] on button "結帳" at bounding box center [1115, 627] width 57 height 32
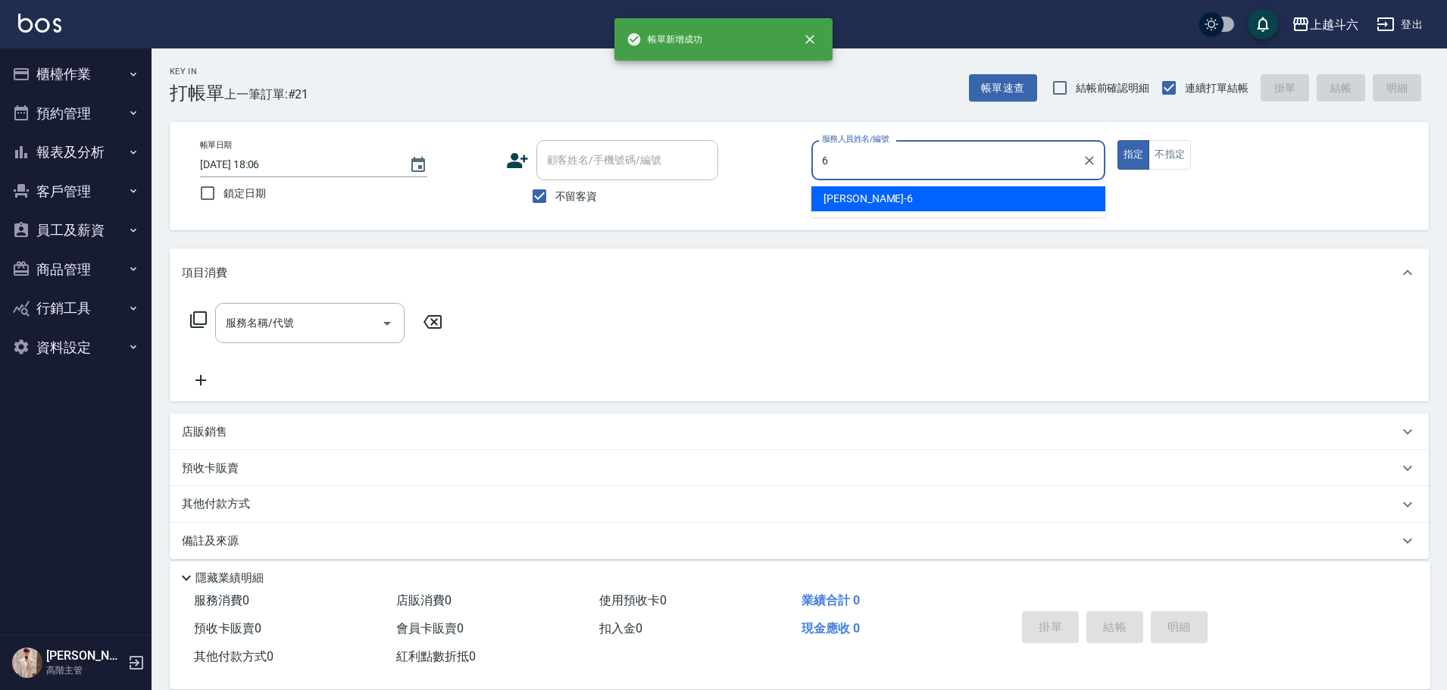
type input "[PERSON_NAME]-6"
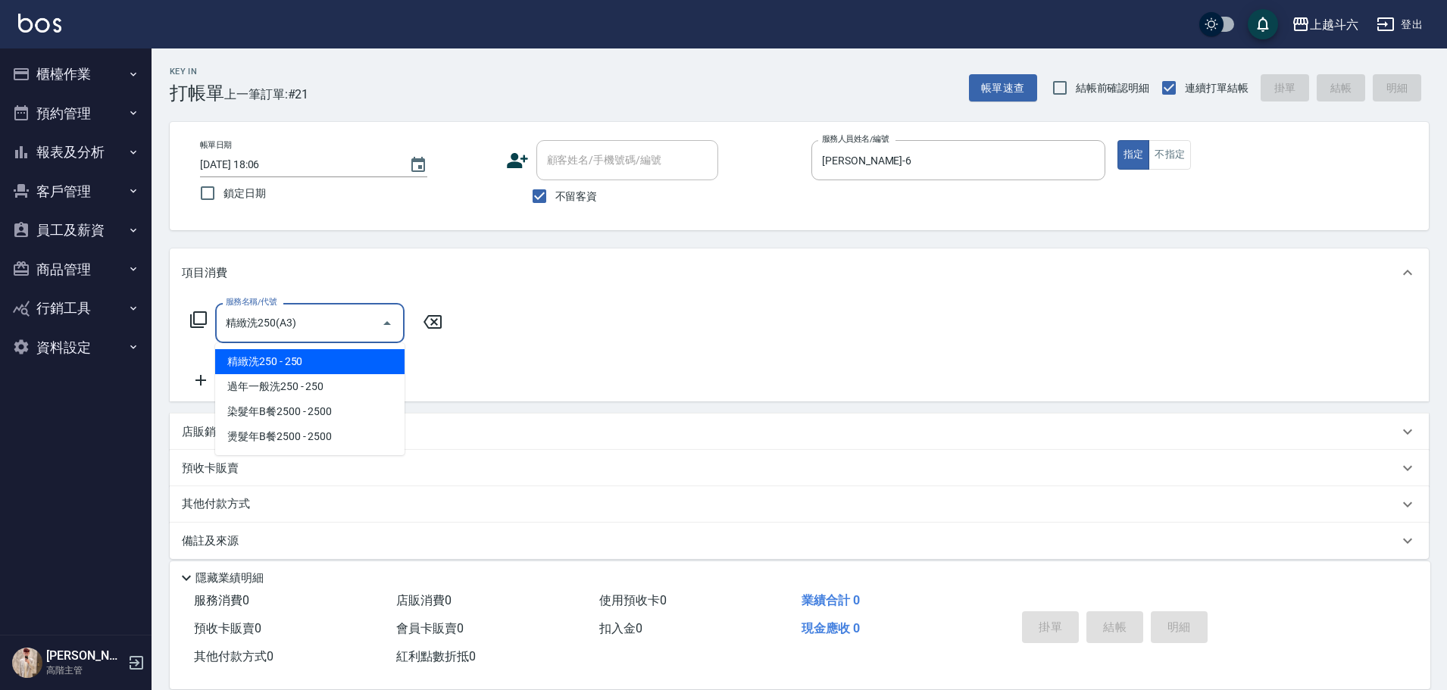
type input "精緻洗250(A3)"
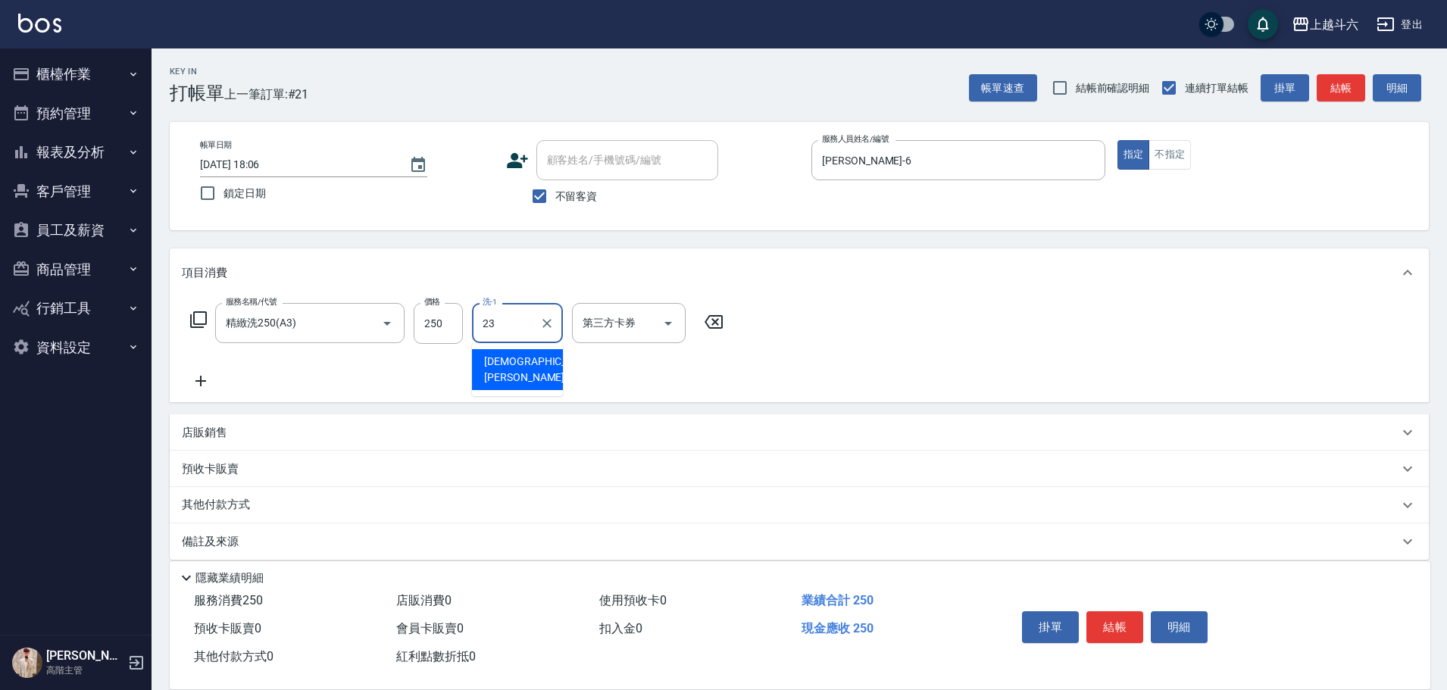
type input "[PERSON_NAME]-23"
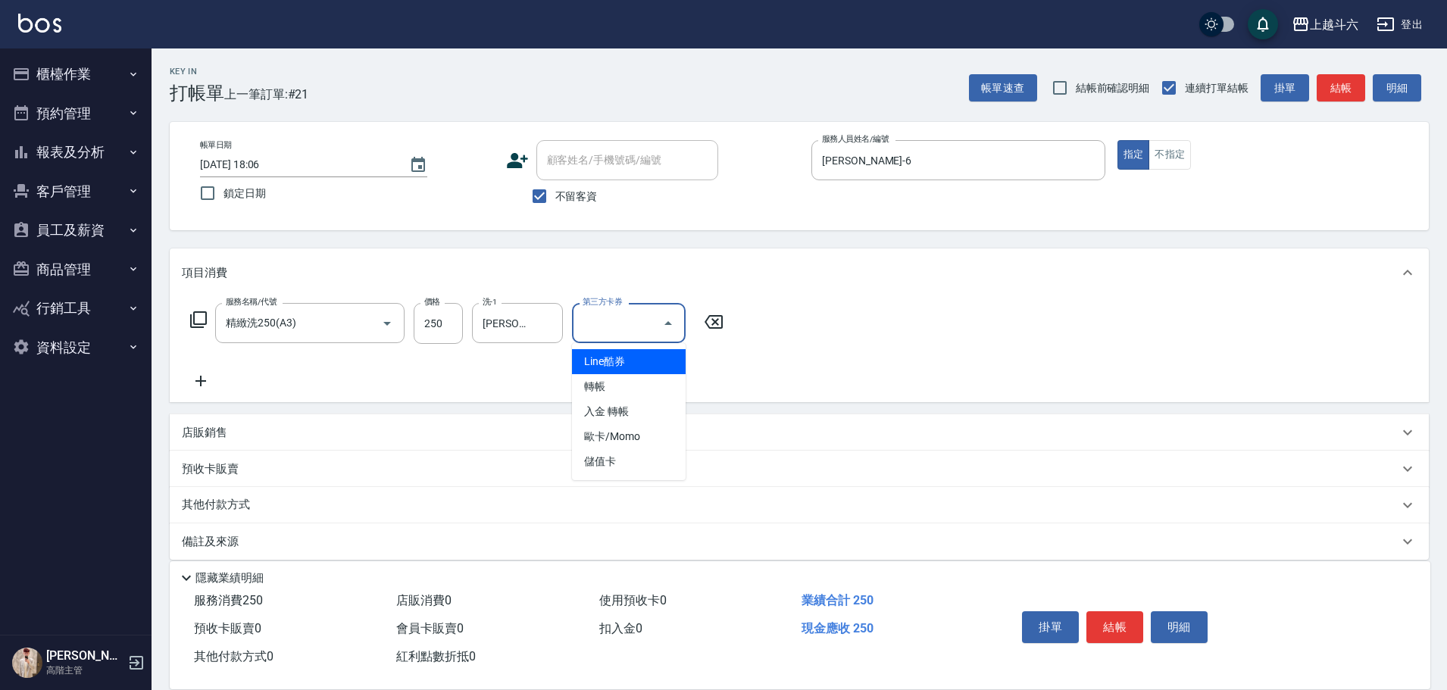
type input "儲值卡"
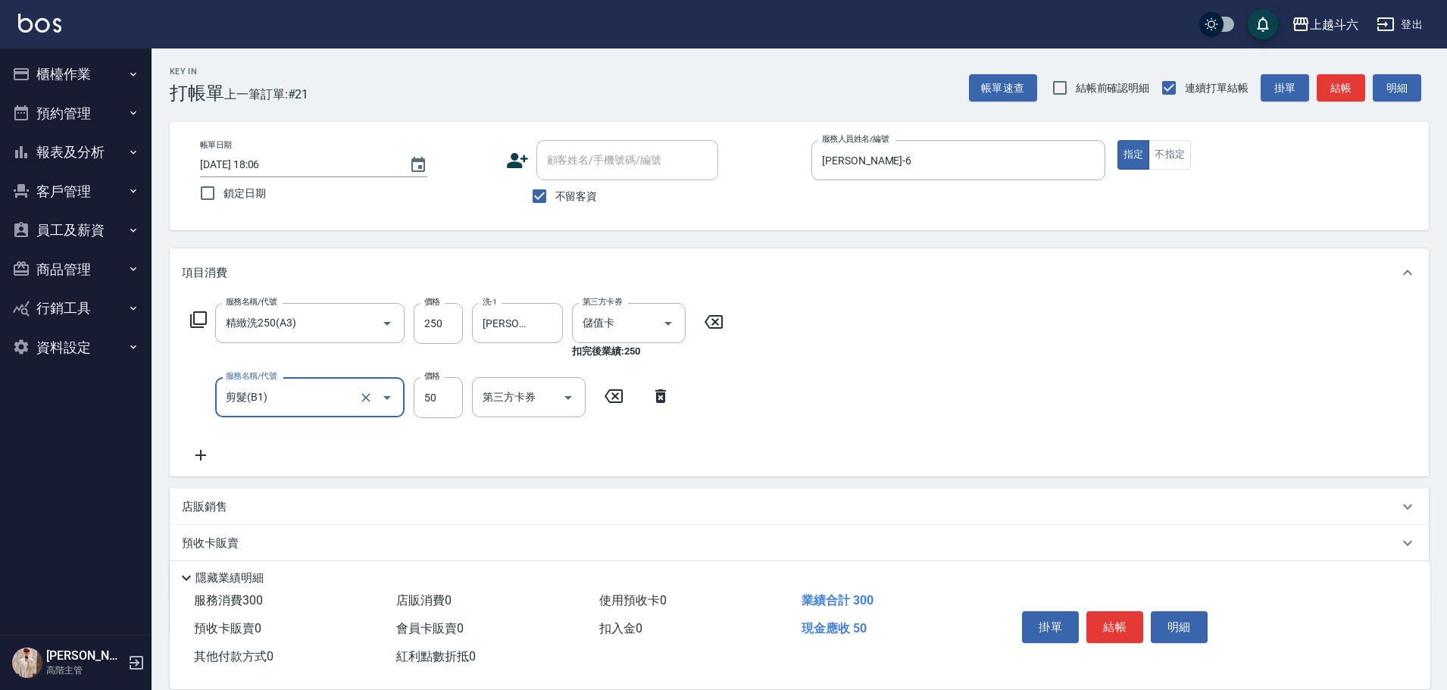
type input "剪髮(B1)"
click at [437, 399] on input "50" at bounding box center [438, 397] width 49 height 41
type input "100"
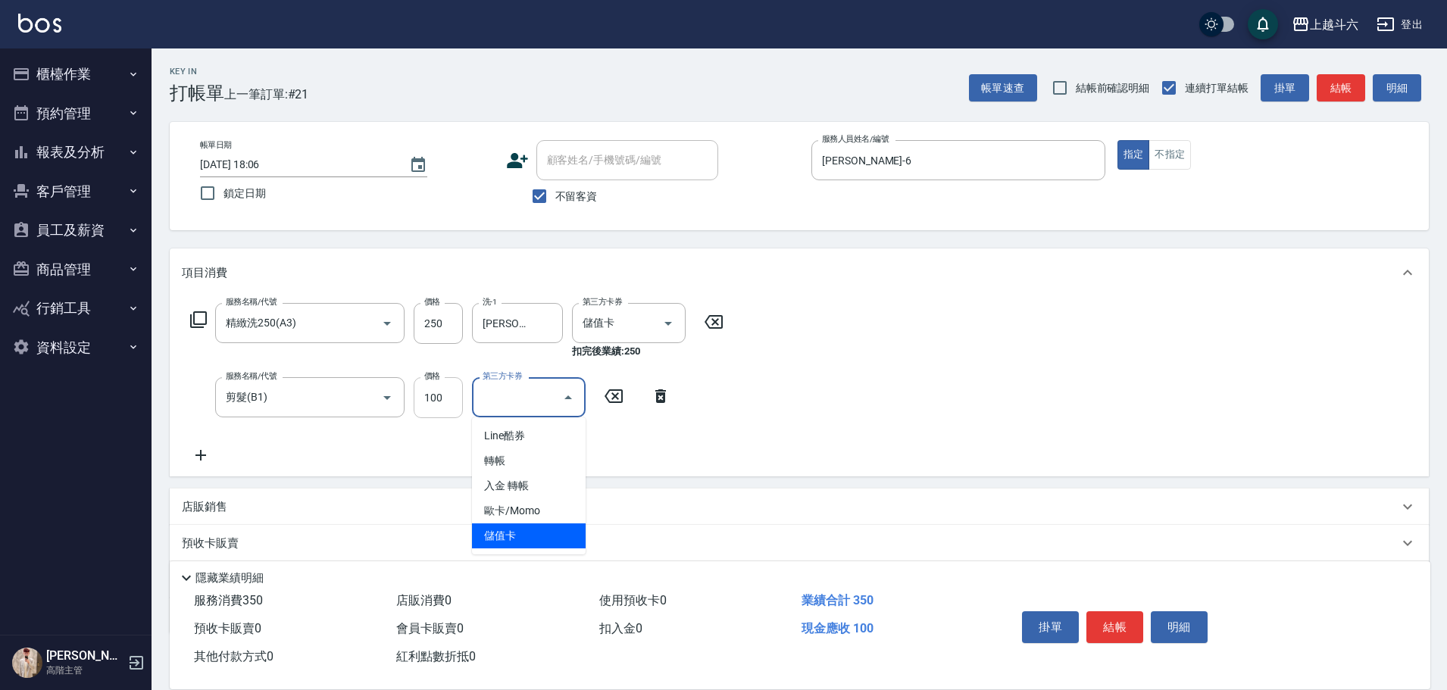
type input "儲值卡"
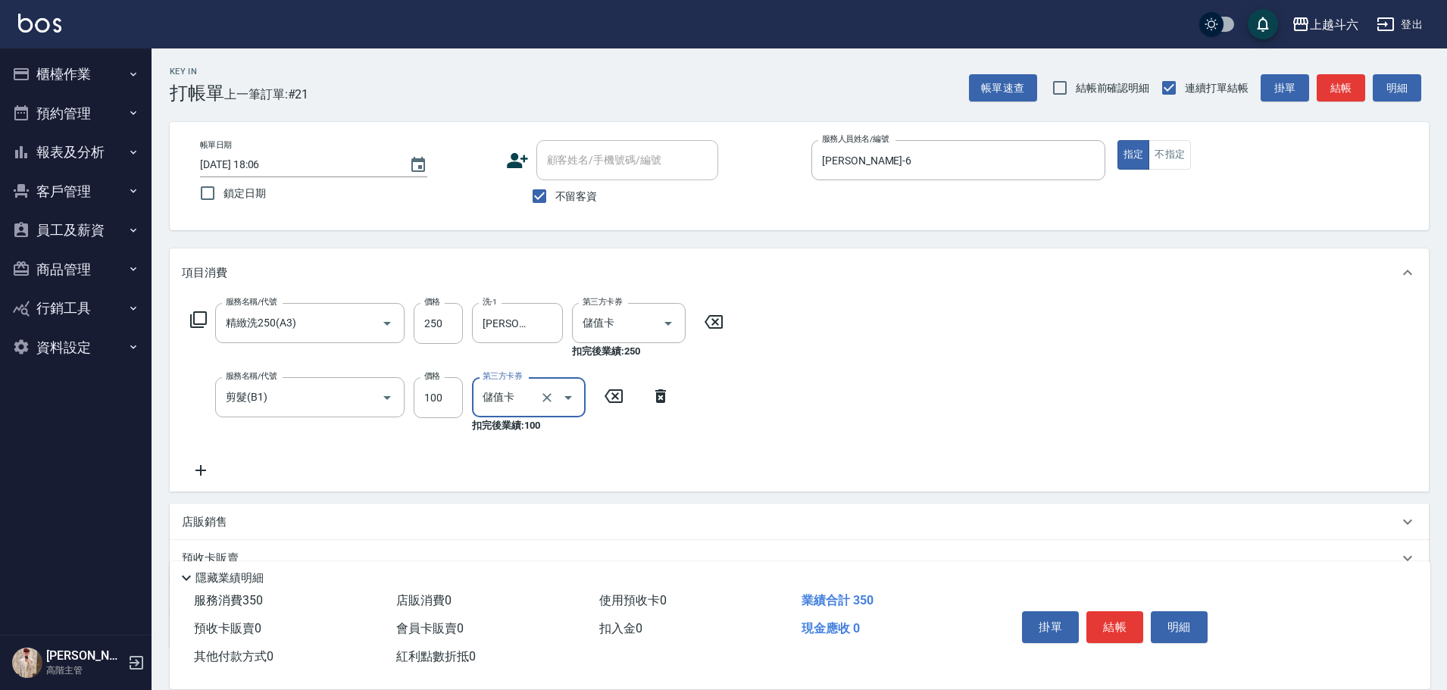
click at [1109, 618] on button "結帳" at bounding box center [1115, 627] width 57 height 32
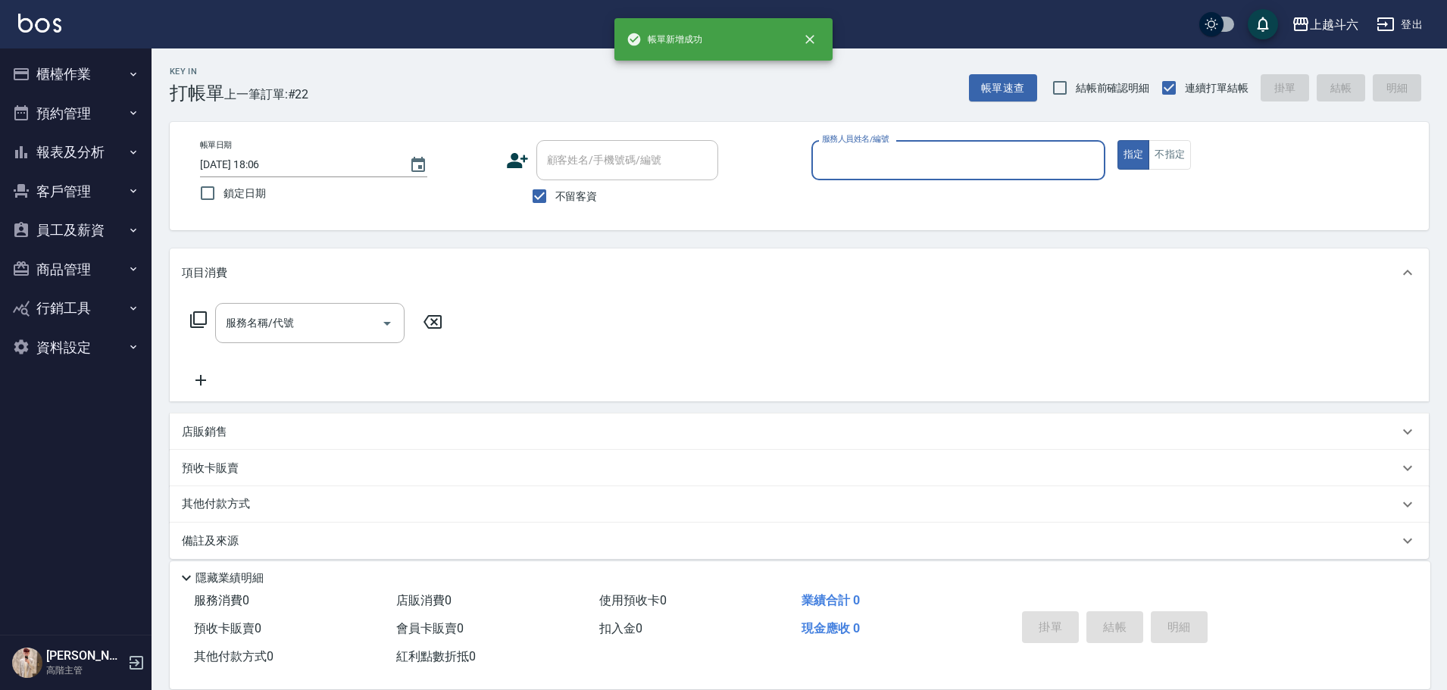
click at [108, 64] on button "櫃檯作業" at bounding box center [75, 74] width 139 height 39
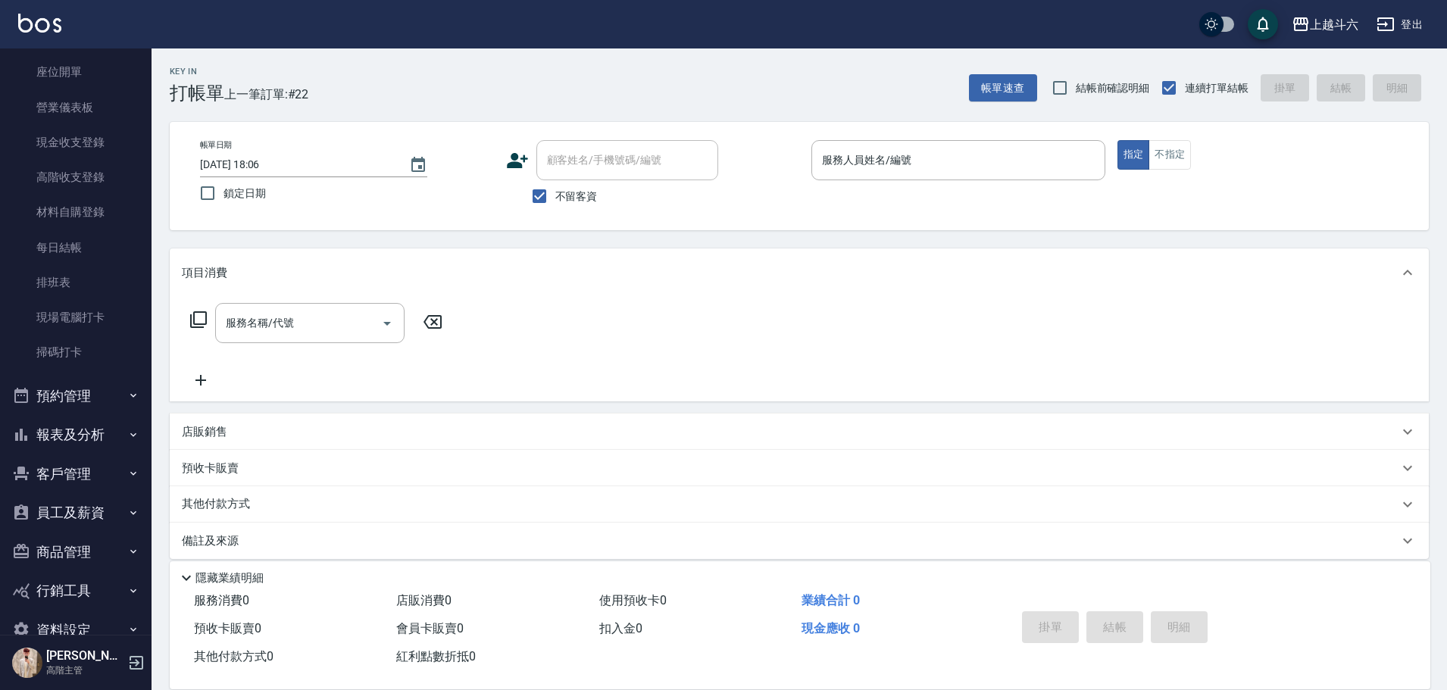
scroll to position [152, 0]
drag, startPoint x: 124, startPoint y: 424, endPoint x: 112, endPoint y: 427, distance: 12.5
click at [117, 427] on button "報表及分析" at bounding box center [75, 433] width 139 height 39
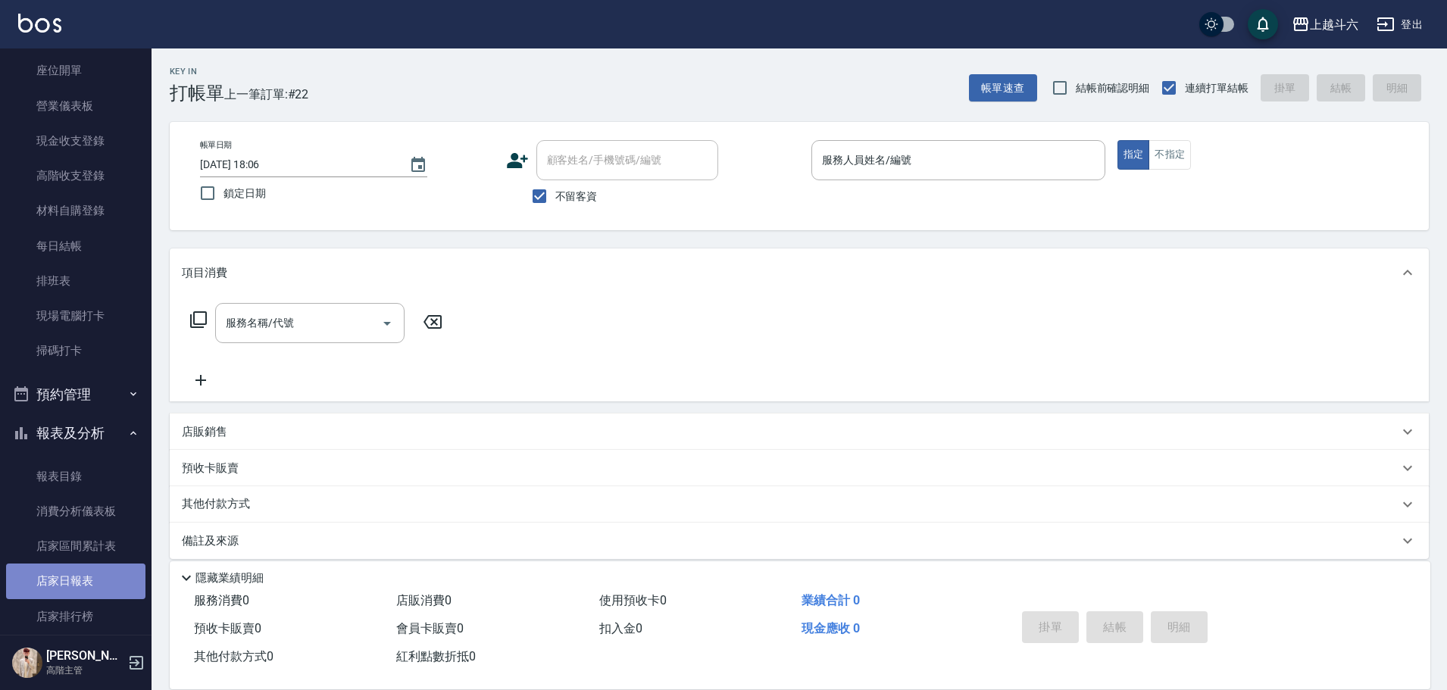
click at [98, 587] on link "店家日報表" at bounding box center [75, 581] width 139 height 35
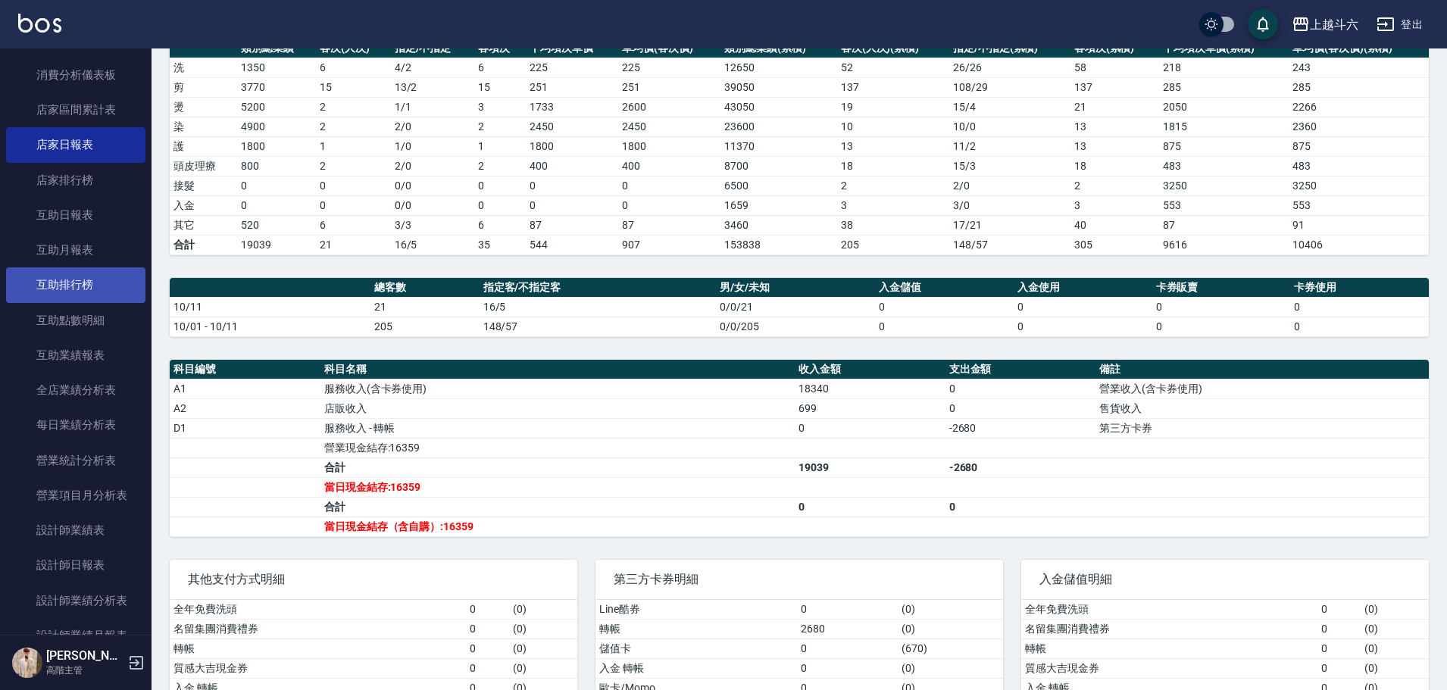
scroll to position [606, 0]
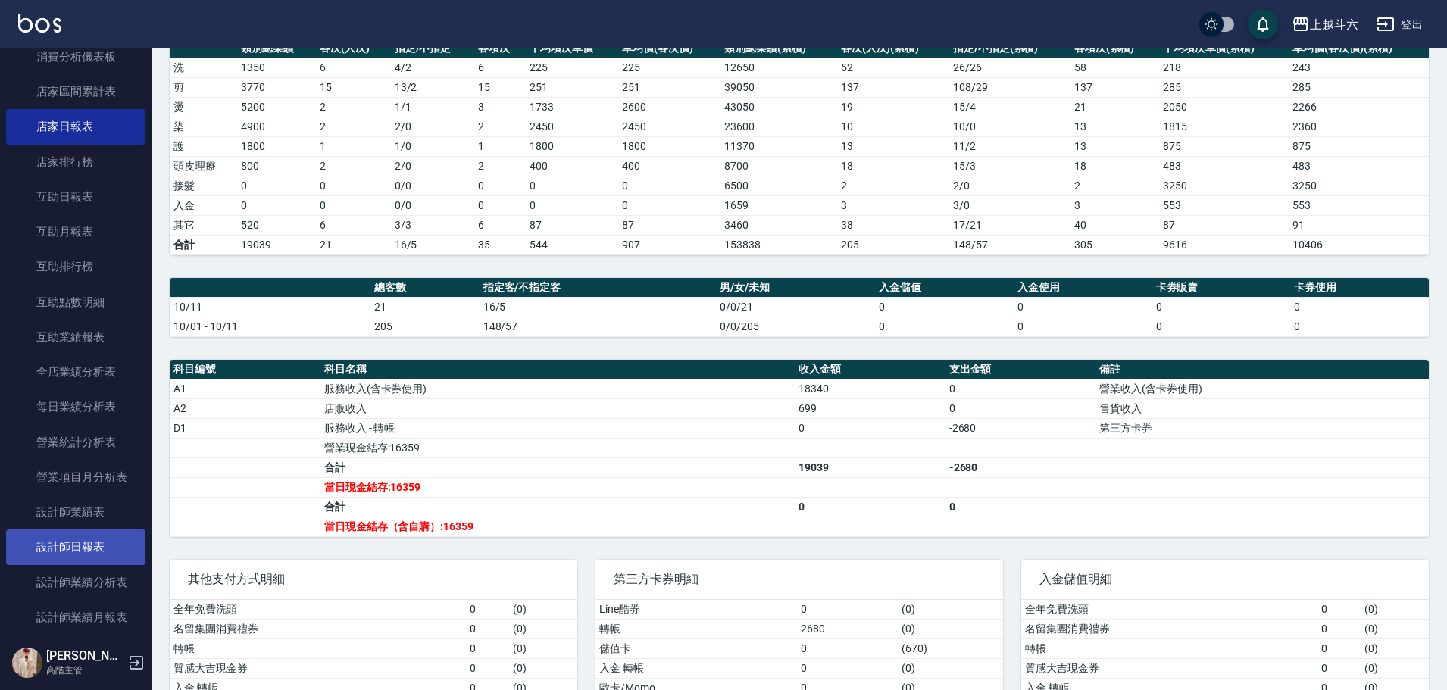
click at [110, 546] on link "設計師日報表" at bounding box center [75, 547] width 139 height 35
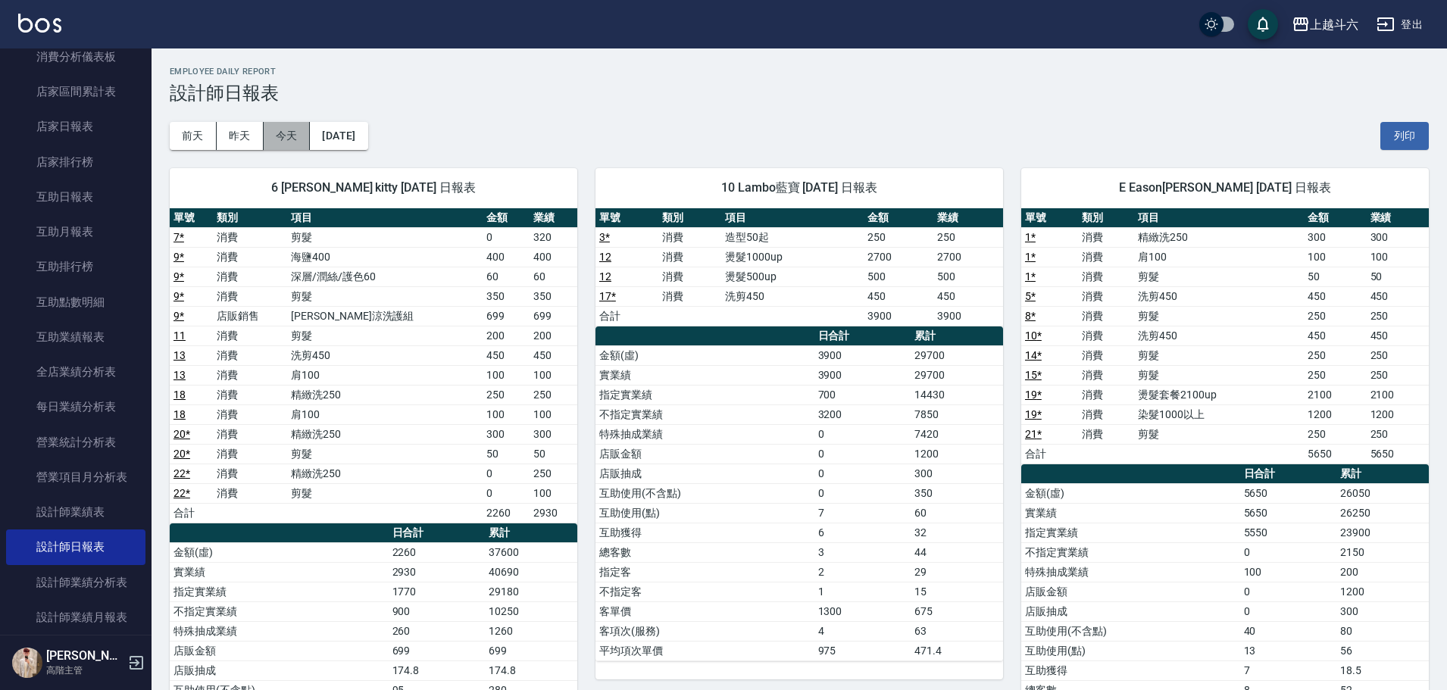
click at [300, 142] on button "今天" at bounding box center [287, 136] width 47 height 28
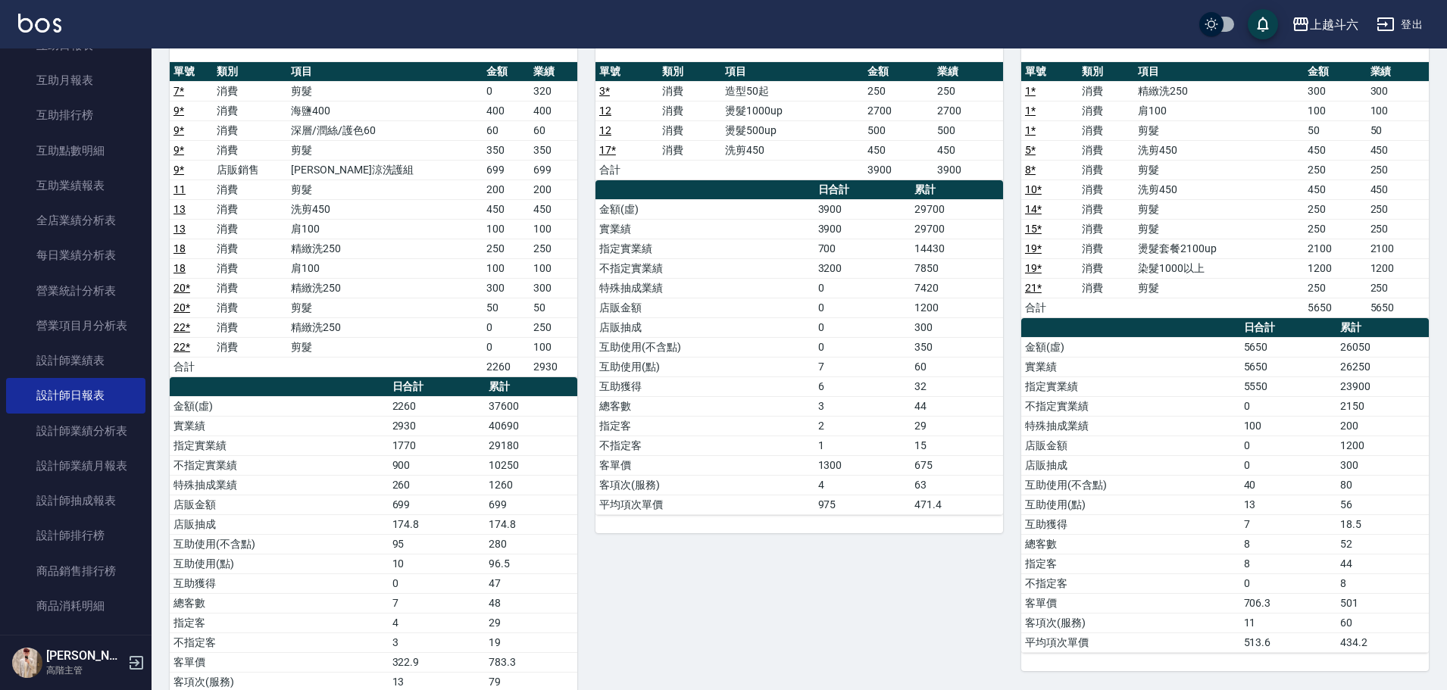
scroll to position [152, 0]
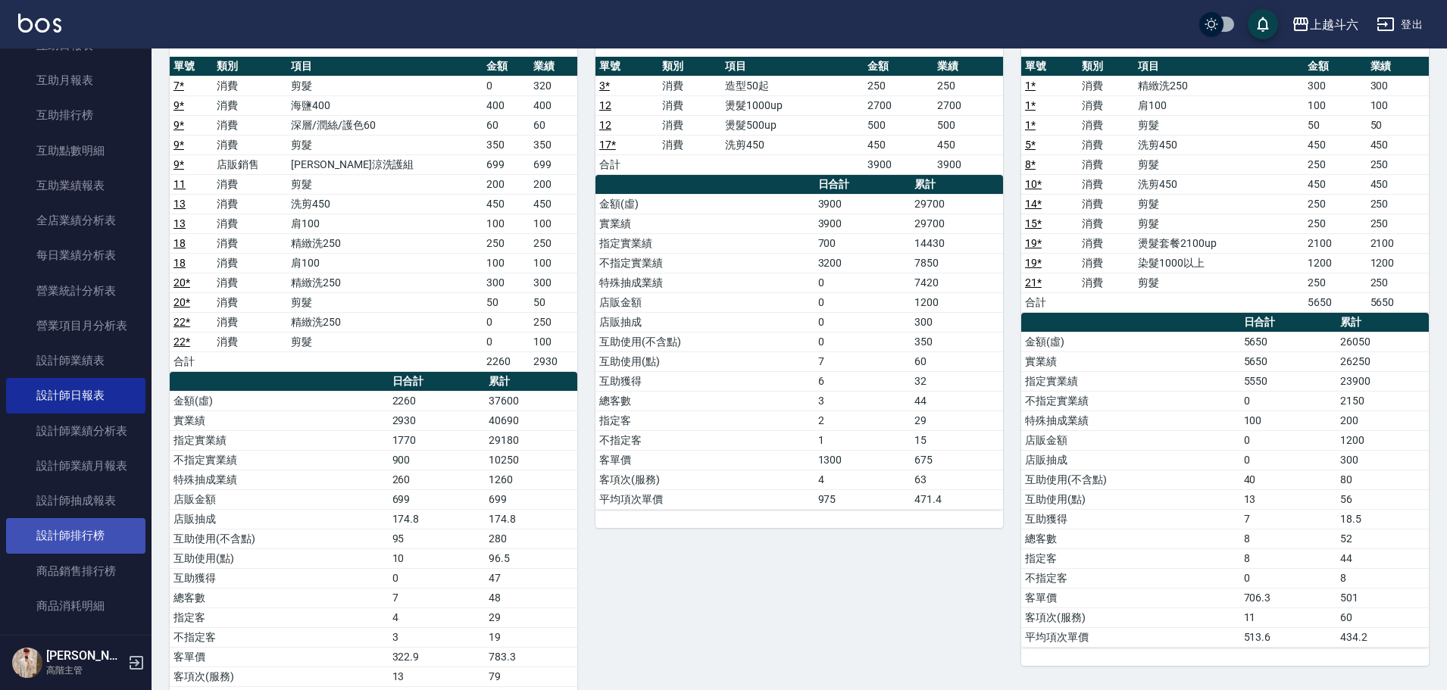
click at [104, 539] on link "設計師排行榜" at bounding box center [75, 535] width 139 height 35
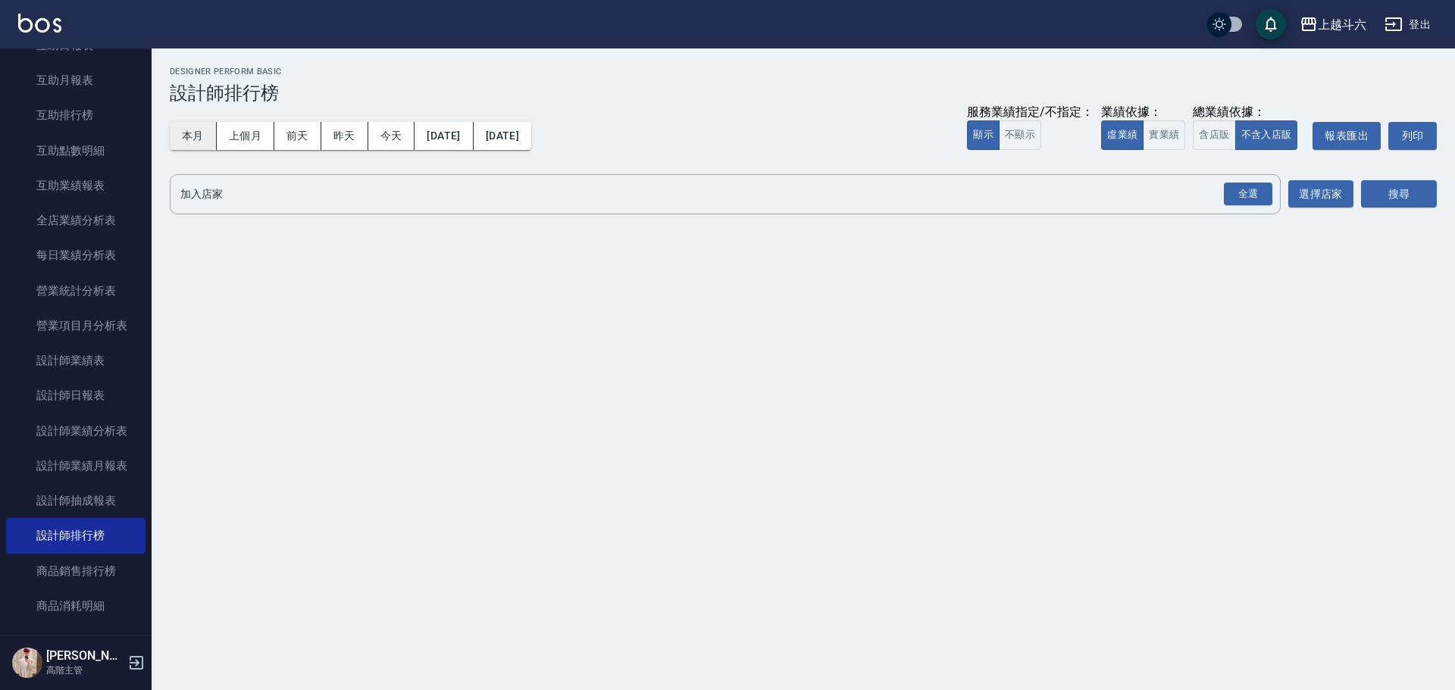
click at [204, 147] on button "本月" at bounding box center [193, 136] width 47 height 28
click at [202, 143] on button "本月" at bounding box center [193, 136] width 47 height 28
drag, startPoint x: 1172, startPoint y: 135, endPoint x: 1266, endPoint y: 213, distance: 122.1
click at [1172, 136] on button "實業績" at bounding box center [1164, 135] width 42 height 30
drag, startPoint x: 1260, startPoint y: 202, endPoint x: 1279, endPoint y: 200, distance: 19.1
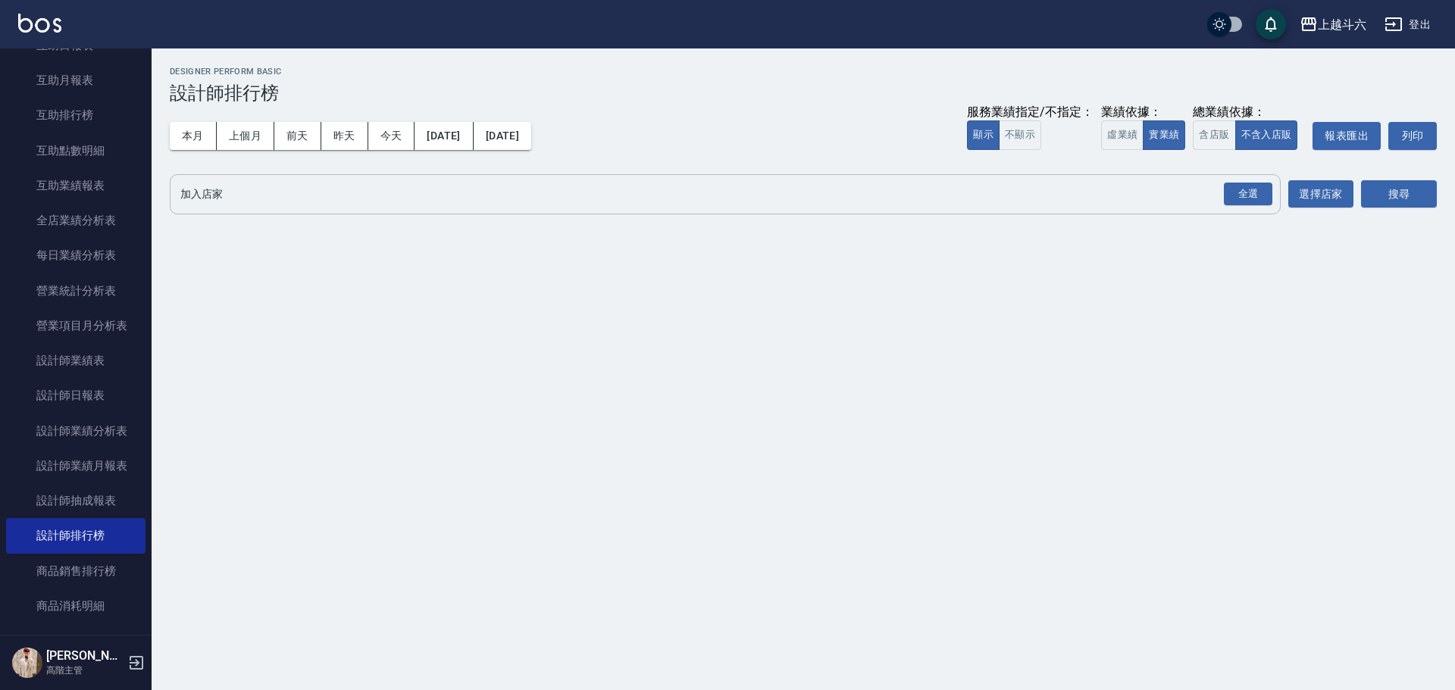
click at [1260, 201] on div "全選" at bounding box center [1248, 194] width 48 height 23
click at [1379, 188] on button "搜尋" at bounding box center [1399, 195] width 76 height 28
click at [1381, 188] on button "搜尋" at bounding box center [1399, 195] width 76 height 28
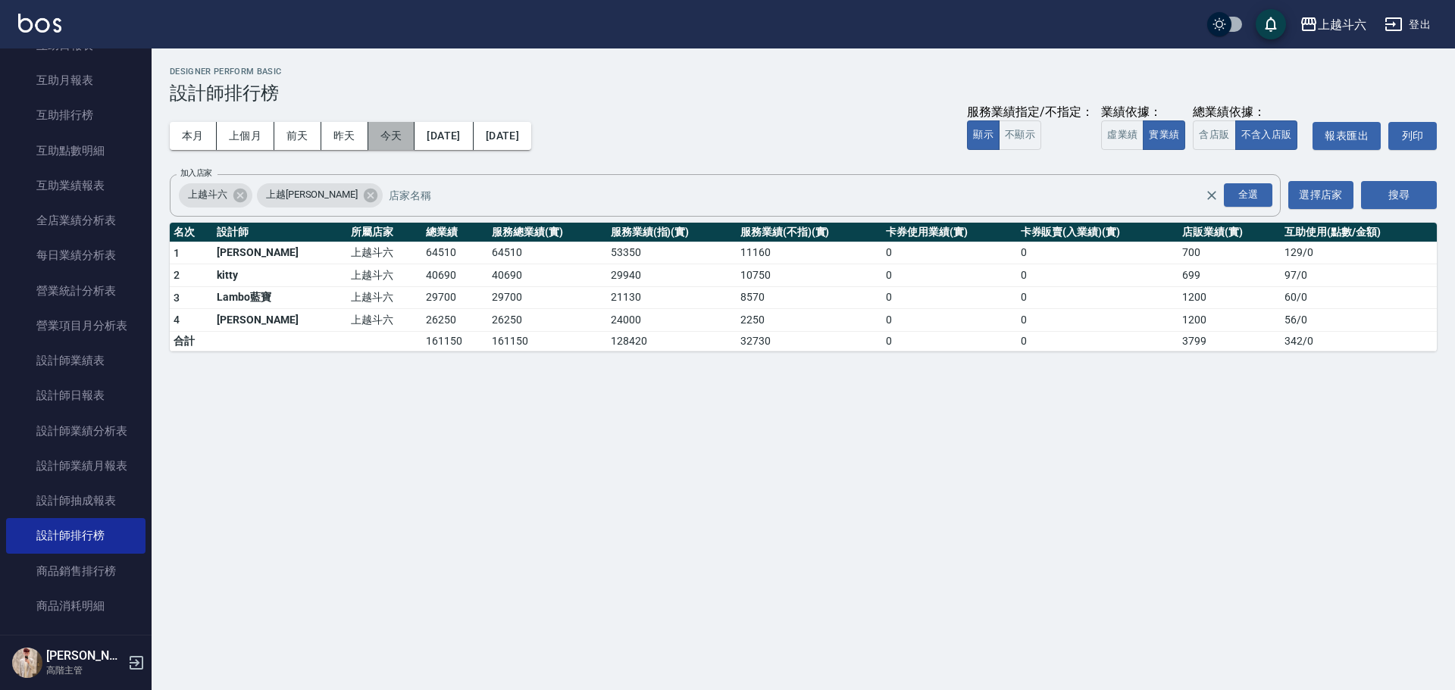
click at [399, 131] on button "今天" at bounding box center [391, 136] width 47 height 28
click at [192, 143] on button "本月" at bounding box center [193, 136] width 47 height 28
click at [379, 143] on button "今天" at bounding box center [391, 136] width 47 height 28
click at [356, 139] on button "昨天" at bounding box center [344, 136] width 47 height 28
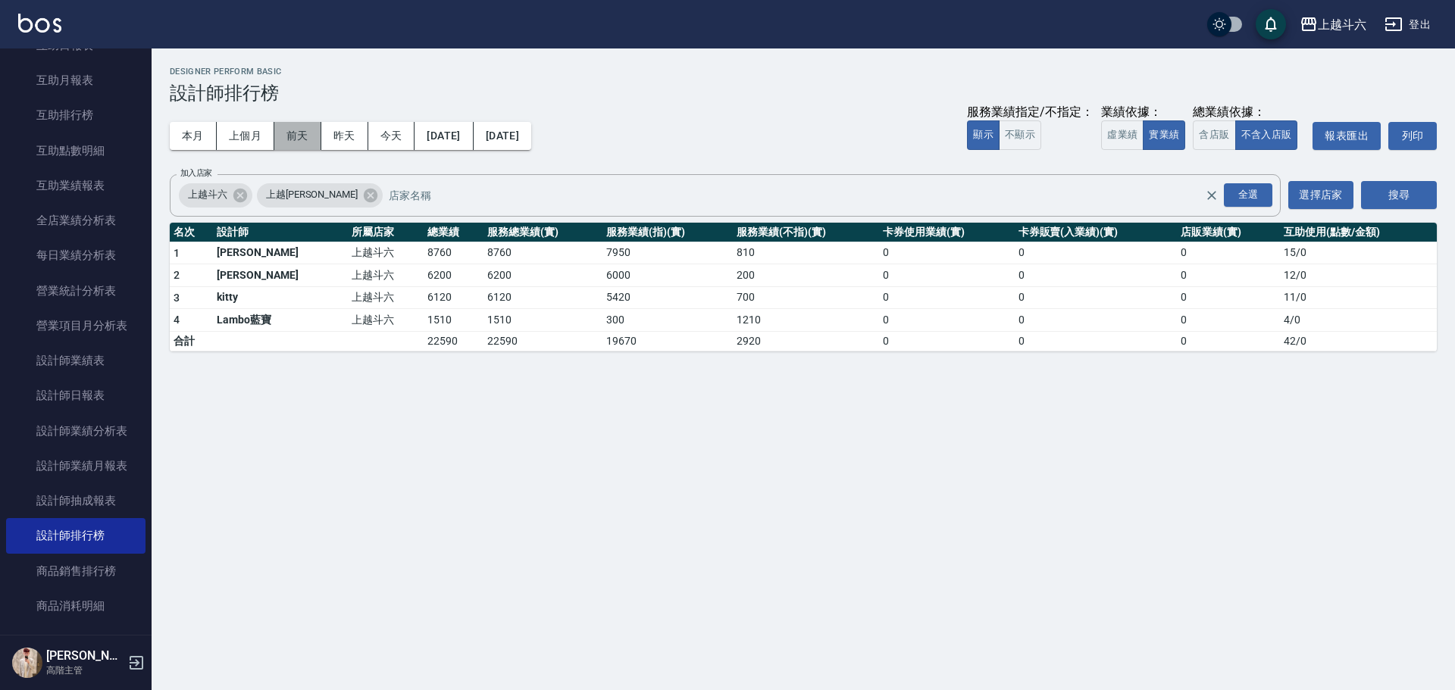
click at [307, 137] on button "前天" at bounding box center [297, 136] width 47 height 28
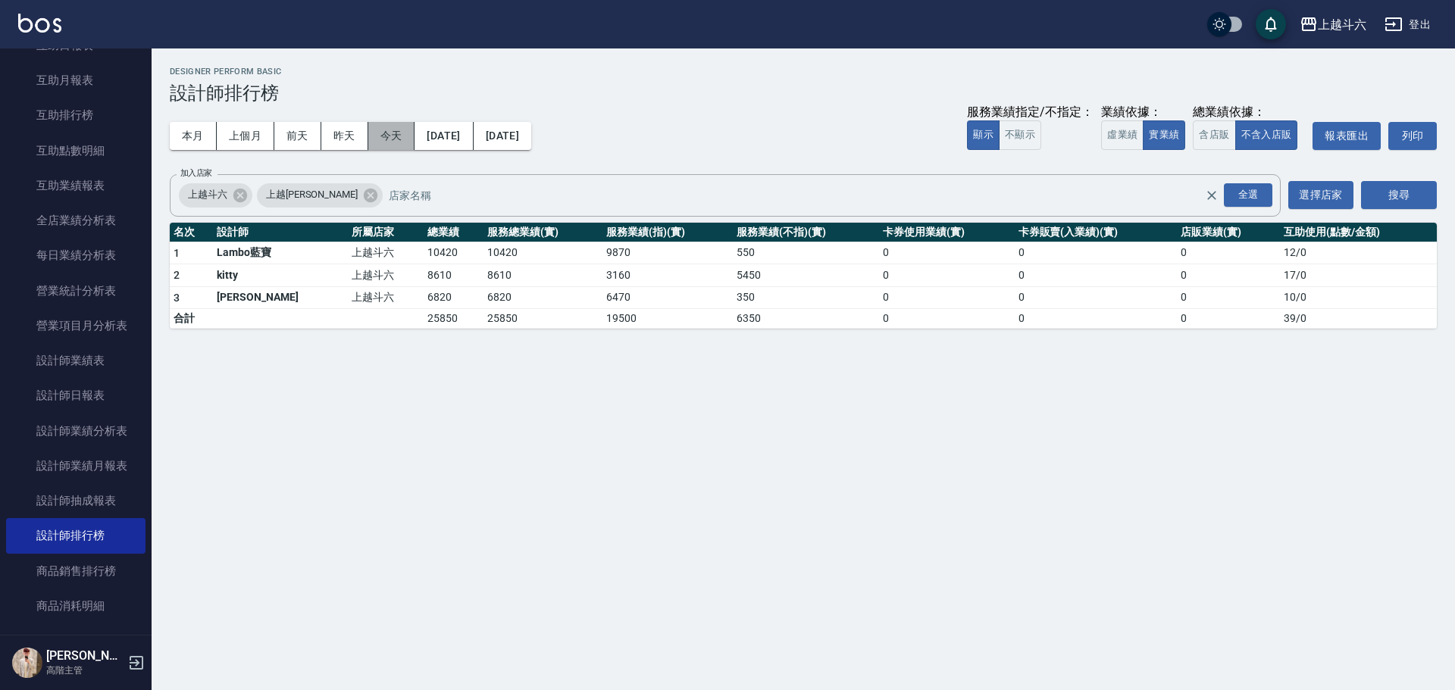
click at [384, 134] on button "今天" at bounding box center [391, 136] width 47 height 28
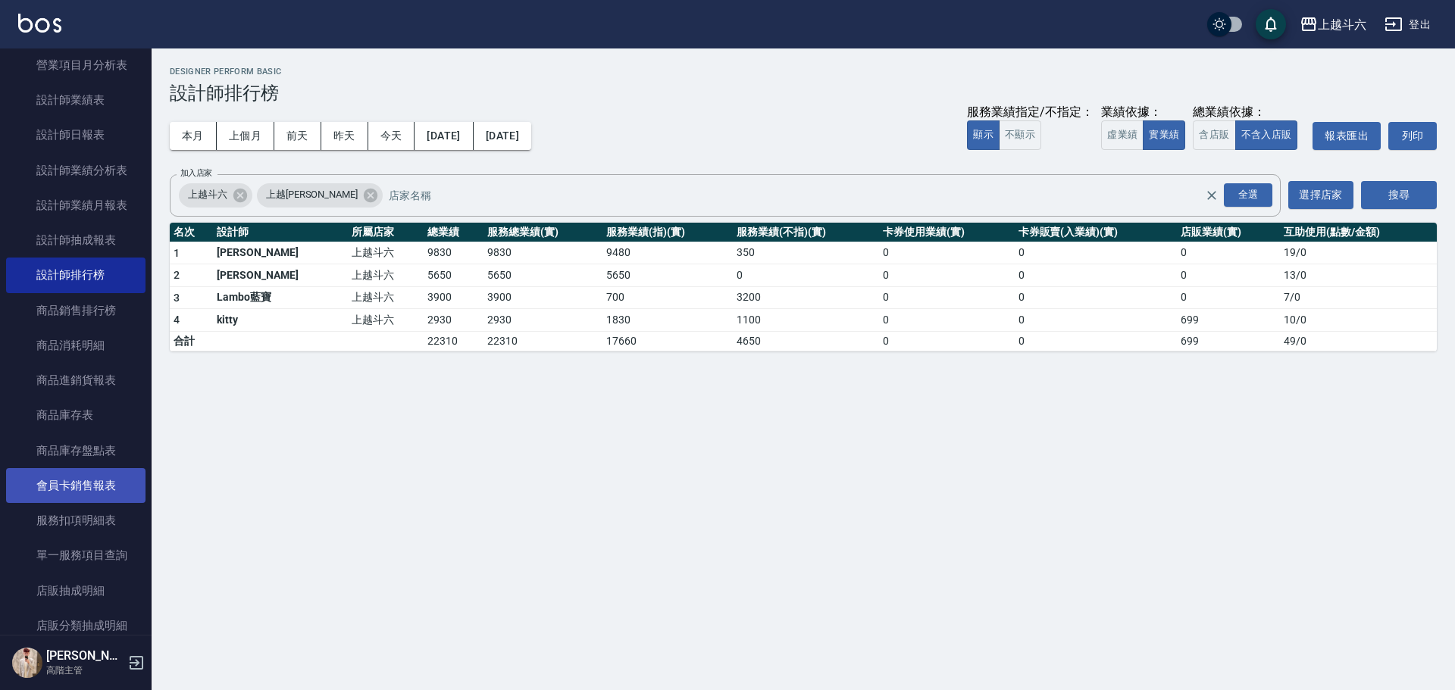
scroll to position [1061, 0]
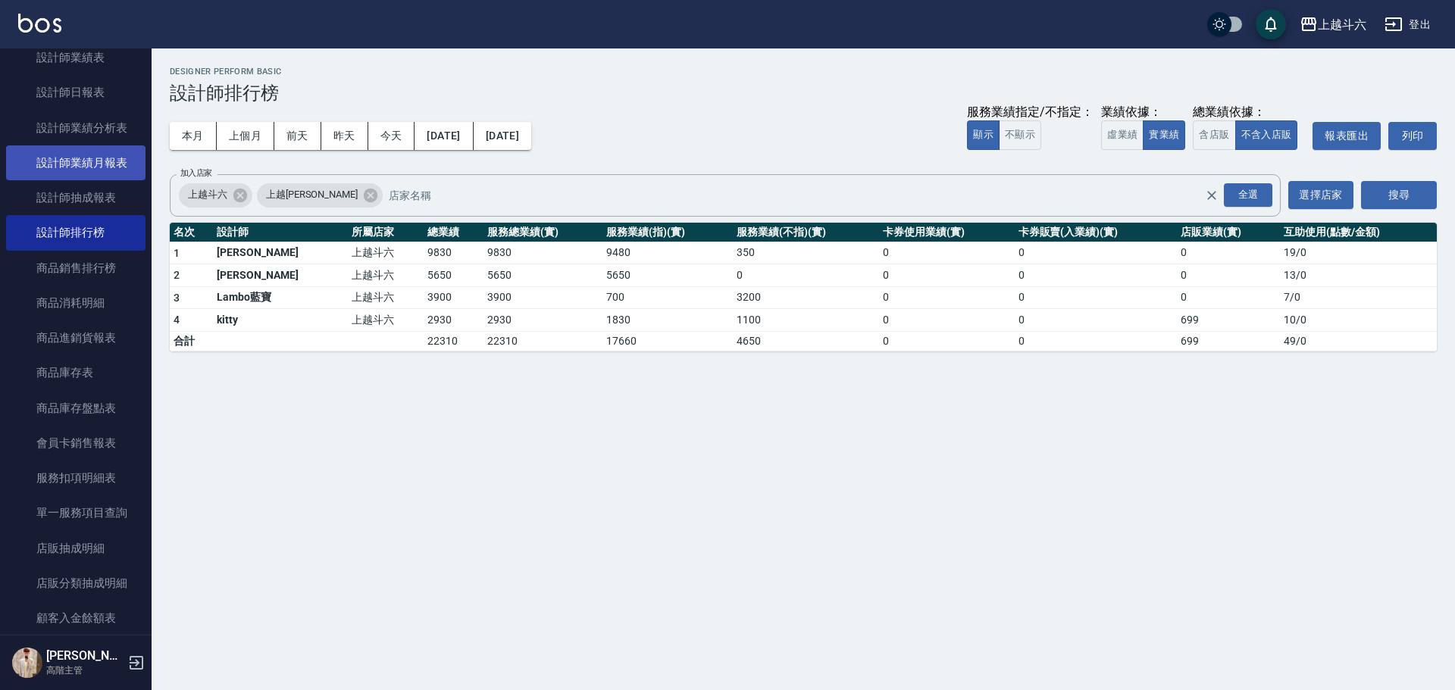
click at [112, 164] on link "設計師業績月報表" at bounding box center [75, 162] width 139 height 35
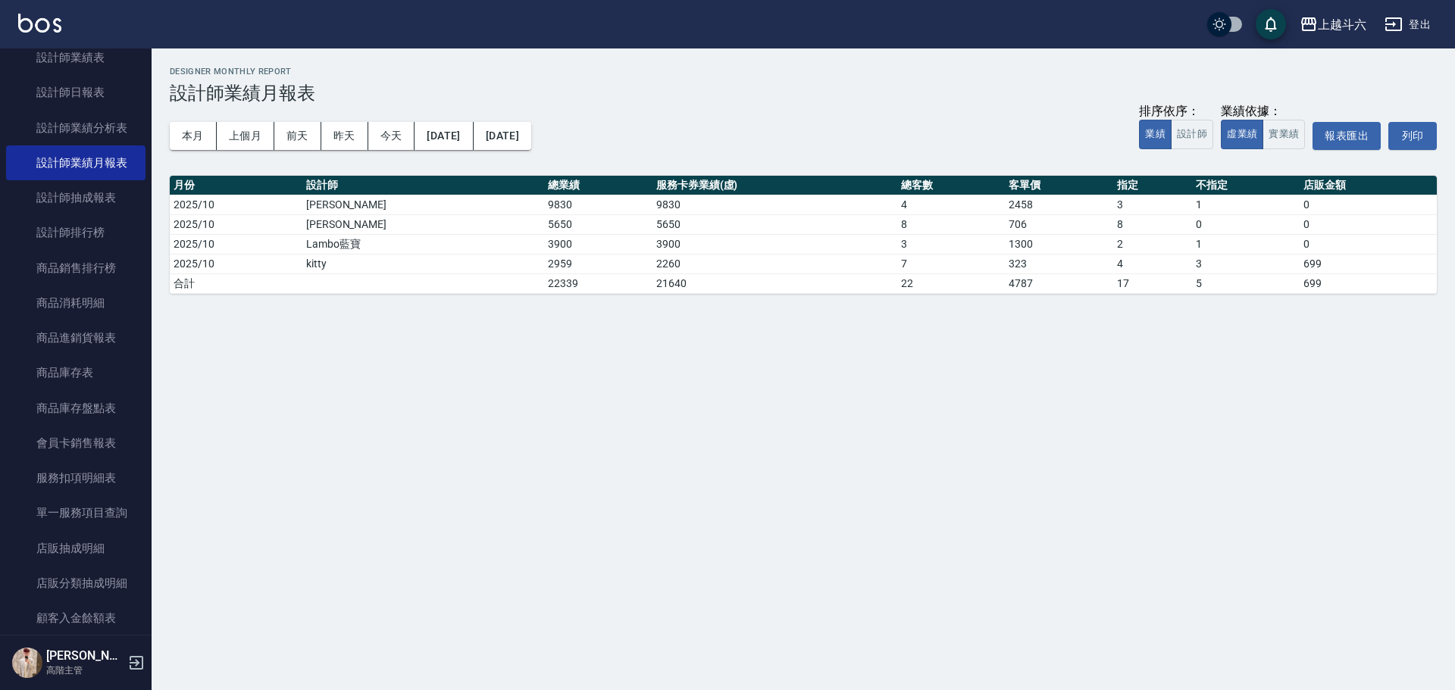
drag, startPoint x: 195, startPoint y: 130, endPoint x: 757, endPoint y: 138, distance: 562.3
click at [196, 131] on button "本月" at bounding box center [193, 136] width 47 height 28
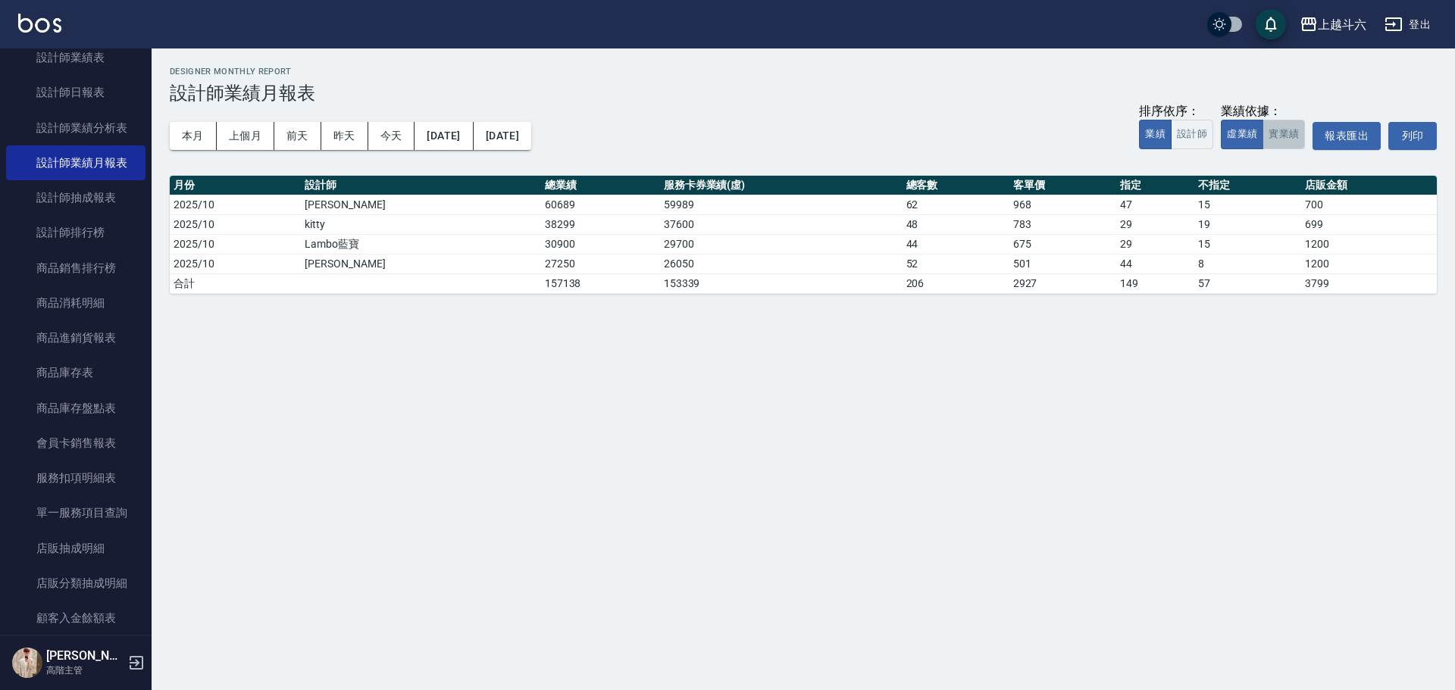
click at [1281, 139] on button "實業績" at bounding box center [1283, 135] width 42 height 30
click at [1198, 136] on button "設計師" at bounding box center [1192, 135] width 42 height 30
click at [397, 144] on button "今天" at bounding box center [391, 136] width 47 height 28
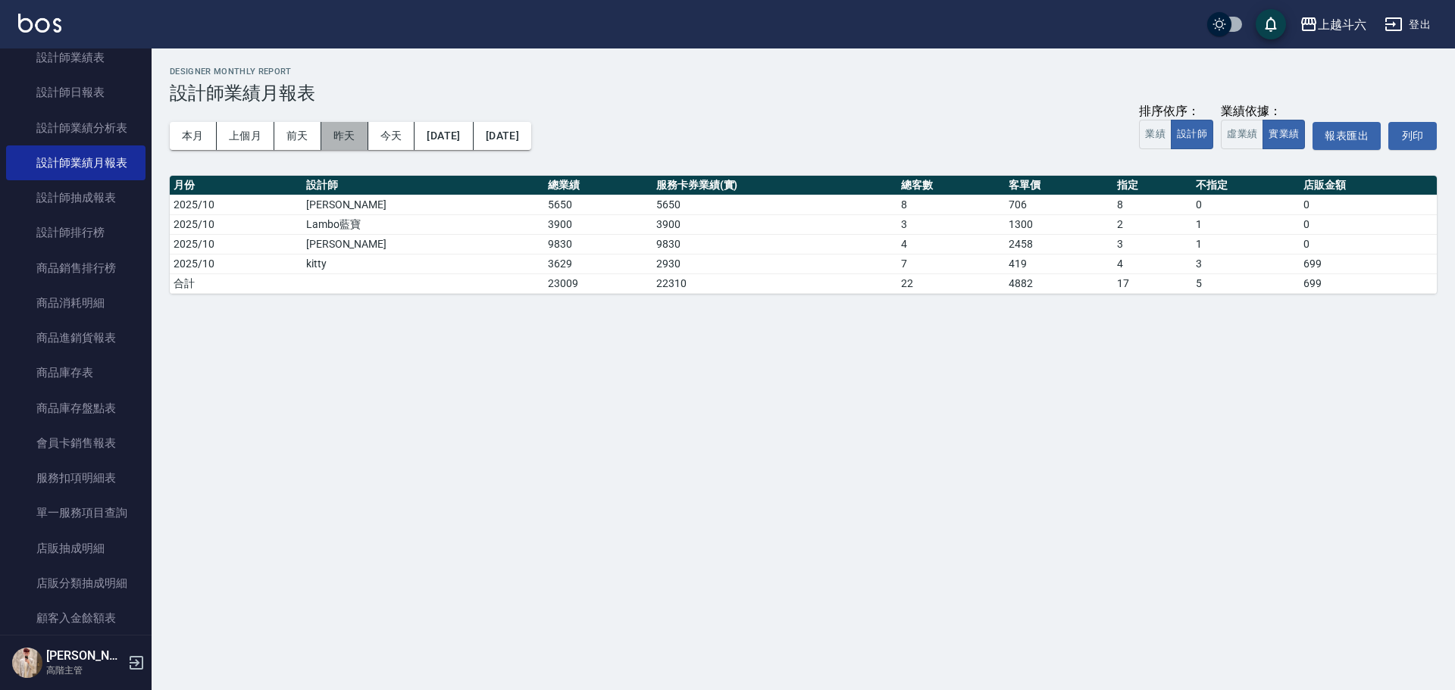
click at [343, 130] on button "昨天" at bounding box center [344, 136] width 47 height 28
click at [300, 127] on button "前天" at bounding box center [297, 136] width 47 height 28
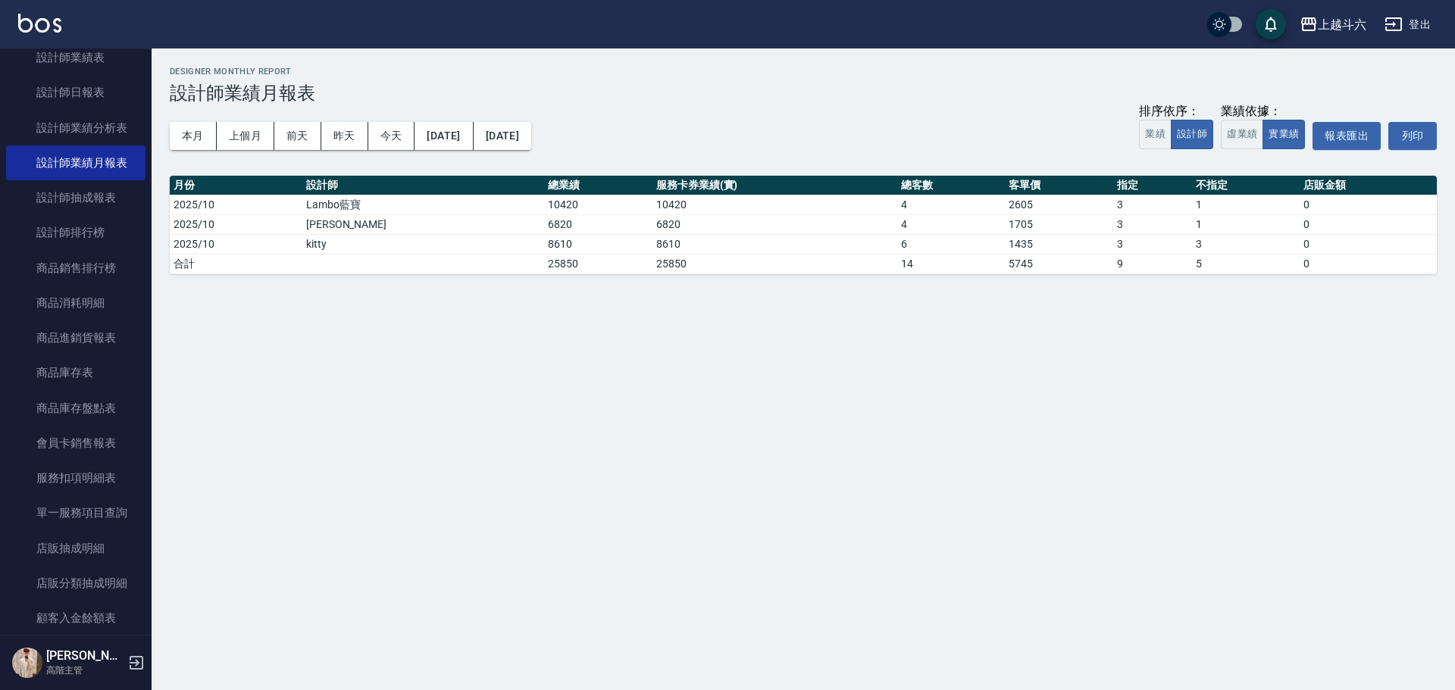
click at [164, 134] on div "上越斗六 2025-10-09 - 2025-10-09 設計師業績月報表 列印時間： 2025-10-11-18:07 Designer Monthly R…" at bounding box center [803, 170] width 1303 height 244
click at [175, 136] on button "本月" at bounding box center [193, 136] width 47 height 28
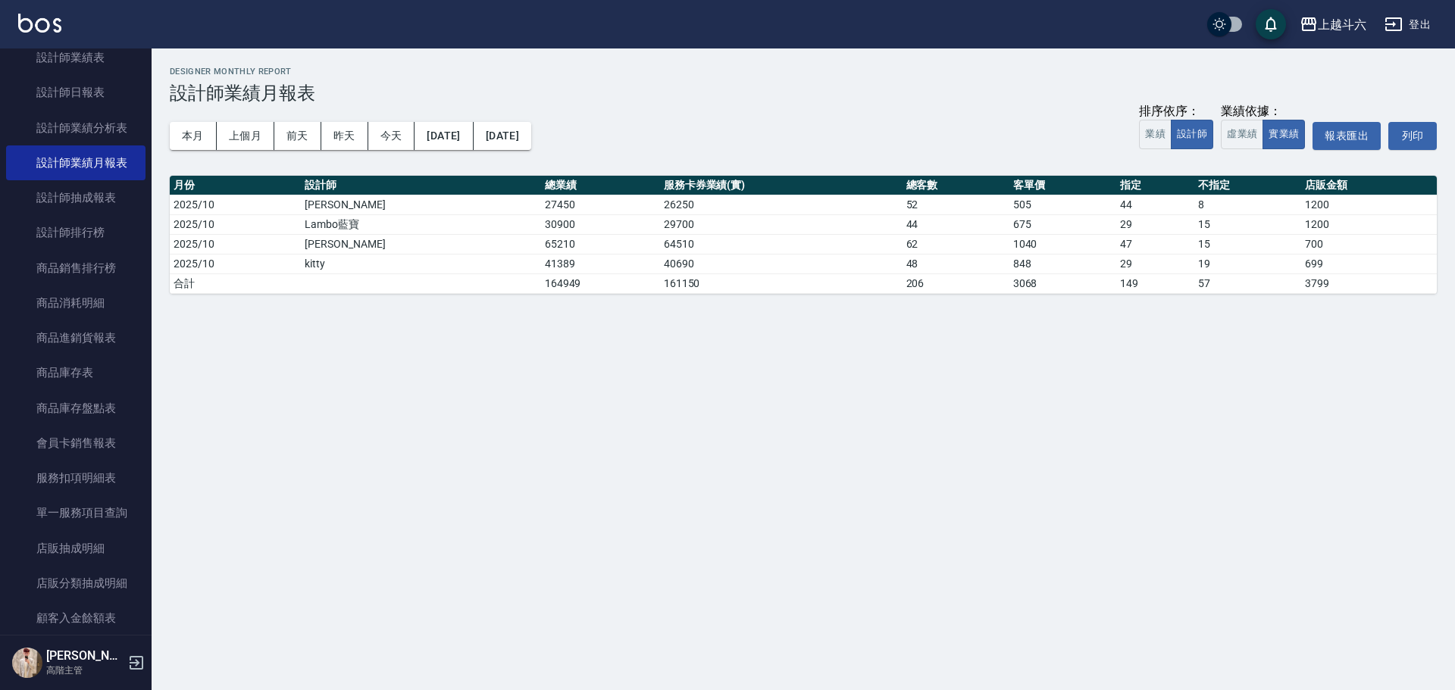
click at [17, 17] on div "上越斗六 登出" at bounding box center [727, 24] width 1455 height 48
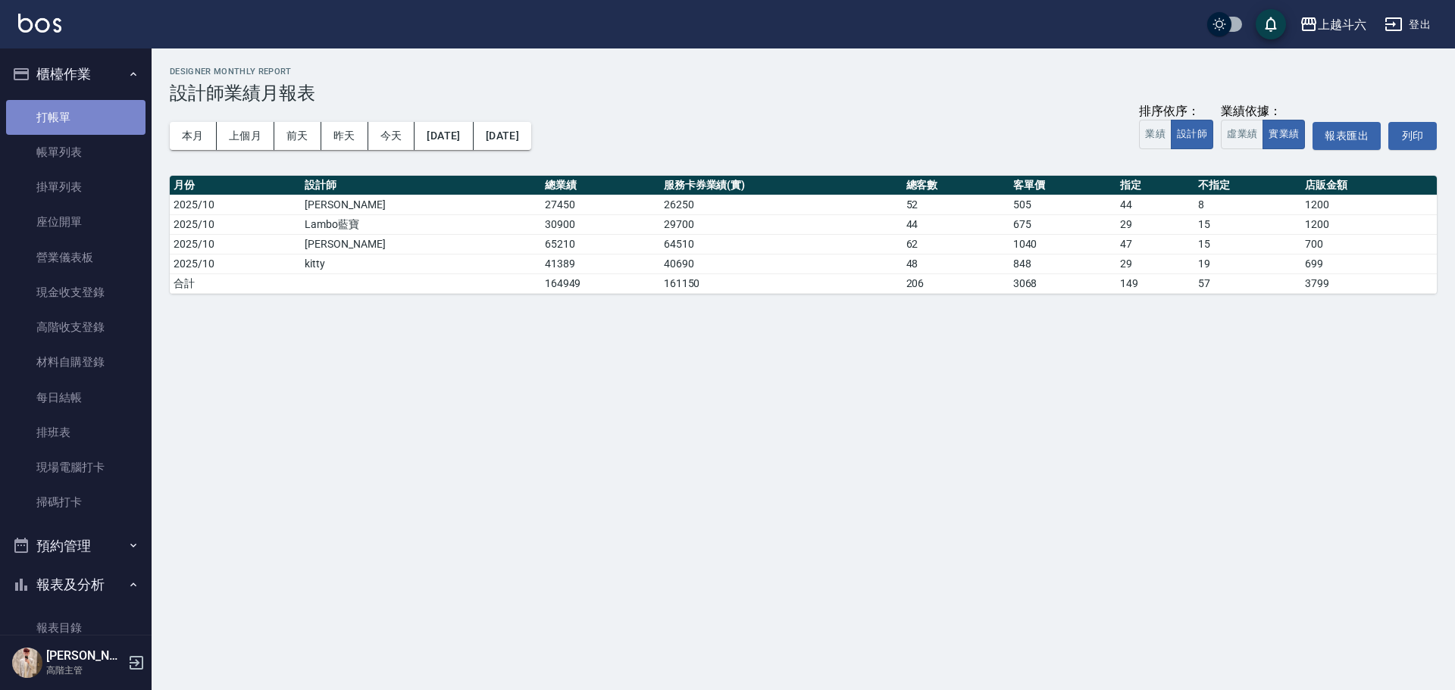
click at [102, 117] on link "打帳單" at bounding box center [75, 117] width 139 height 35
